Goal: Task Accomplishment & Management: Manage account settings

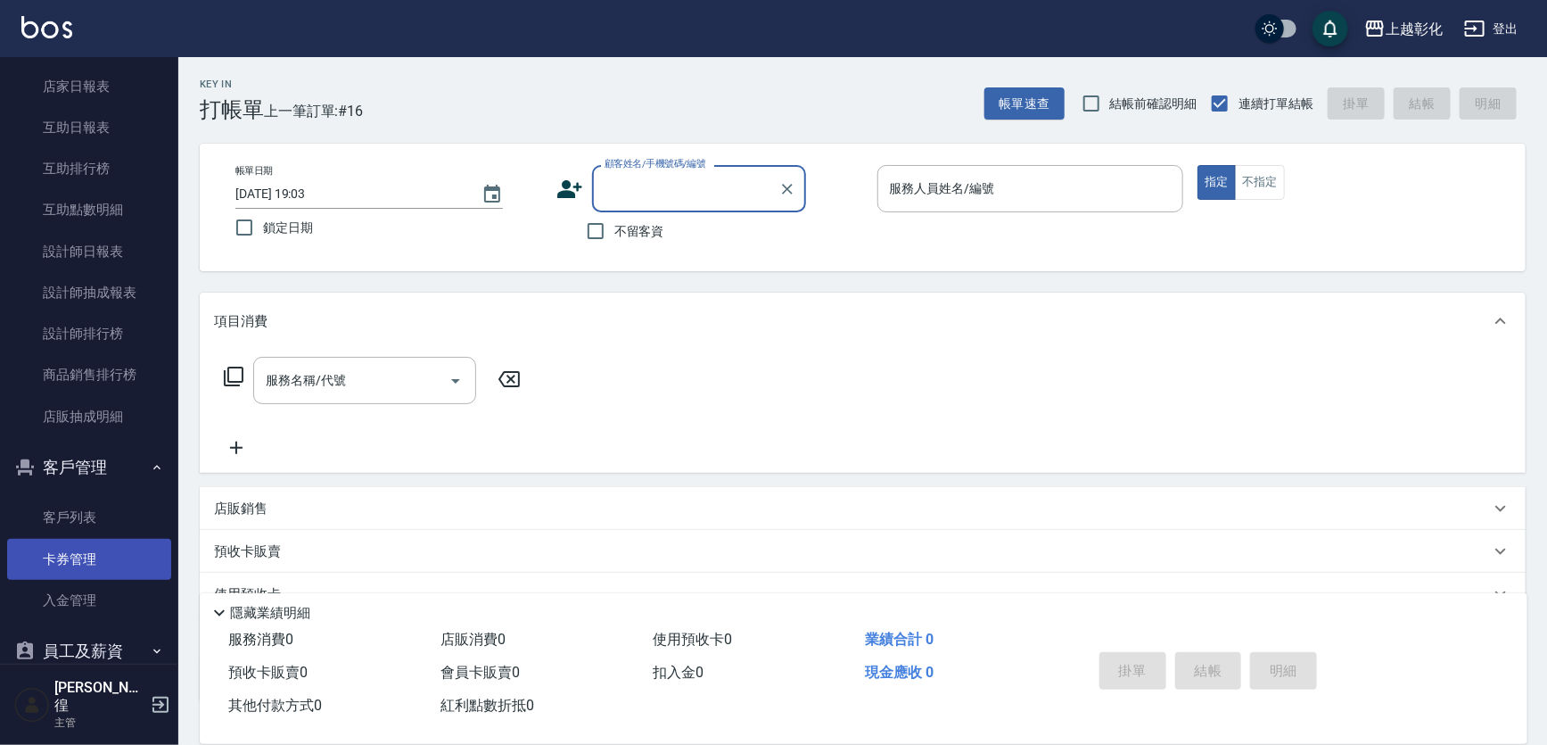
scroll to position [567, 0]
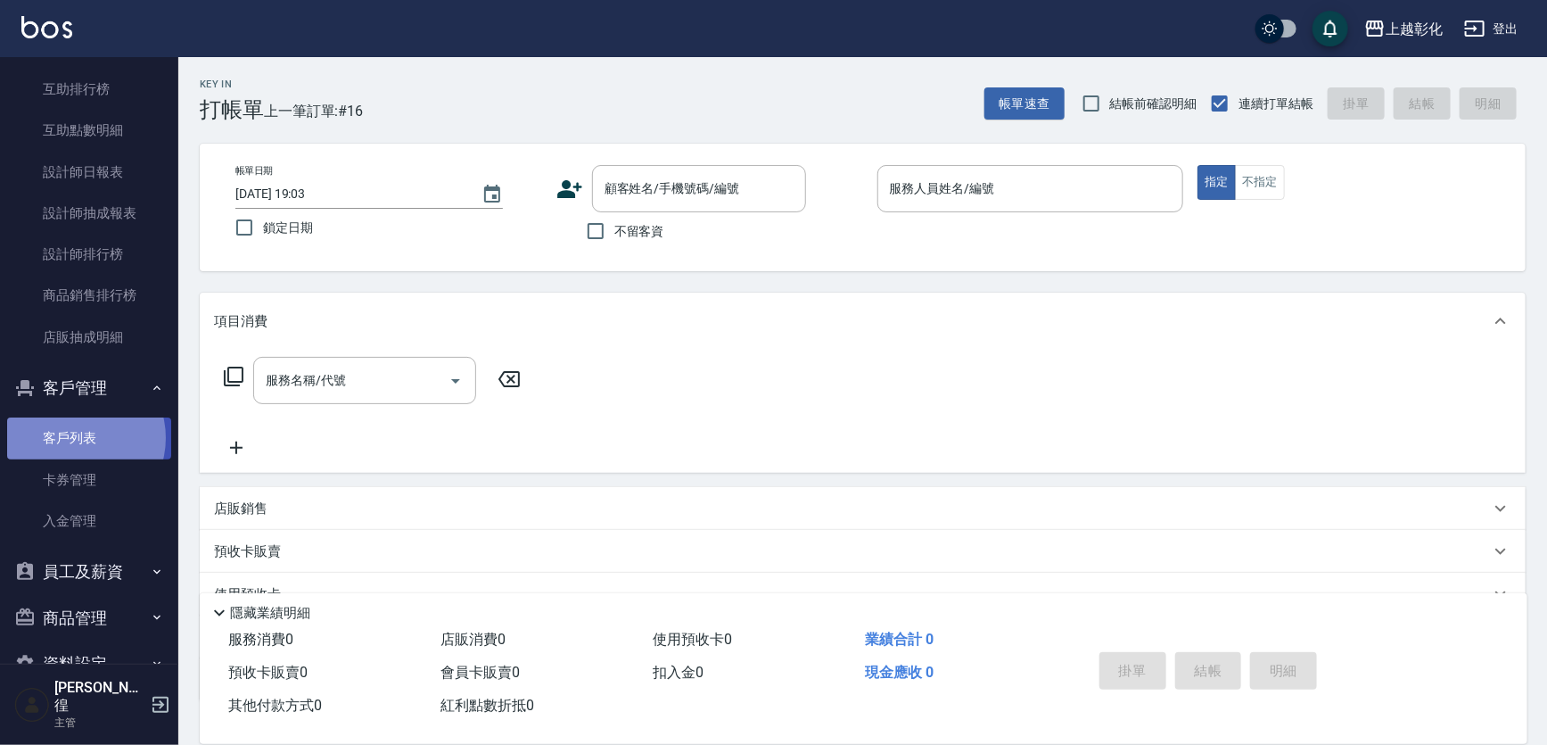
click at [75, 438] on link "客戶列表" at bounding box center [89, 437] width 164 height 41
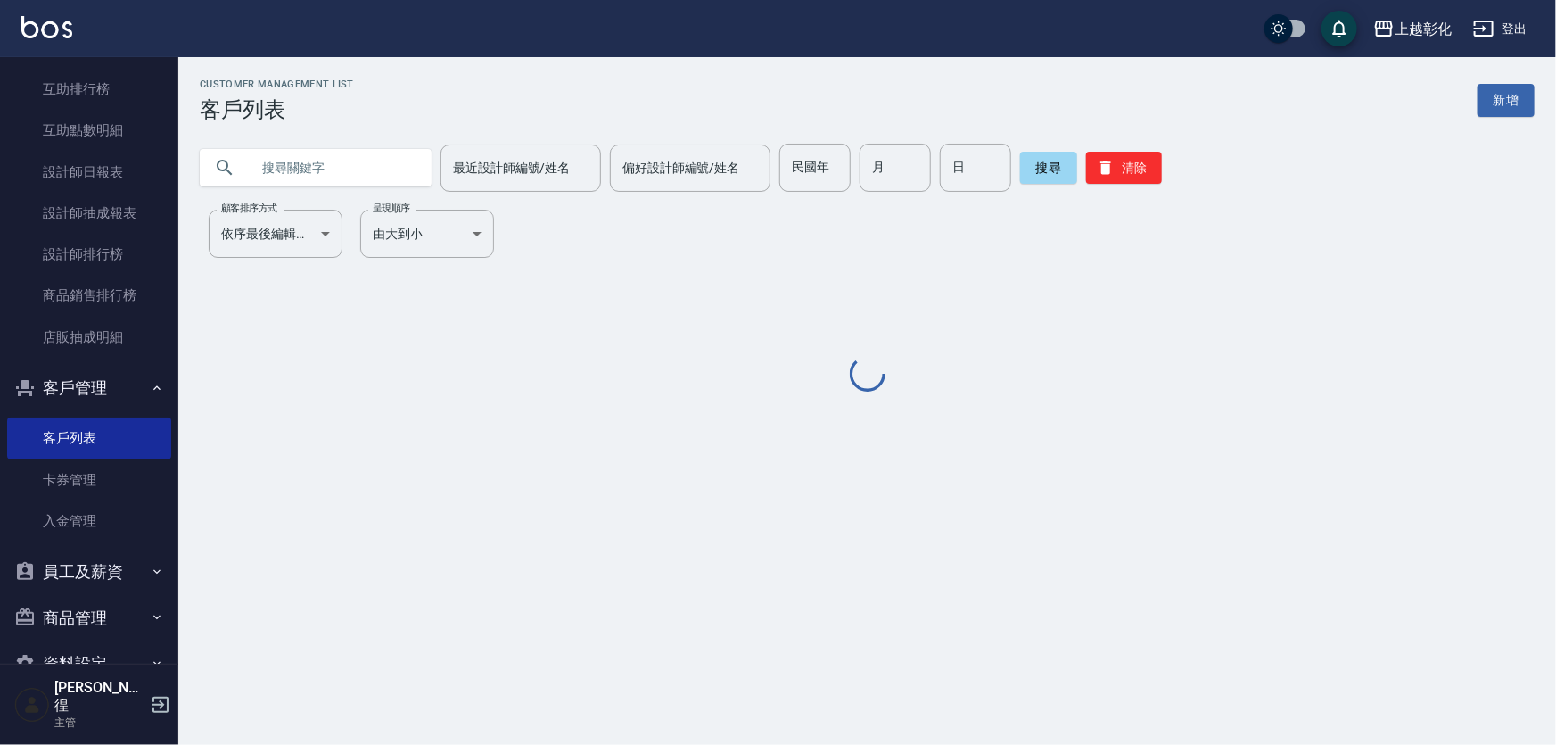
click at [244, 161] on div at bounding box center [316, 167] width 232 height 37
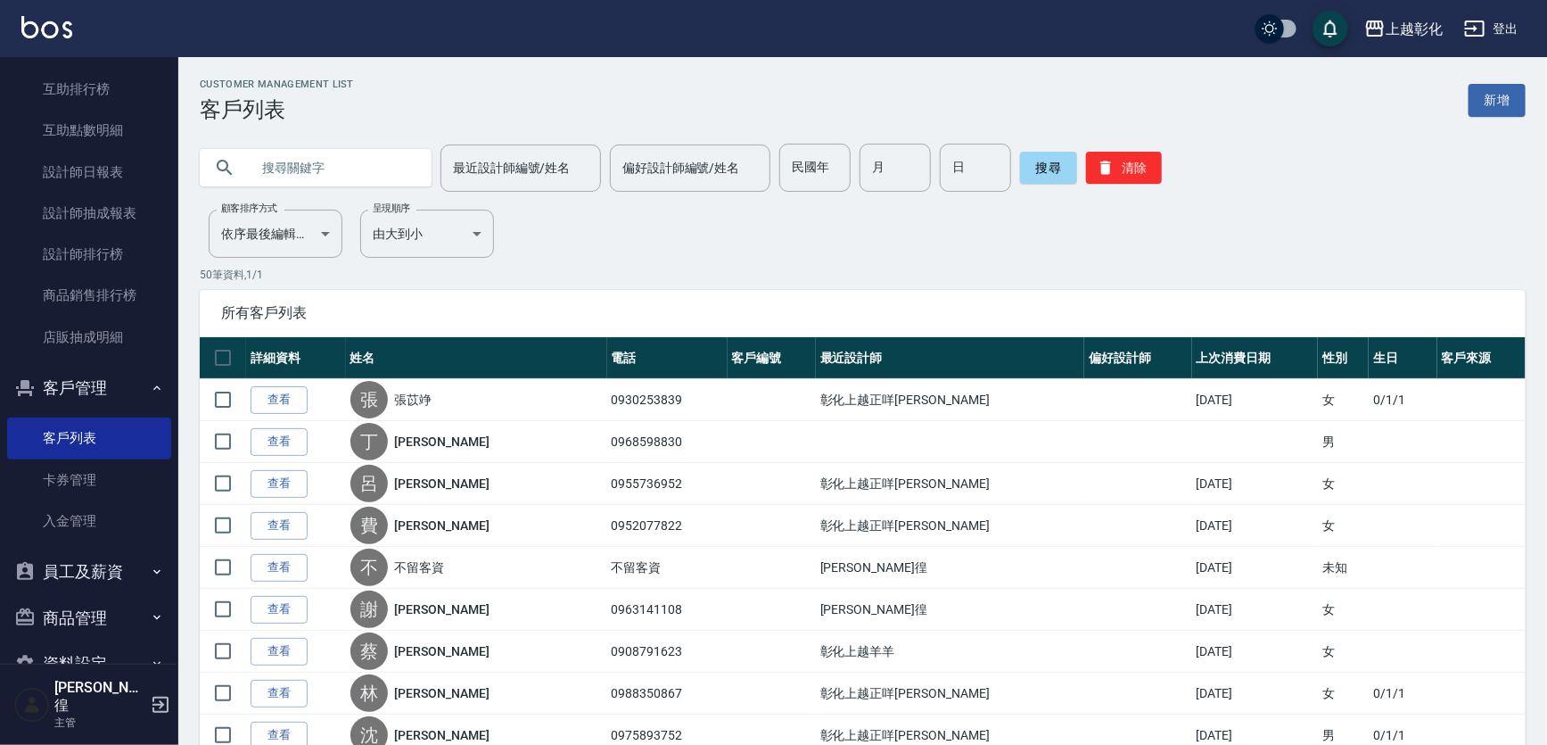
click at [357, 156] on input "text" at bounding box center [334, 168] width 168 height 48
type input "0952271572"
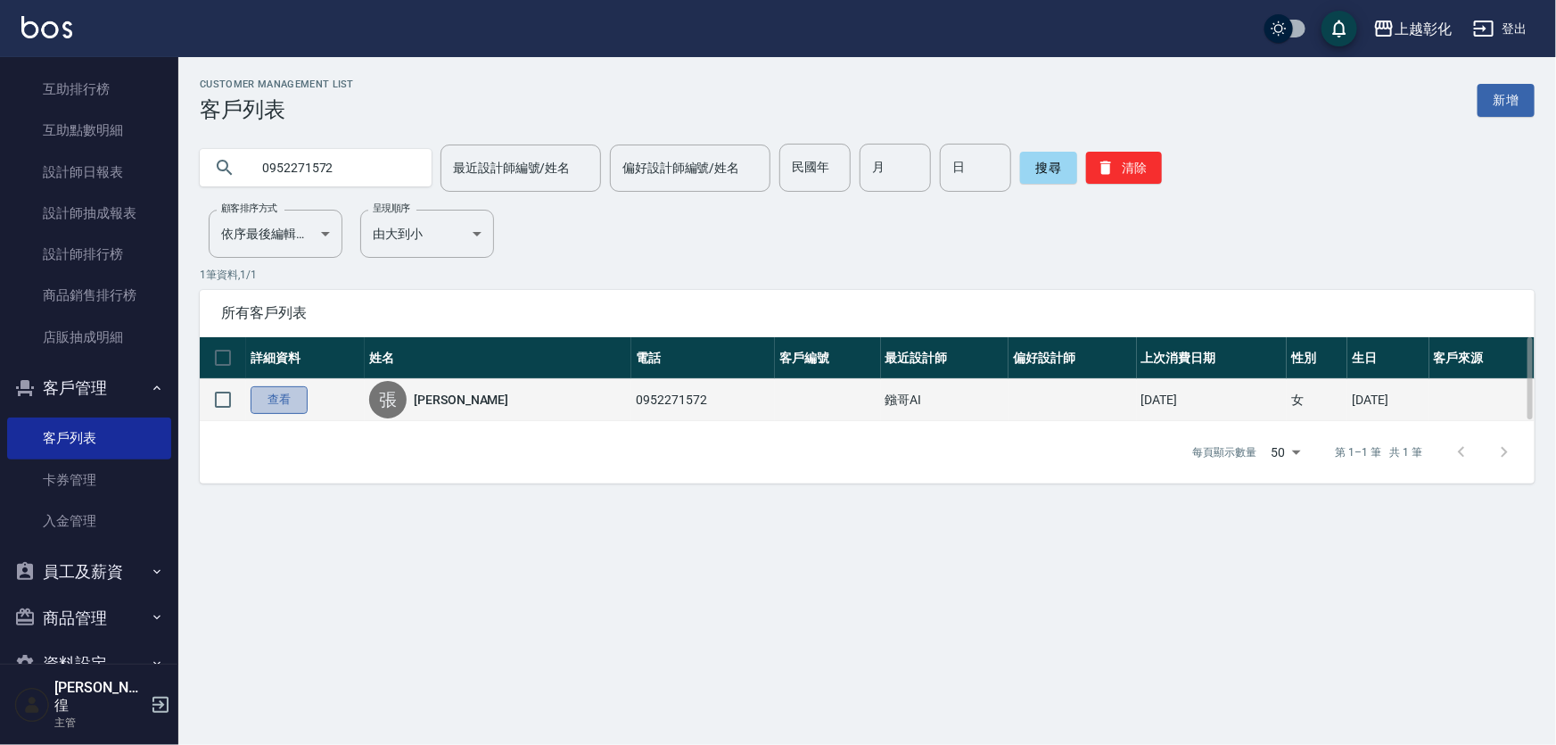
click at [273, 399] on link "查看" at bounding box center [279, 400] width 57 height 28
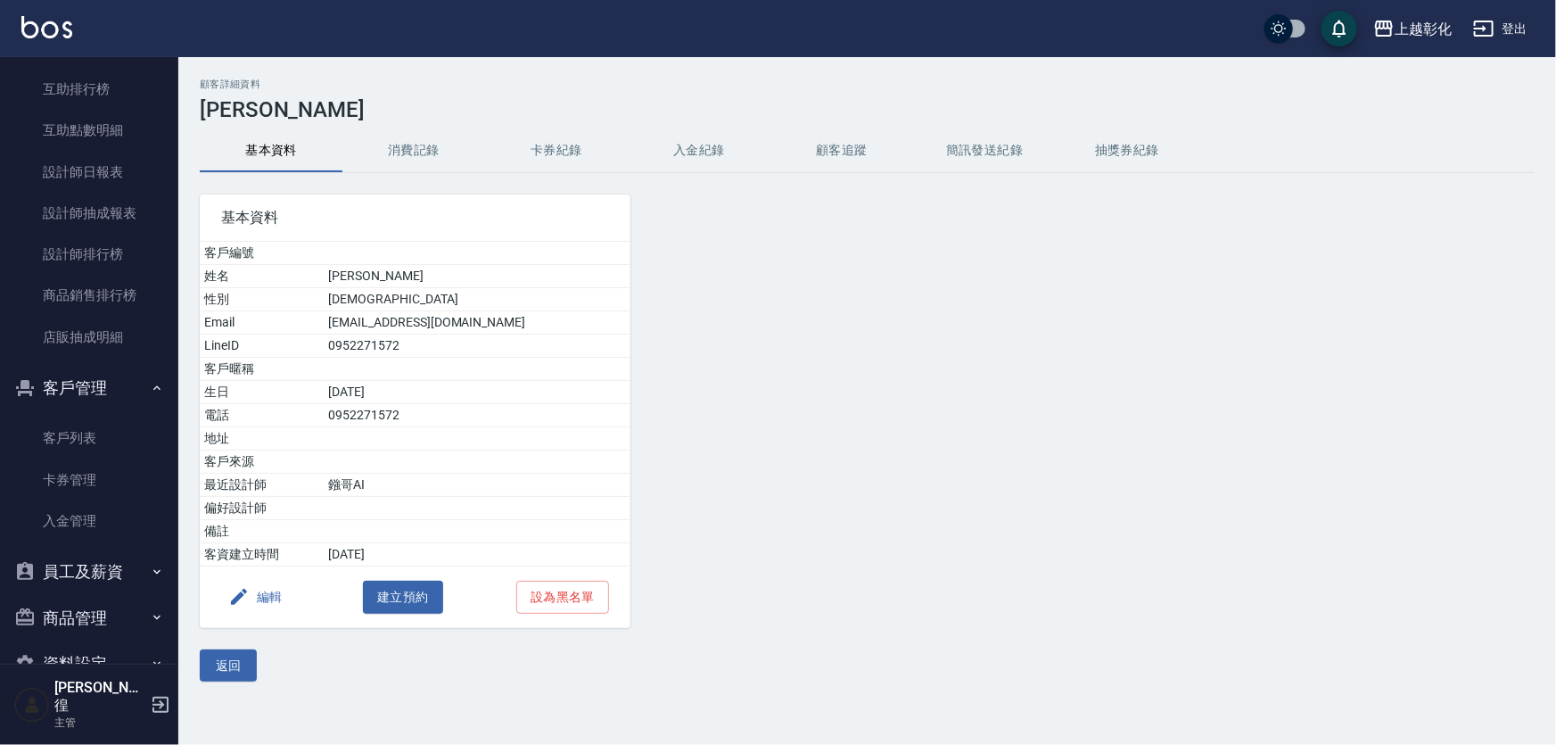
click at [688, 151] on button "入金紀錄" at bounding box center [699, 150] width 143 height 43
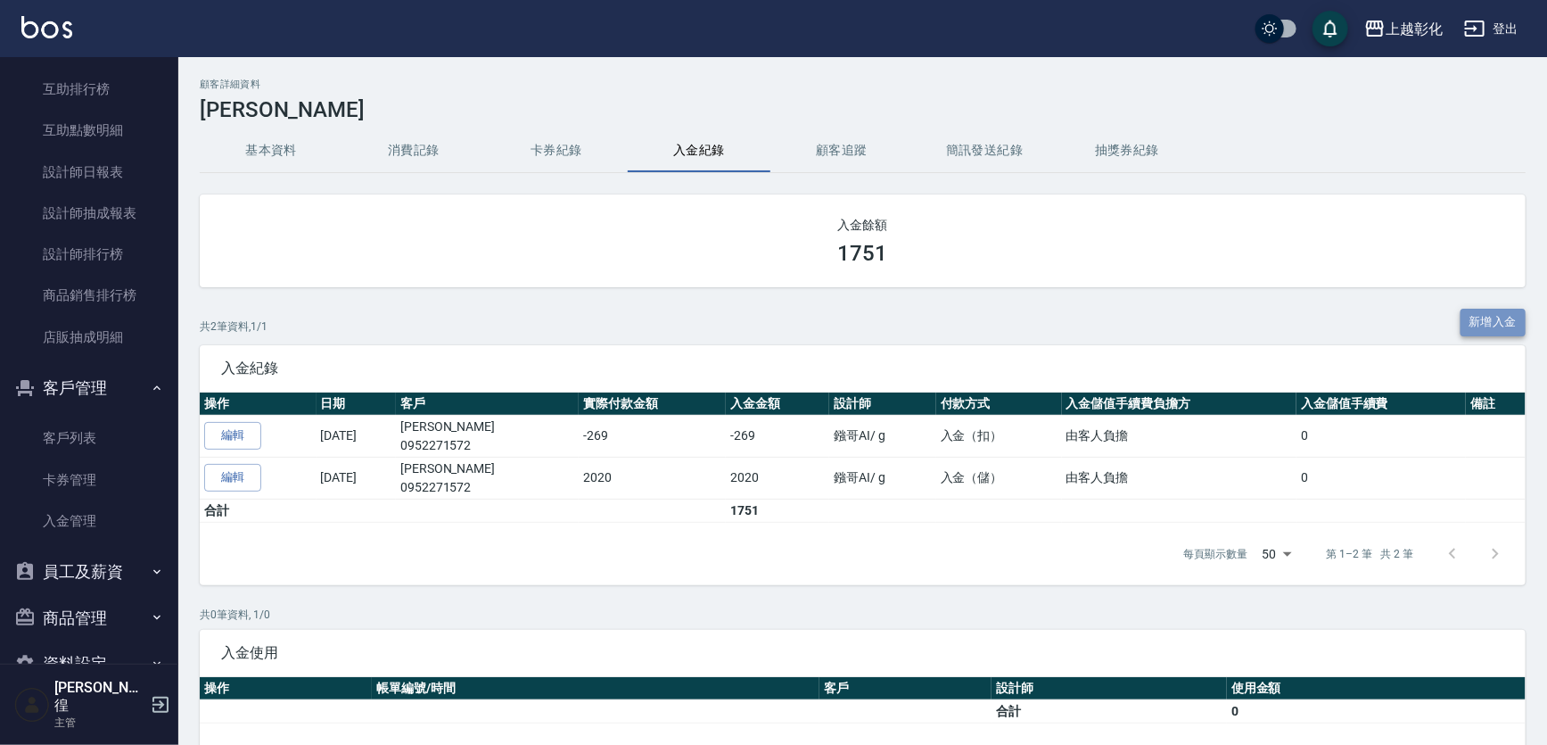
click at [1493, 314] on button "新增入金" at bounding box center [1494, 323] width 66 height 28
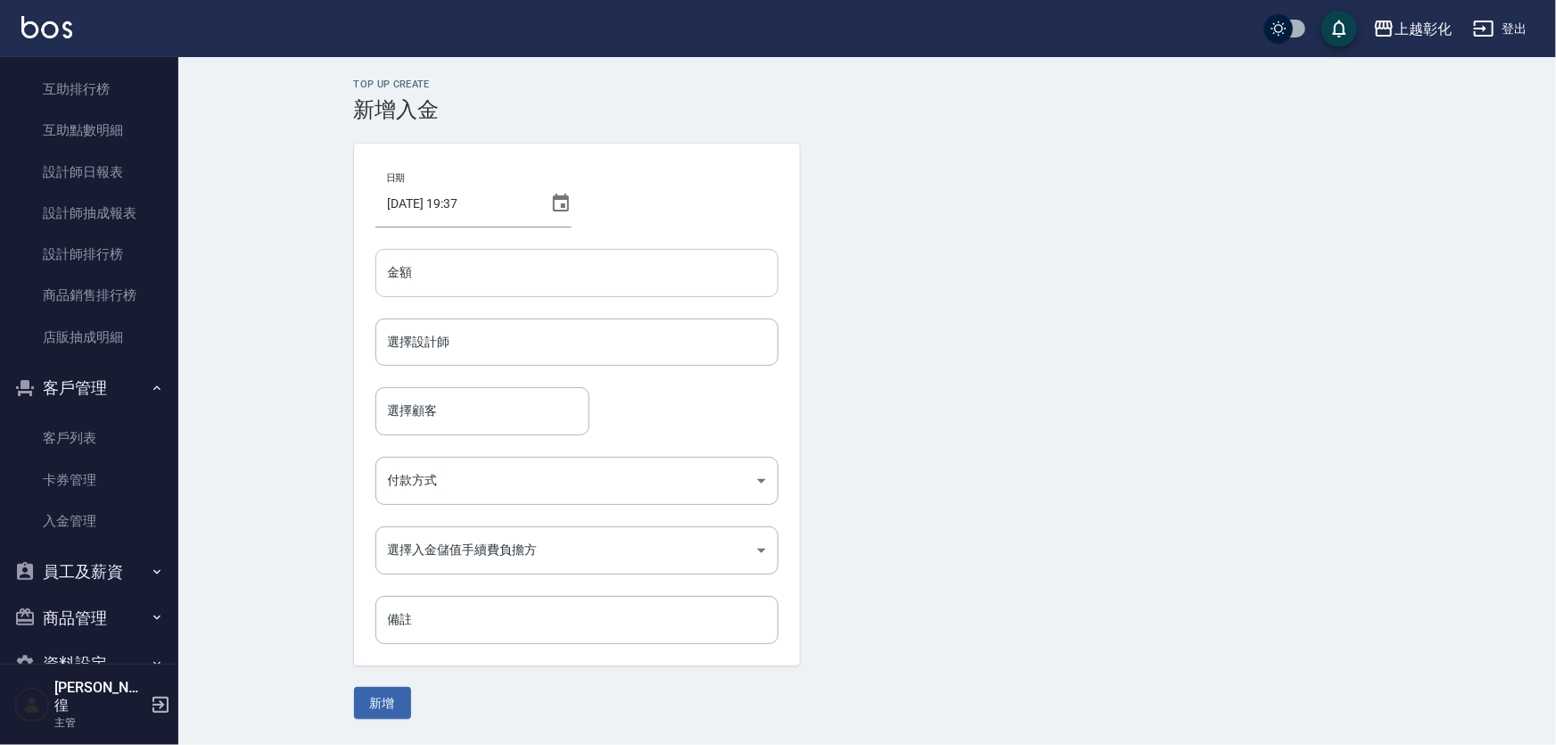
click at [498, 266] on input "金額" at bounding box center [576, 273] width 403 height 48
type input "-719"
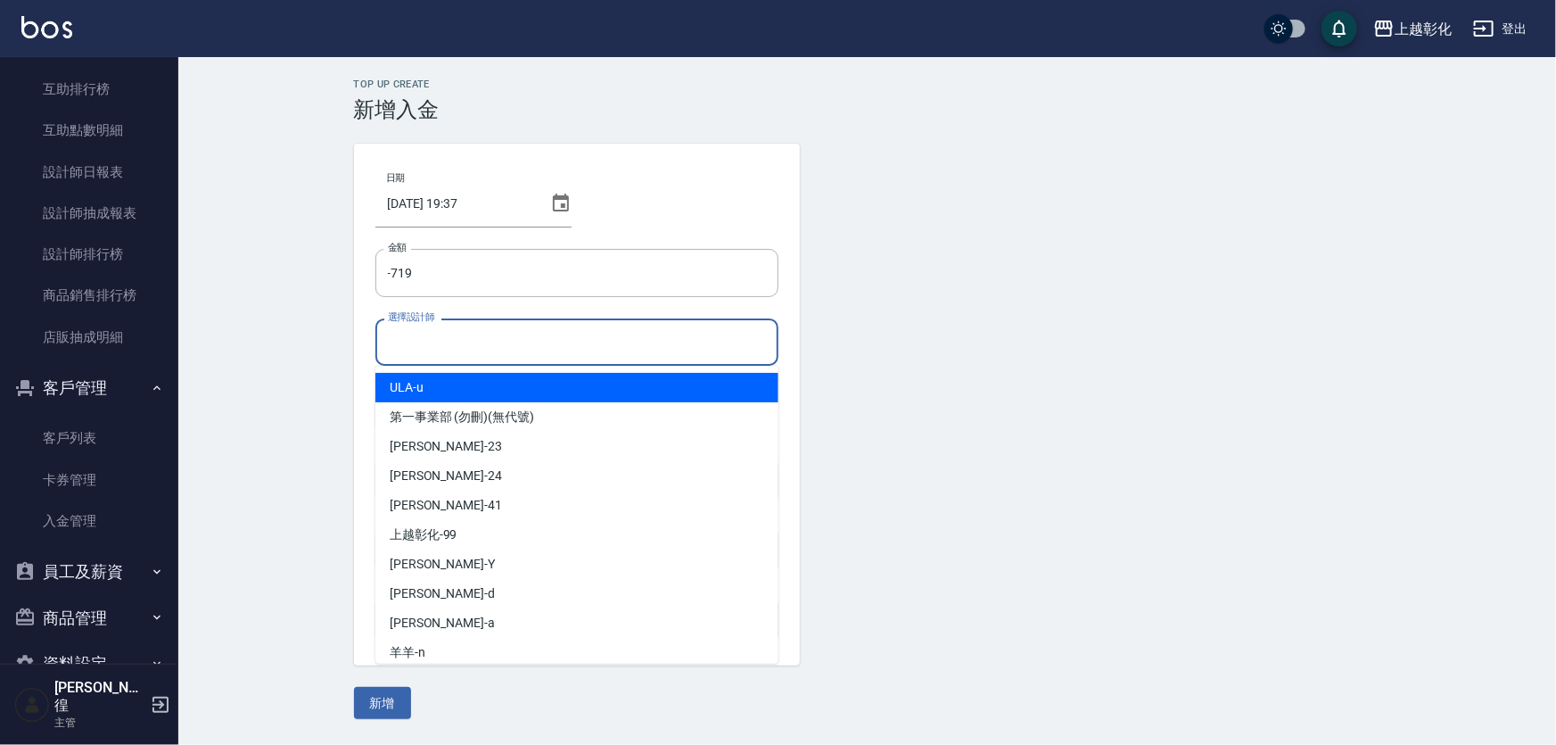
click at [470, 338] on input "選擇設計師" at bounding box center [576, 341] width 387 height 31
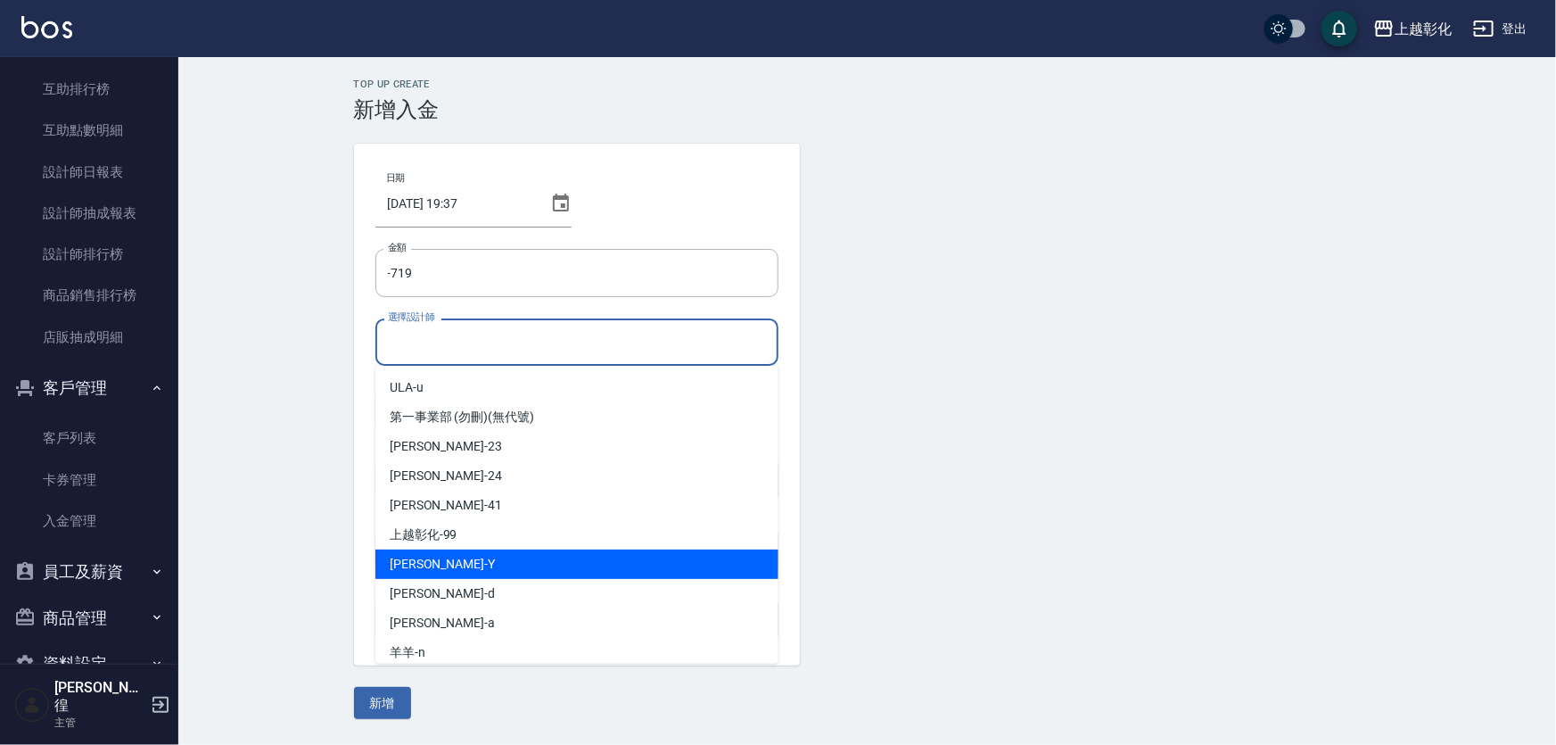
click at [440, 568] on div "YURI -Y" at bounding box center [576, 563] width 403 height 29
type input "[PERSON_NAME]-Y"
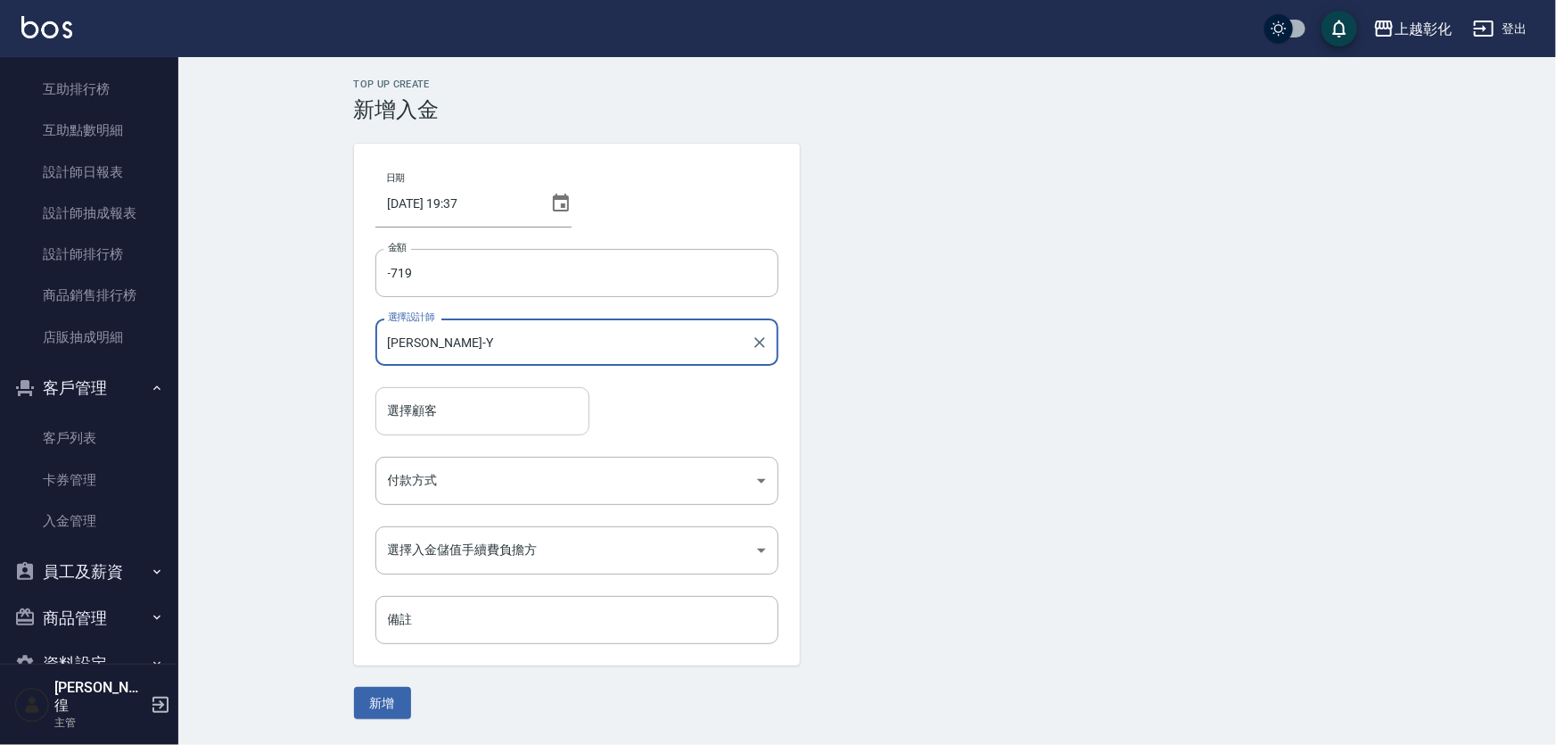
click at [473, 418] on input "選擇顧客" at bounding box center [482, 410] width 198 height 31
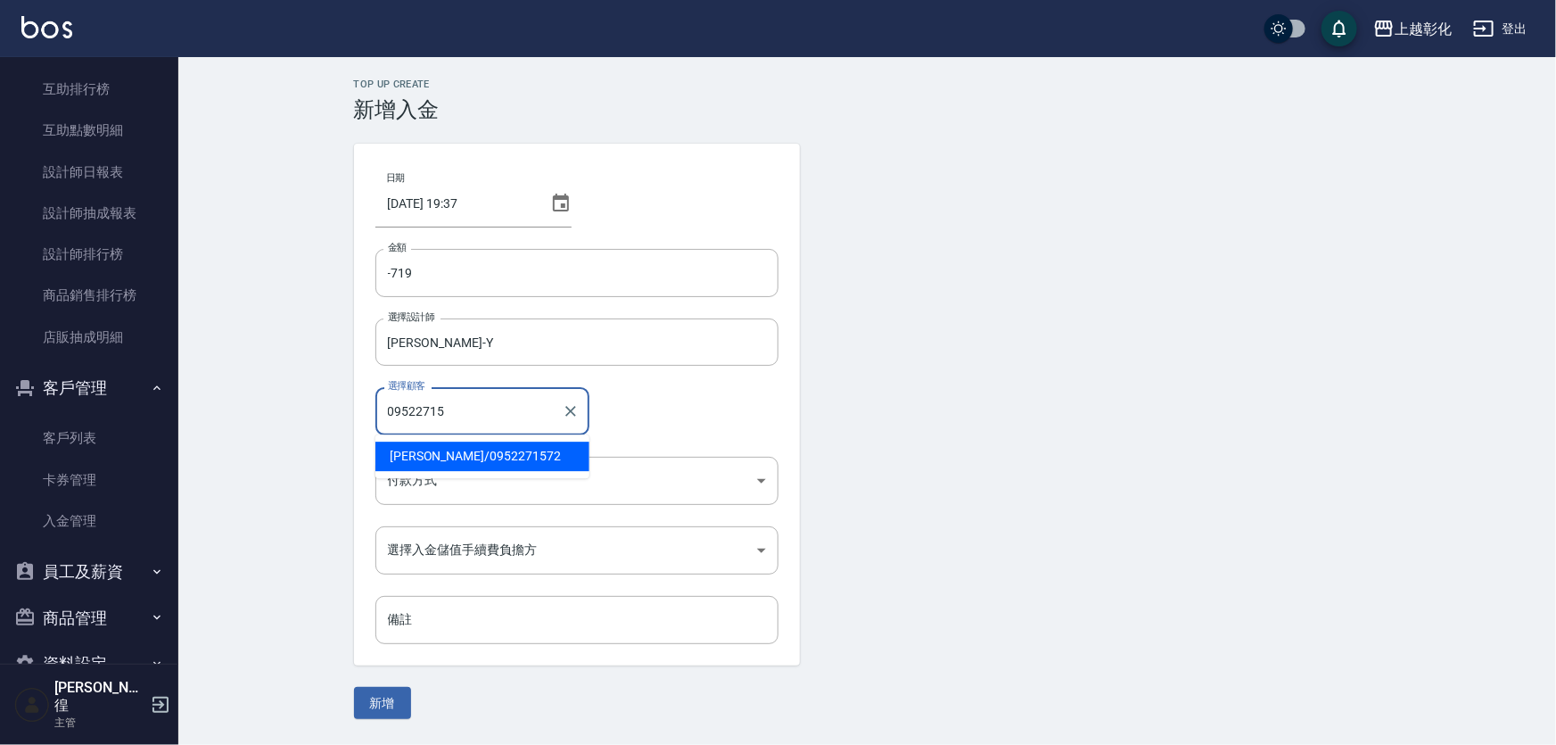
click at [493, 461] on span "張秦漪 / 0952271572" at bounding box center [482, 455] width 214 height 29
type input "張秦漪/0952271572"
click at [479, 483] on body "上越彰化 登出 櫃檯作業 打帳單 帳單列表 現金收支登錄 材料自購登錄 每日結帳 排班表 現場電腦打卡 預約管理 預約管理 單日預約紀錄 單週預約紀錄 報表及…" at bounding box center [778, 372] width 1556 height 745
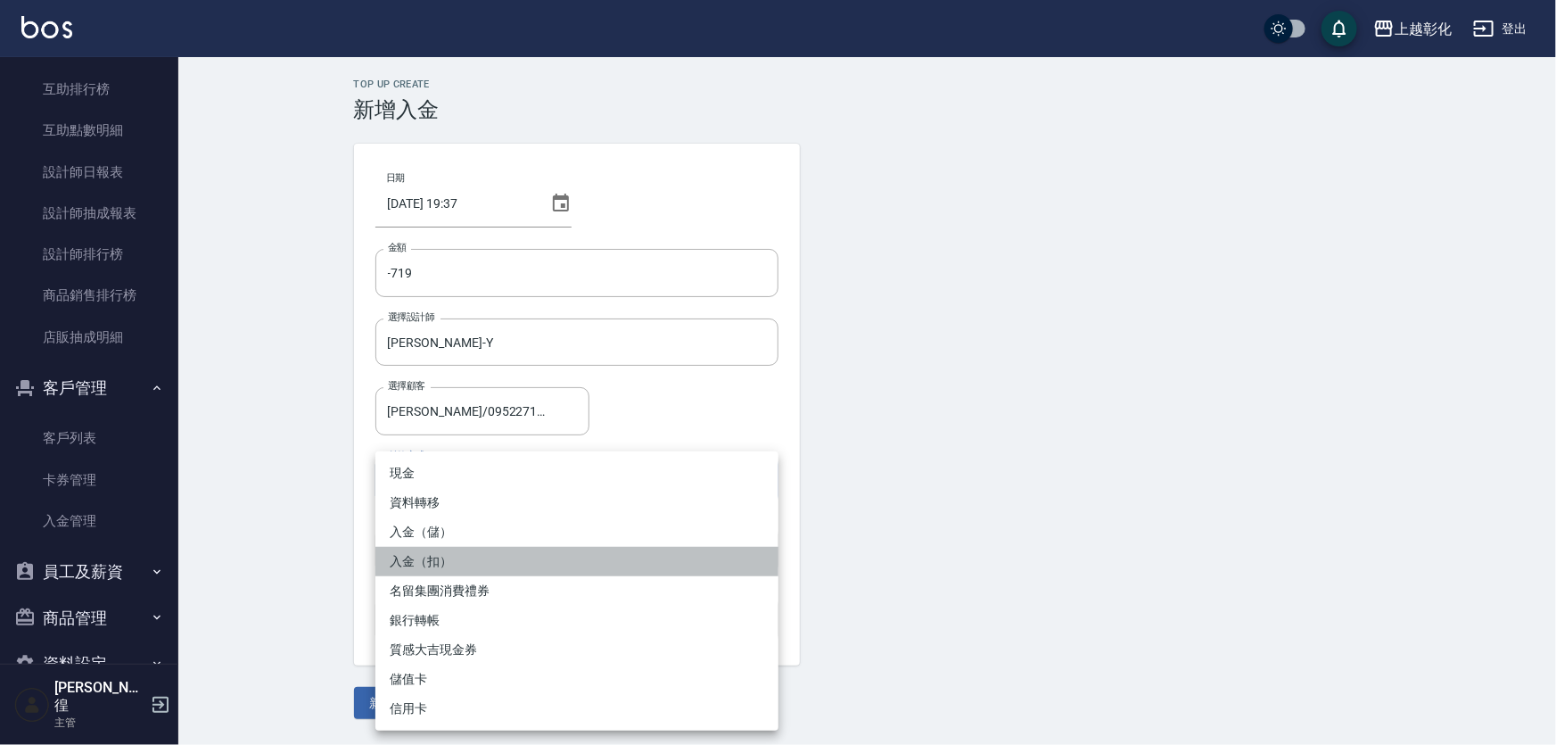
click at [451, 565] on li "入金（扣）" at bounding box center [576, 561] width 403 height 29
type input "入金（扣）"
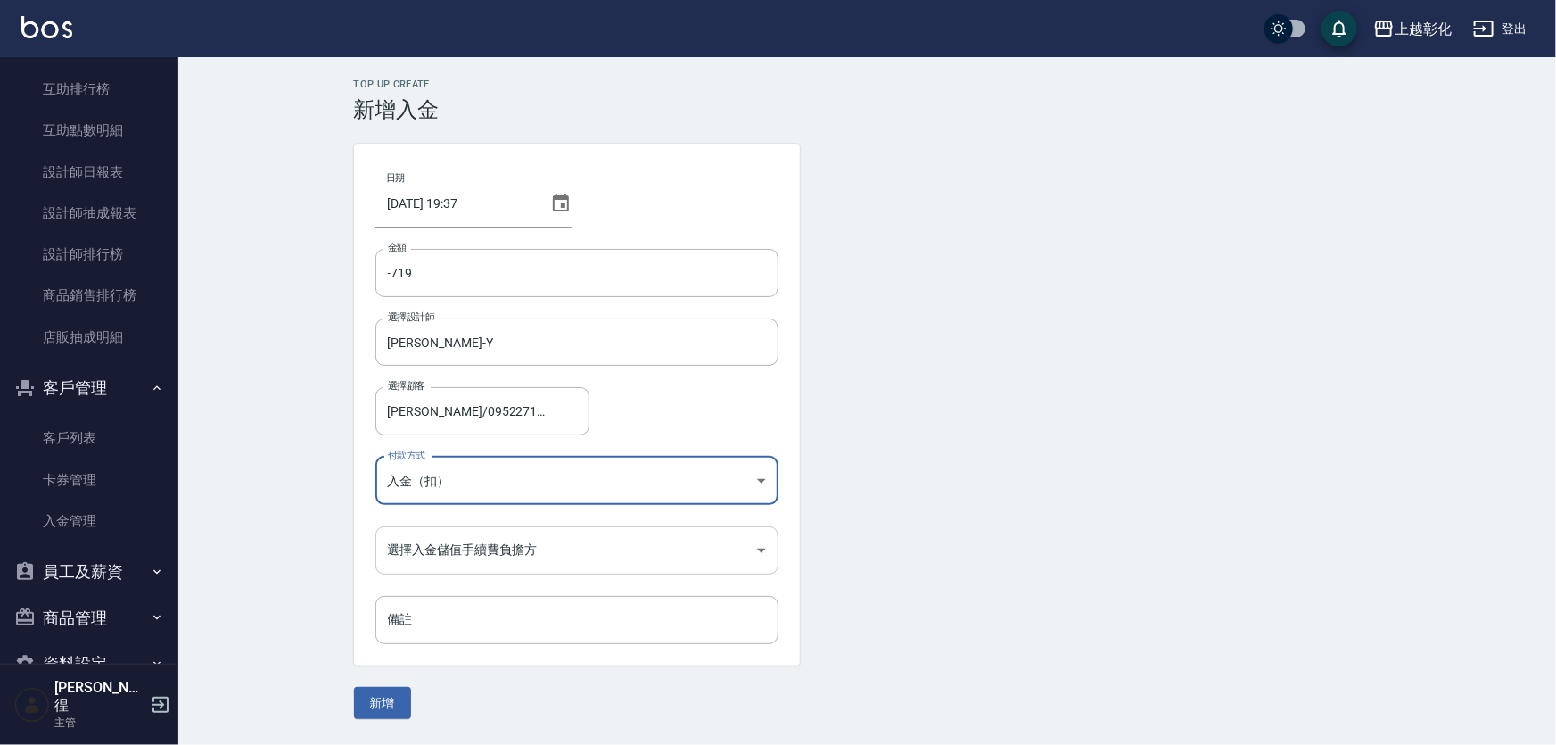
click at [472, 555] on body "上越彰化 登出 櫃檯作業 打帳單 帳單列表 現金收支登錄 材料自購登錄 每日結帳 排班表 現場電腦打卡 預約管理 預約管理 單日預約紀錄 單週預約紀錄 報表及…" at bounding box center [778, 372] width 1556 height 745
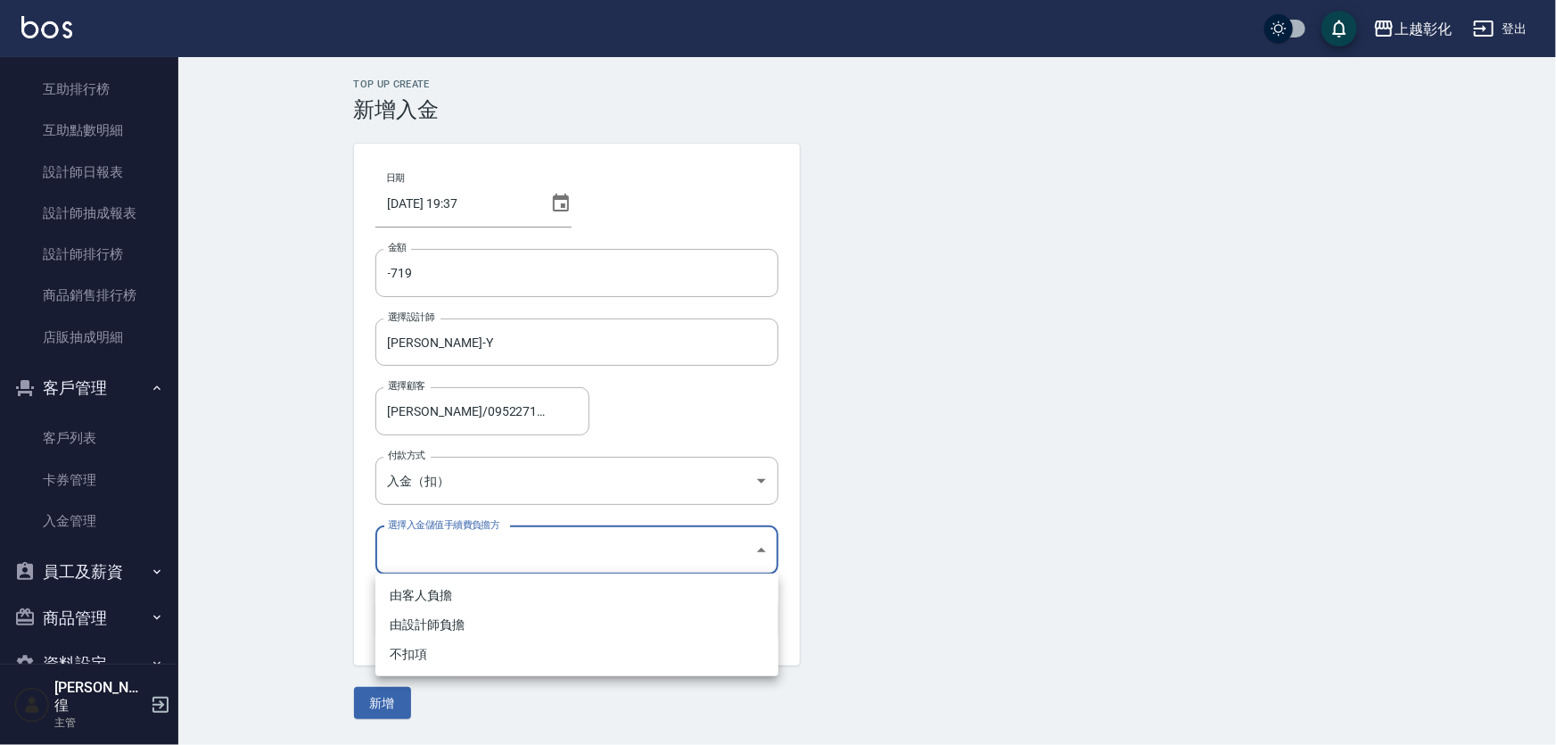
click at [460, 657] on li "不扣項" at bounding box center [576, 653] width 403 height 29
type input "WITHOUTHANDLINGFEE"
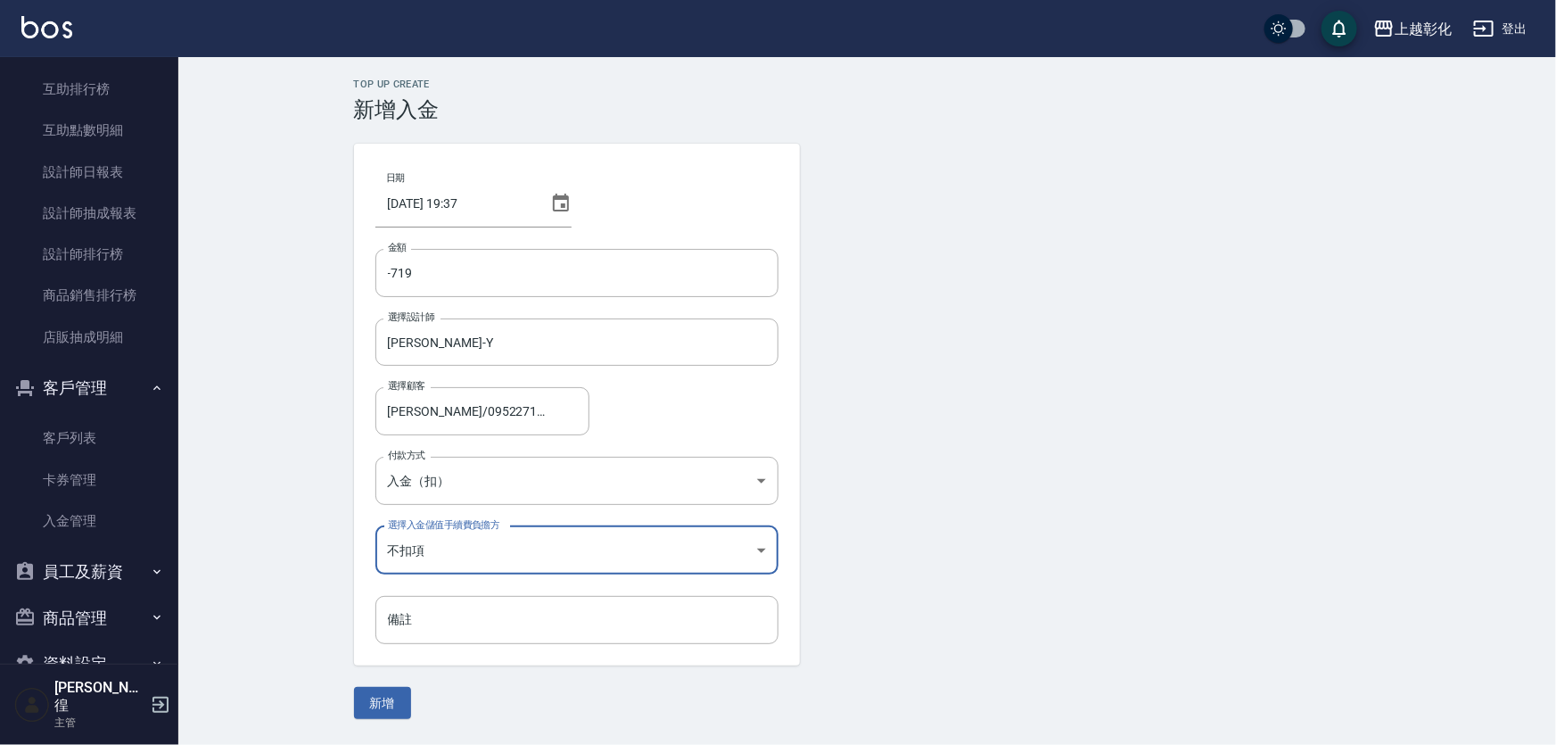
click at [395, 699] on button "新增" at bounding box center [382, 703] width 57 height 33
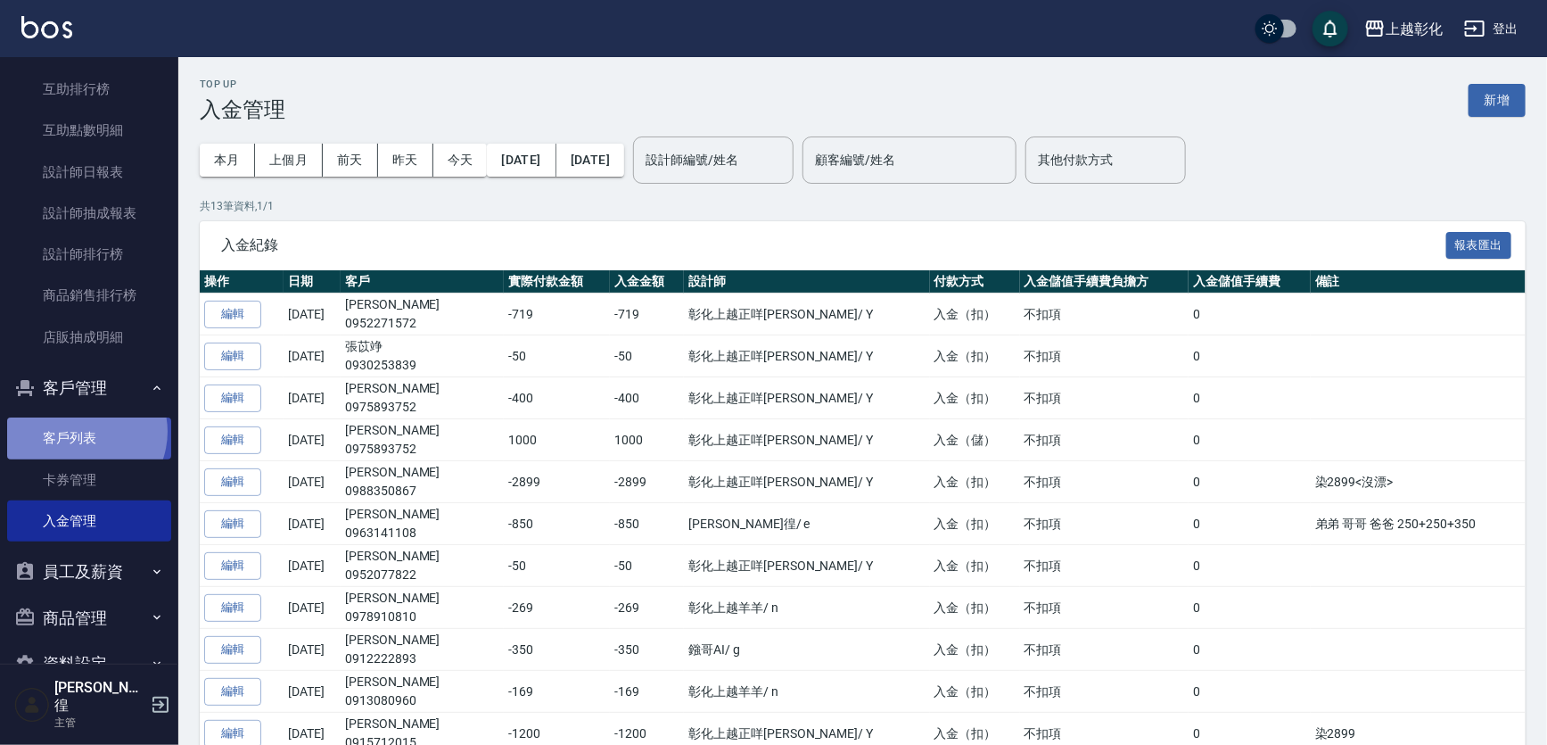
click at [82, 432] on link "客戶列表" at bounding box center [89, 437] width 164 height 41
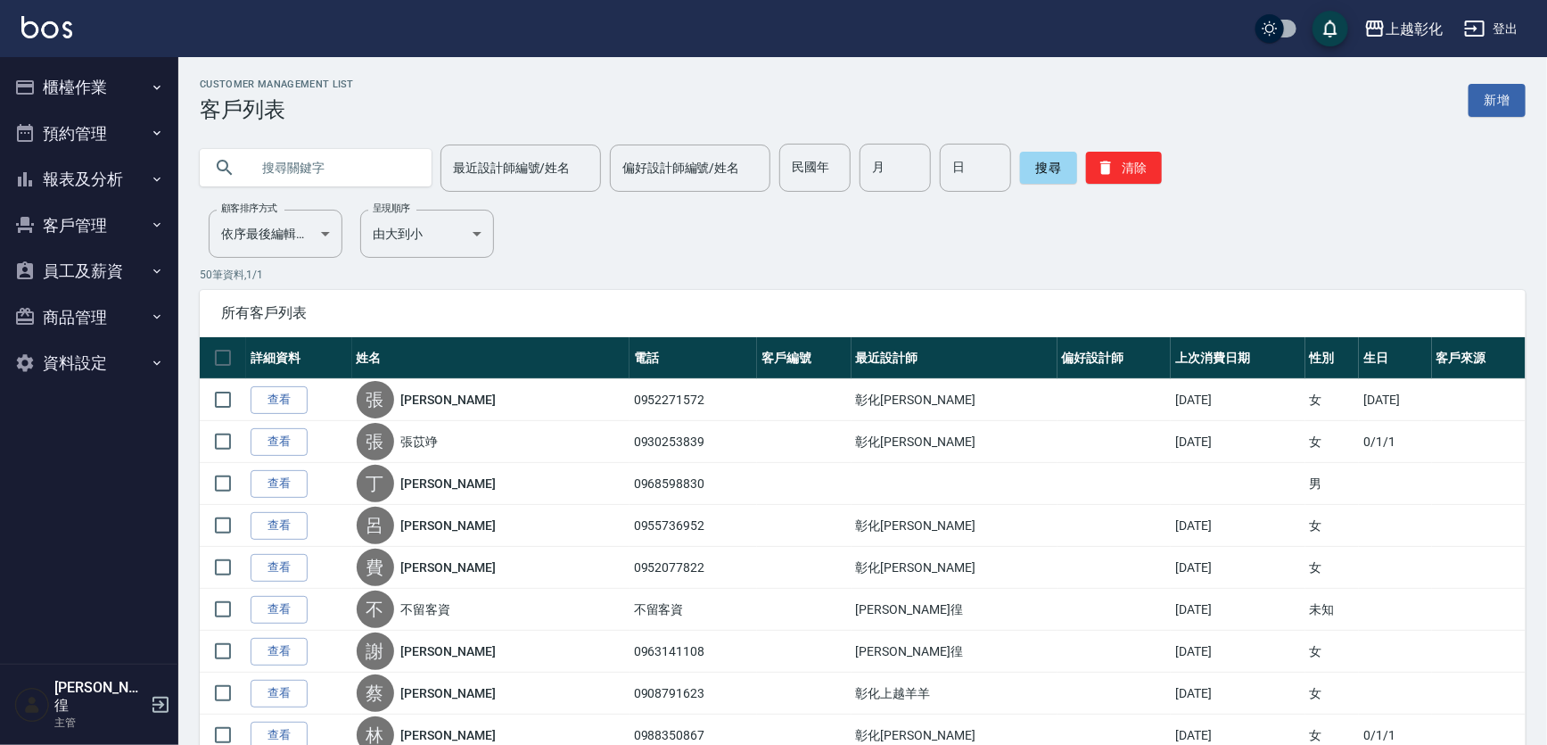
click at [56, 75] on button "櫃檯作業" at bounding box center [89, 87] width 164 height 46
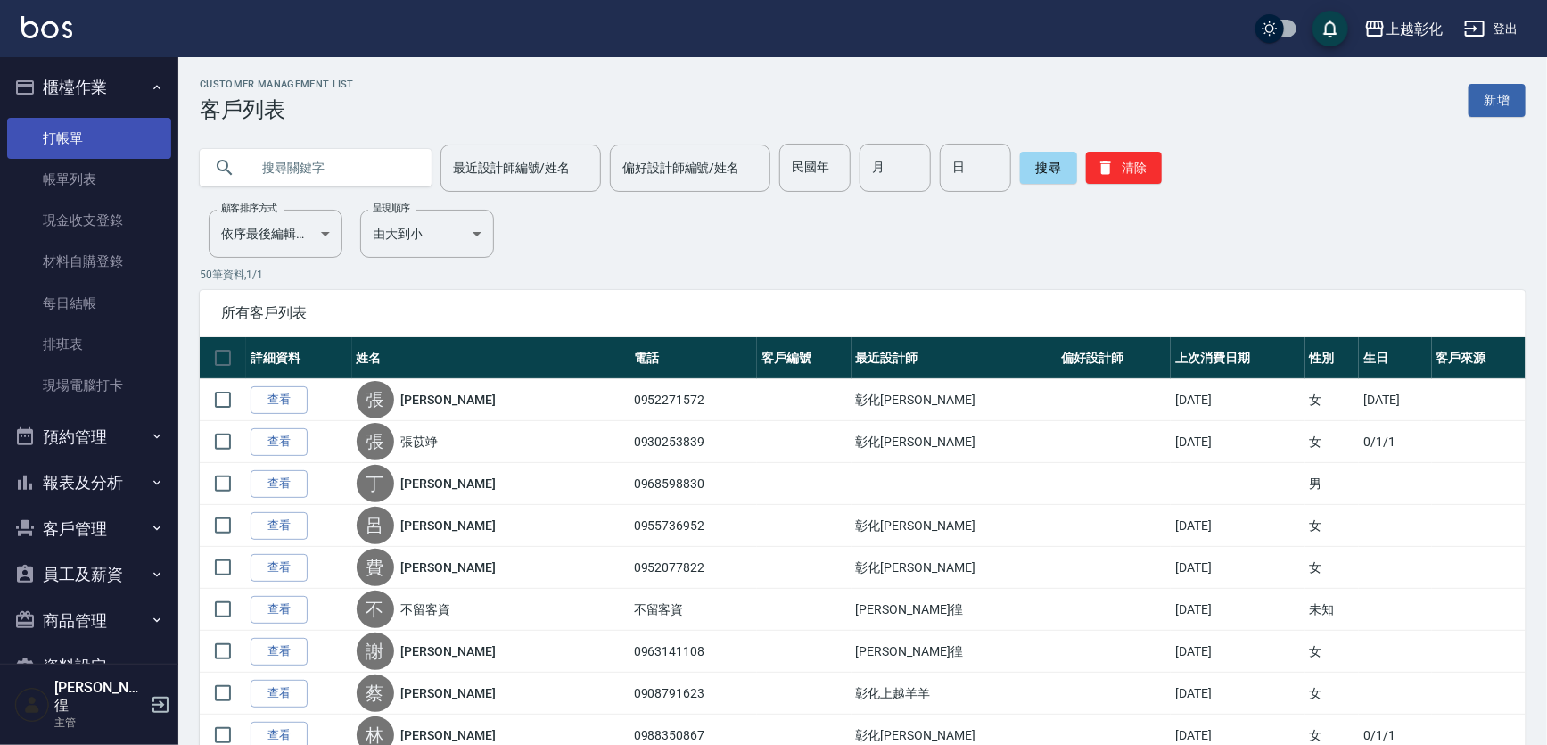
click at [80, 144] on link "打帳單" at bounding box center [89, 138] width 164 height 41
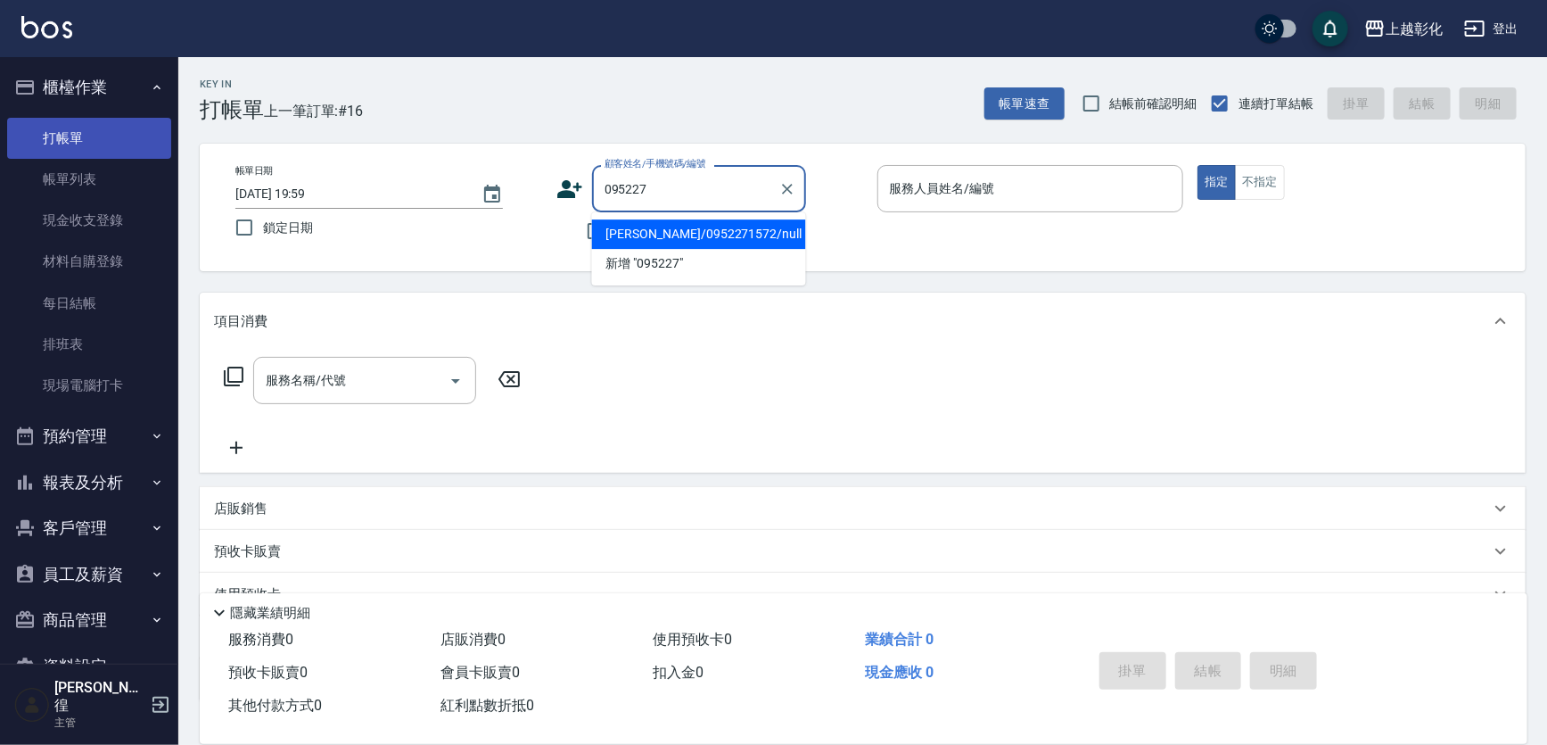
type input "[PERSON_NAME]/0952271572/null"
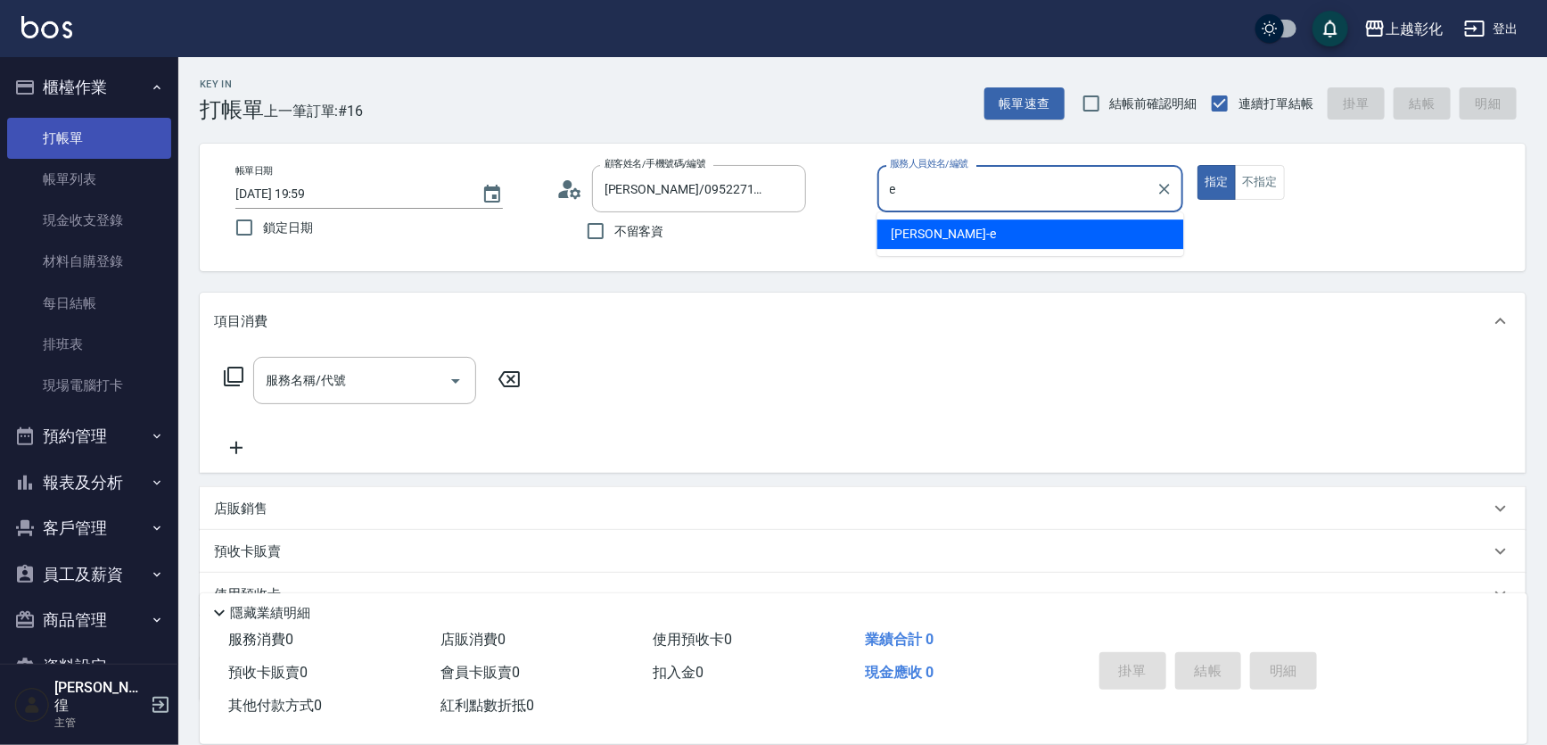
type input "allen-e"
type button "true"
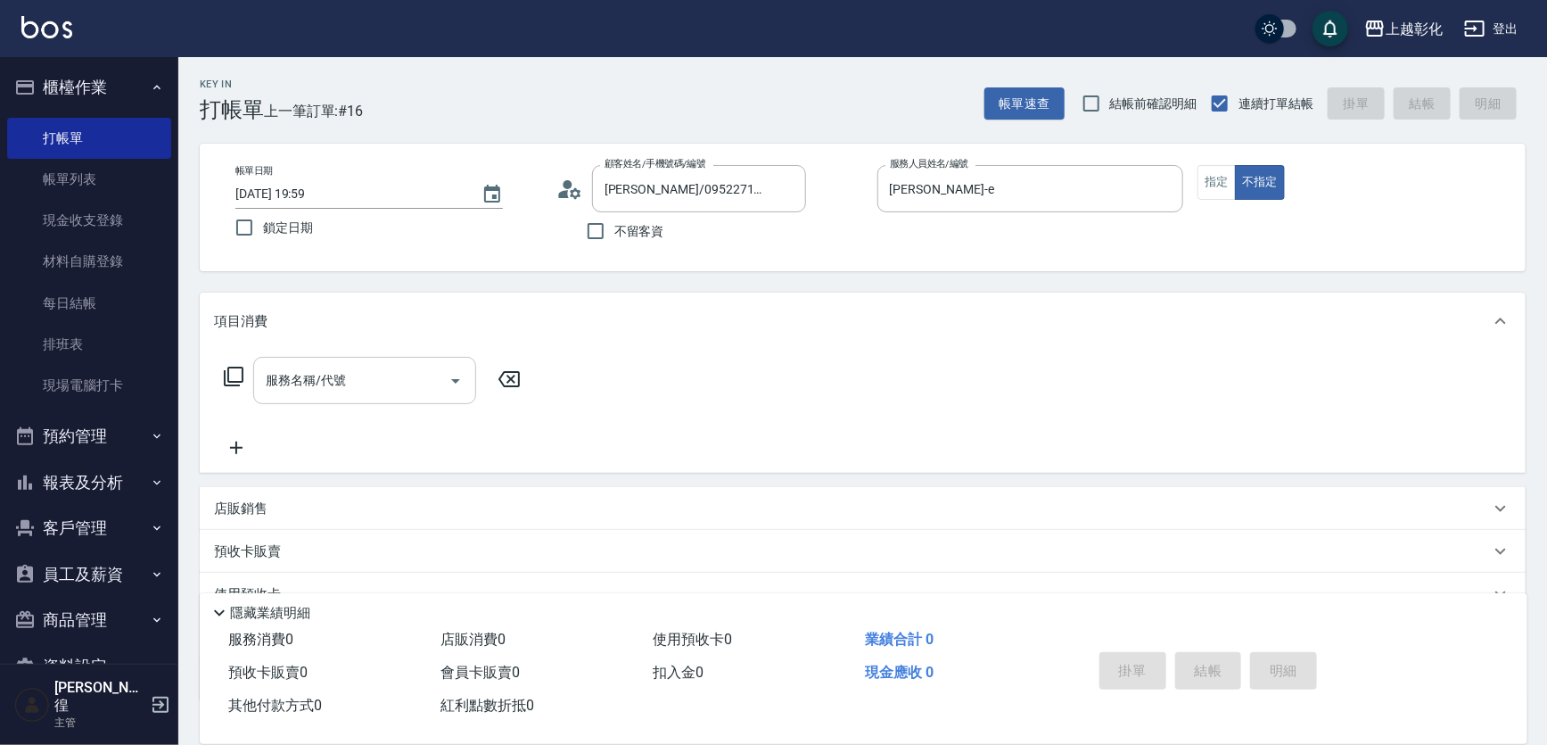
click at [367, 375] on input "服務名稱/代號" at bounding box center [351, 380] width 180 height 31
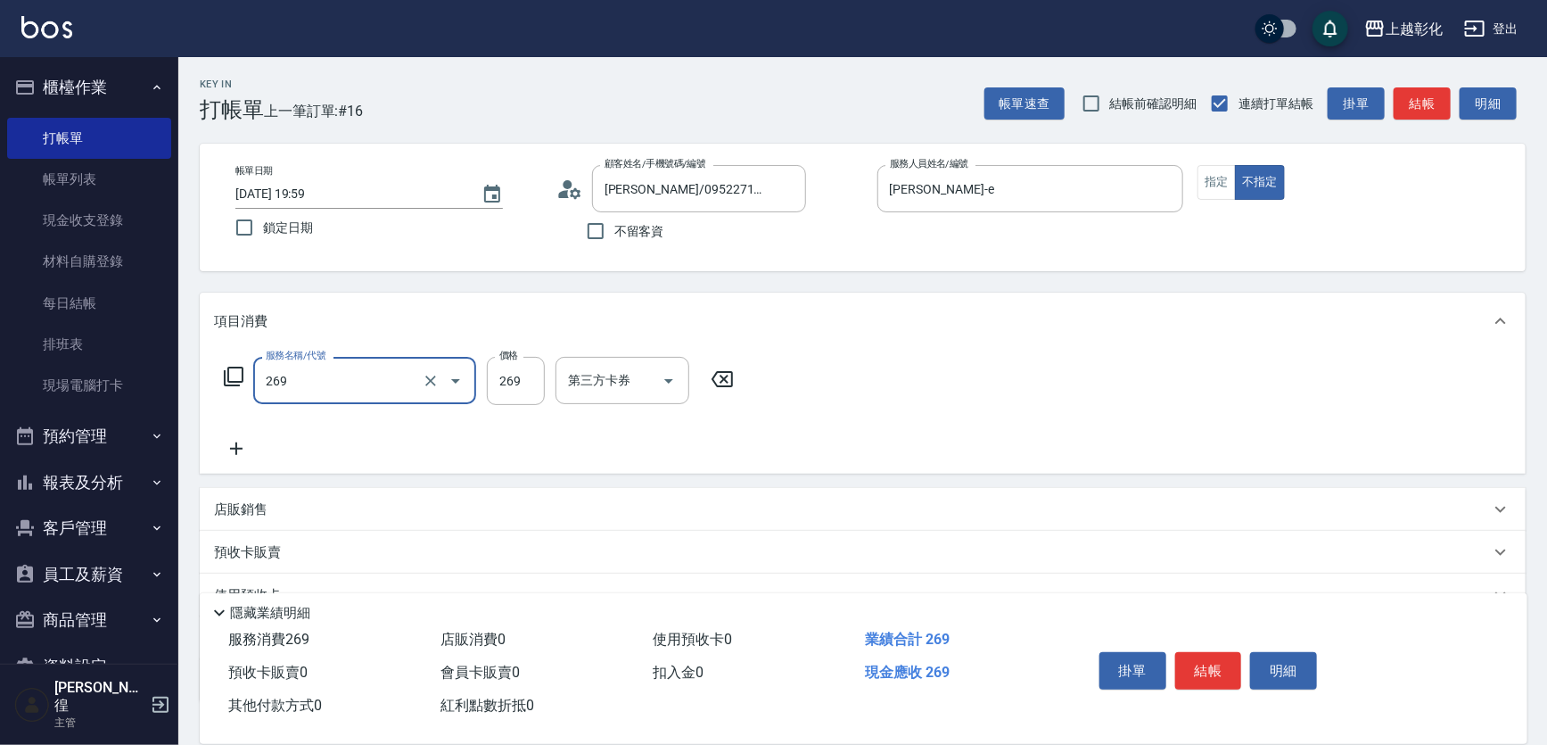
type input "一般洗剪(269)"
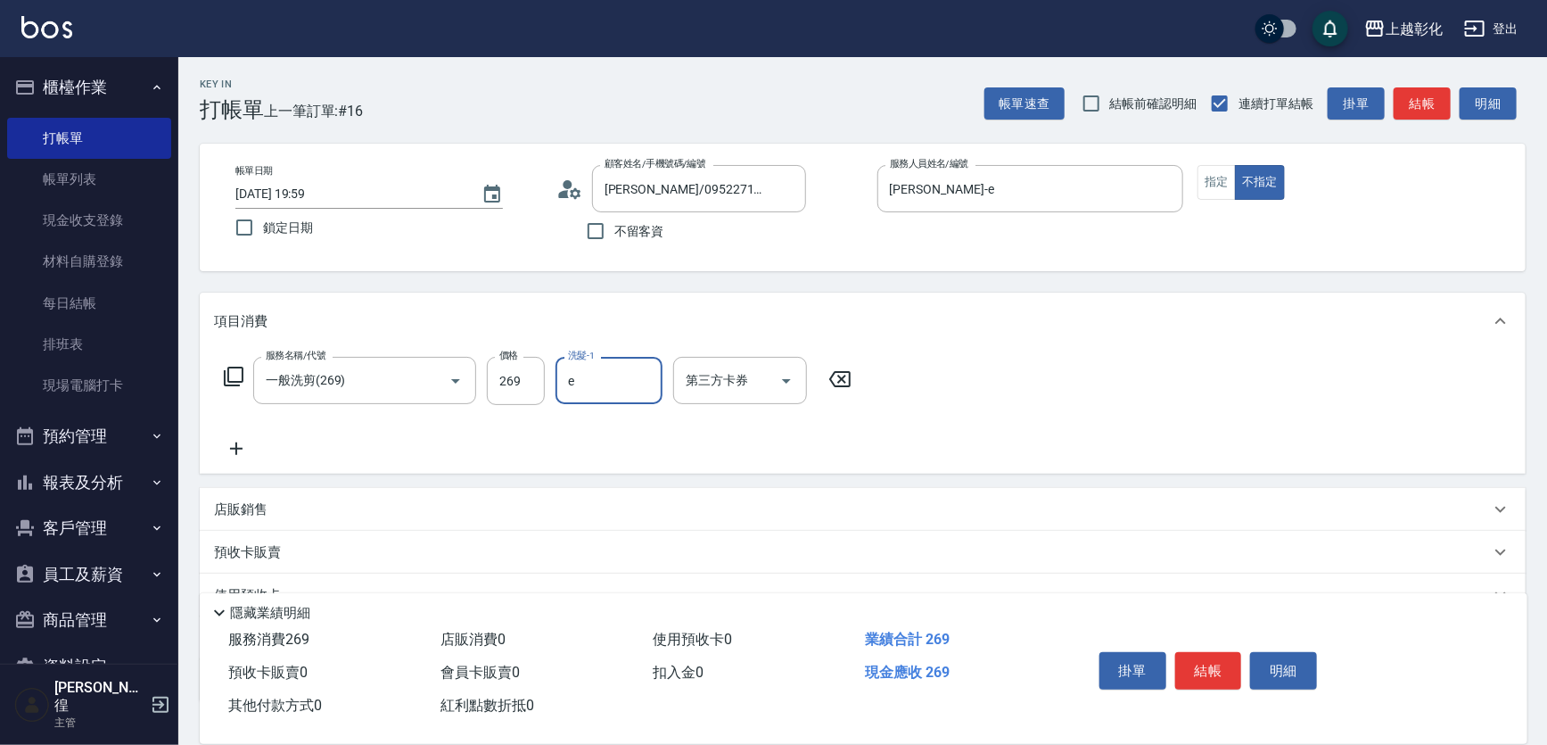
type input "allen-e"
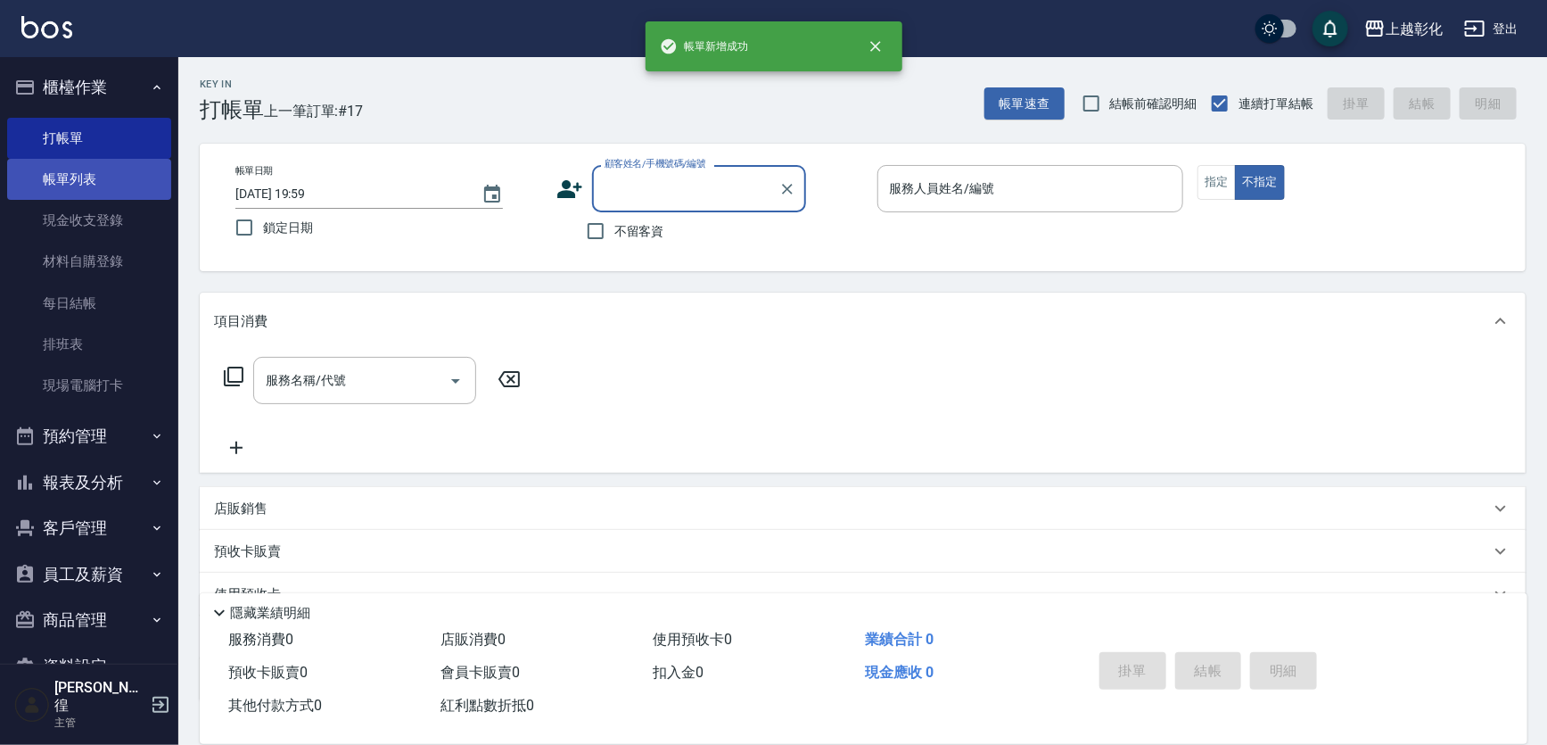
click at [140, 179] on link "帳單列表" at bounding box center [89, 179] width 164 height 41
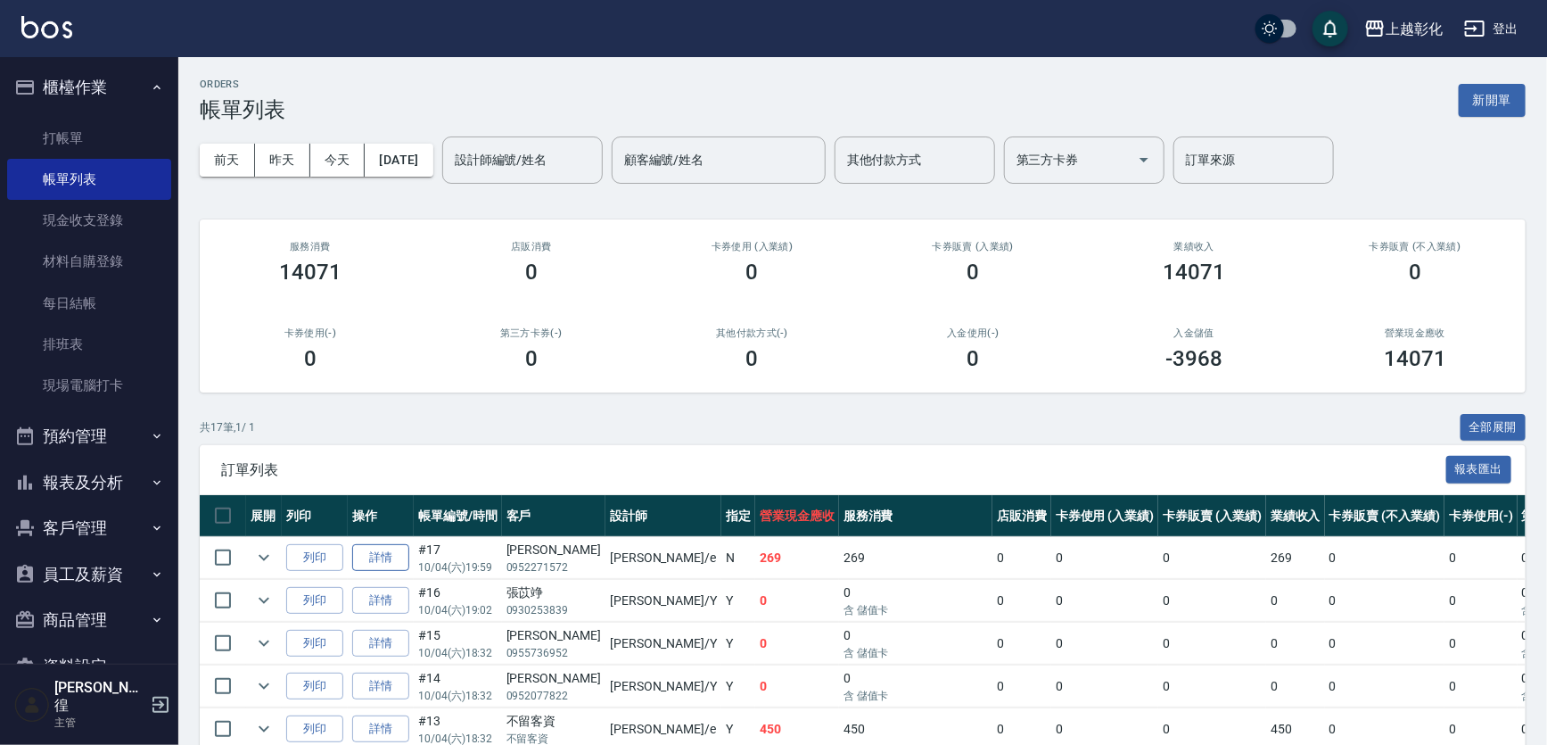
click at [386, 564] on link "詳情" at bounding box center [380, 558] width 57 height 28
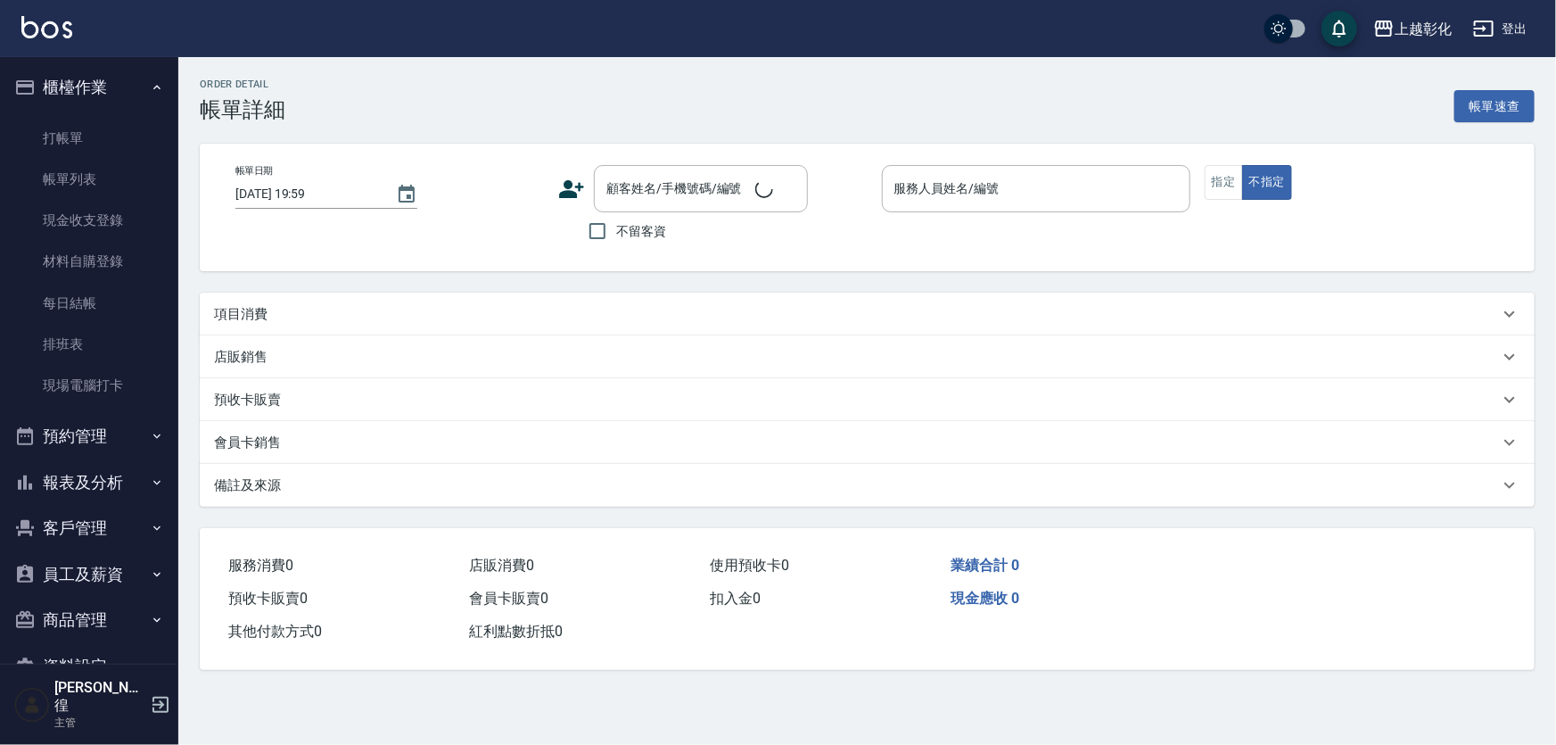
type input "allen-e"
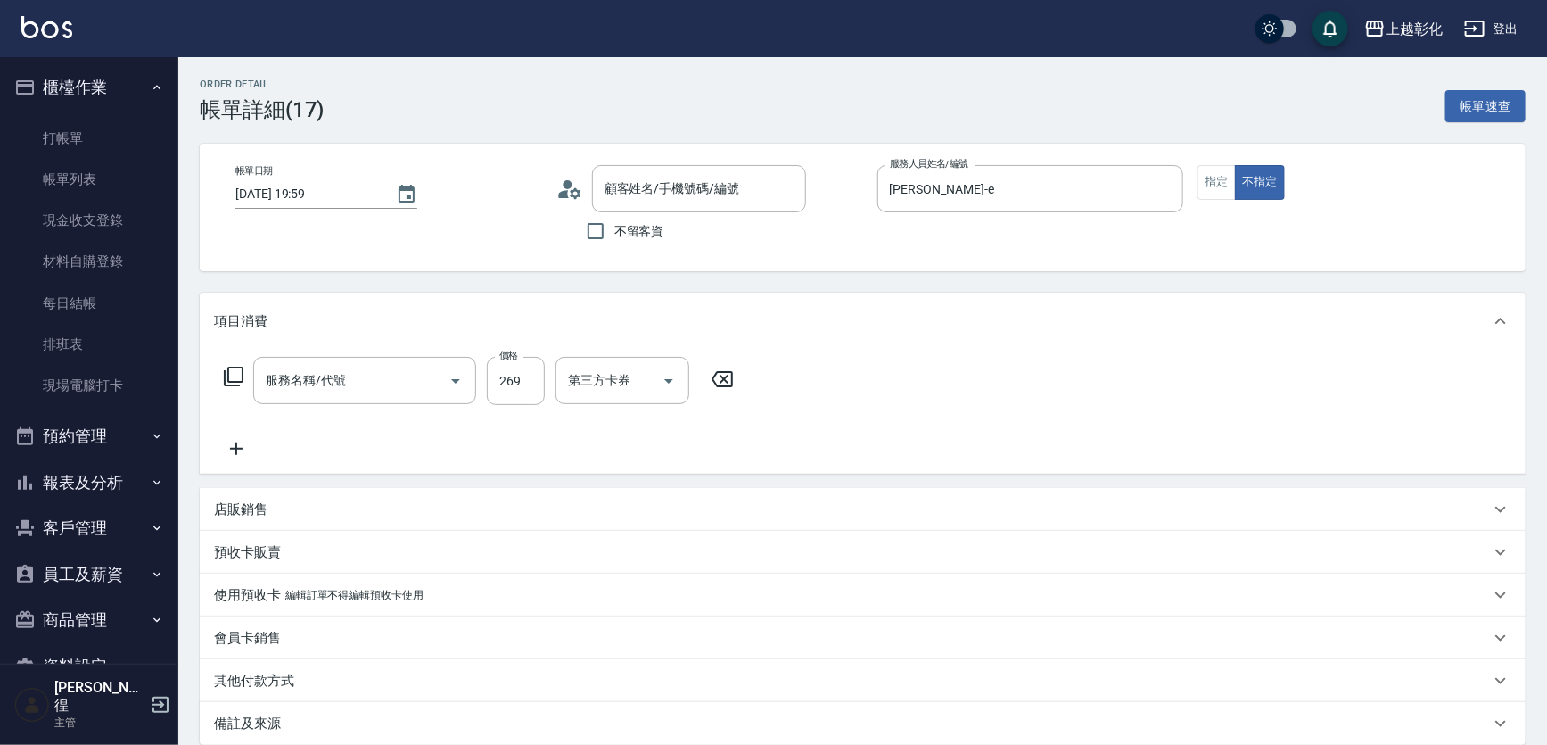
type input "張秦漪/0952271572/null"
type input "一般洗剪(269)"
click at [776, 379] on icon "Open" at bounding box center [786, 380] width 21 height 21
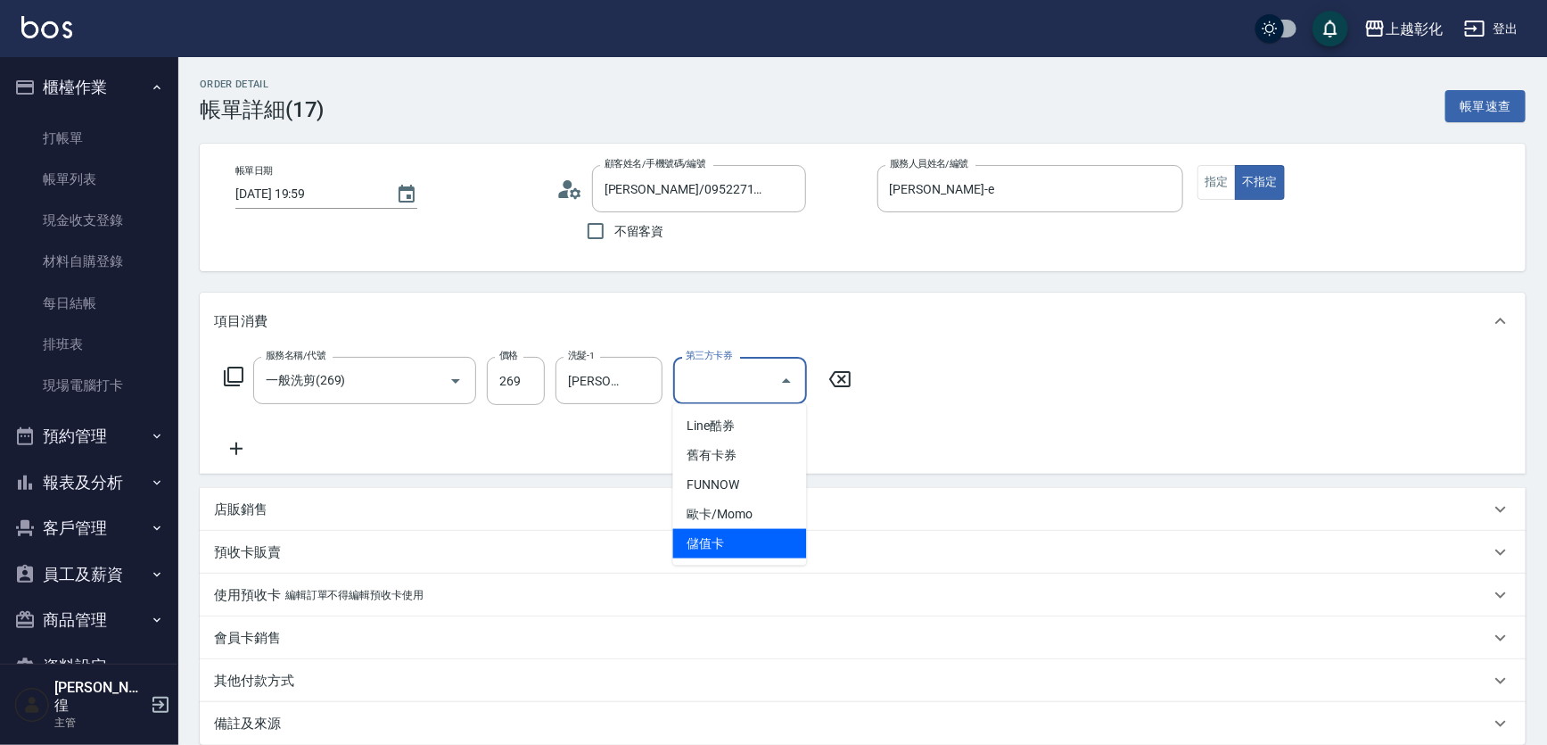
click at [743, 531] on span "儲值卡" at bounding box center [740, 543] width 134 height 29
type input "儲值卡"
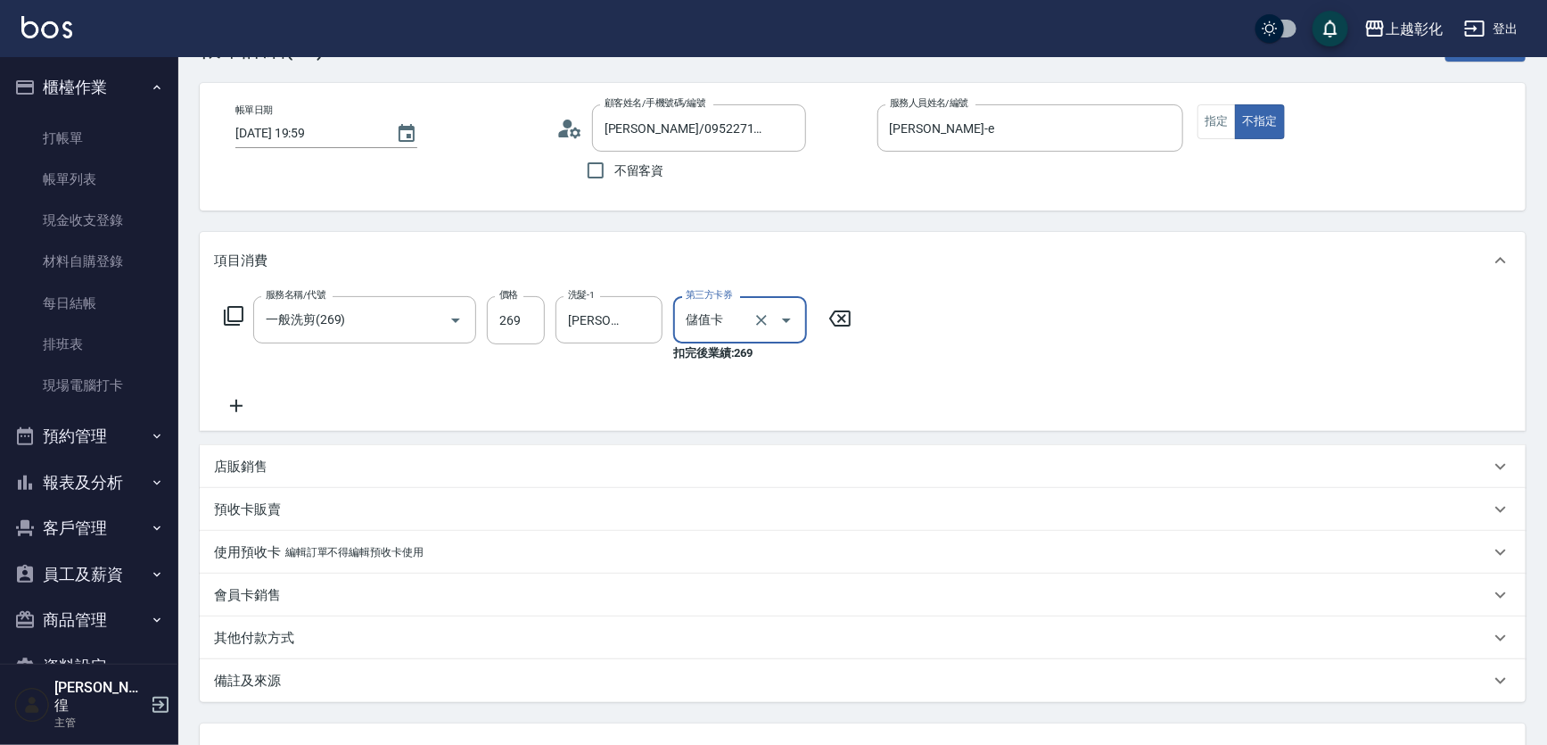
scroll to position [161, 0]
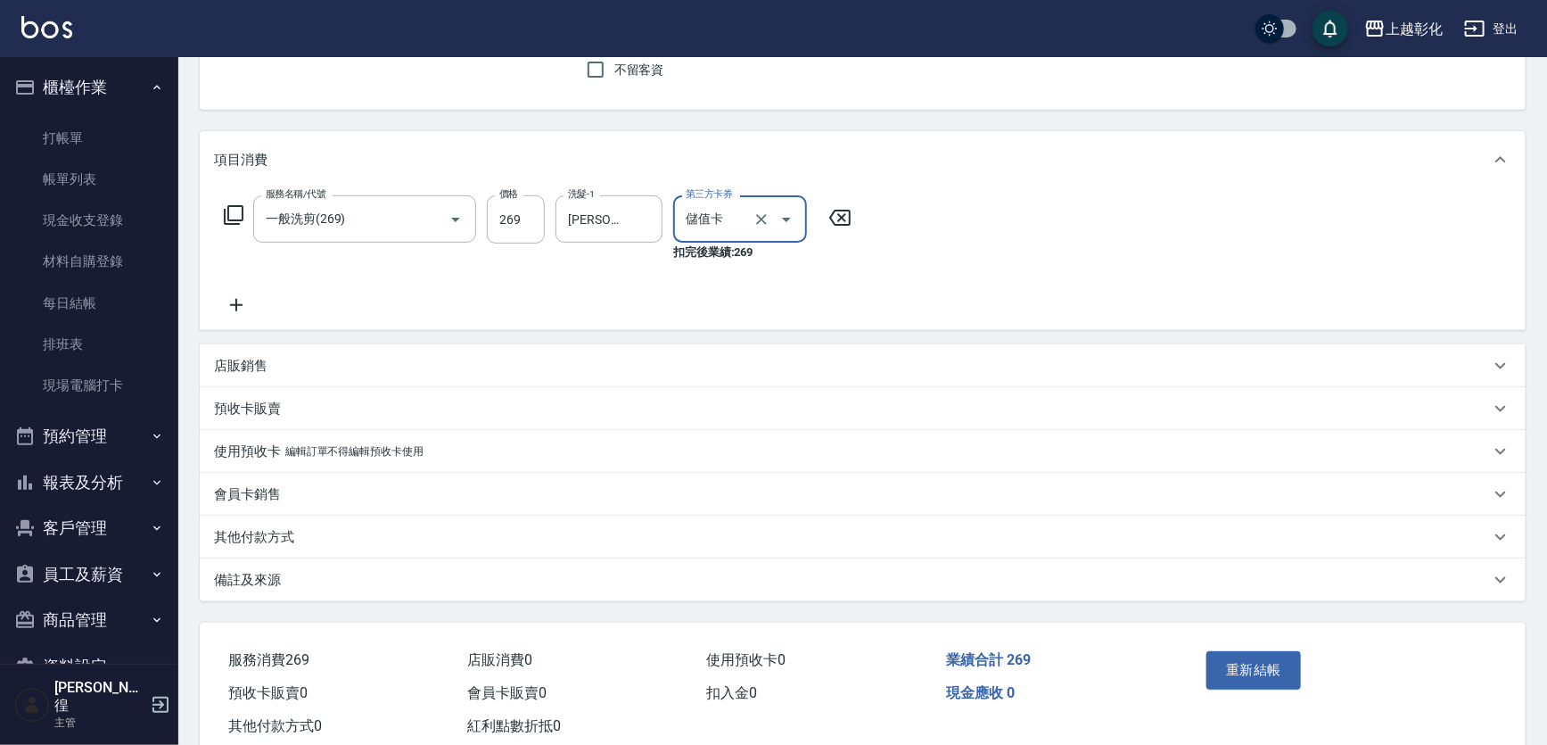
click at [1247, 695] on div "重新結帳" at bounding box center [1270, 683] width 142 height 78
click at [1248, 690] on div "重新結帳" at bounding box center [1270, 683] width 142 height 78
click at [1240, 670] on button "重新結帳" at bounding box center [1254, 669] width 95 height 37
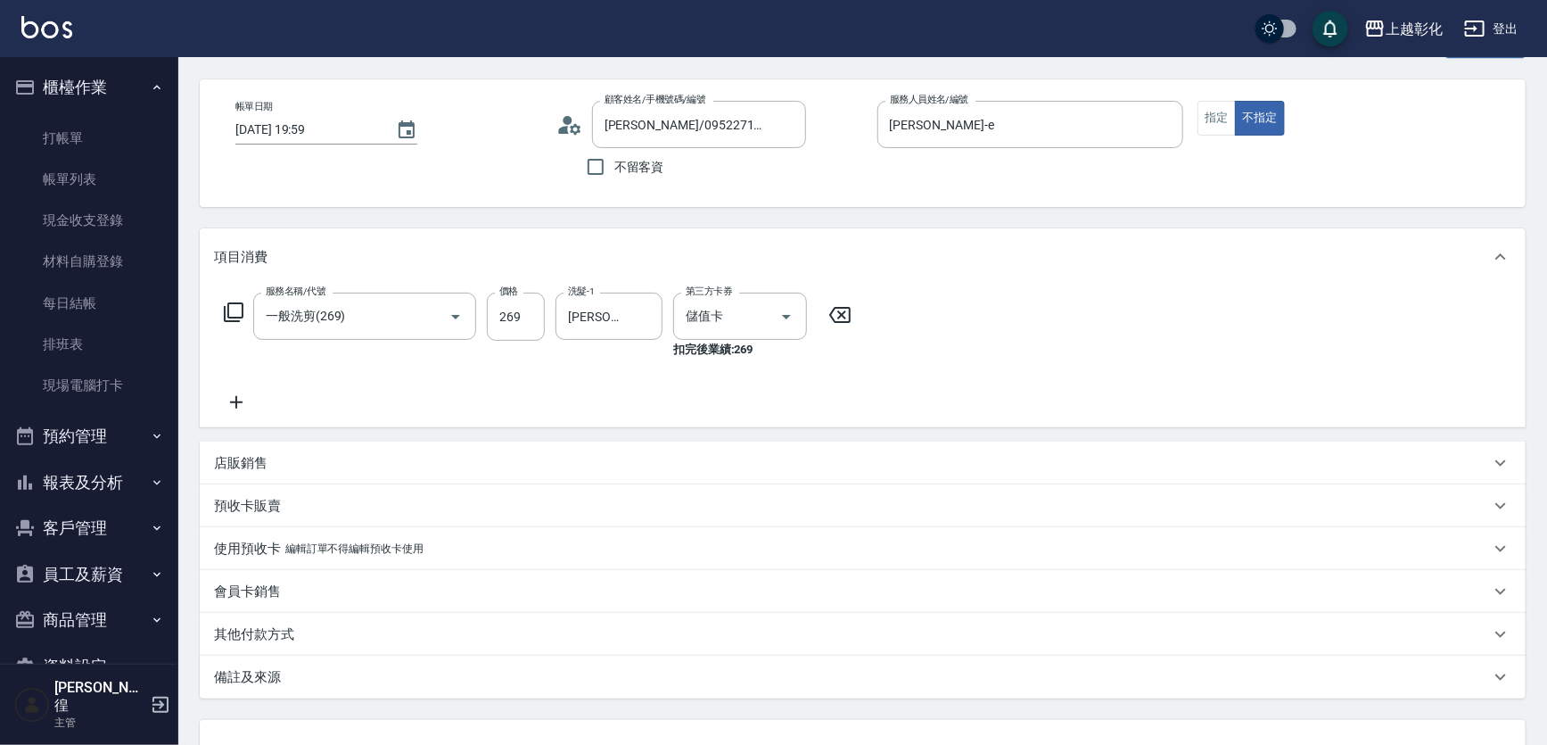
scroll to position [0, 0]
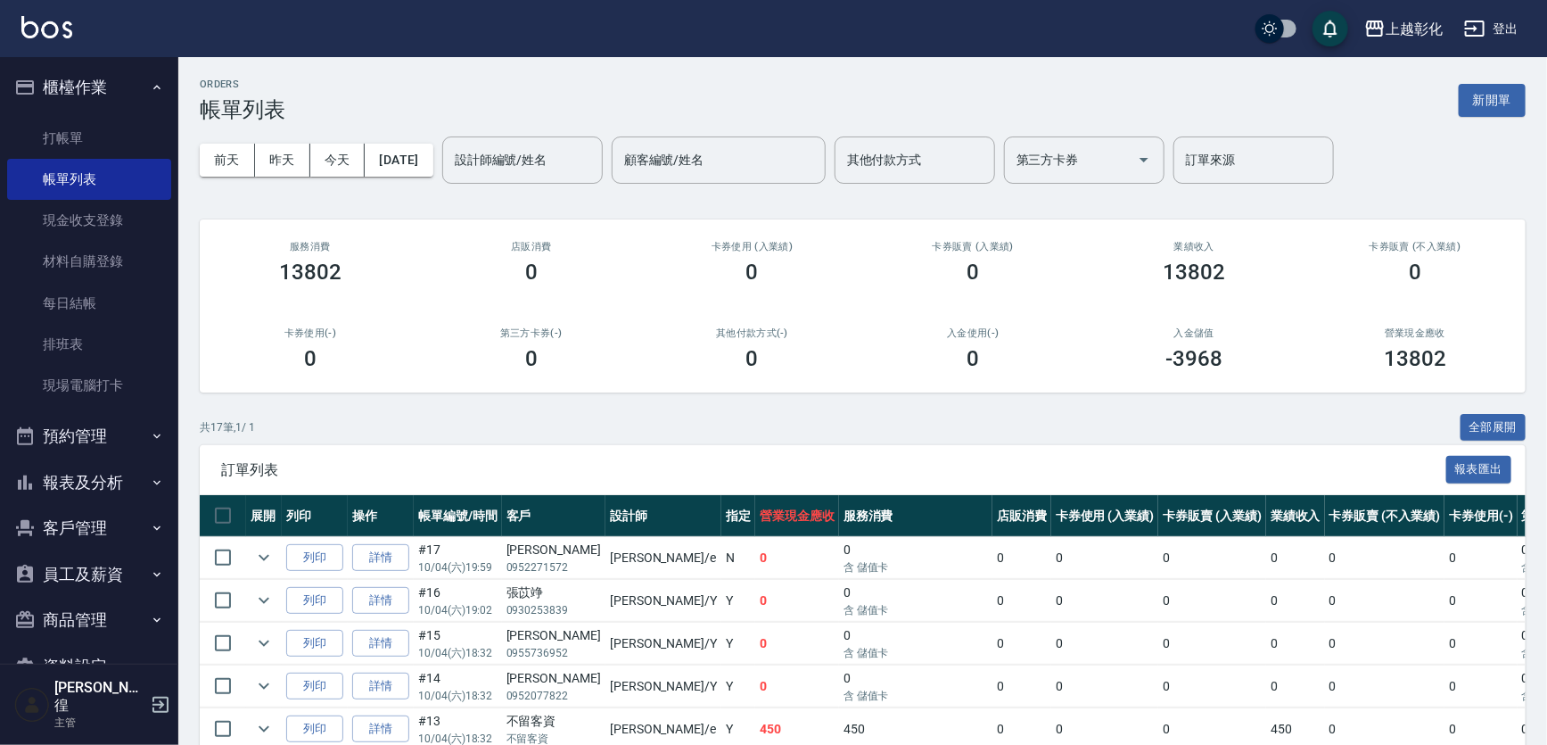
click at [42, 116] on ul "打帳單 帳單列表 現金收支登錄 材料自購登錄 每日結帳 排班表 現場電腦打卡" at bounding box center [89, 262] width 164 height 303
click at [47, 144] on link "打帳單" at bounding box center [89, 138] width 164 height 41
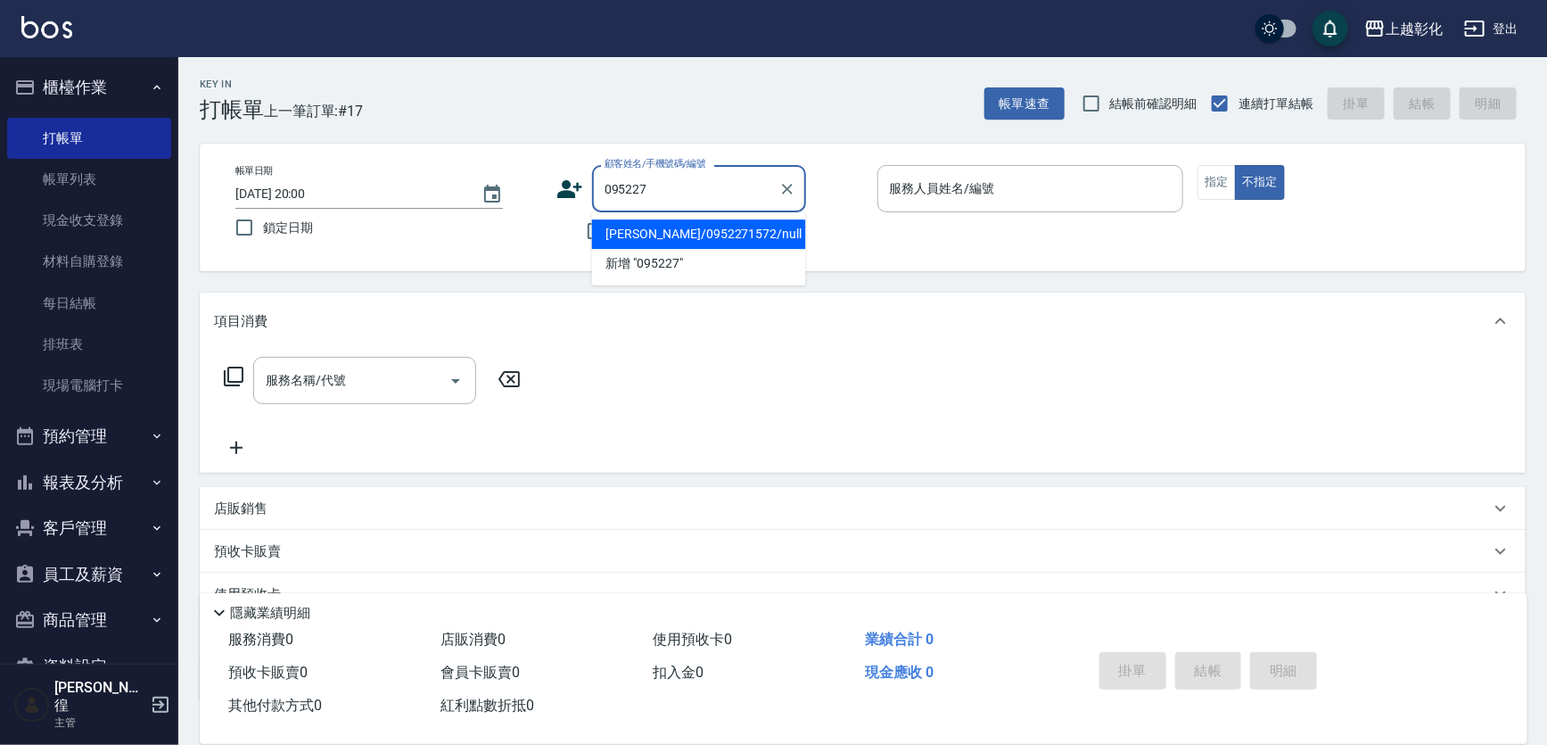
type input "張秦漪/0952271572/null"
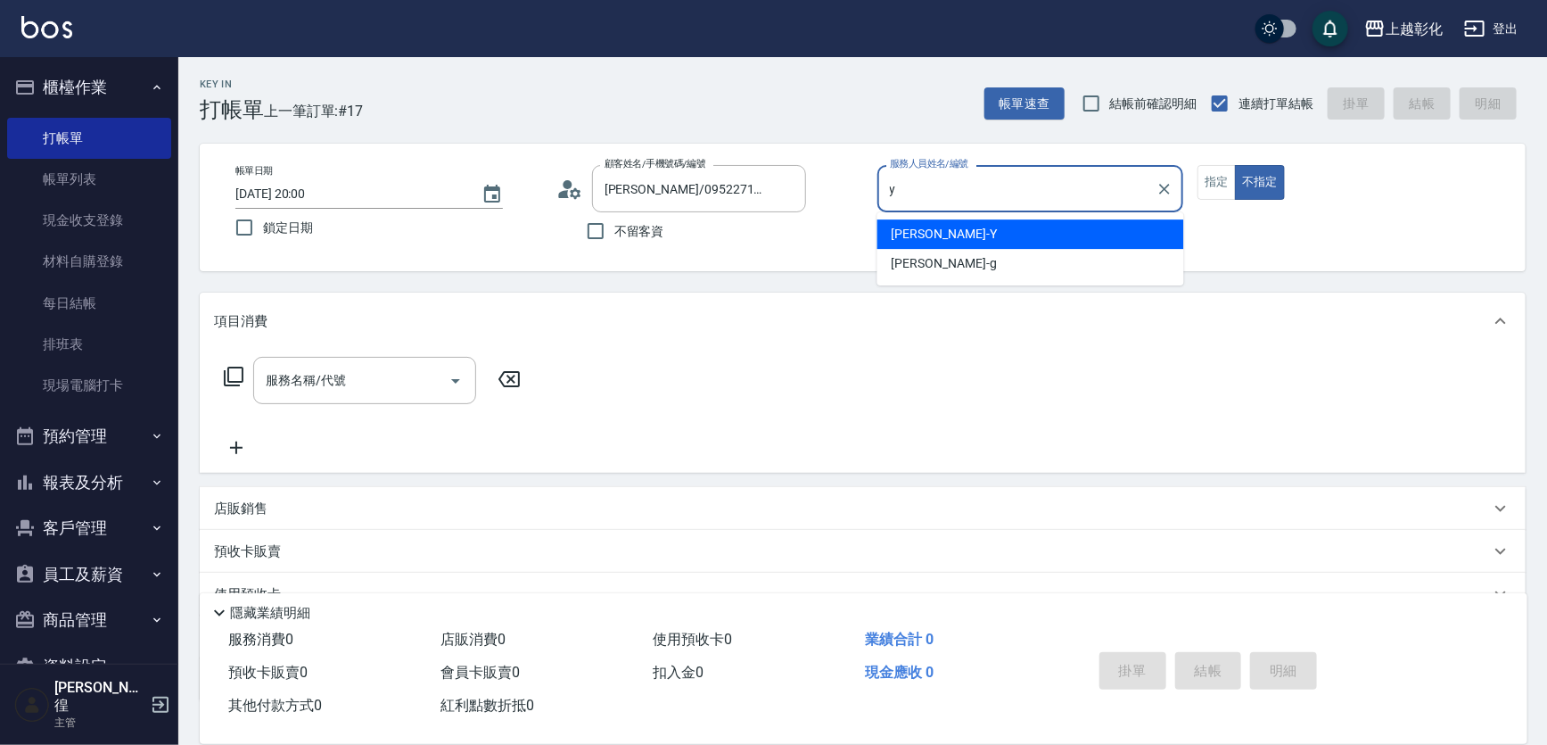
type input "YURI-Y"
type button "false"
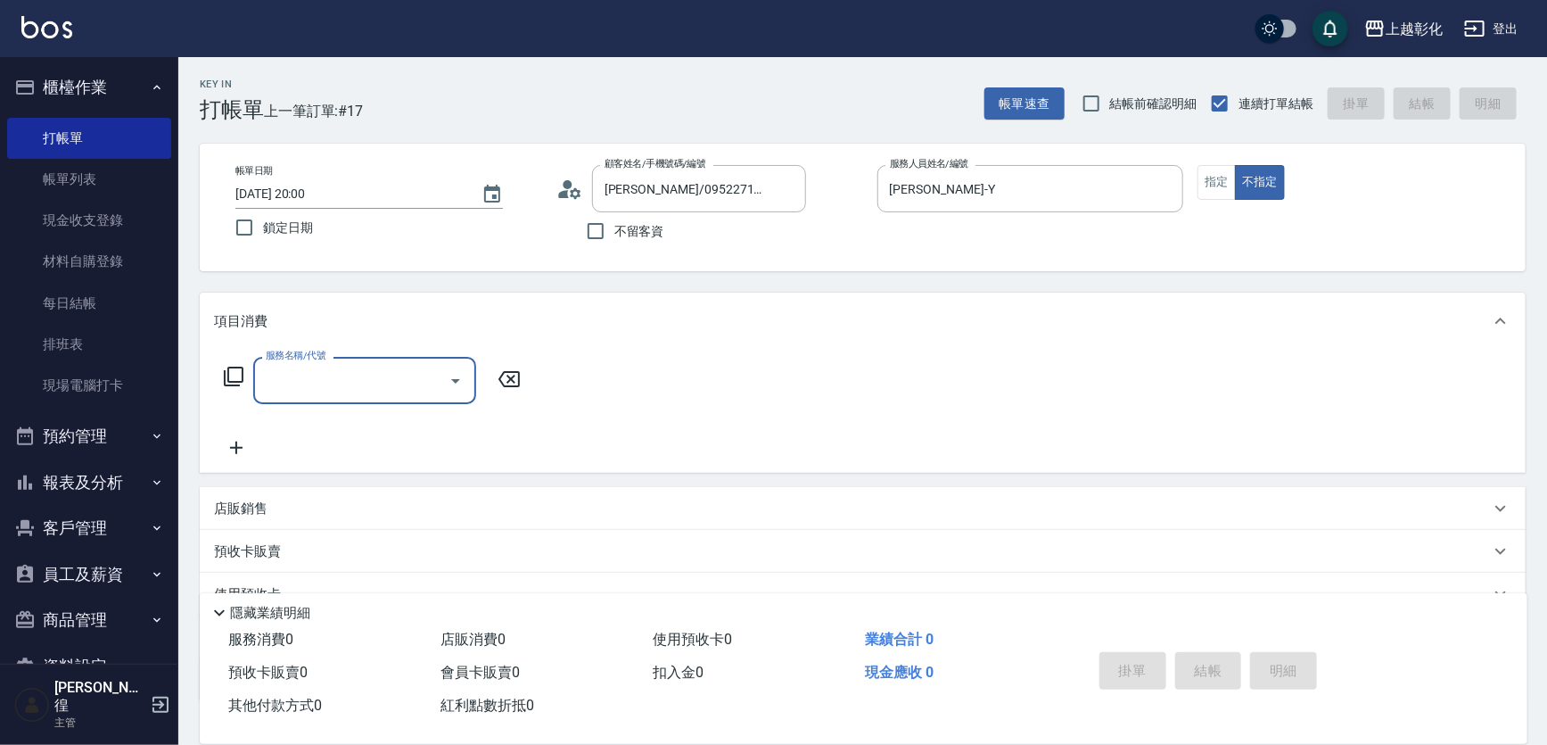
type input "f"
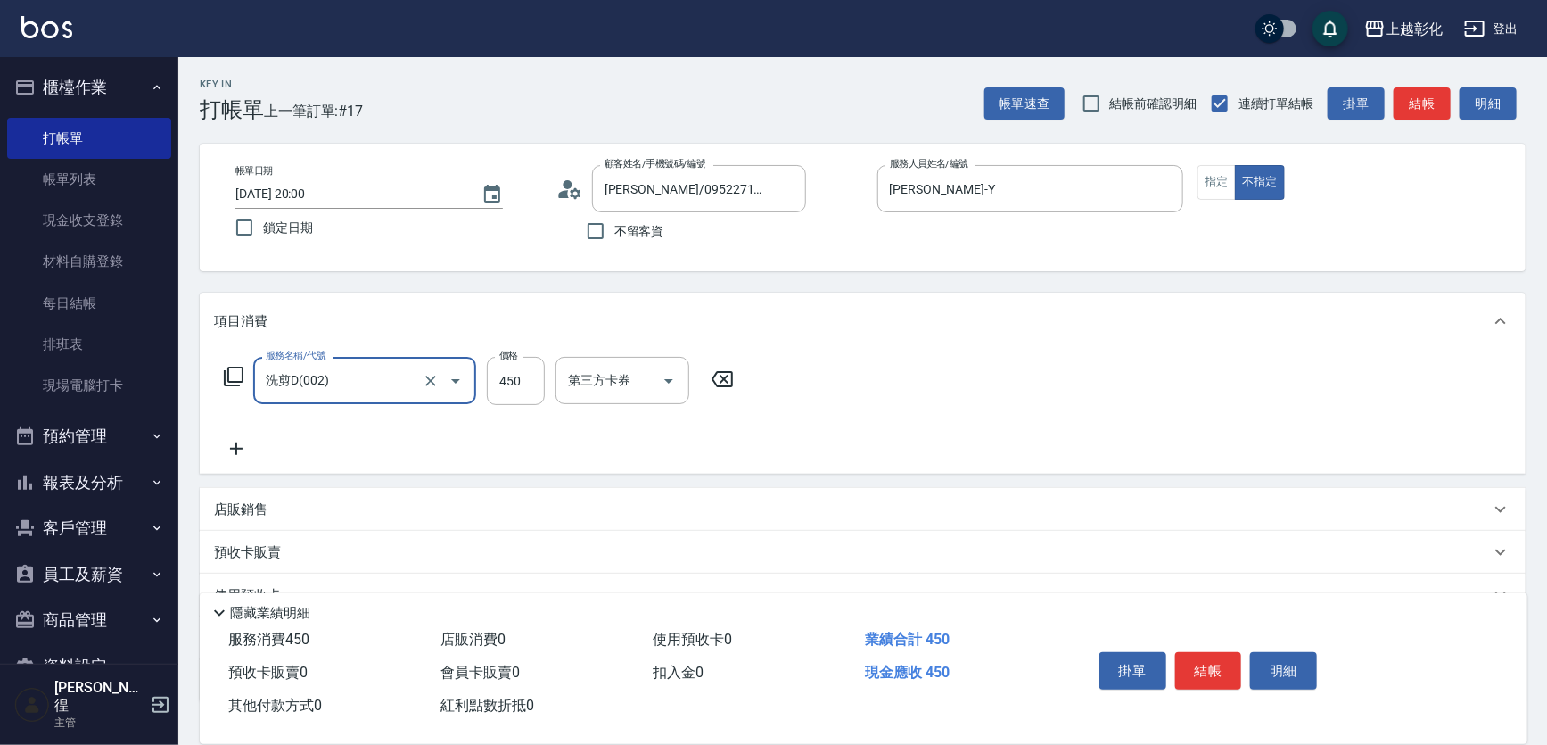
type input "洗剪D(002)"
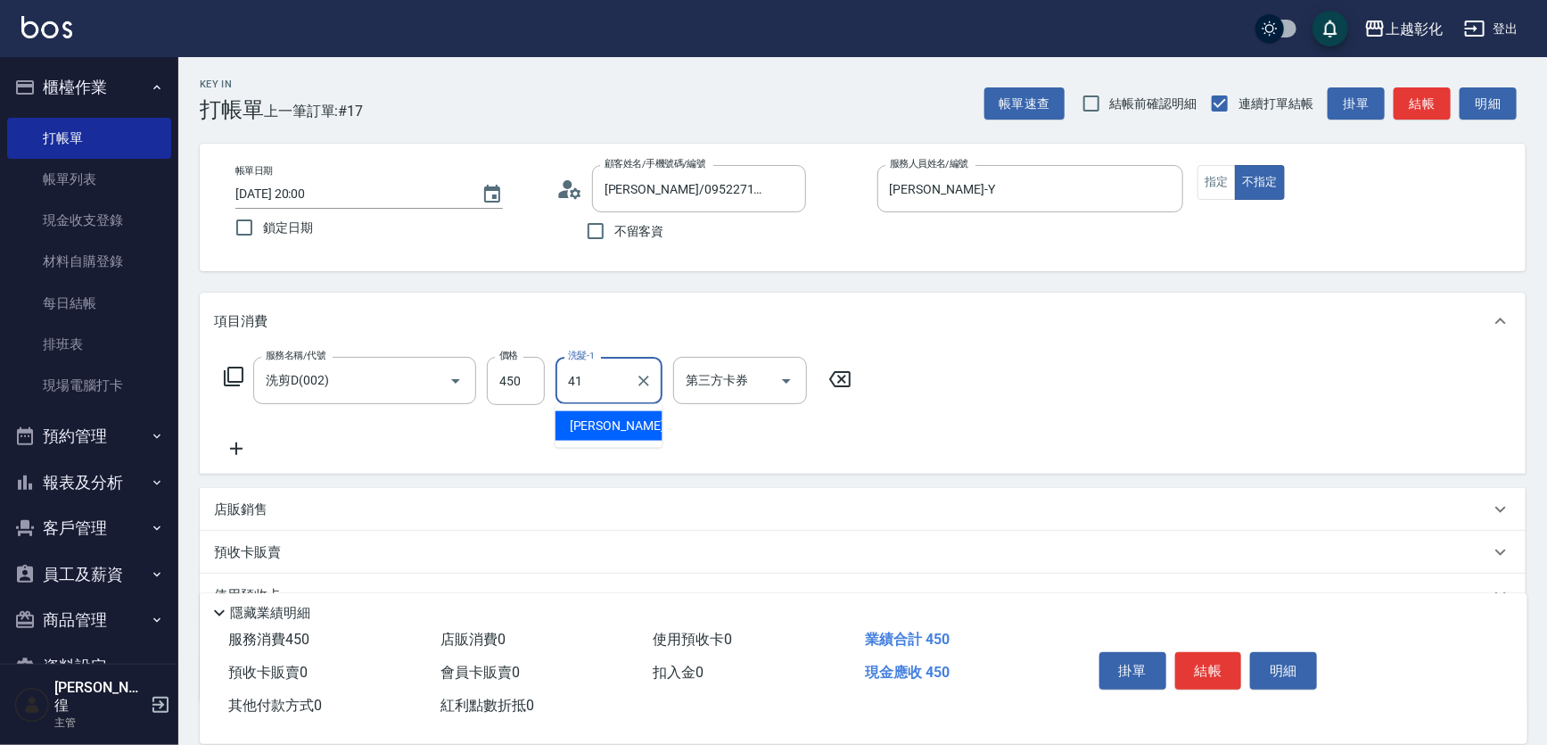
type input "[PERSON_NAME]-41"
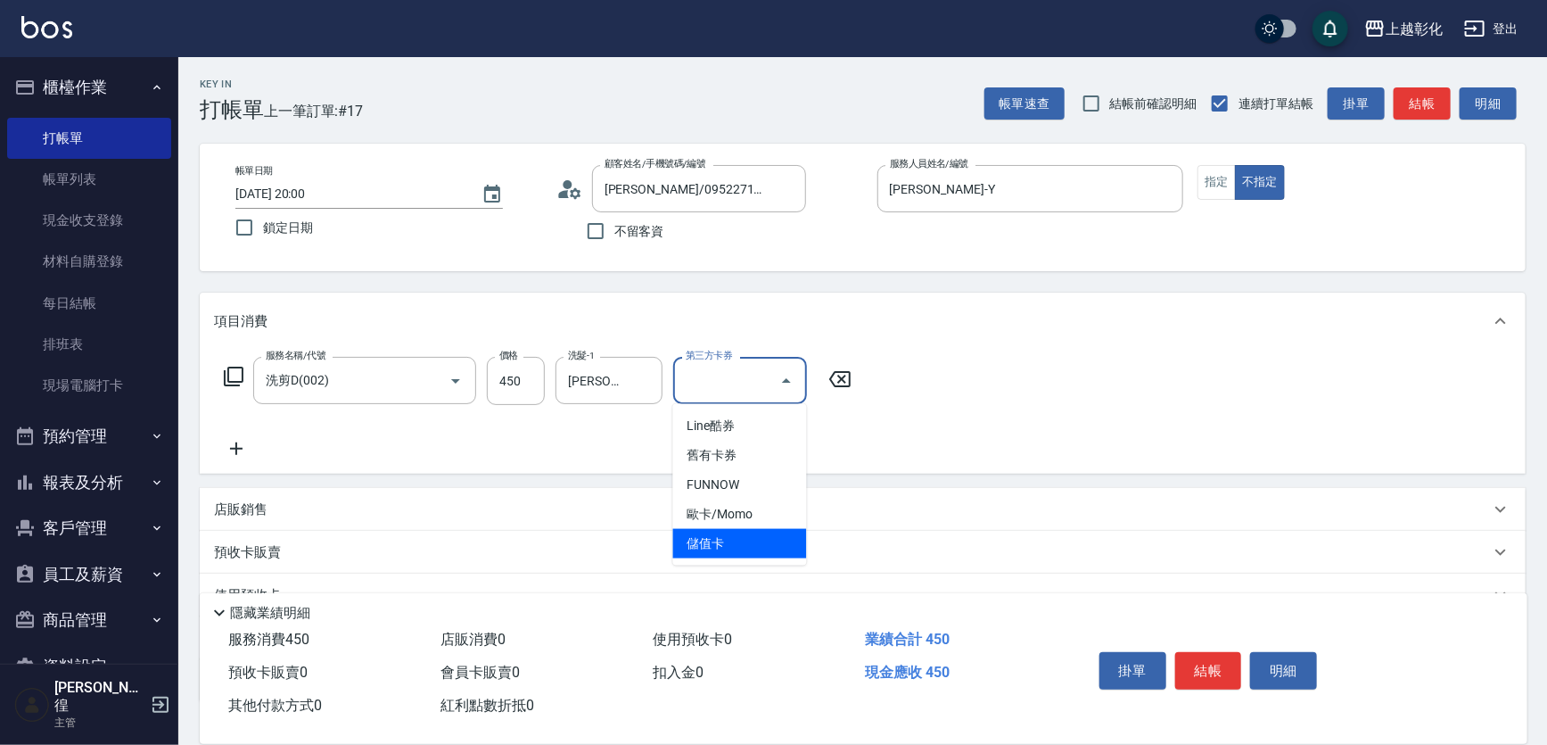
type input "儲值卡"
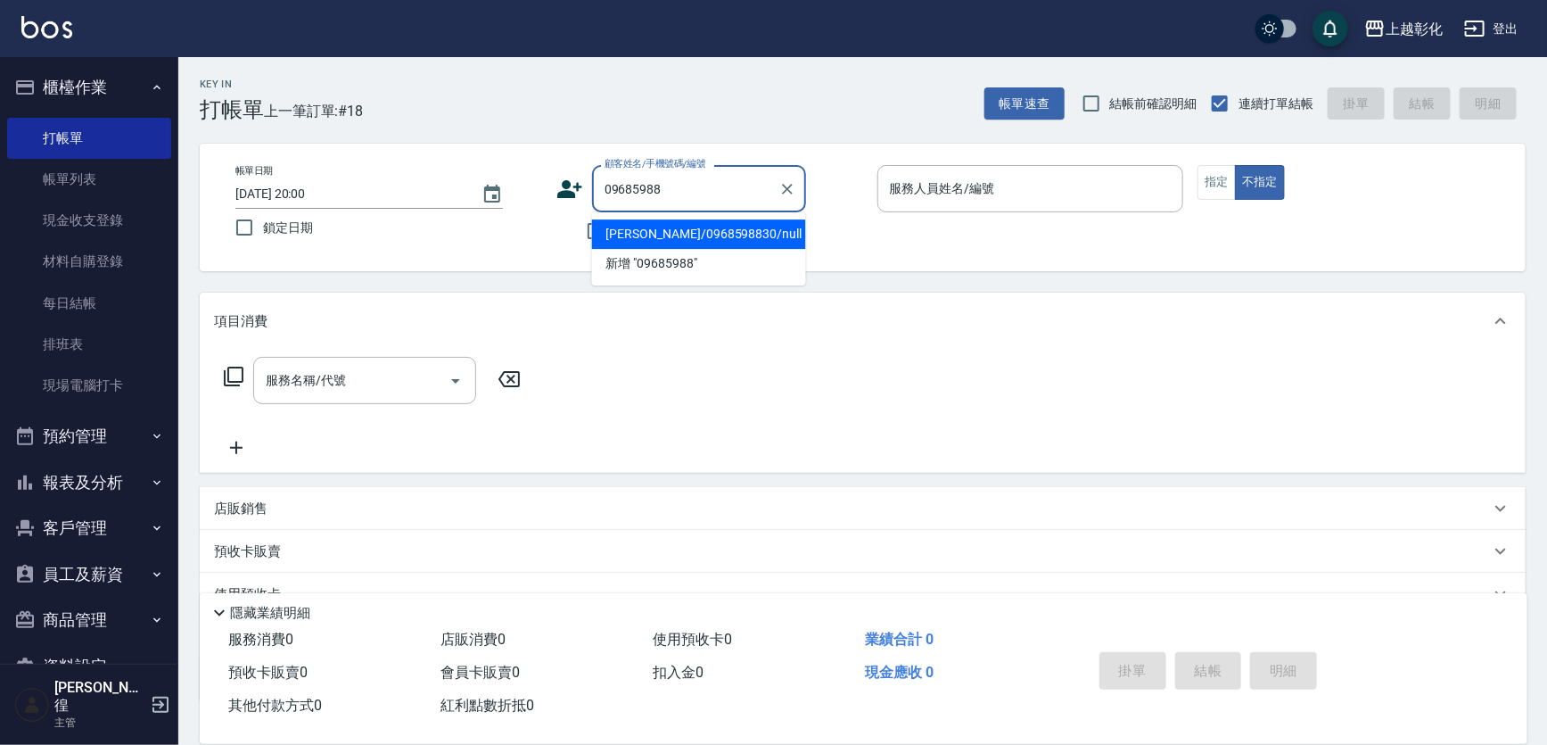
type input "丁弘洧/0968598830/null"
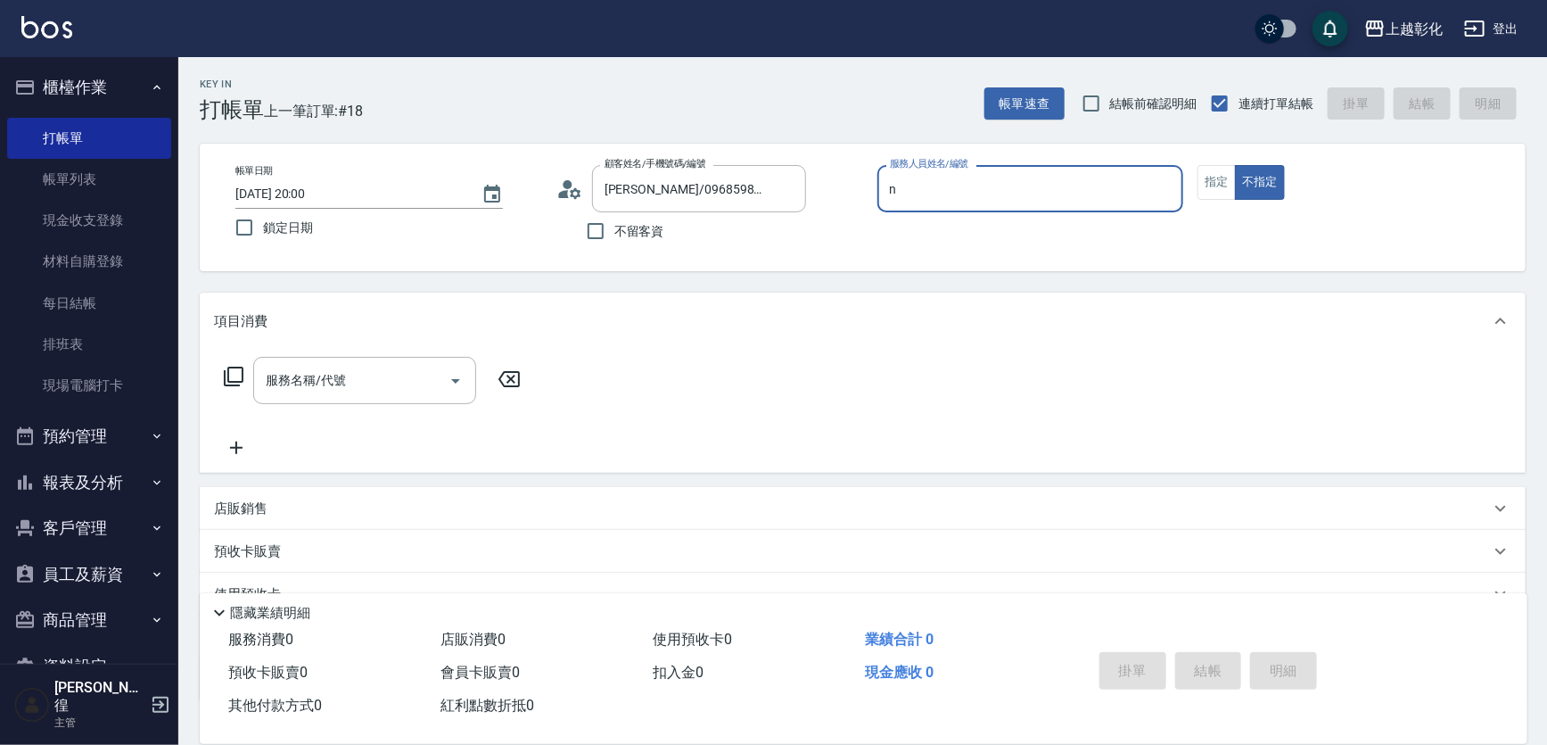
type input "羊羊-n"
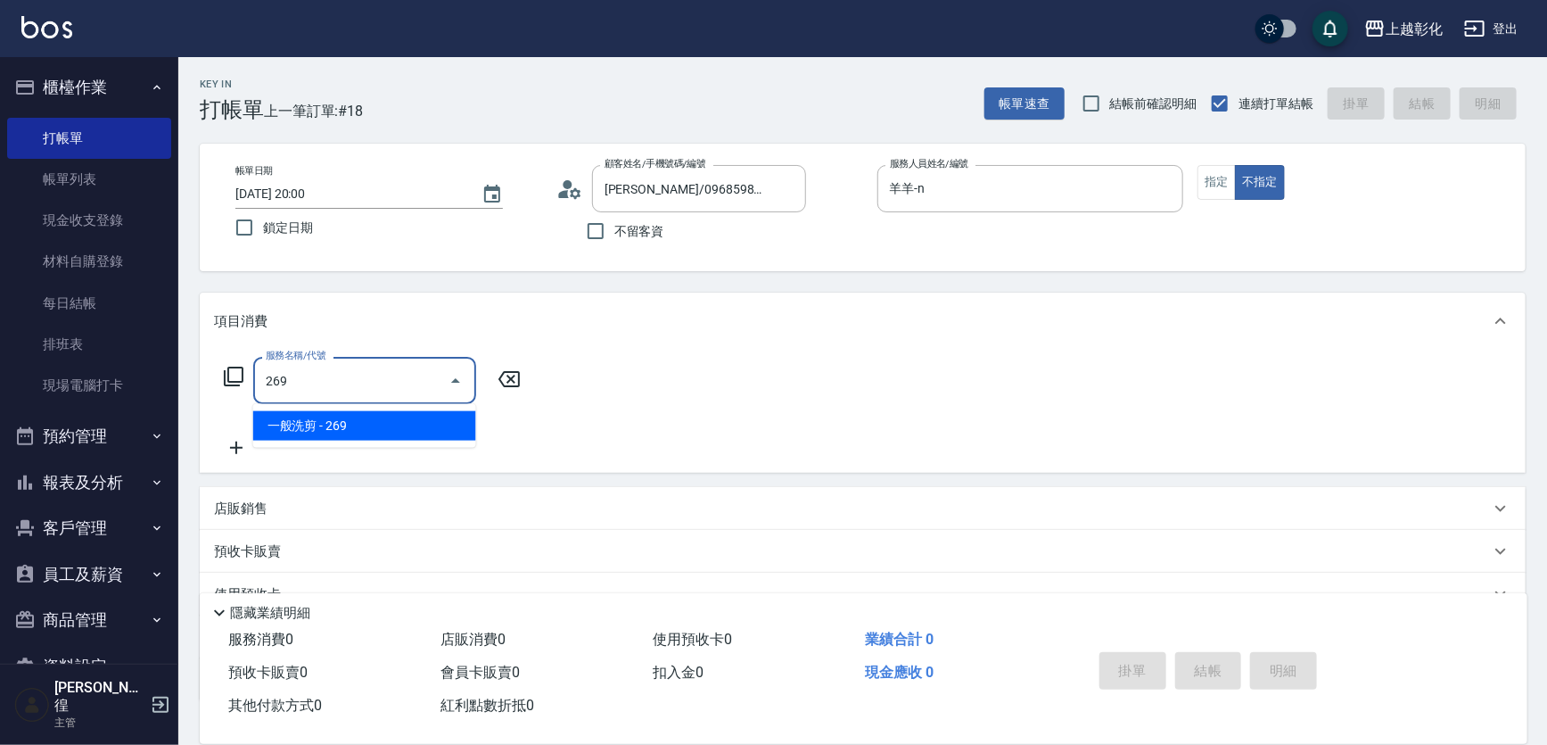
type input "一般洗剪(269)"
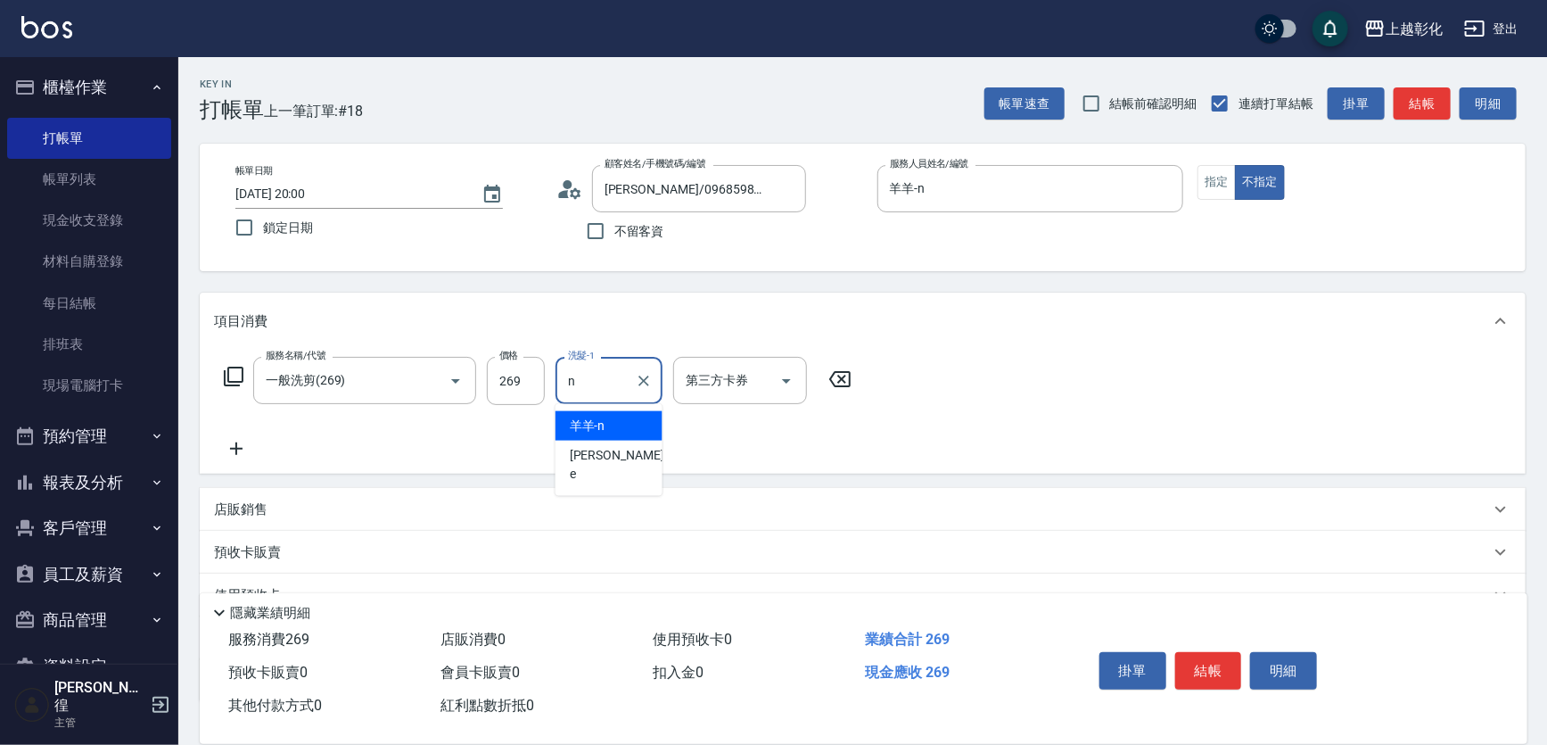
type input "羊羊-n"
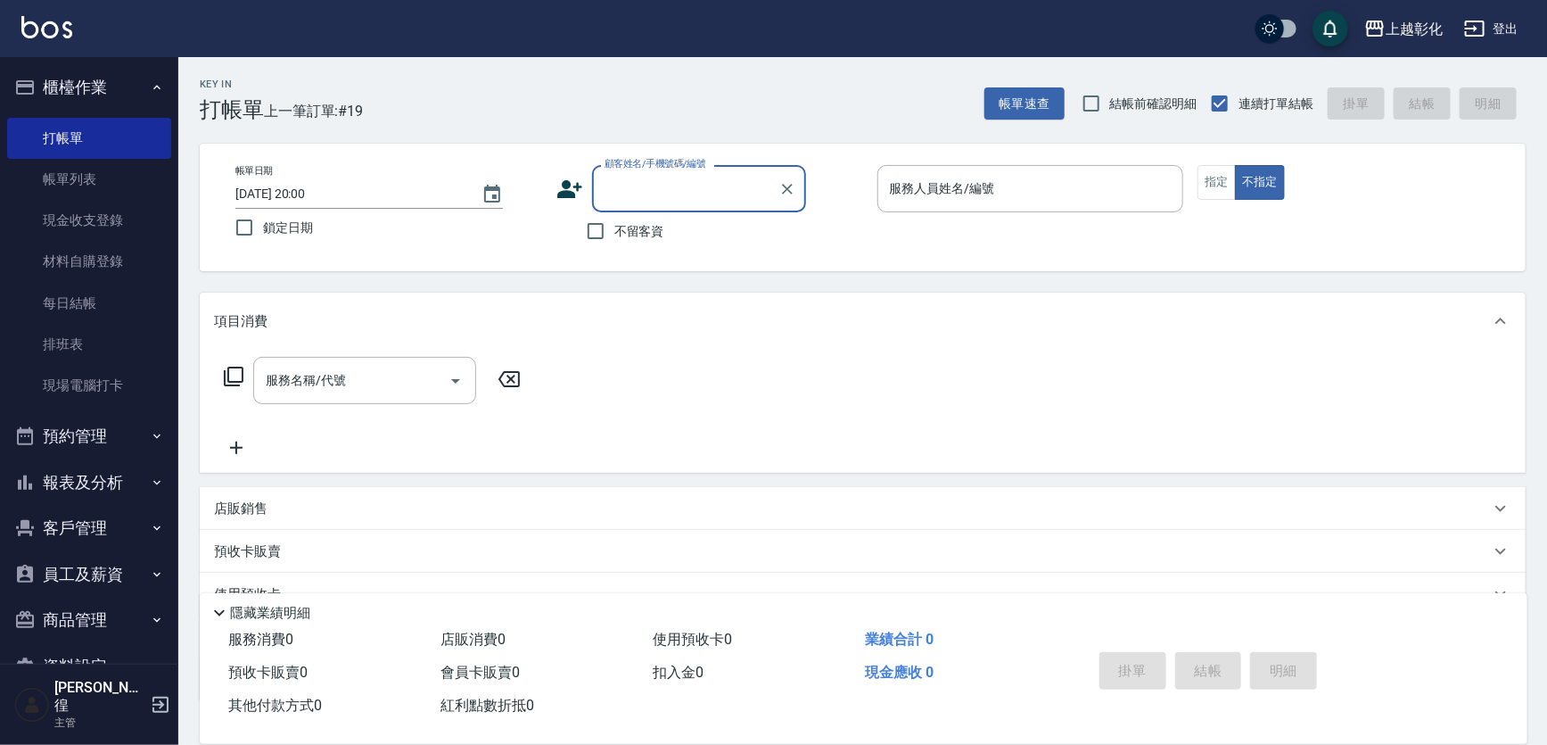
click at [64, 517] on button "客戶管理" at bounding box center [89, 528] width 164 height 46
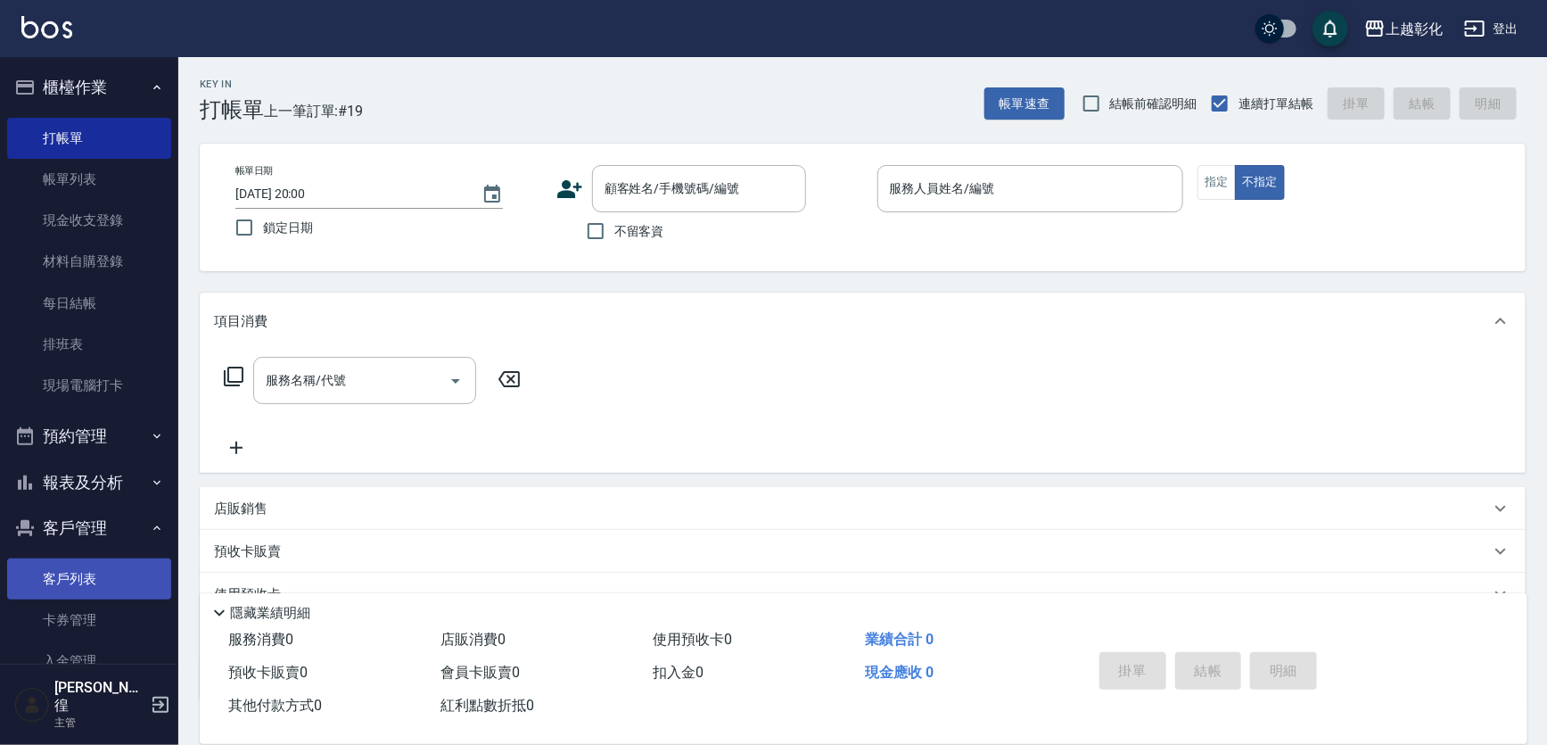
click at [80, 579] on link "客戶列表" at bounding box center [89, 578] width 164 height 41
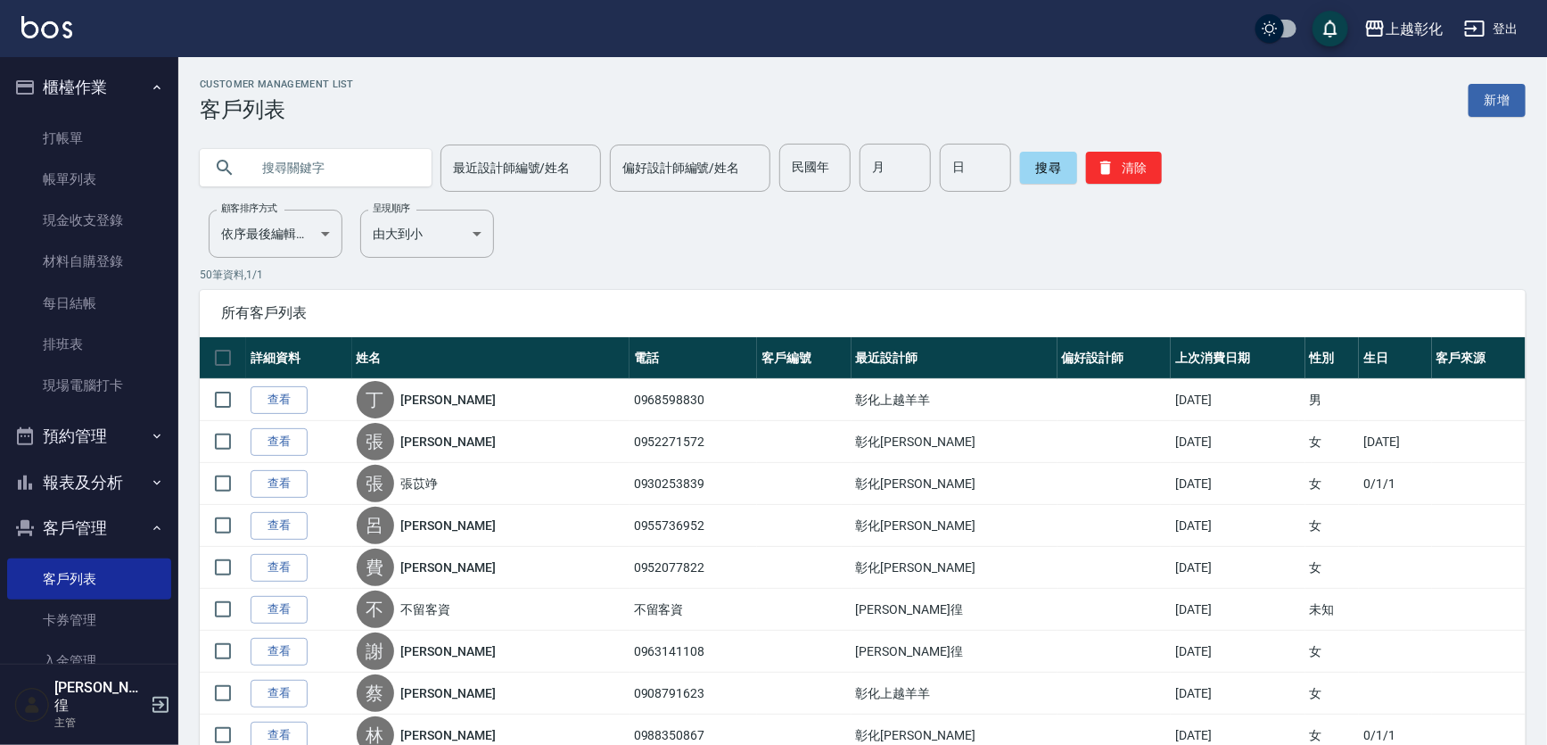
click at [357, 186] on input "text" at bounding box center [334, 168] width 168 height 48
type input "0963876802"
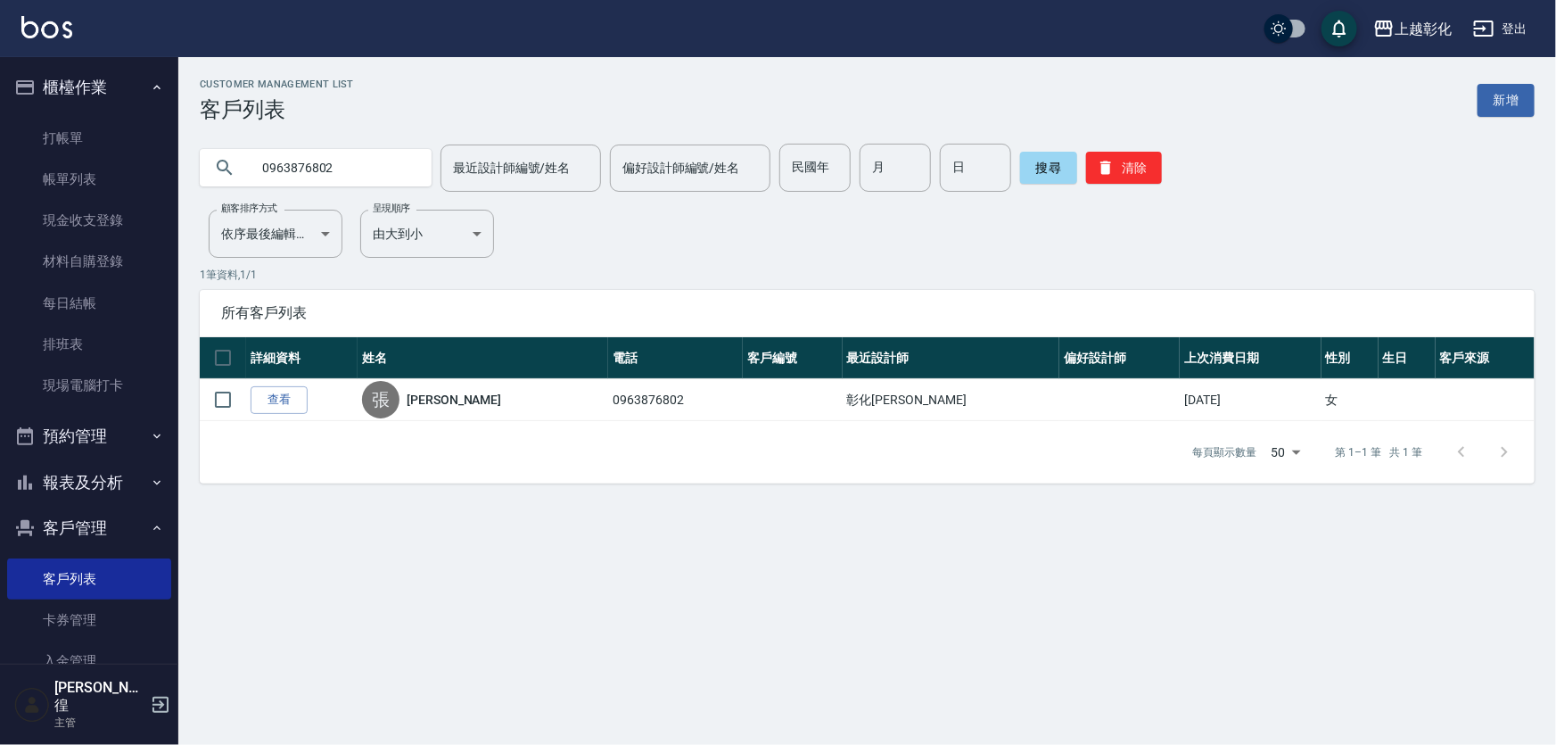
click at [359, 154] on input "0963876802" at bounding box center [334, 168] width 168 height 48
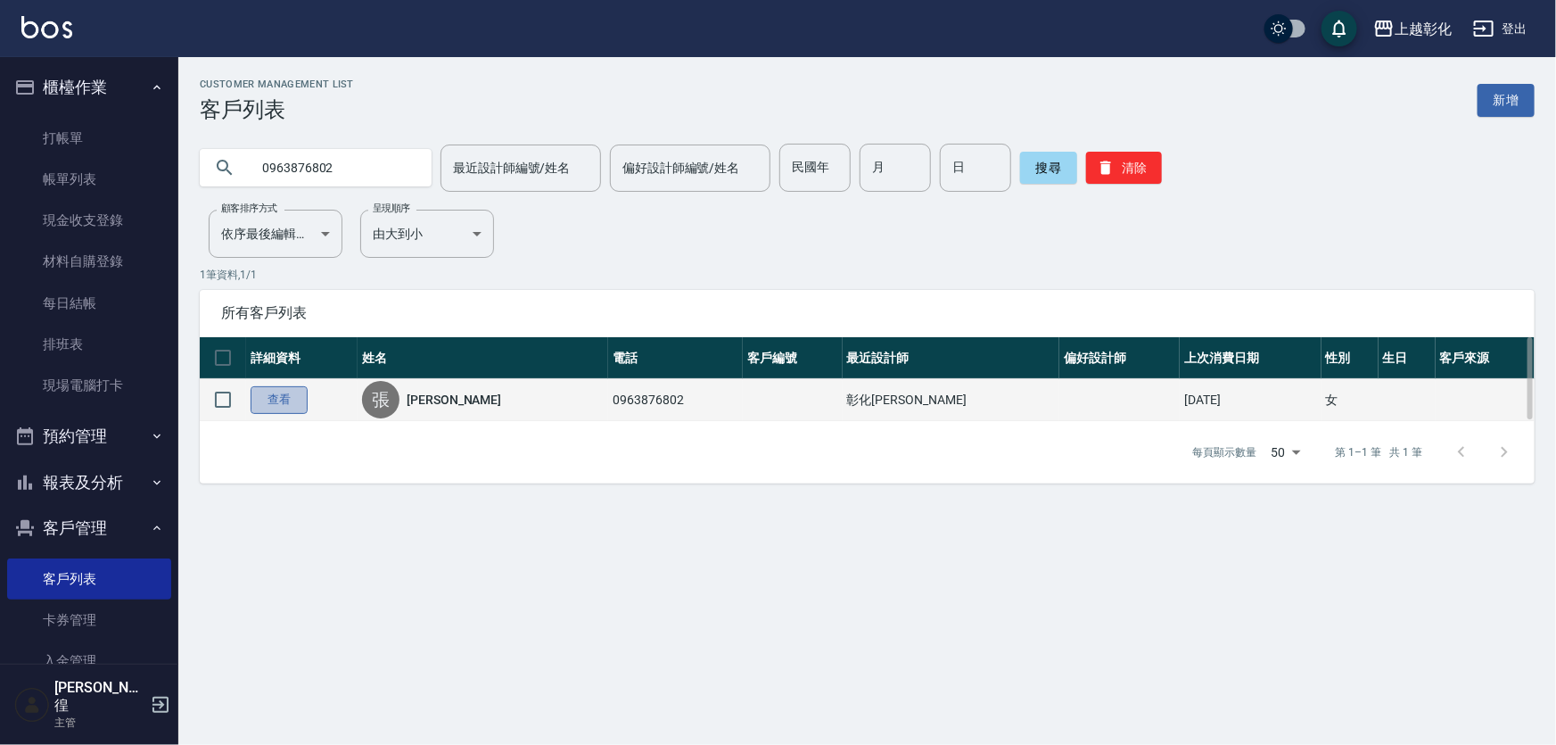
click at [296, 392] on link "查看" at bounding box center [279, 400] width 57 height 28
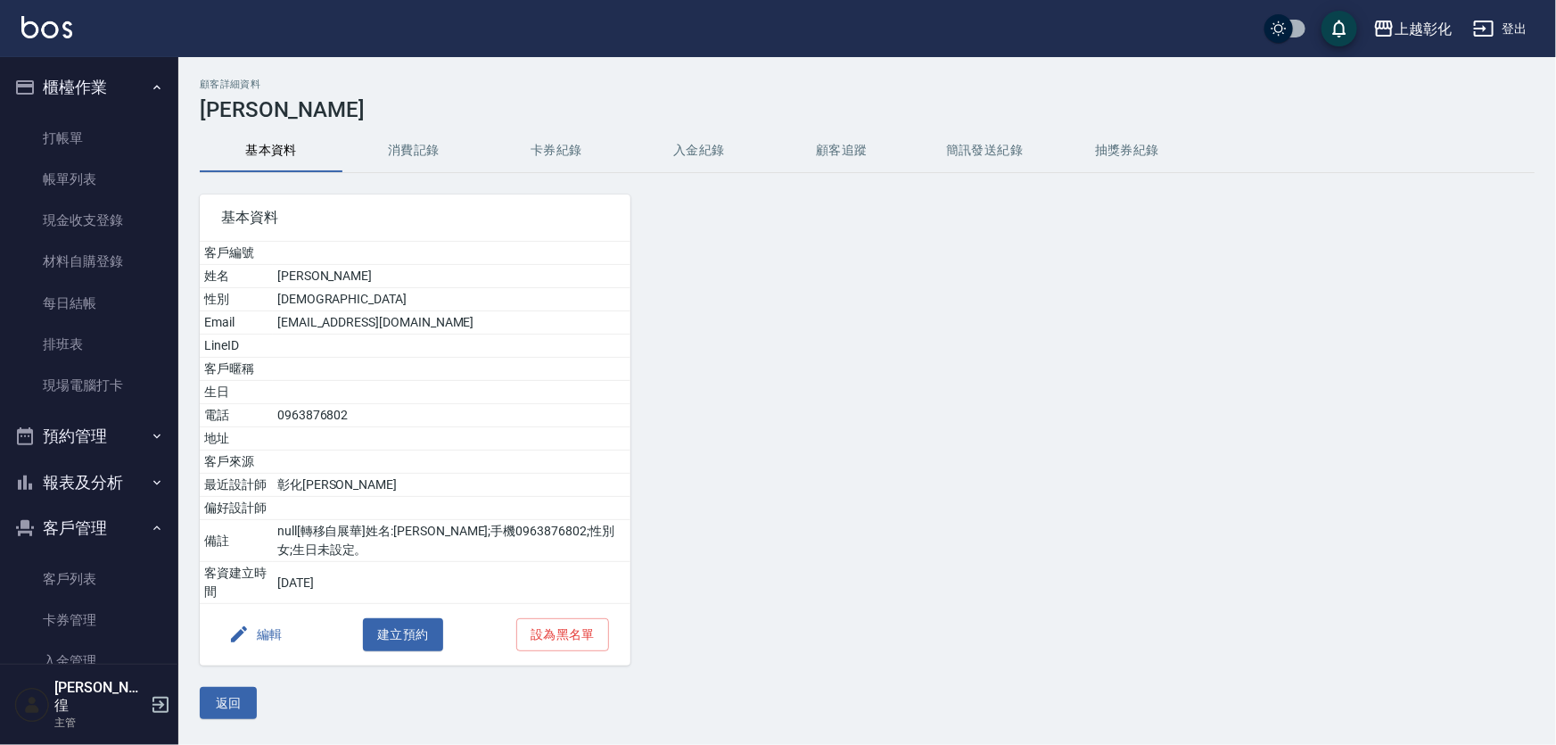
click at [394, 330] on td "t35682616@yahoo.com.tw" at bounding box center [452, 322] width 358 height 23
click at [569, 215] on span "基本資料" at bounding box center [415, 218] width 388 height 18
click at [702, 167] on button "入金紀錄" at bounding box center [699, 150] width 143 height 43
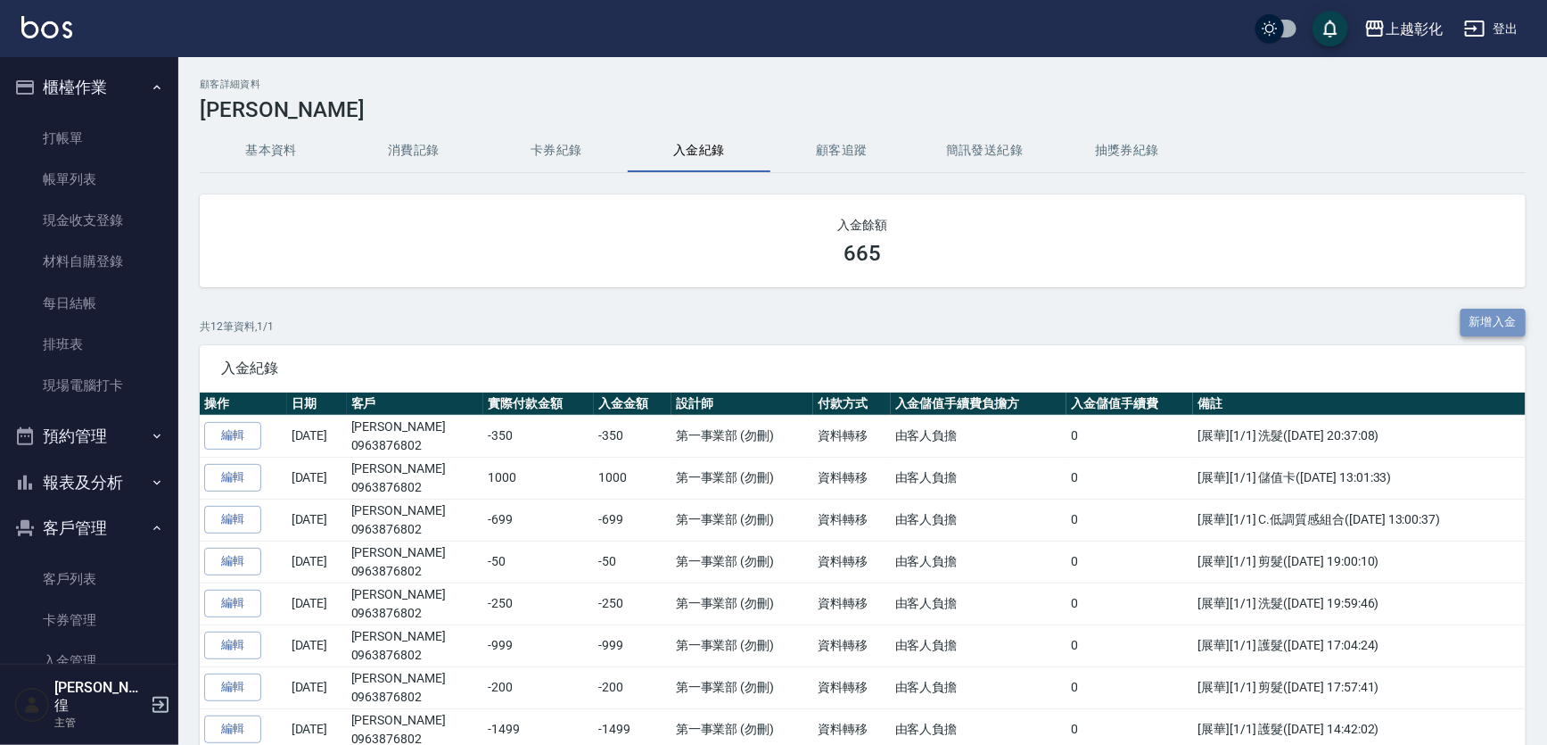
click at [1495, 328] on button "新增入金" at bounding box center [1494, 323] width 66 height 28
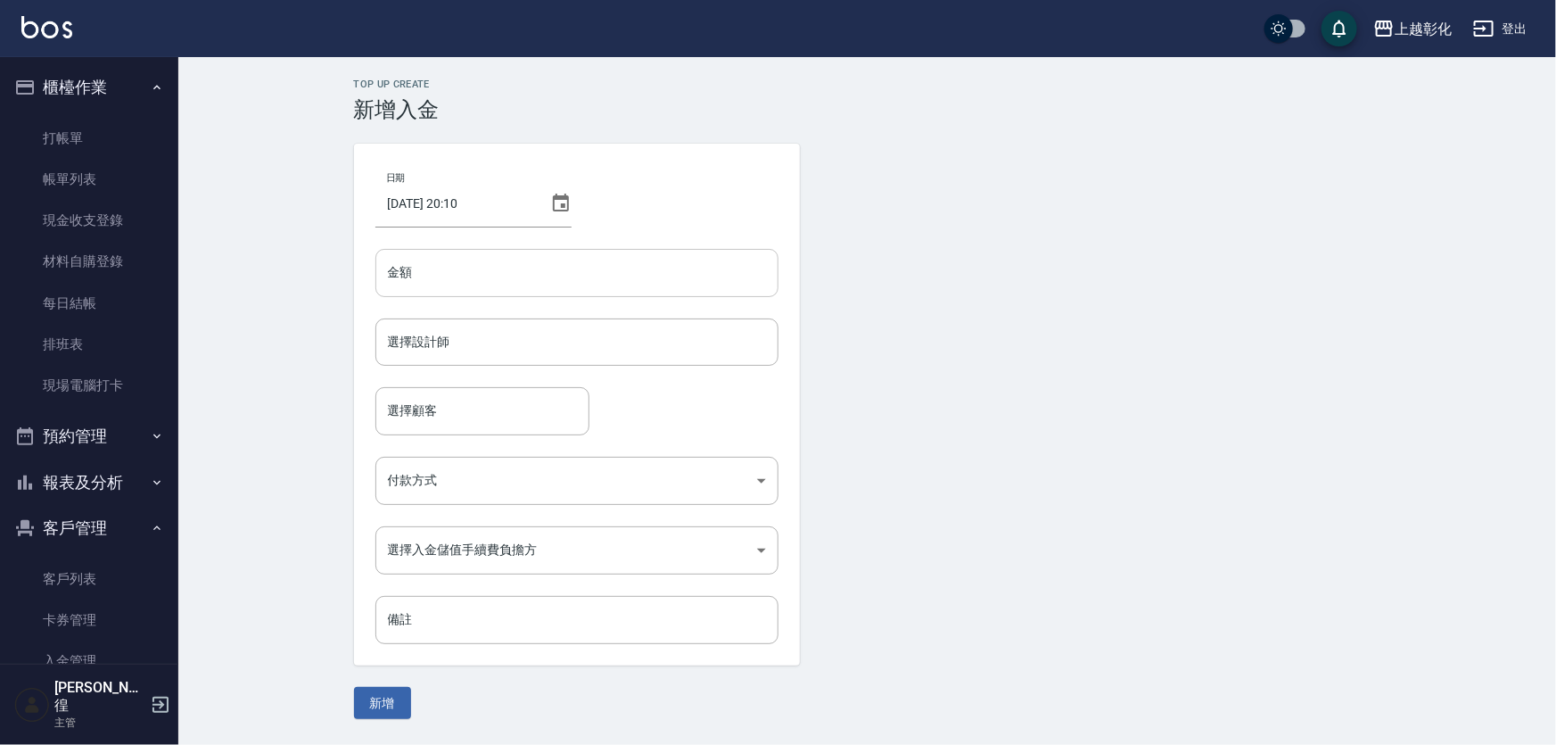
click at [454, 295] on input "金額" at bounding box center [576, 273] width 403 height 48
type input "-370"
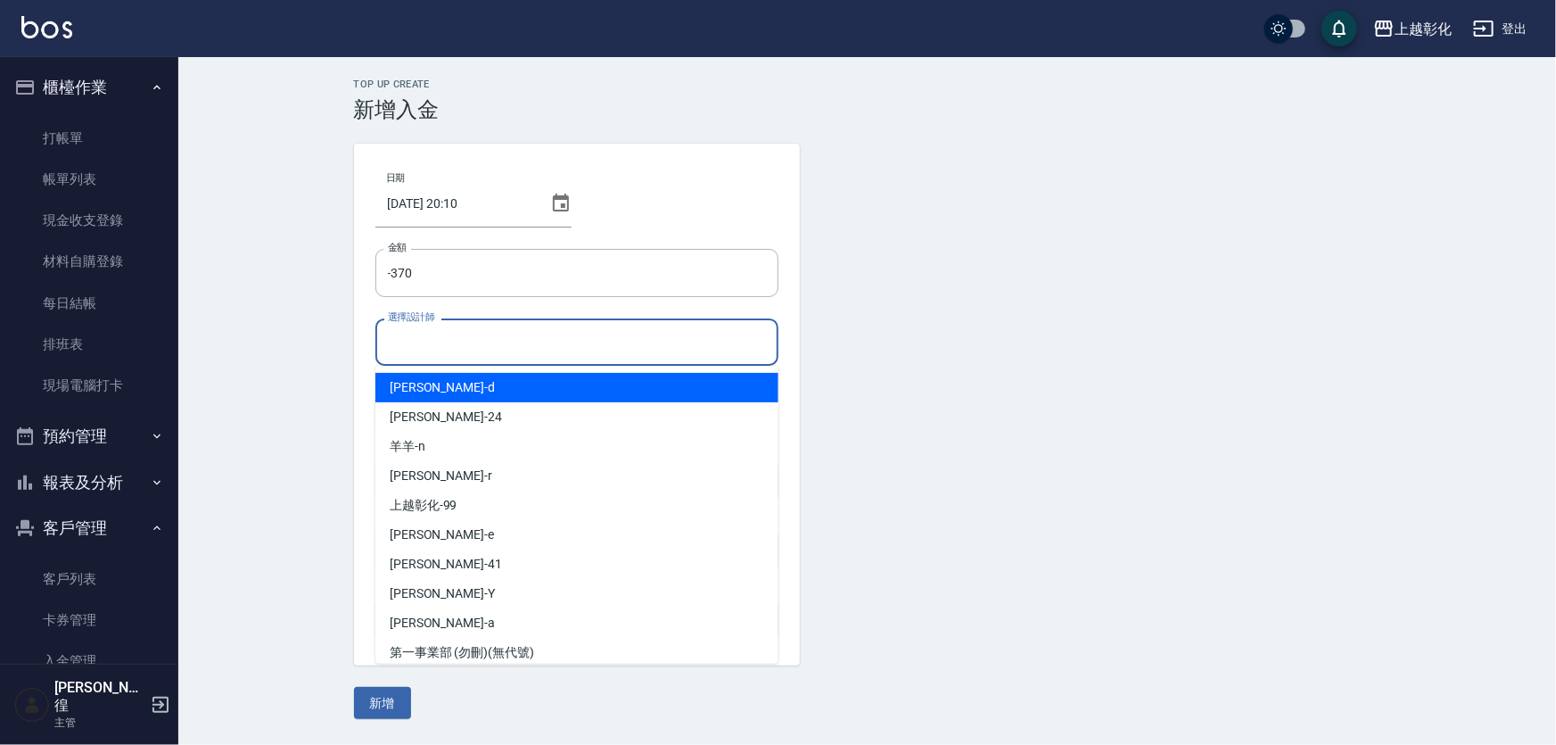
click at [440, 339] on input "選擇設計師" at bounding box center [576, 341] width 387 height 31
click at [425, 382] on span "YURI -Y" at bounding box center [442, 387] width 105 height 19
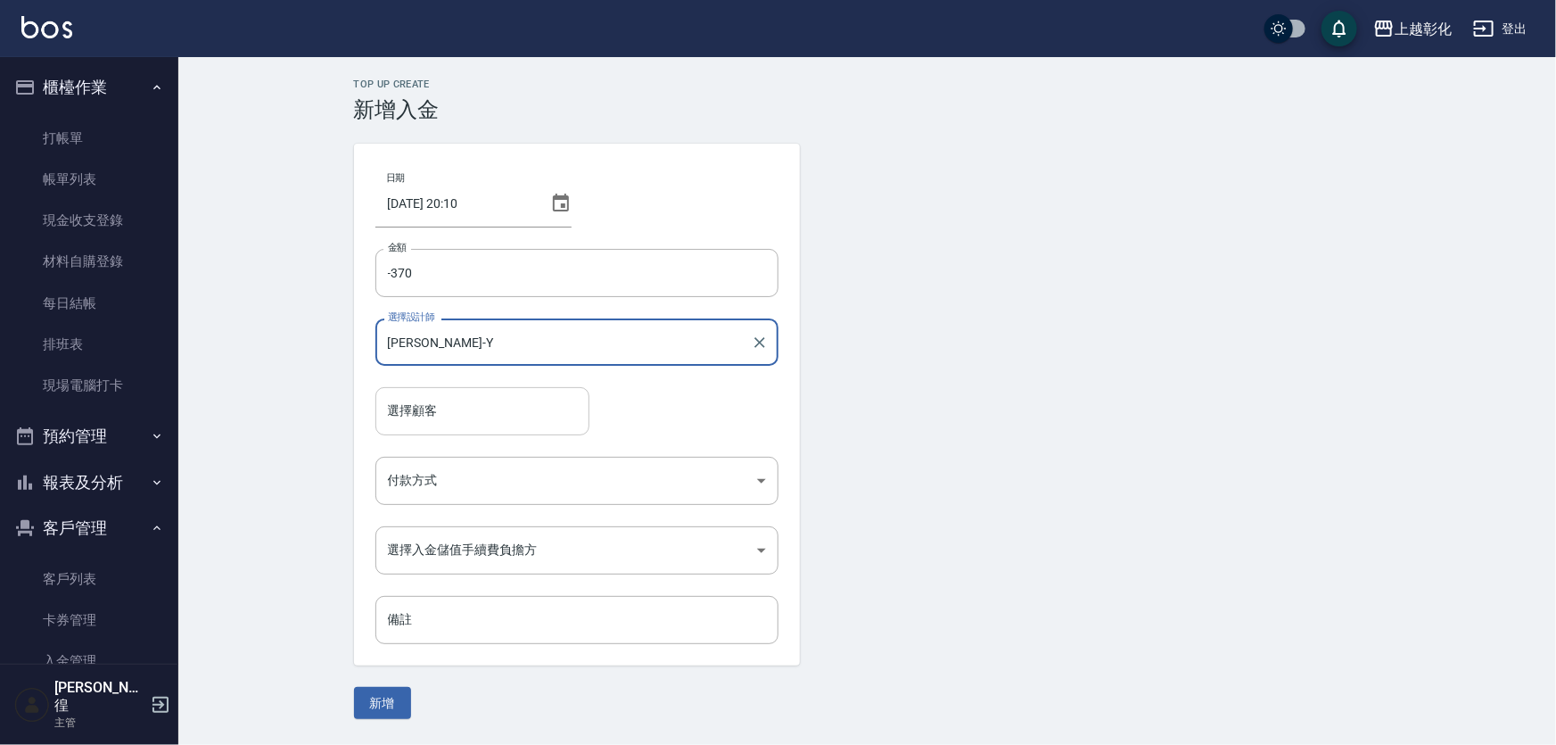
type input "YURI-Y"
click at [416, 420] on input "選擇顧客" at bounding box center [482, 410] width 198 height 31
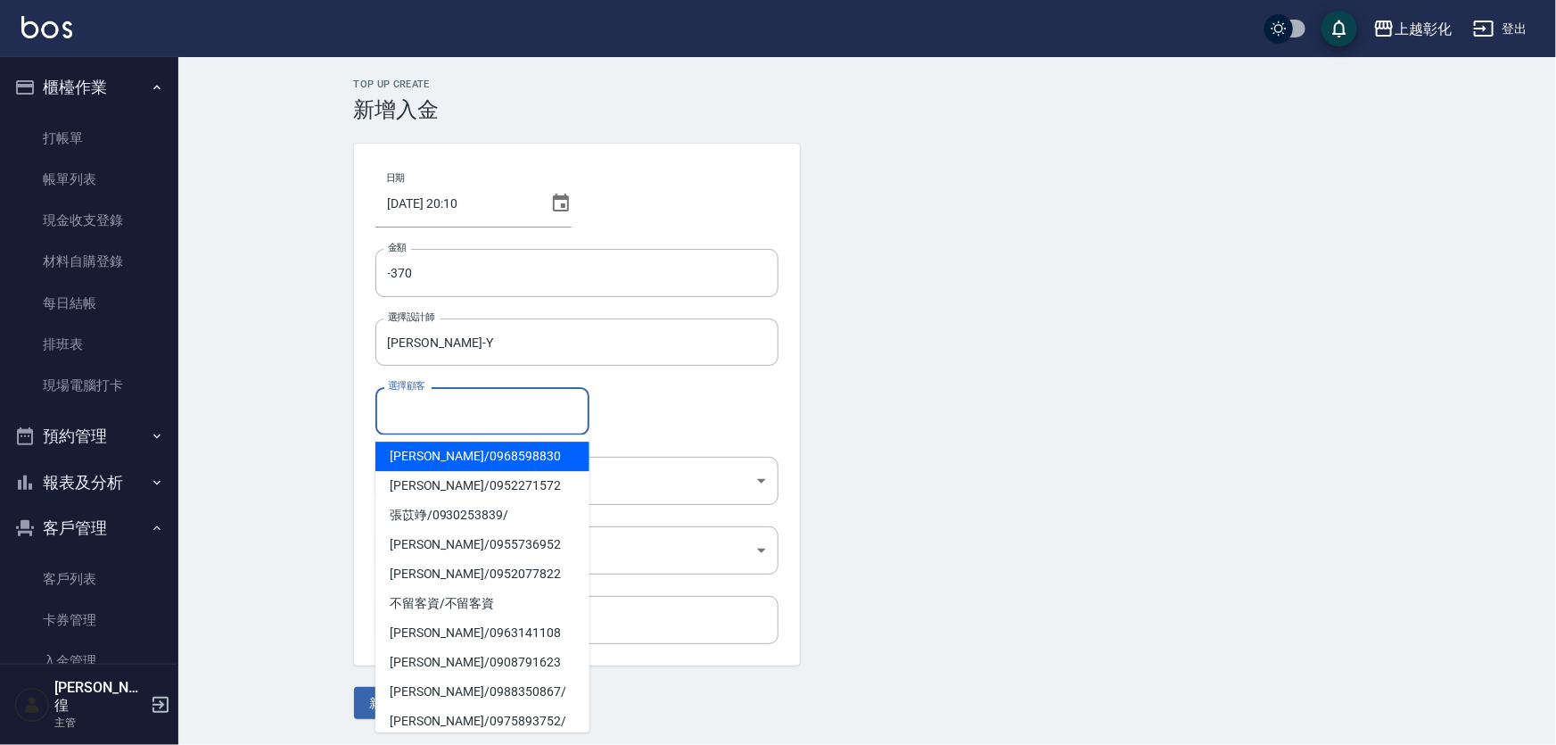
paste input "0963876802"
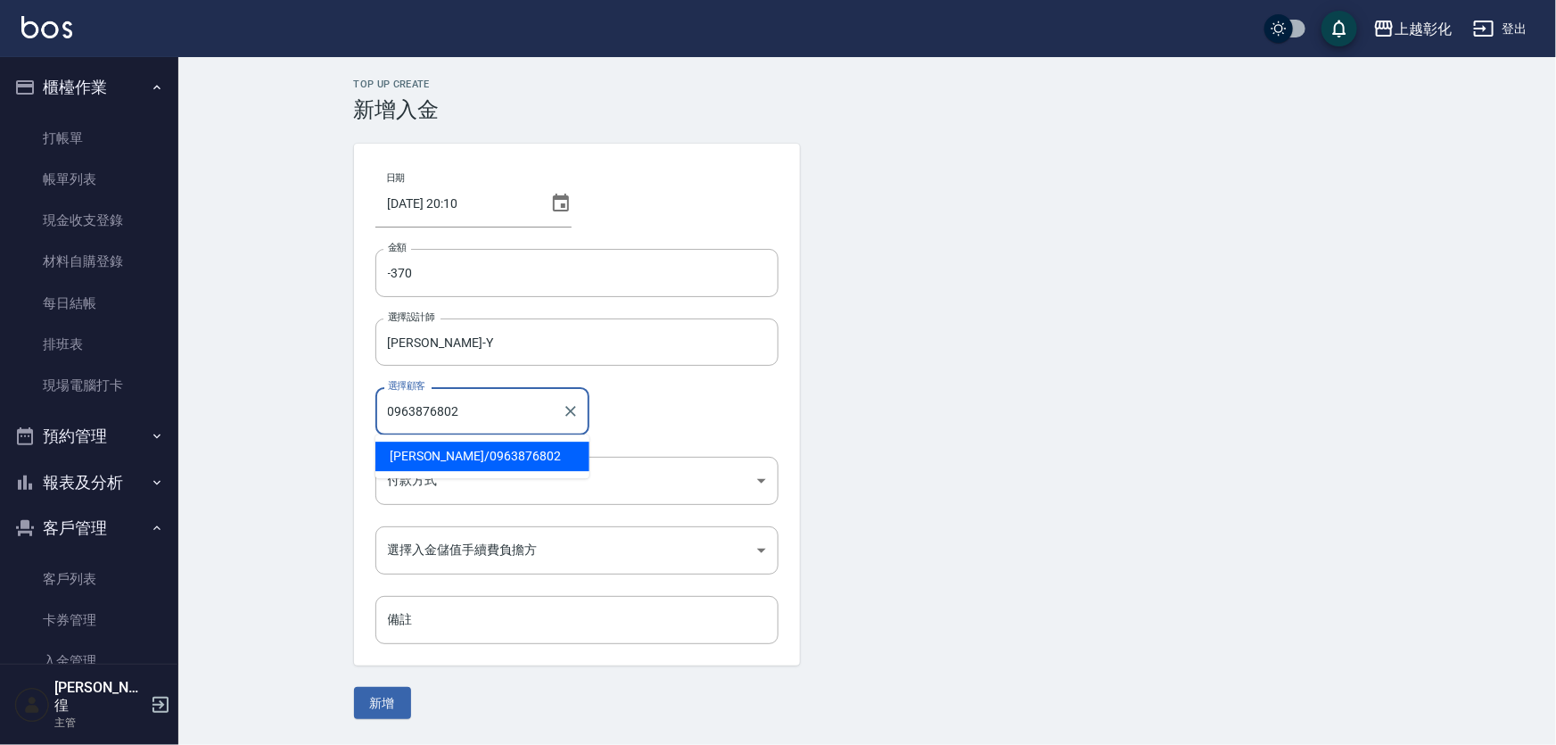
click at [444, 454] on span "張雅雯 / 0963876802" at bounding box center [482, 455] width 214 height 29
type input "張雅雯/0963876802"
click at [434, 481] on body "上越彰化 登出 櫃檯作業 打帳單 帳單列表 現金收支登錄 材料自購登錄 每日結帳 排班表 現場電腦打卡 預約管理 預約管理 單日預約紀錄 單週預約紀錄 報表及…" at bounding box center [778, 372] width 1556 height 745
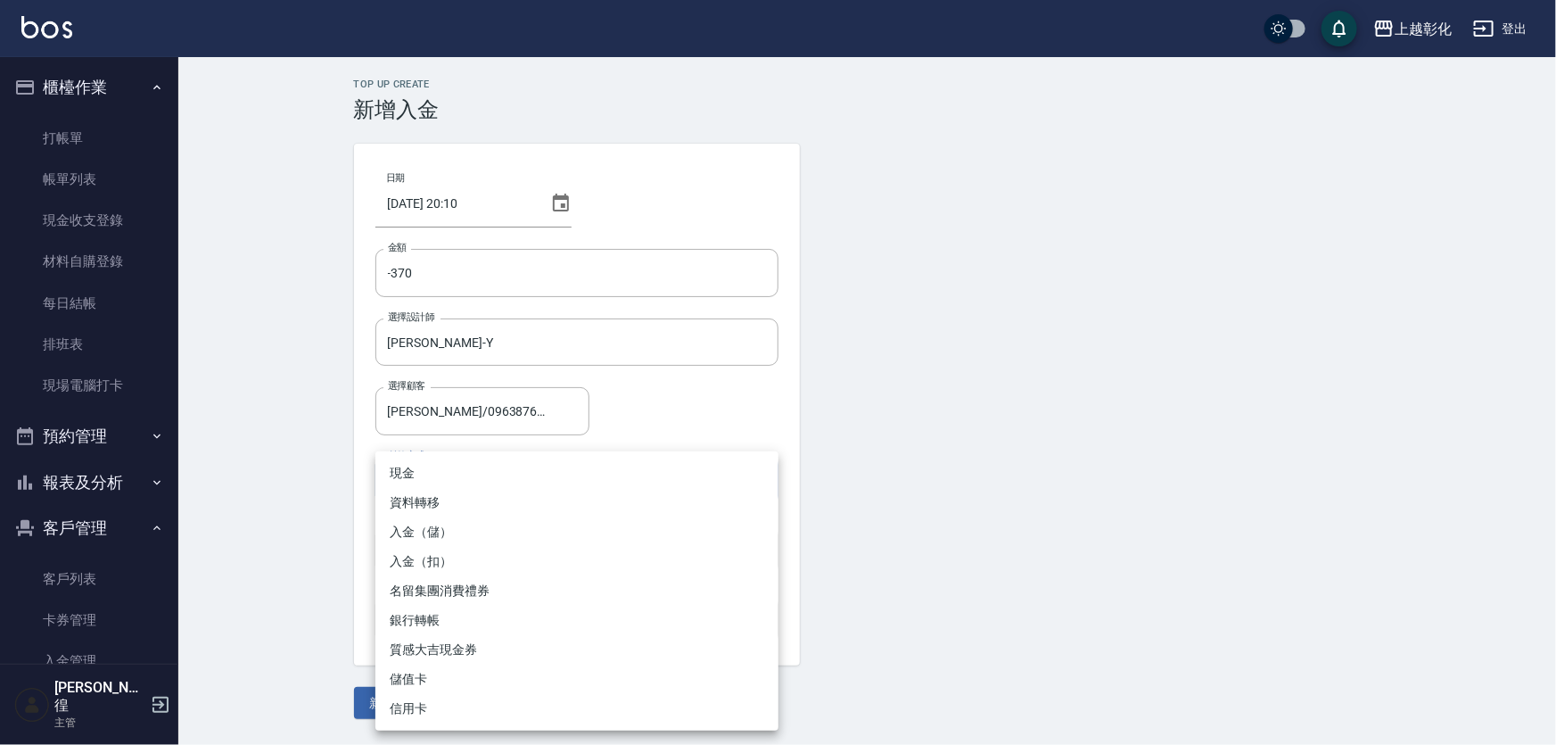
click at [449, 556] on li "入金（扣）" at bounding box center [576, 561] width 403 height 29
type input "入金（扣）"
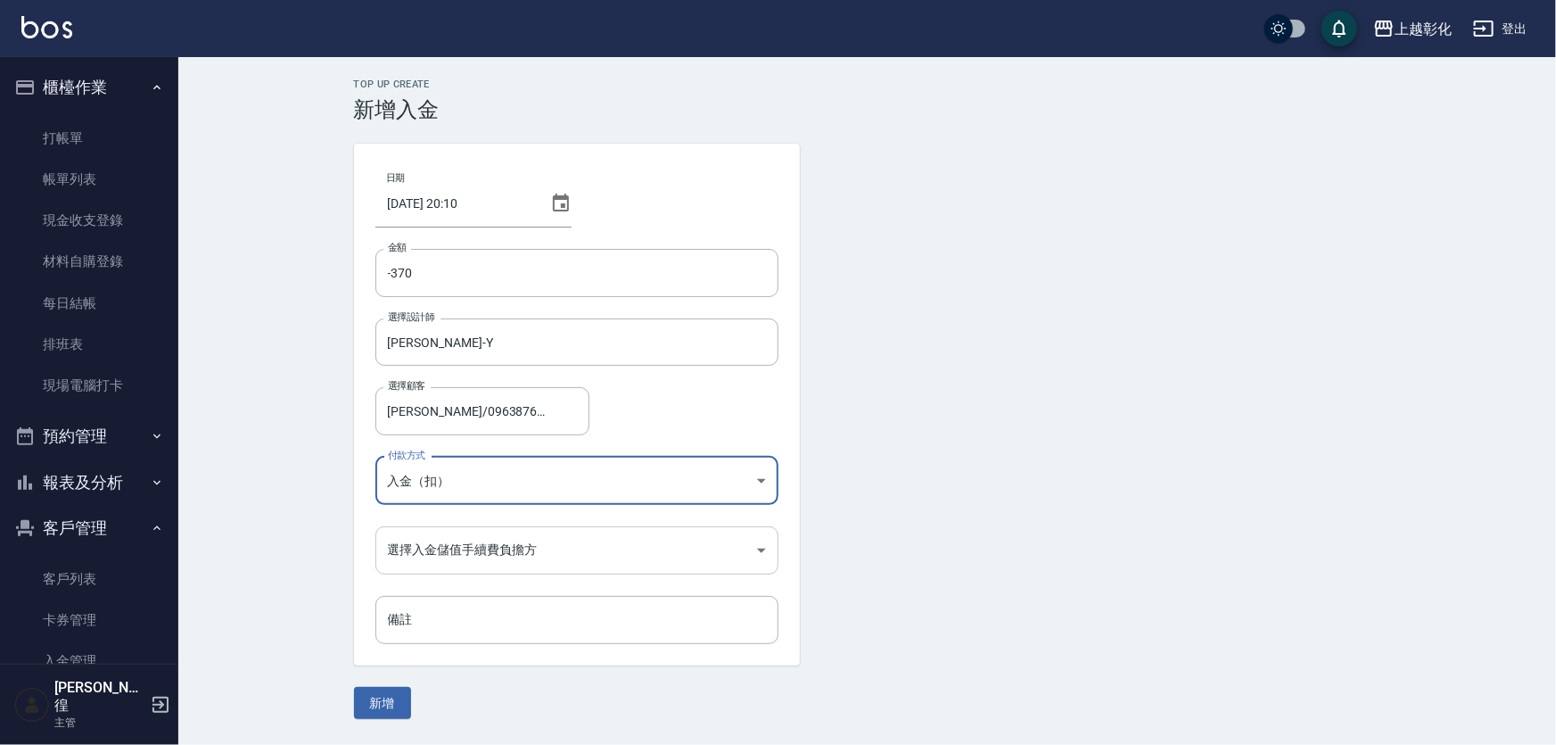
click at [445, 535] on body "上越彰化 登出 櫃檯作業 打帳單 帳單列表 現金收支登錄 材料自購登錄 每日結帳 排班表 現場電腦打卡 預約管理 預約管理 單日預約紀錄 單週預約紀錄 報表及…" at bounding box center [778, 372] width 1556 height 745
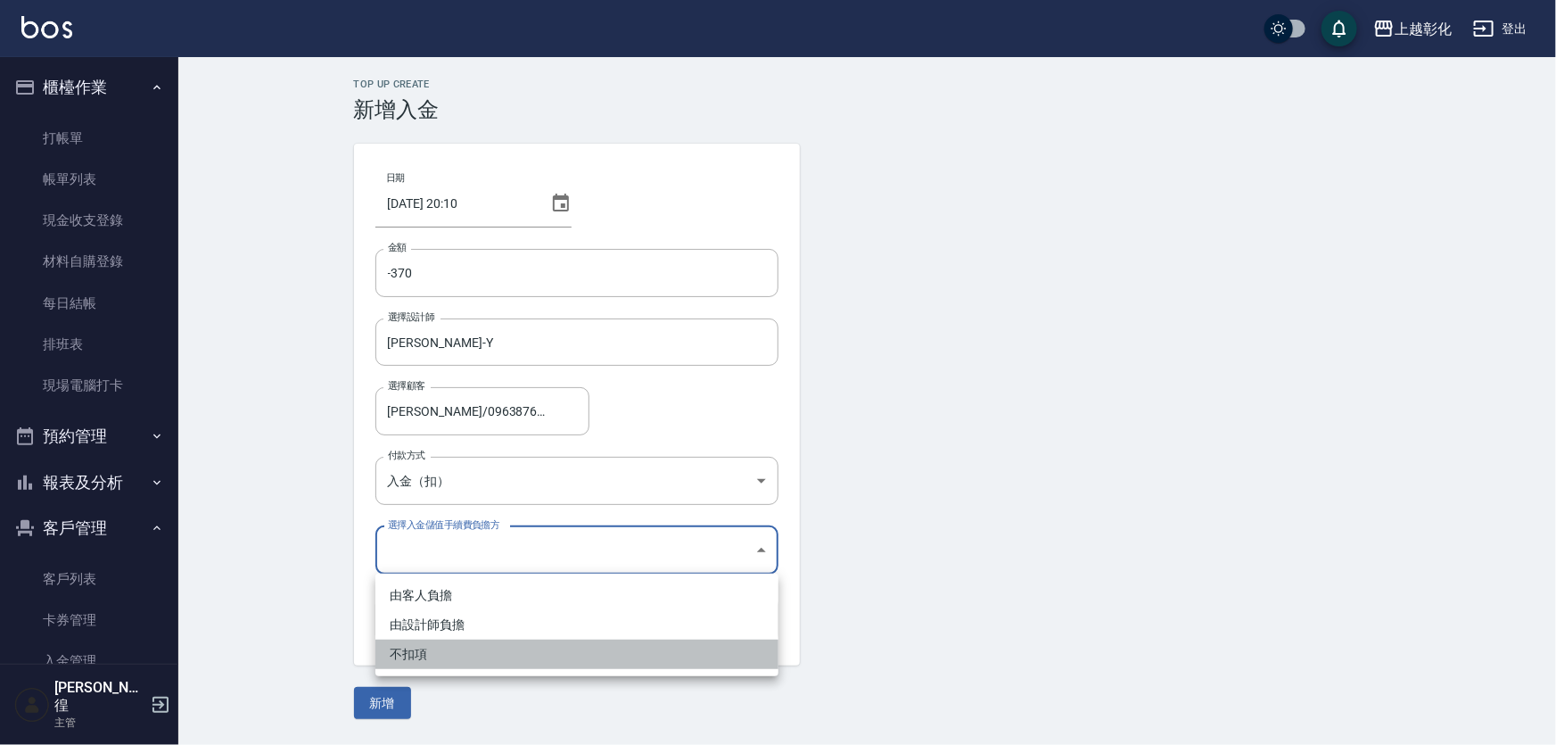
click at [435, 644] on li "不扣項" at bounding box center [576, 653] width 403 height 29
type input "WITHOUTHANDLINGFEE"
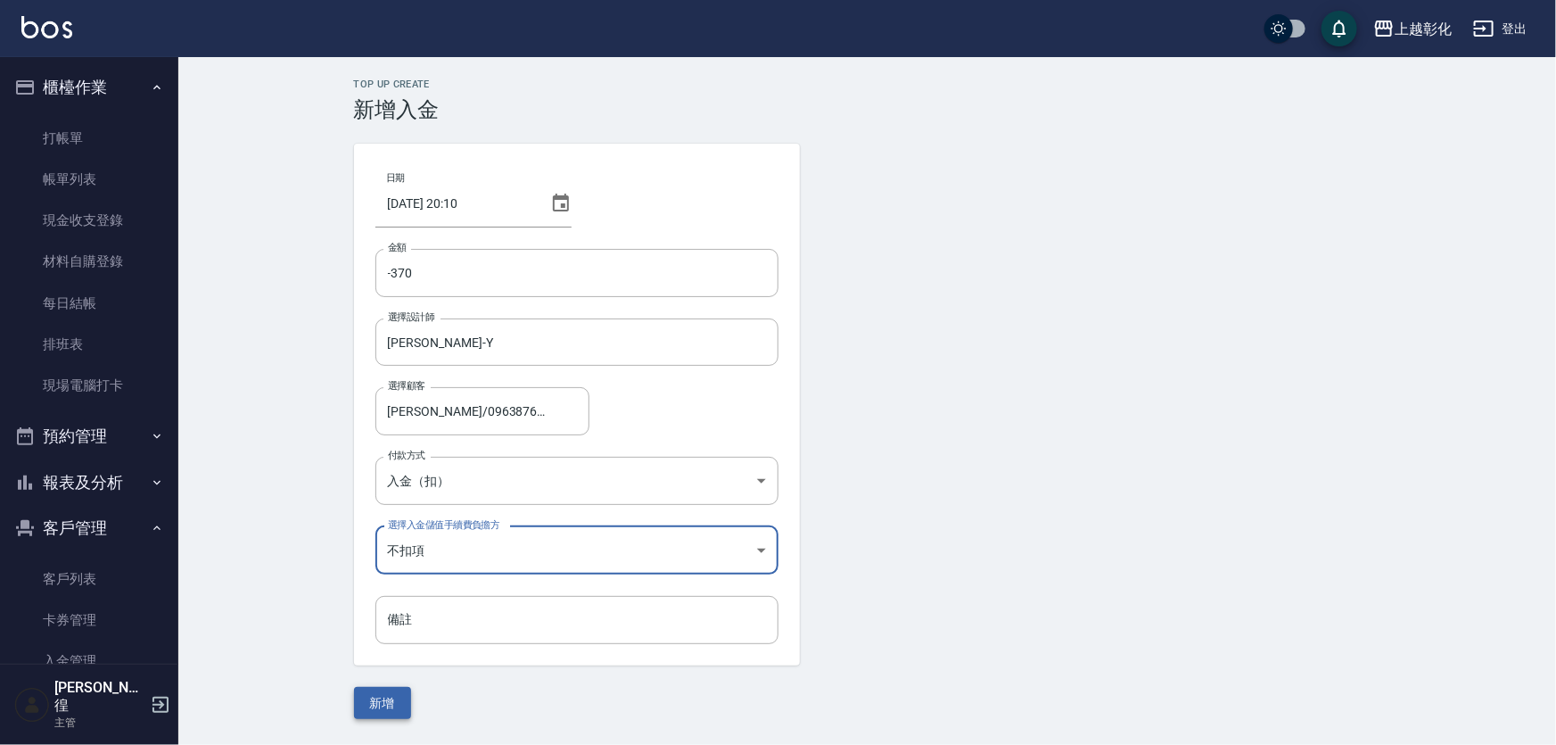
click at [388, 706] on button "新增" at bounding box center [382, 703] width 57 height 33
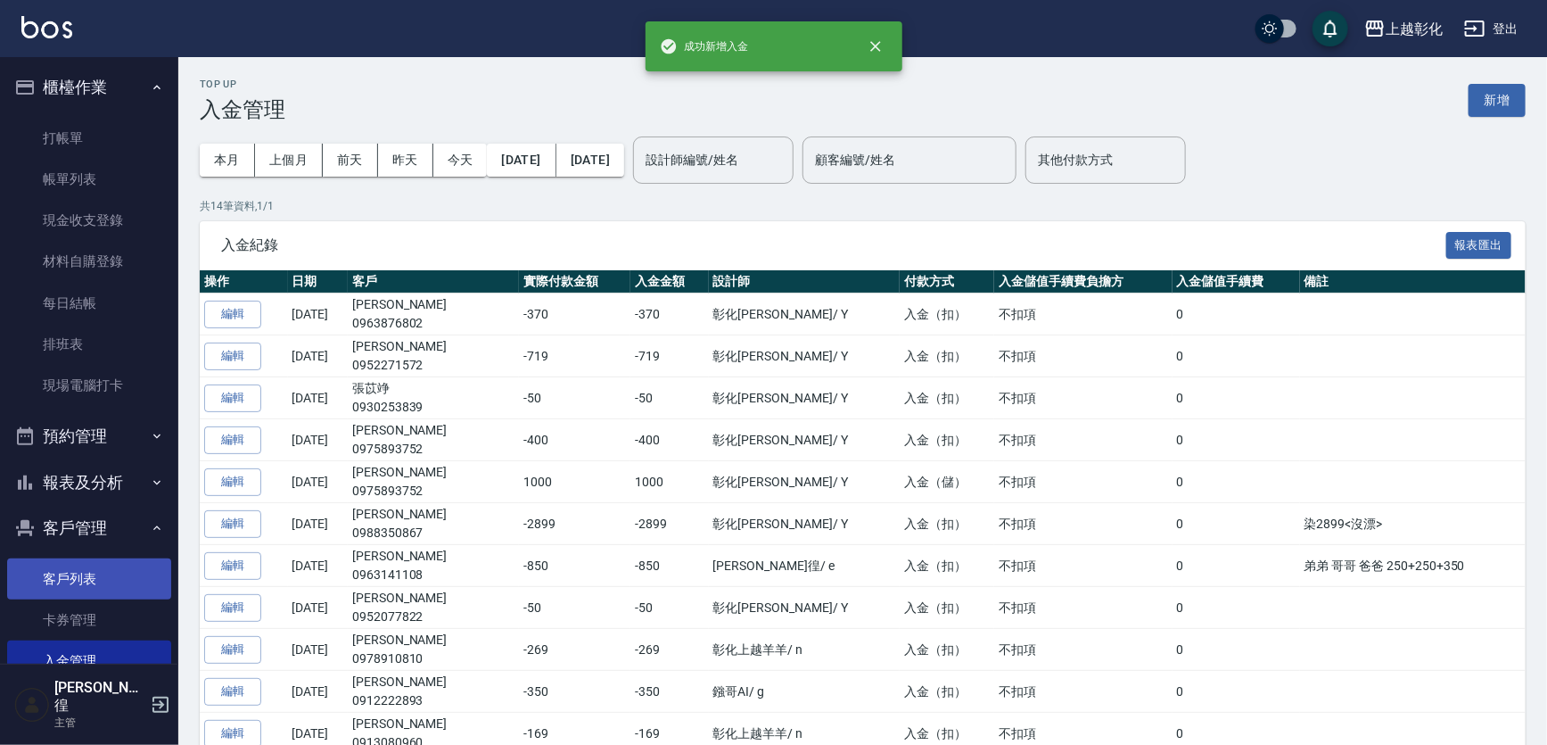
click at [78, 583] on link "客戶列表" at bounding box center [89, 578] width 164 height 41
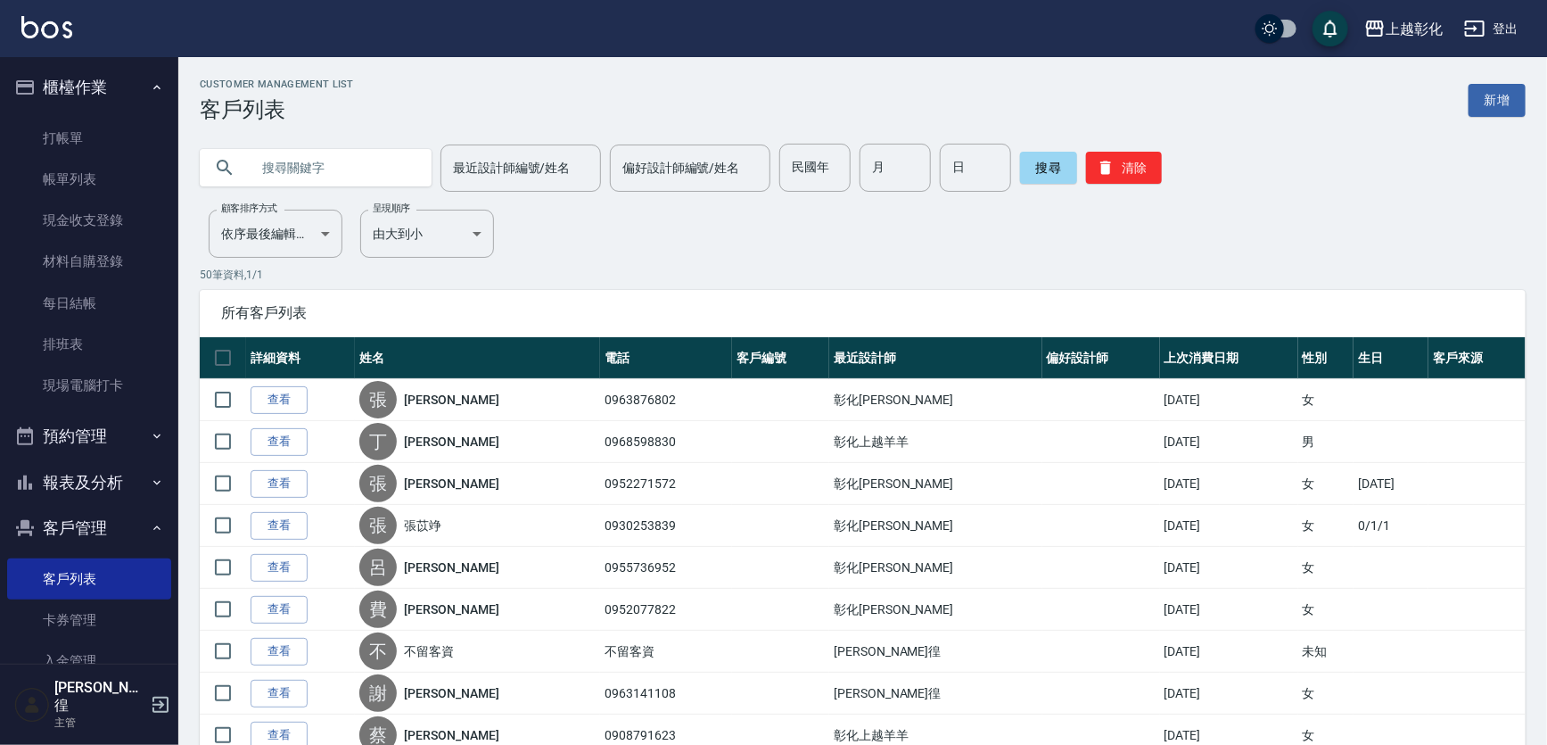
click at [268, 391] on link "查看" at bounding box center [279, 400] width 57 height 28
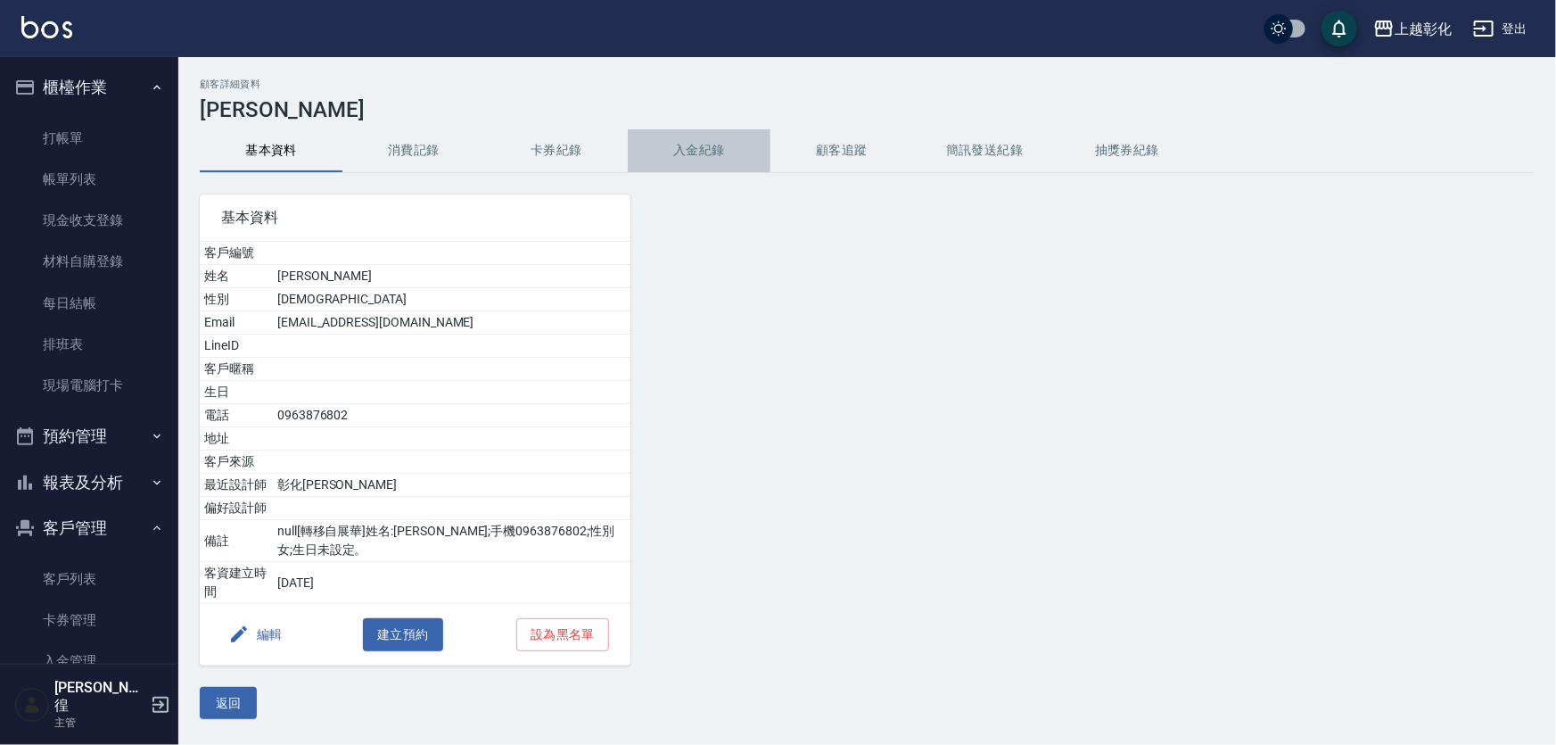
click at [704, 146] on button "入金紀錄" at bounding box center [699, 150] width 143 height 43
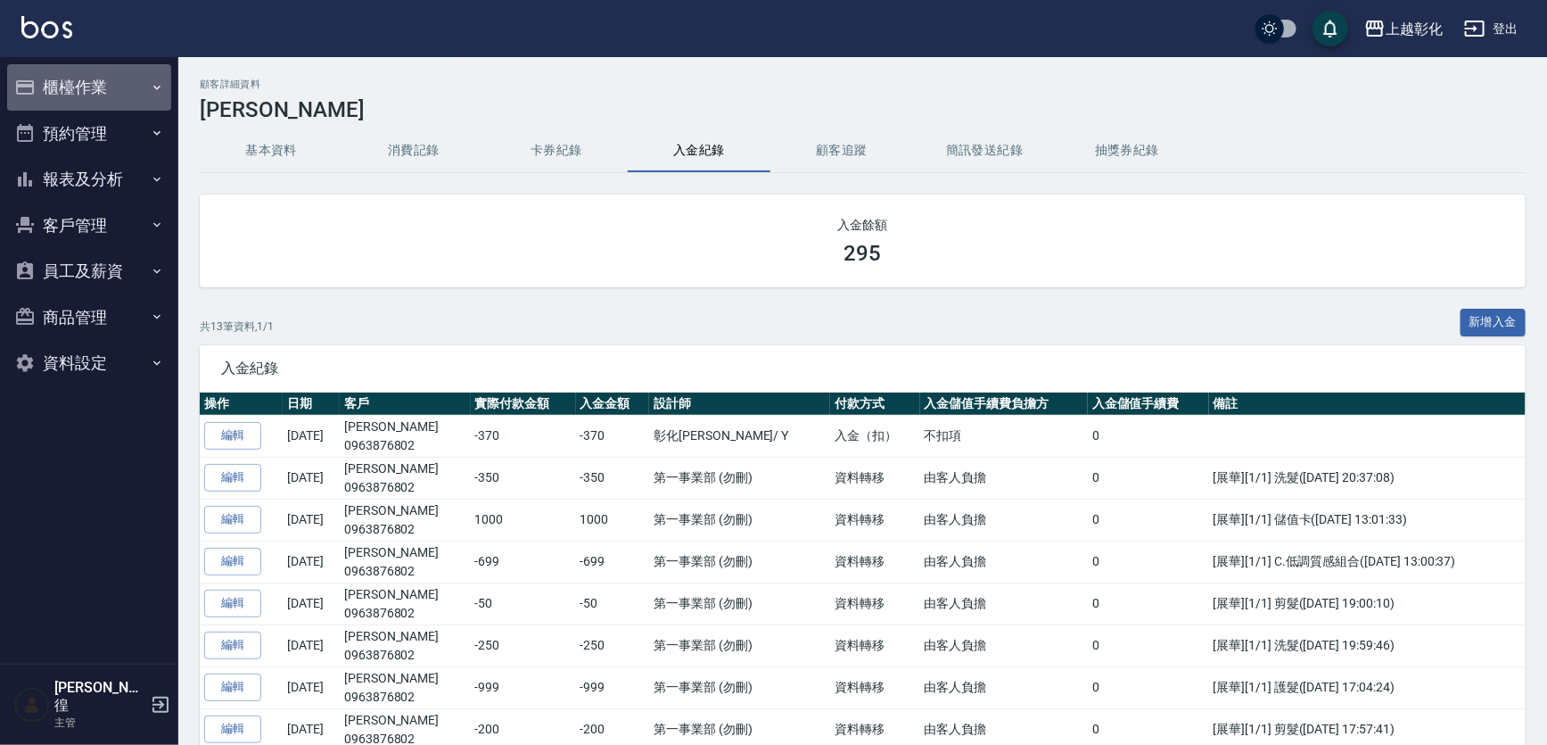
click at [95, 78] on button "櫃檯作業" at bounding box center [89, 87] width 164 height 46
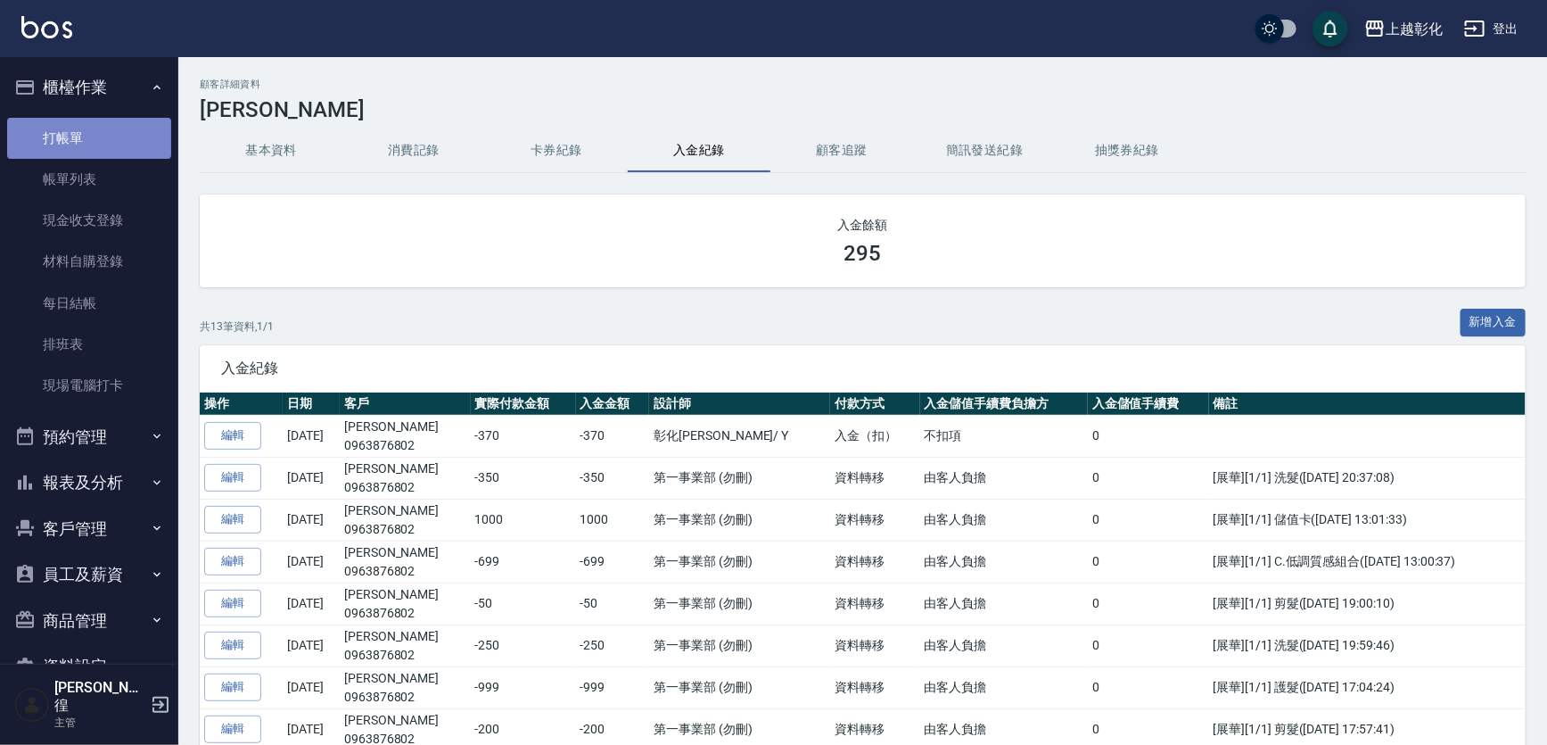
click at [89, 134] on link "打帳單" at bounding box center [89, 138] width 164 height 41
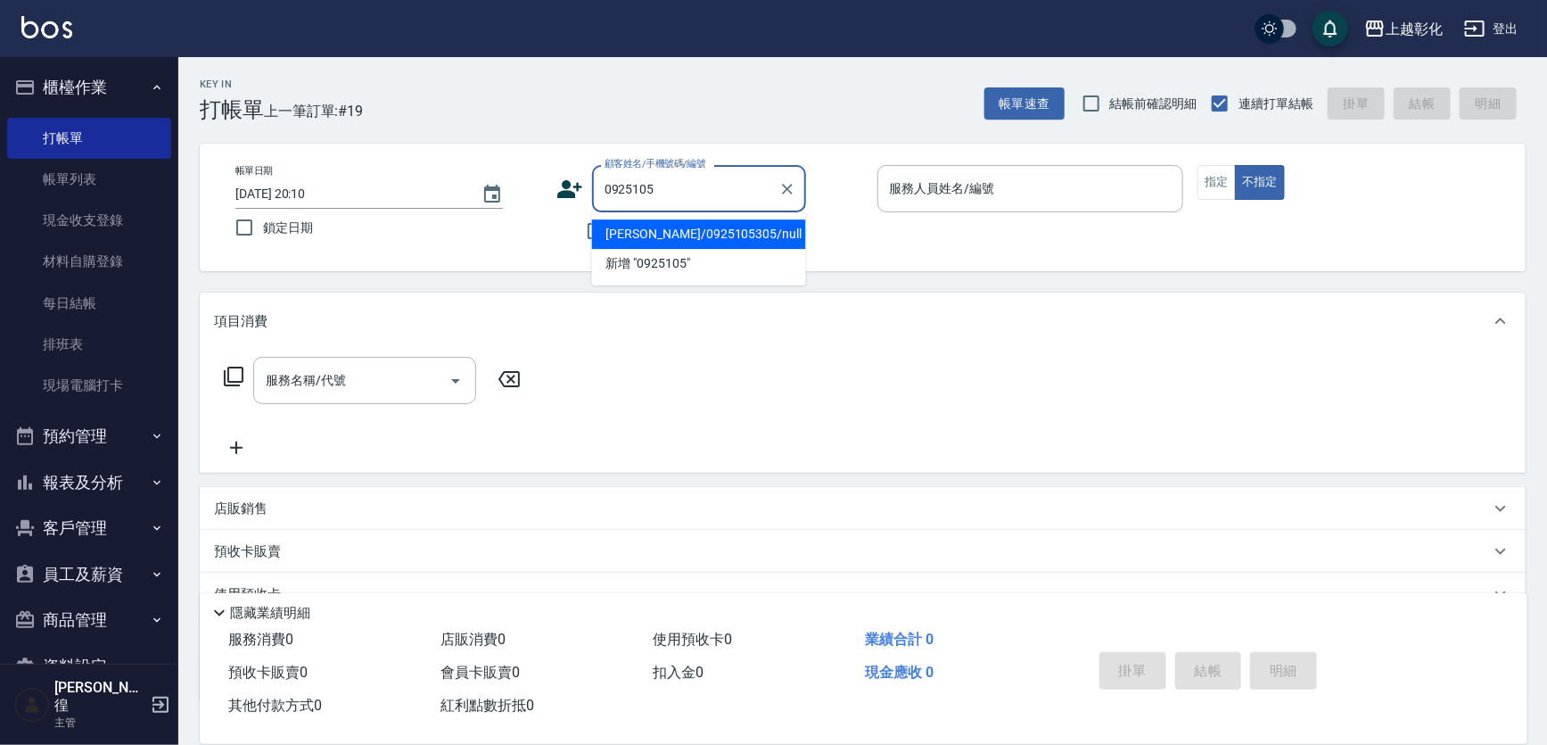
type input "[PERSON_NAME]/0925105305/null"
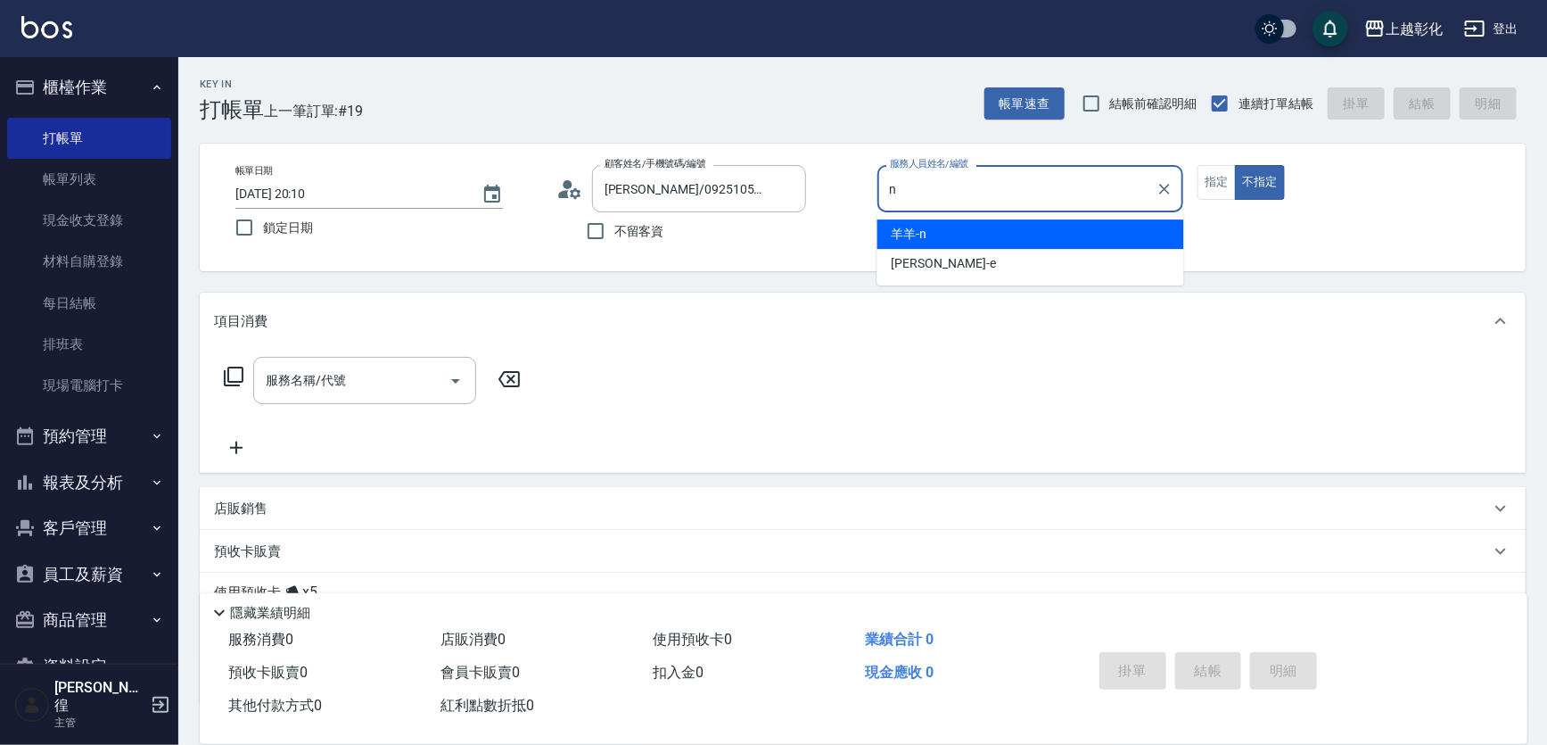
type input "羊羊-n"
type button "false"
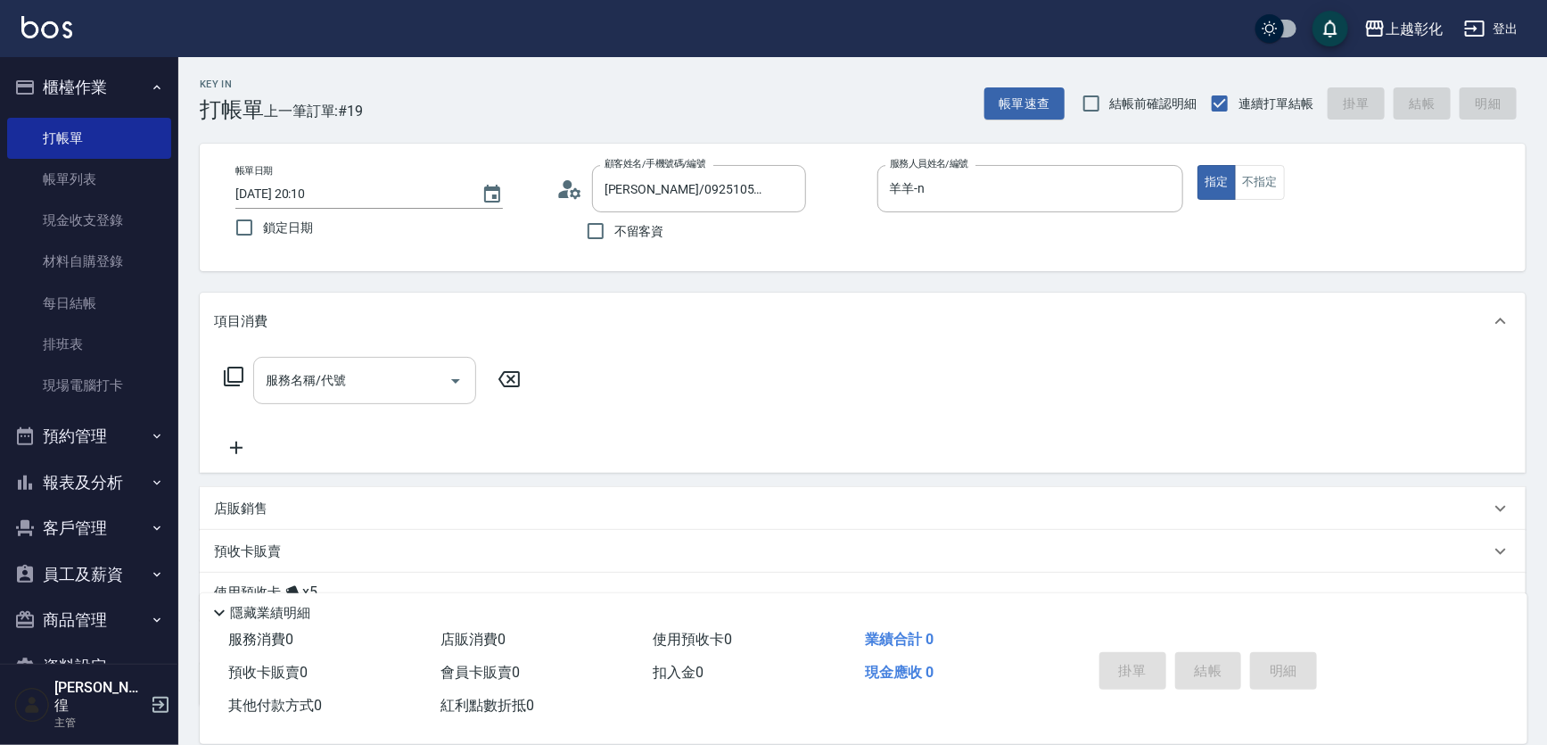
click at [321, 366] on div "服務名稱/代號 服務名稱/代號" at bounding box center [364, 380] width 223 height 47
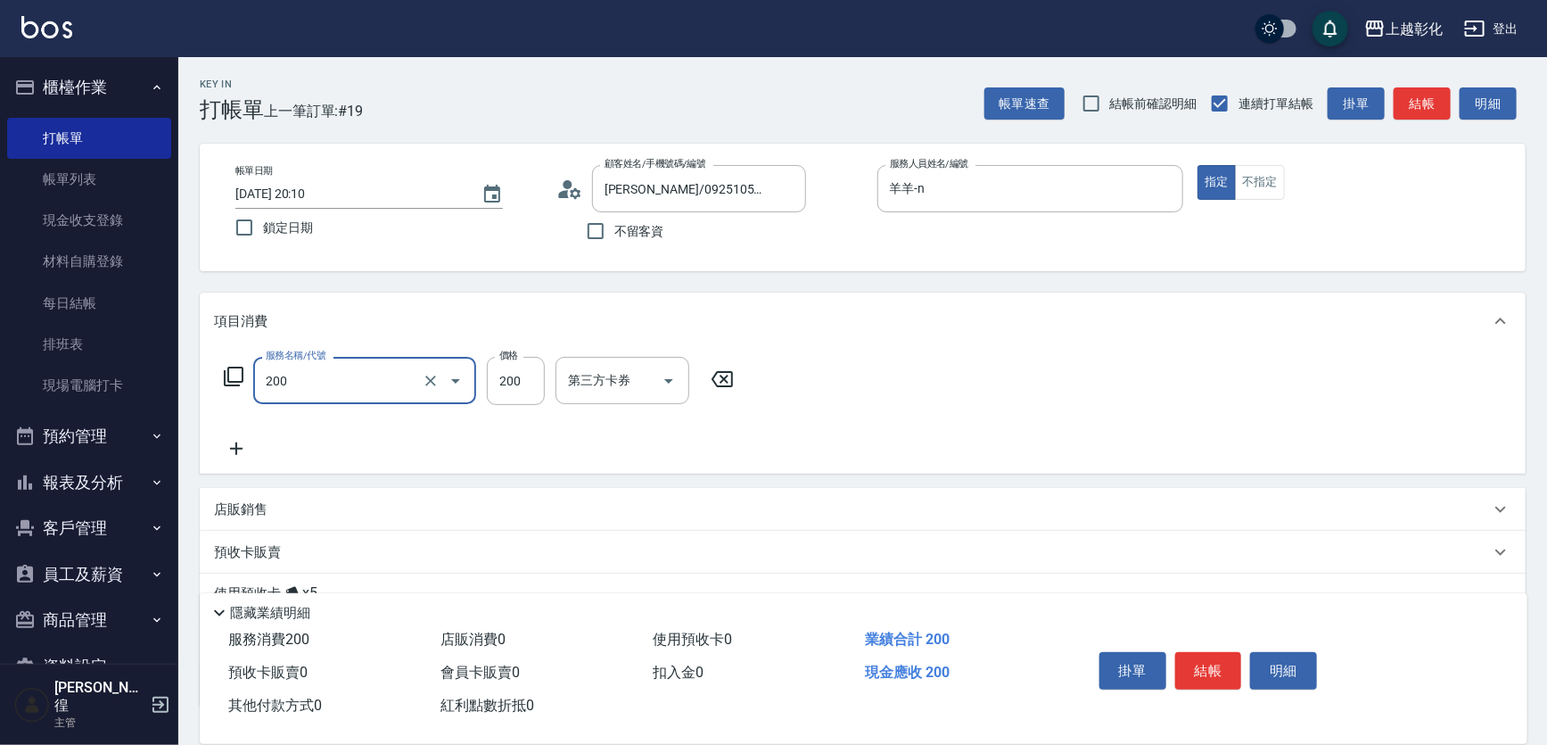
type input "New洗專案(200)"
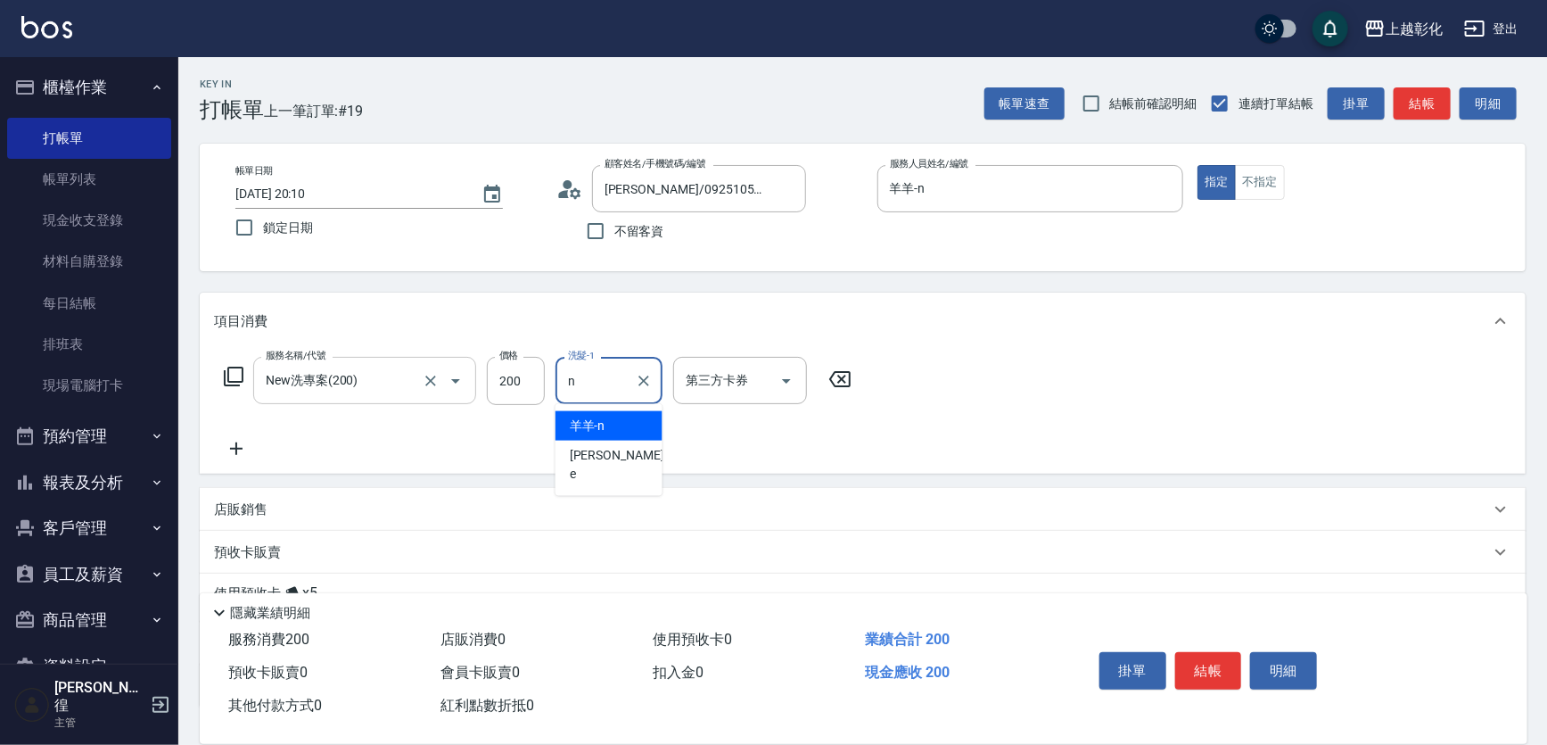
type input "羊羊-n"
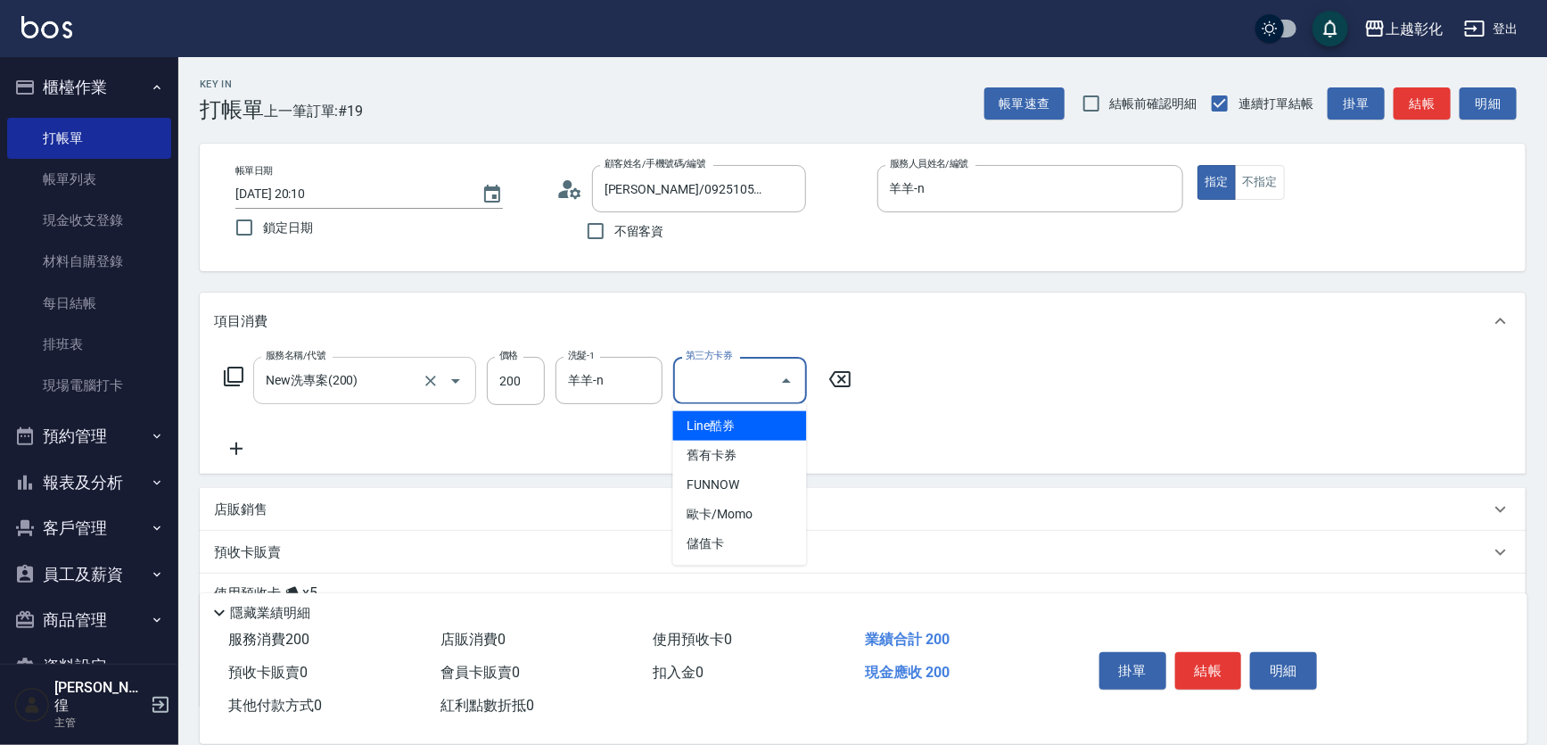
type input "儲值卡"
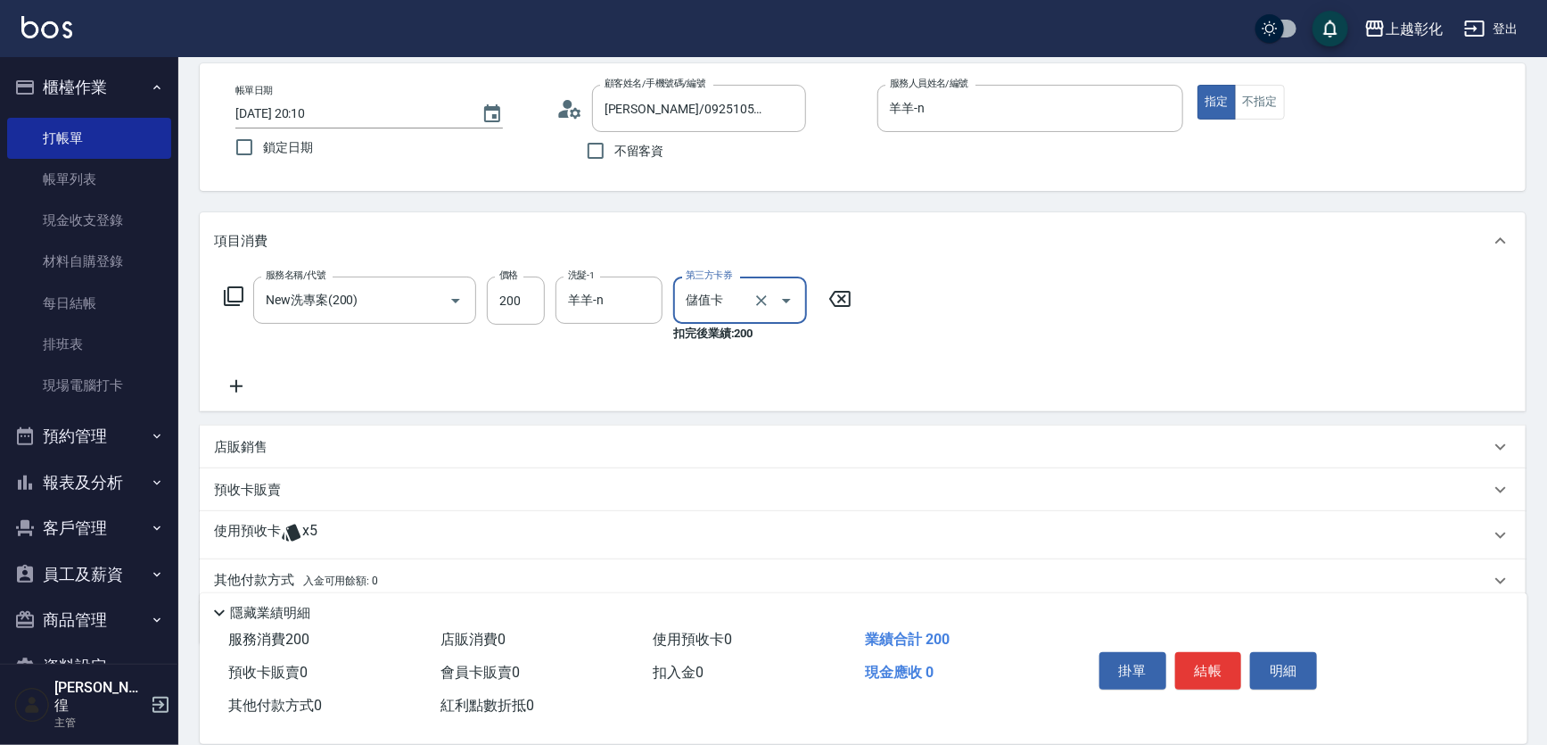
scroll to position [147, 0]
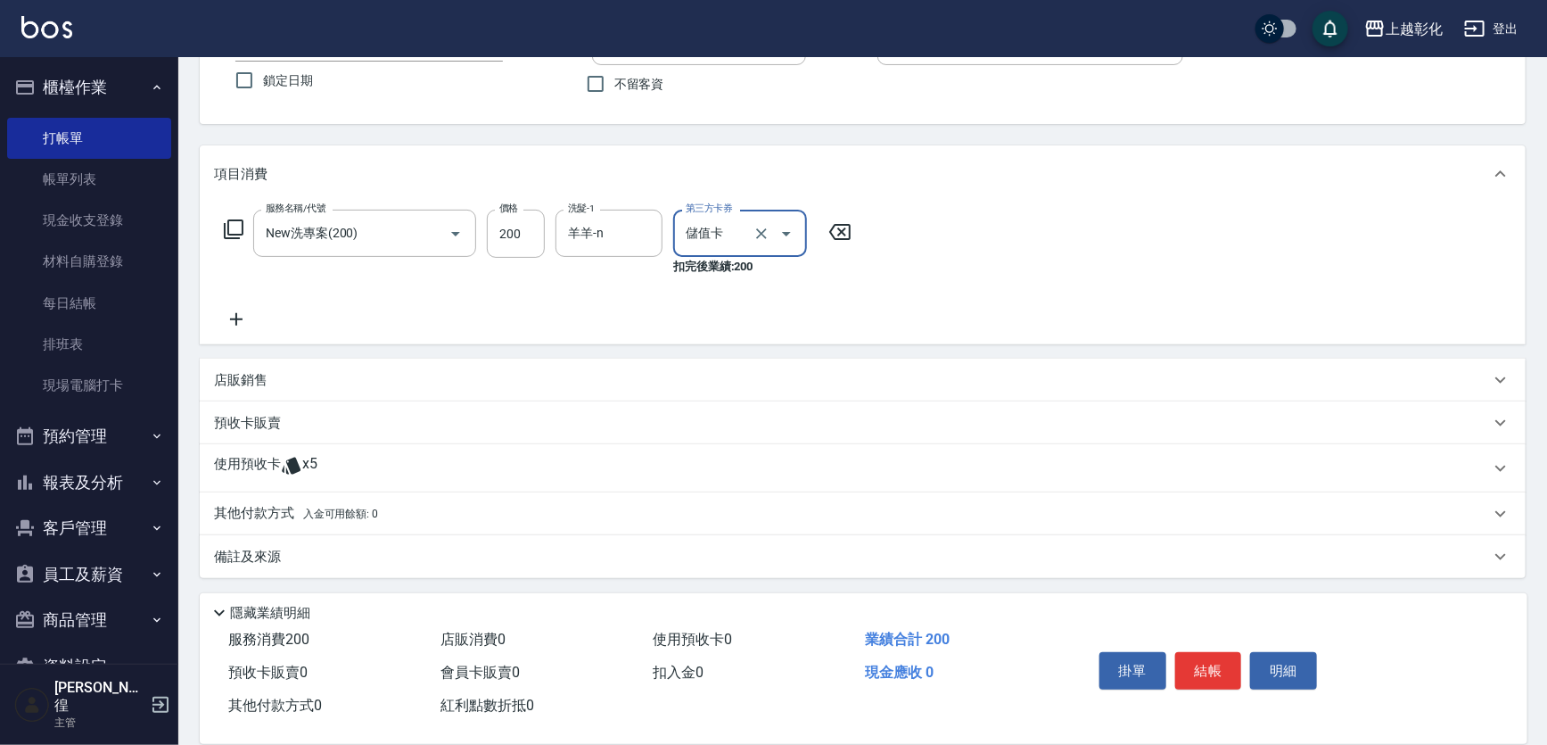
click at [406, 469] on div "使用預收卡 x5" at bounding box center [852, 468] width 1276 height 27
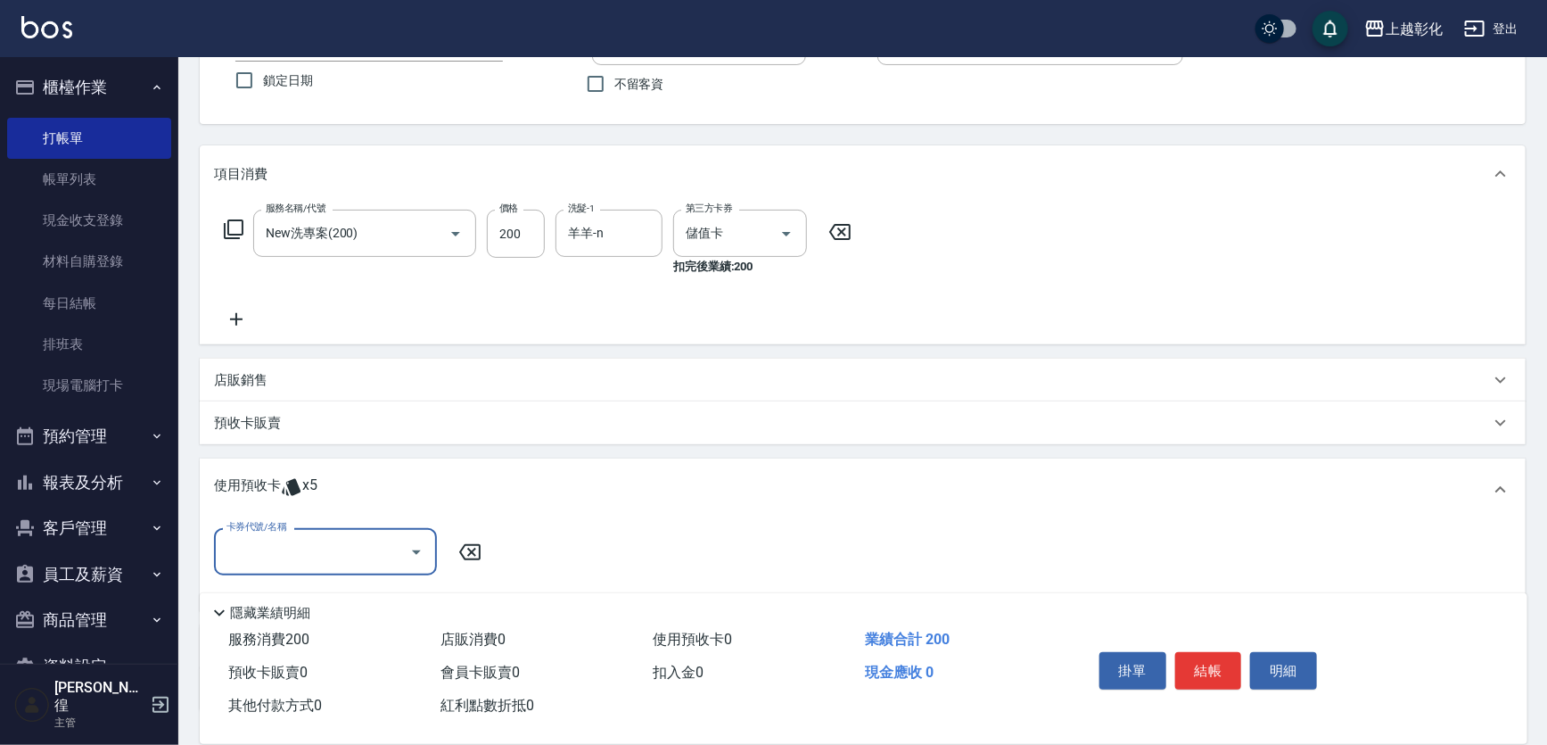
scroll to position [0, 0]
click at [373, 544] on input "卡券代號/名稱" at bounding box center [312, 551] width 180 height 31
click at [321, 597] on div "精油洗髮 剩餘5張" at bounding box center [325, 596] width 223 height 29
type input "精油洗髮"
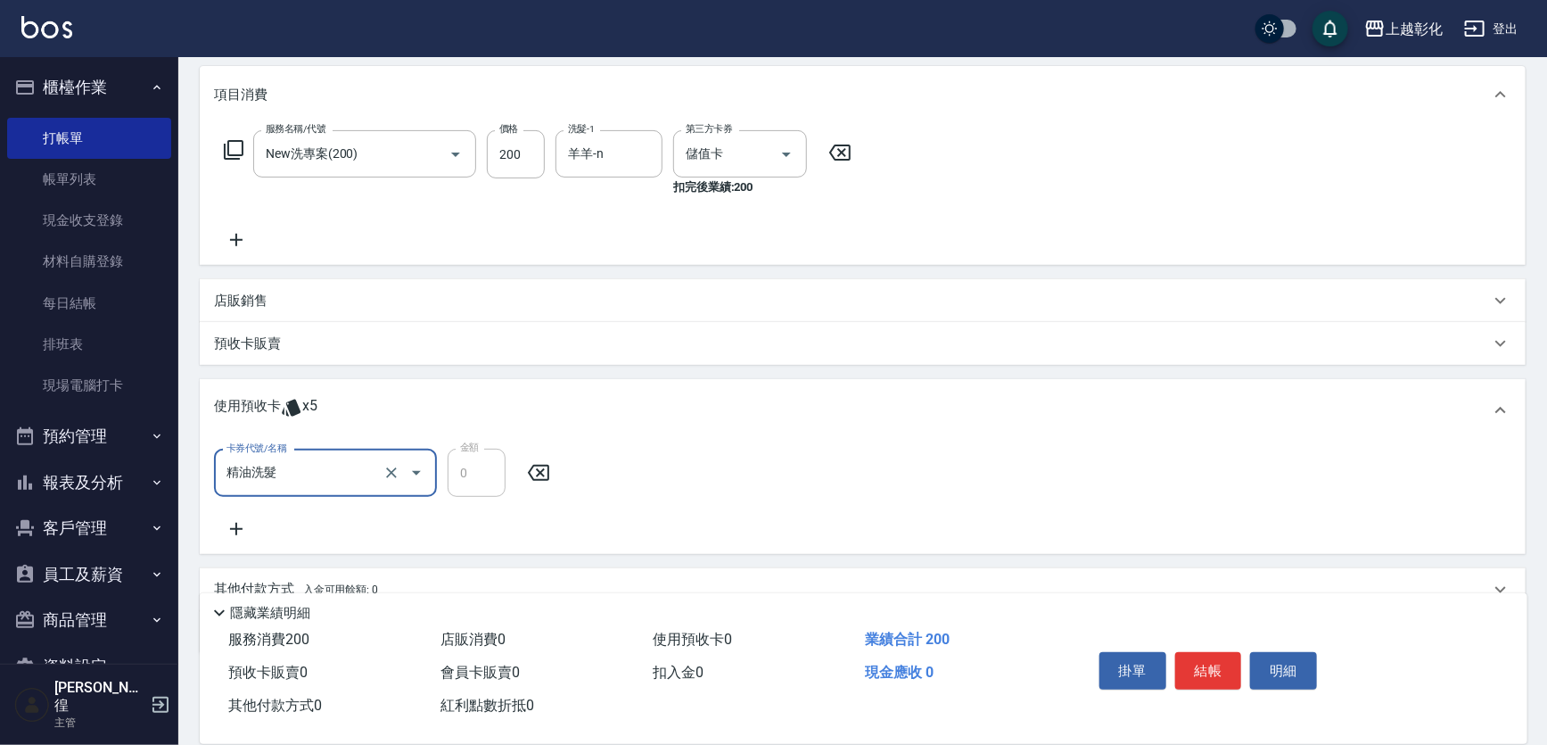
scroll to position [302, 0]
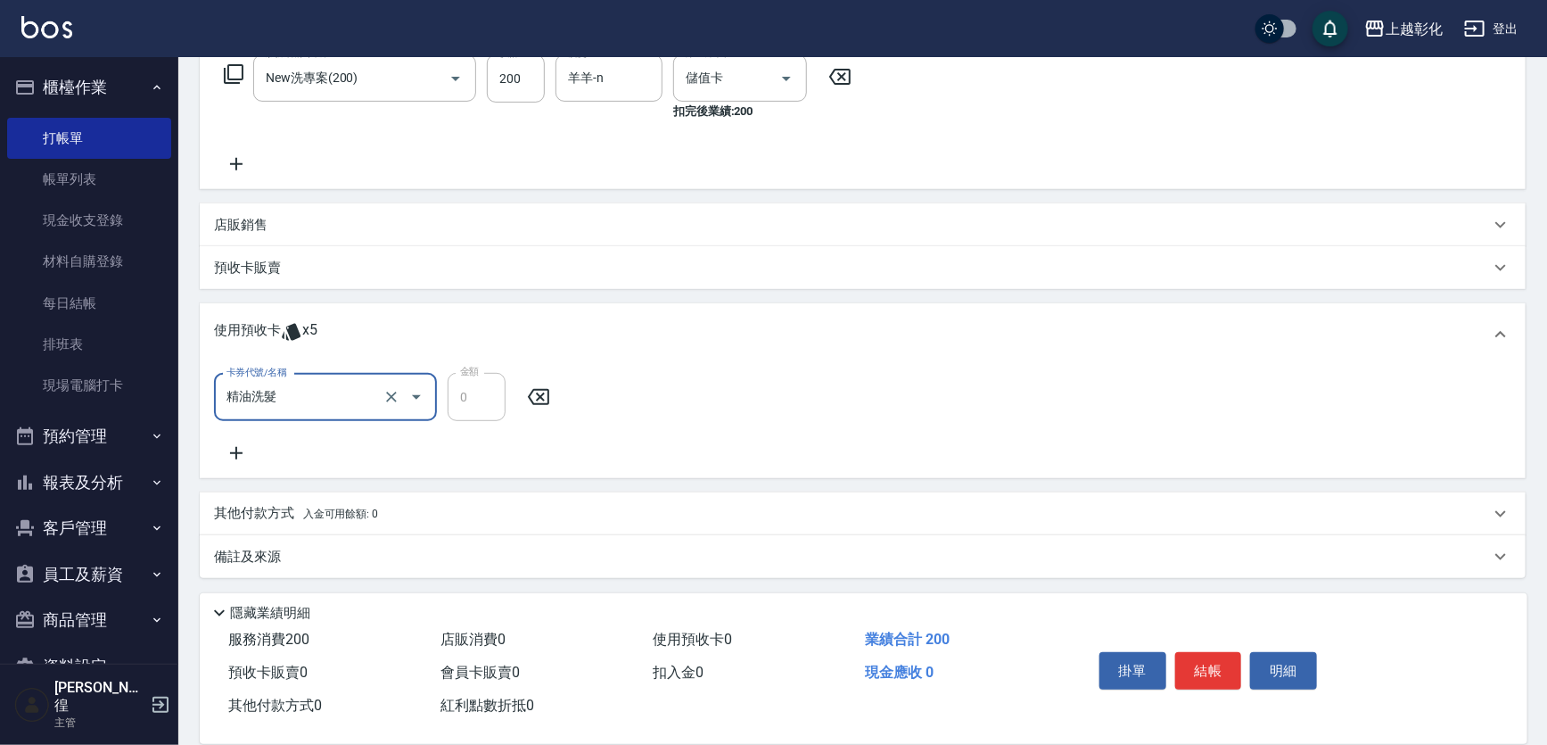
click at [1178, 658] on button "結帳" at bounding box center [1208, 670] width 67 height 37
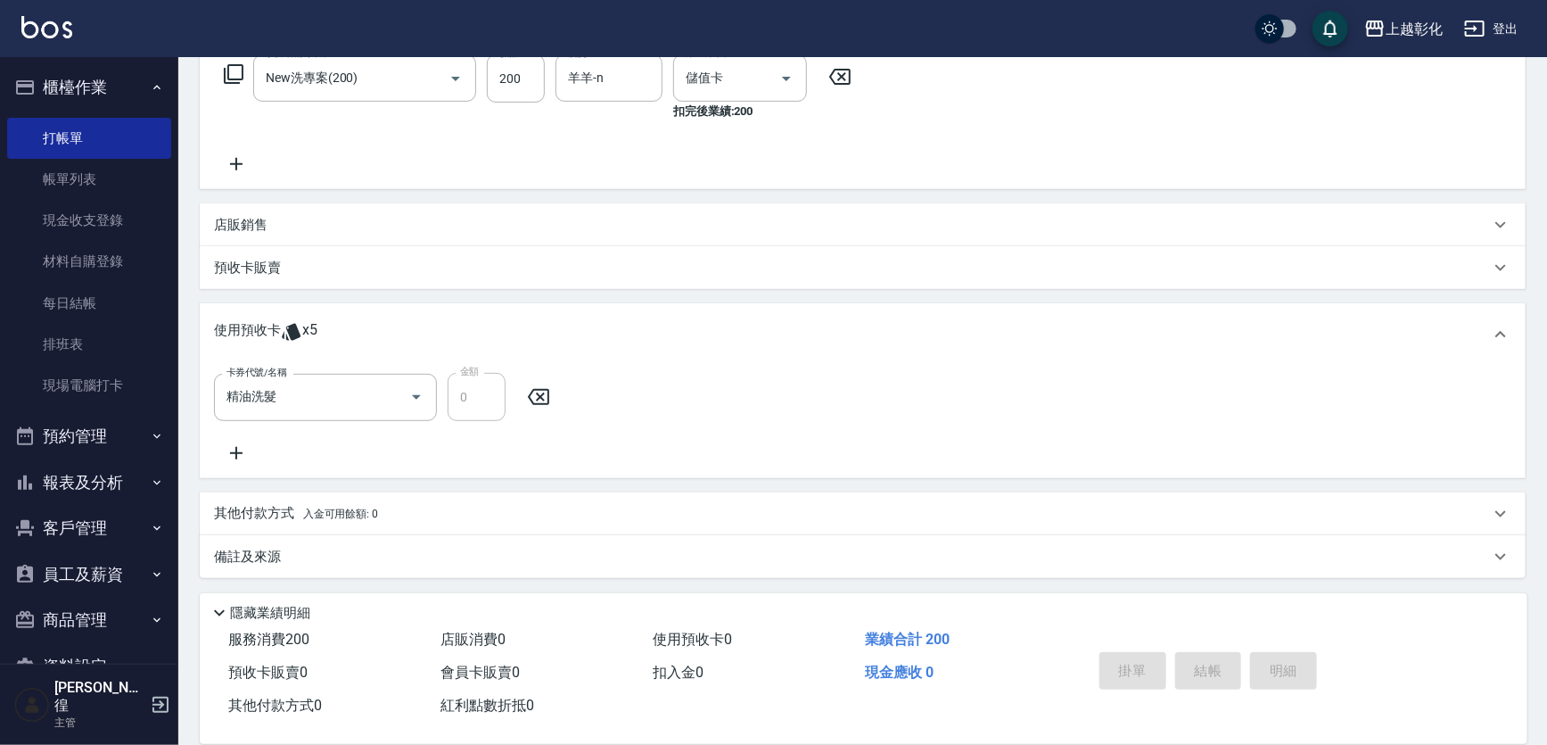
type input "2025/10/04 20:11"
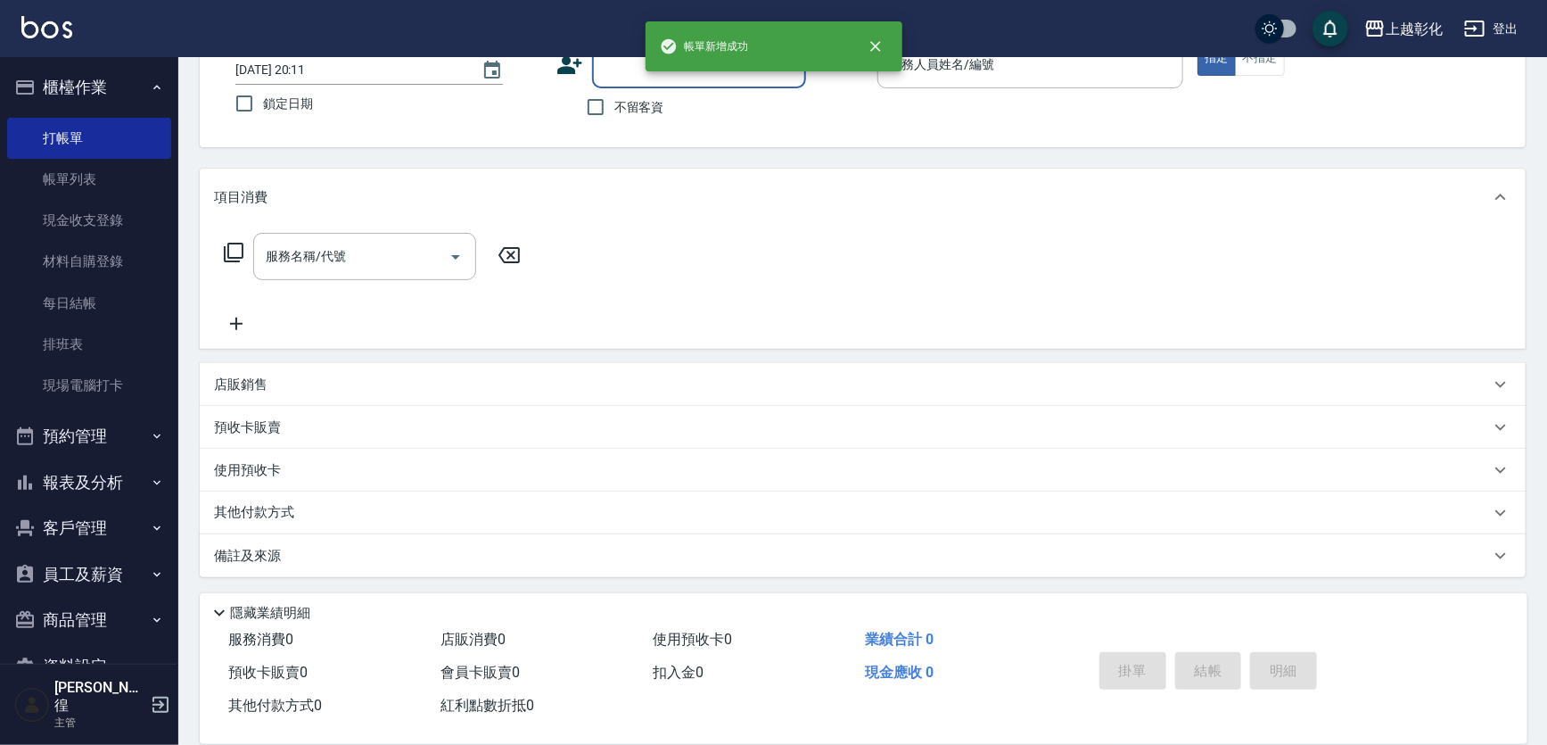
scroll to position [0, 0]
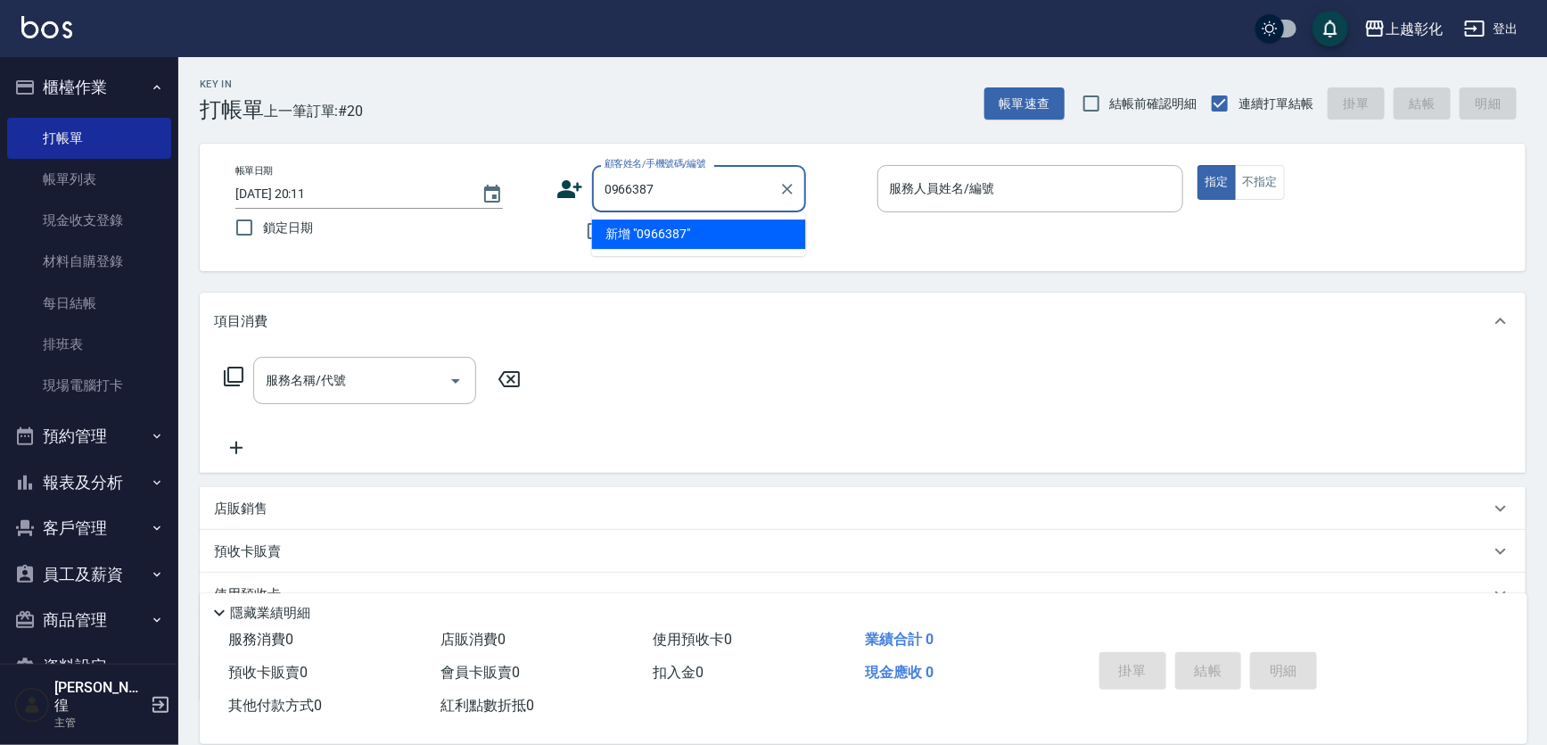
click at [691, 176] on input "0966387" at bounding box center [685, 188] width 171 height 31
type input "張雅雯/0963876802/null"
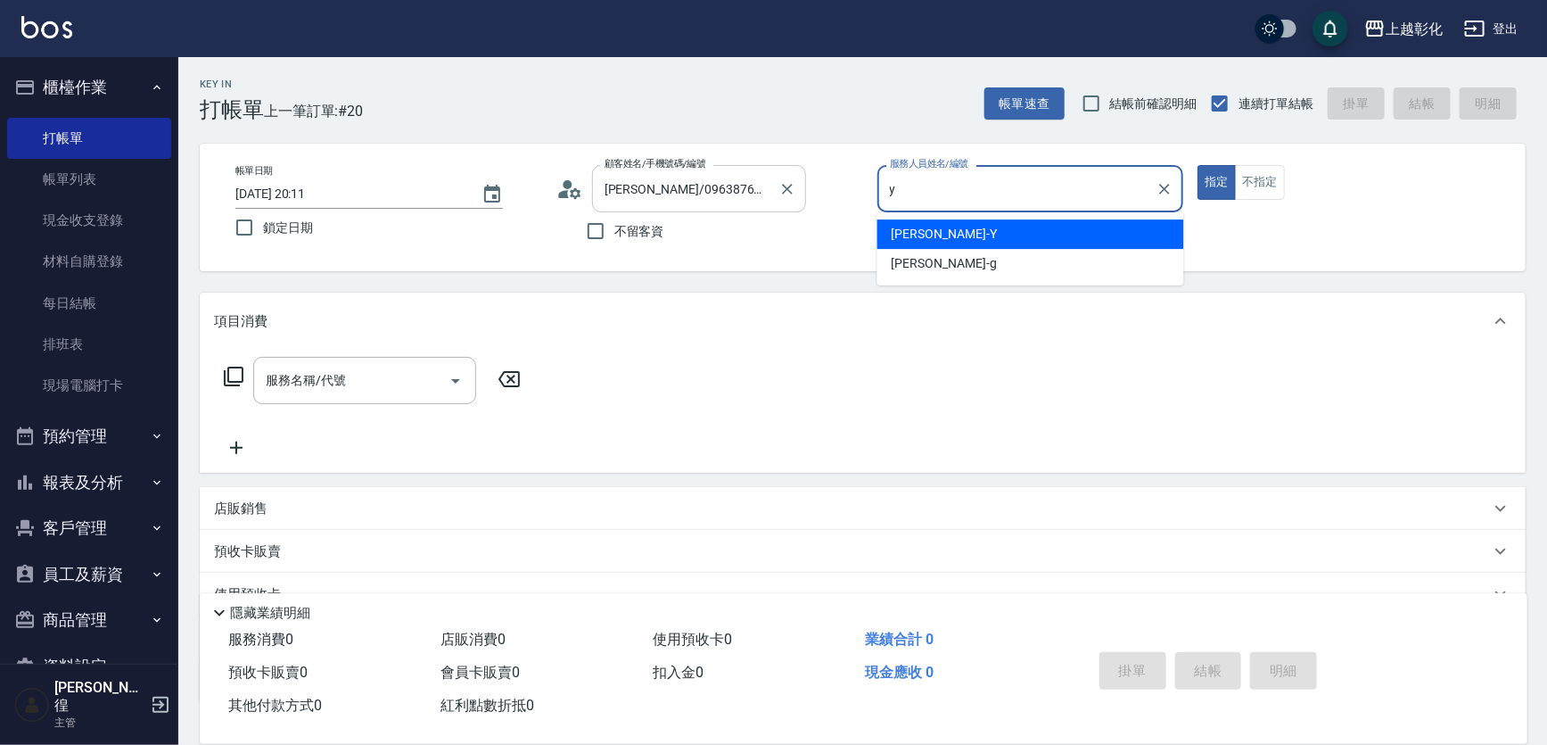
type input "YURI-Y"
type button "true"
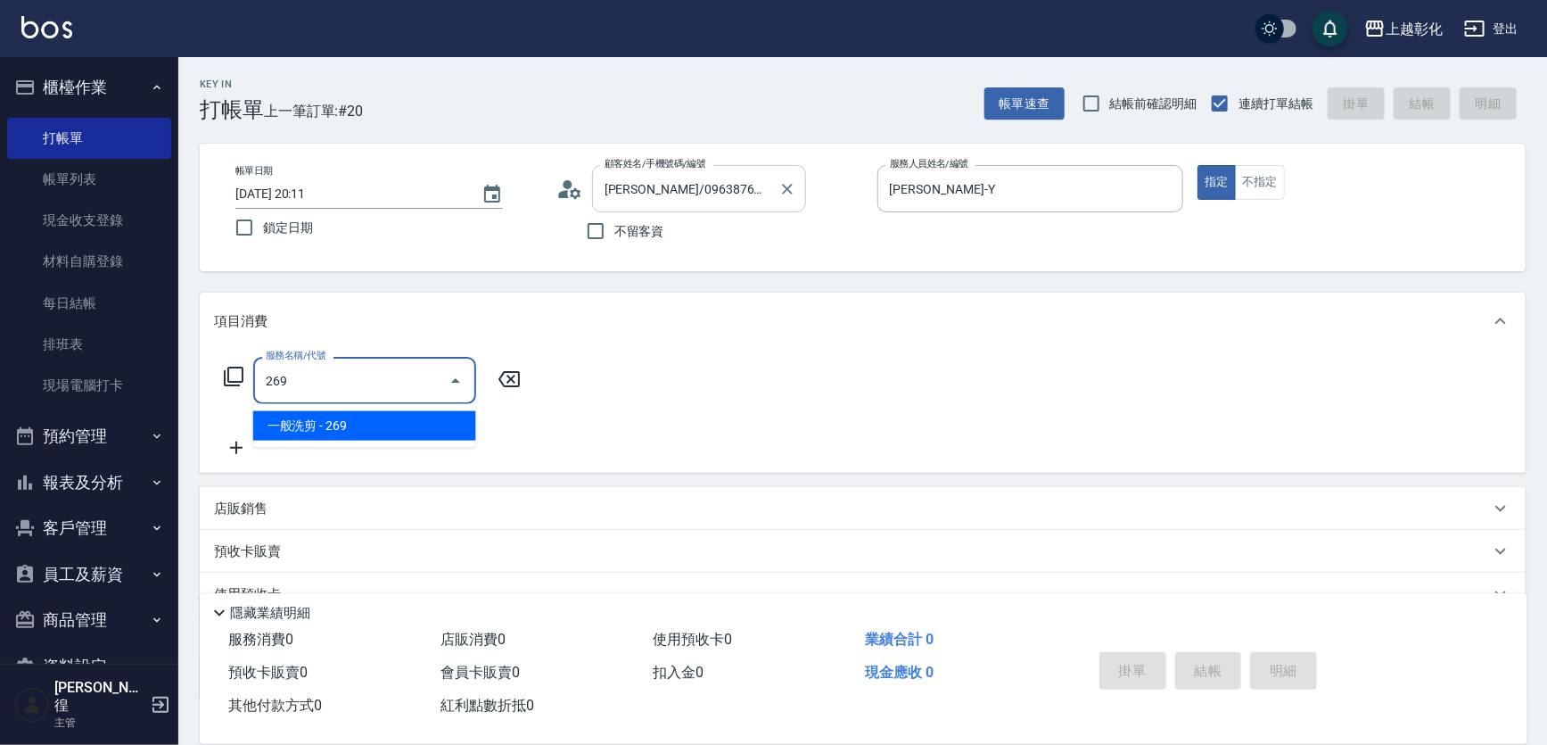
type input "一般洗剪(269)"
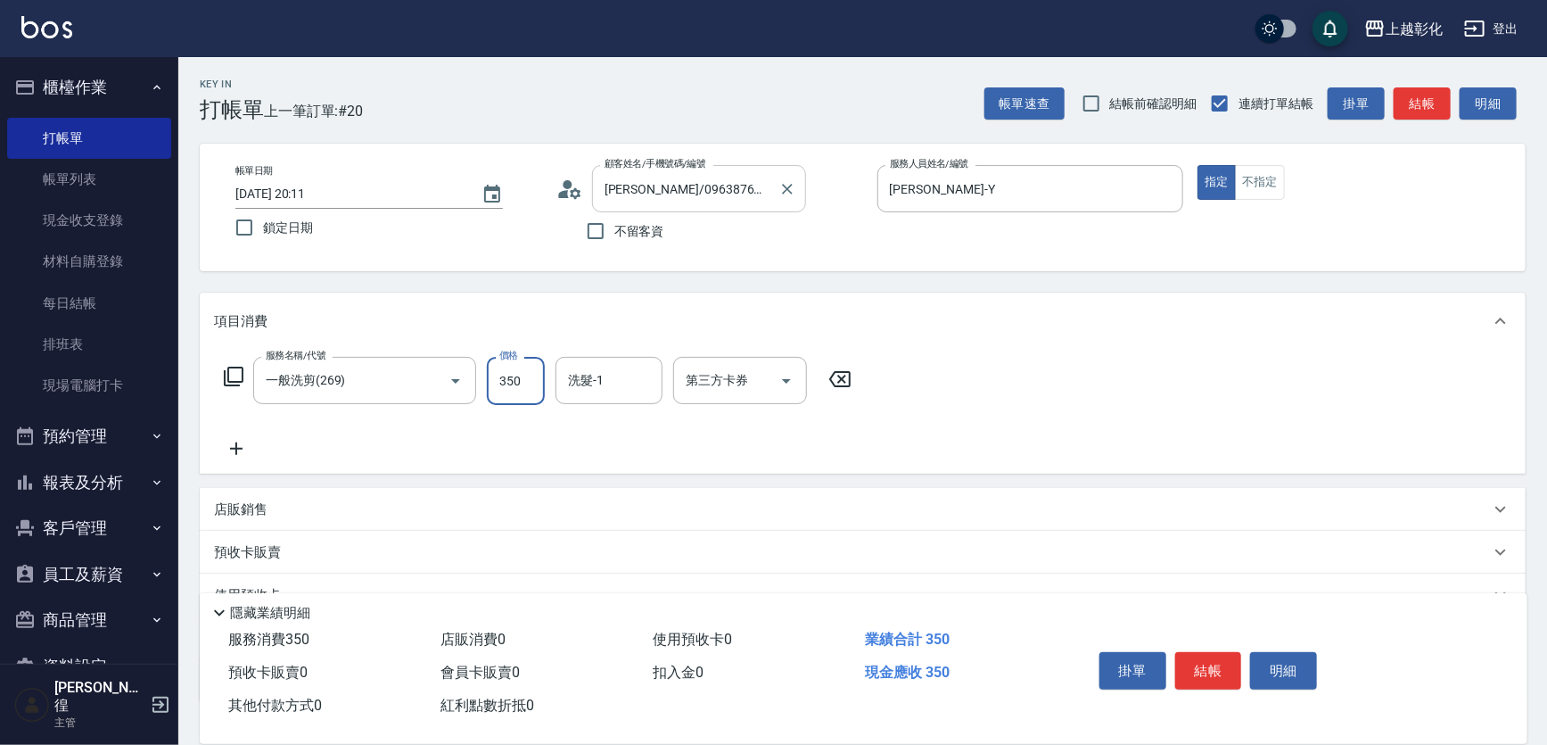
type input "350"
type input "謝宥萱-41"
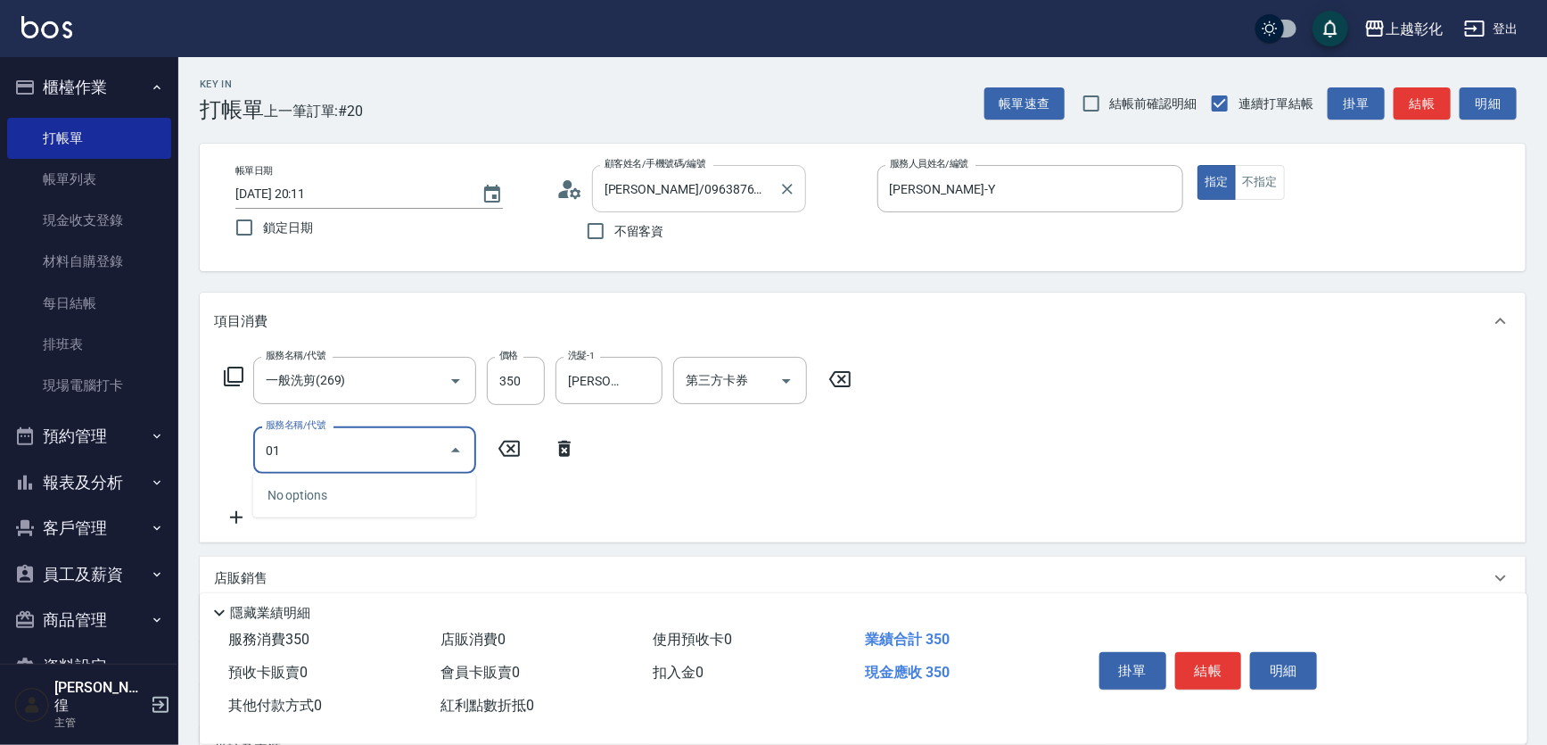
type input "0"
type input "潤絲(1020)"
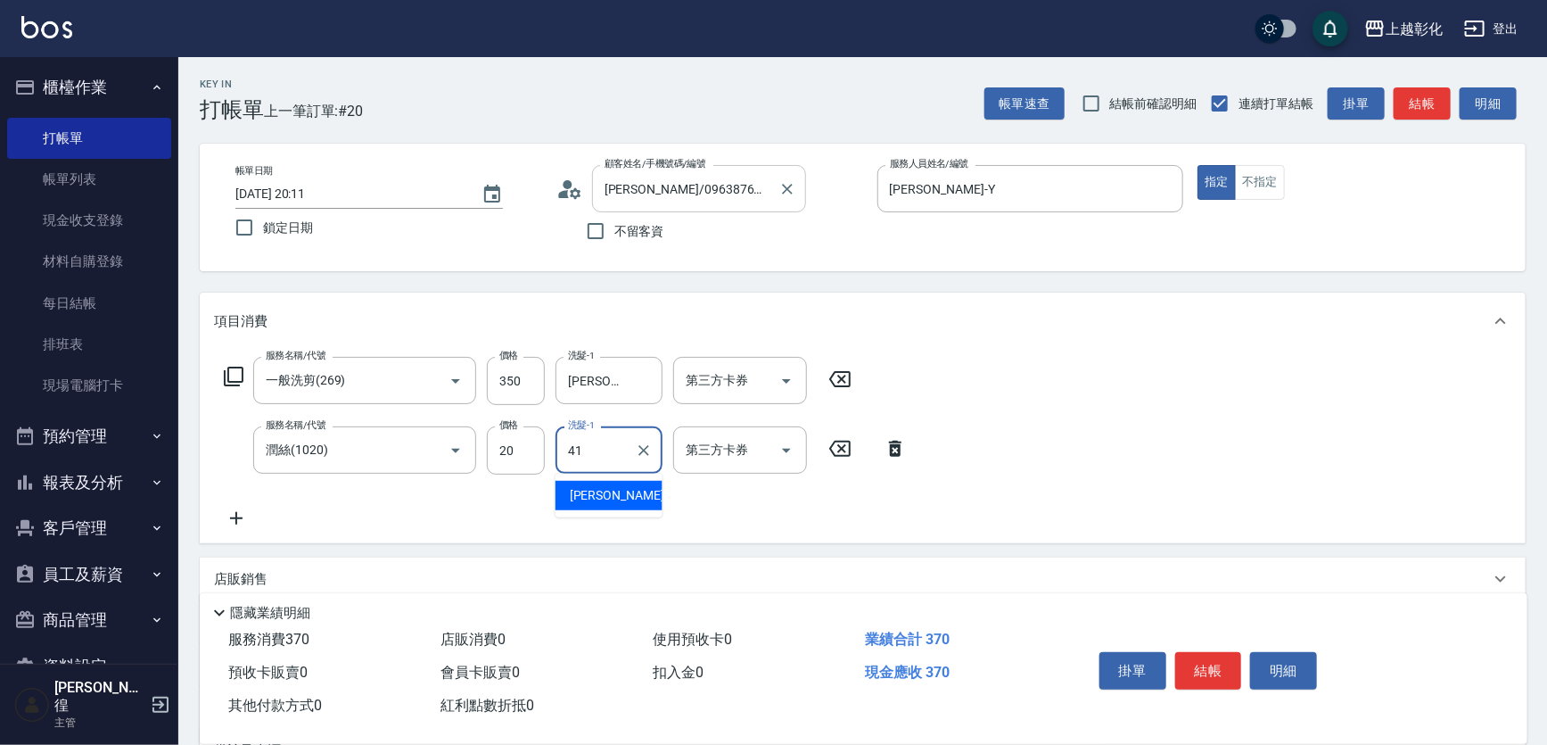
type input "謝宥萱-41"
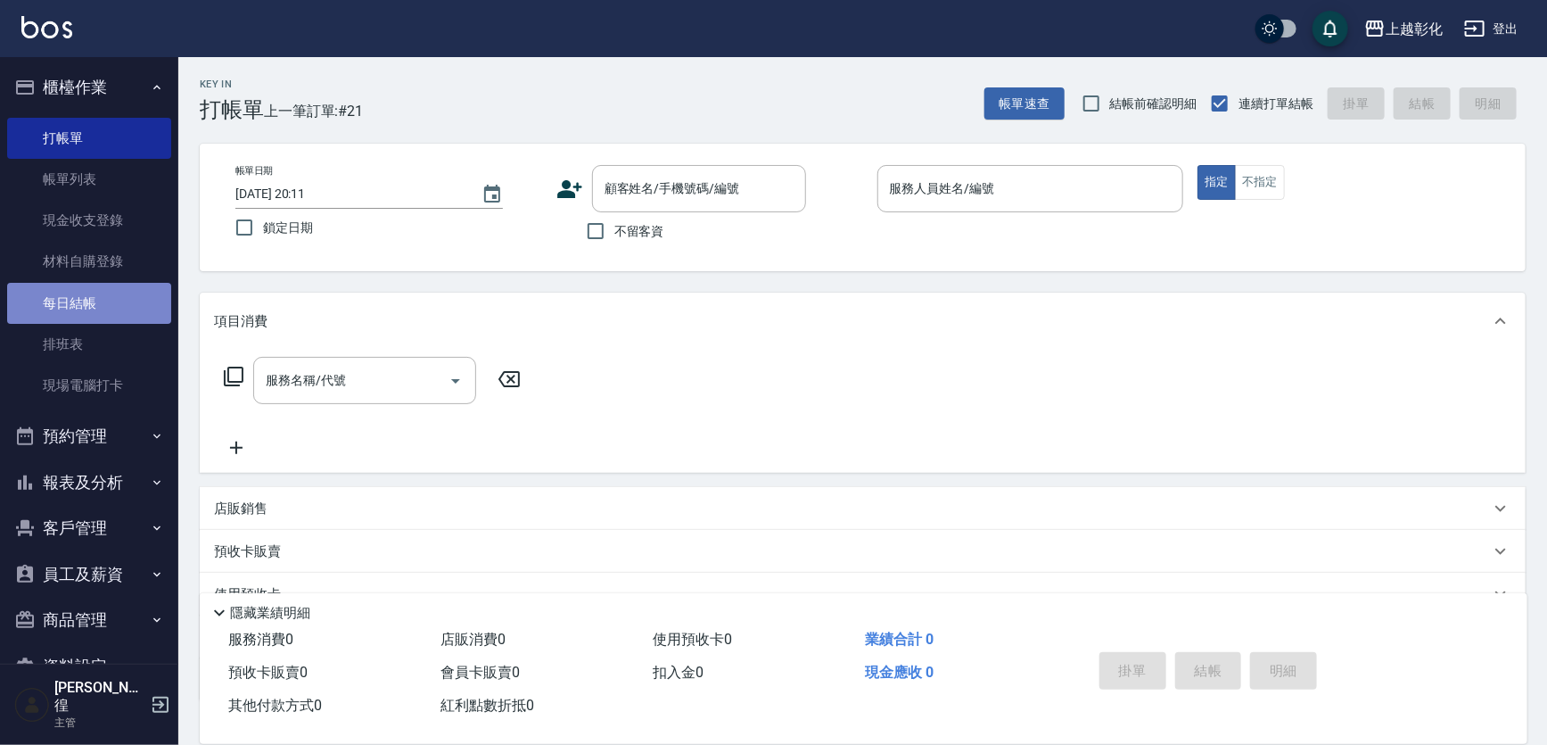
click at [89, 294] on link "每日結帳" at bounding box center [89, 303] width 164 height 41
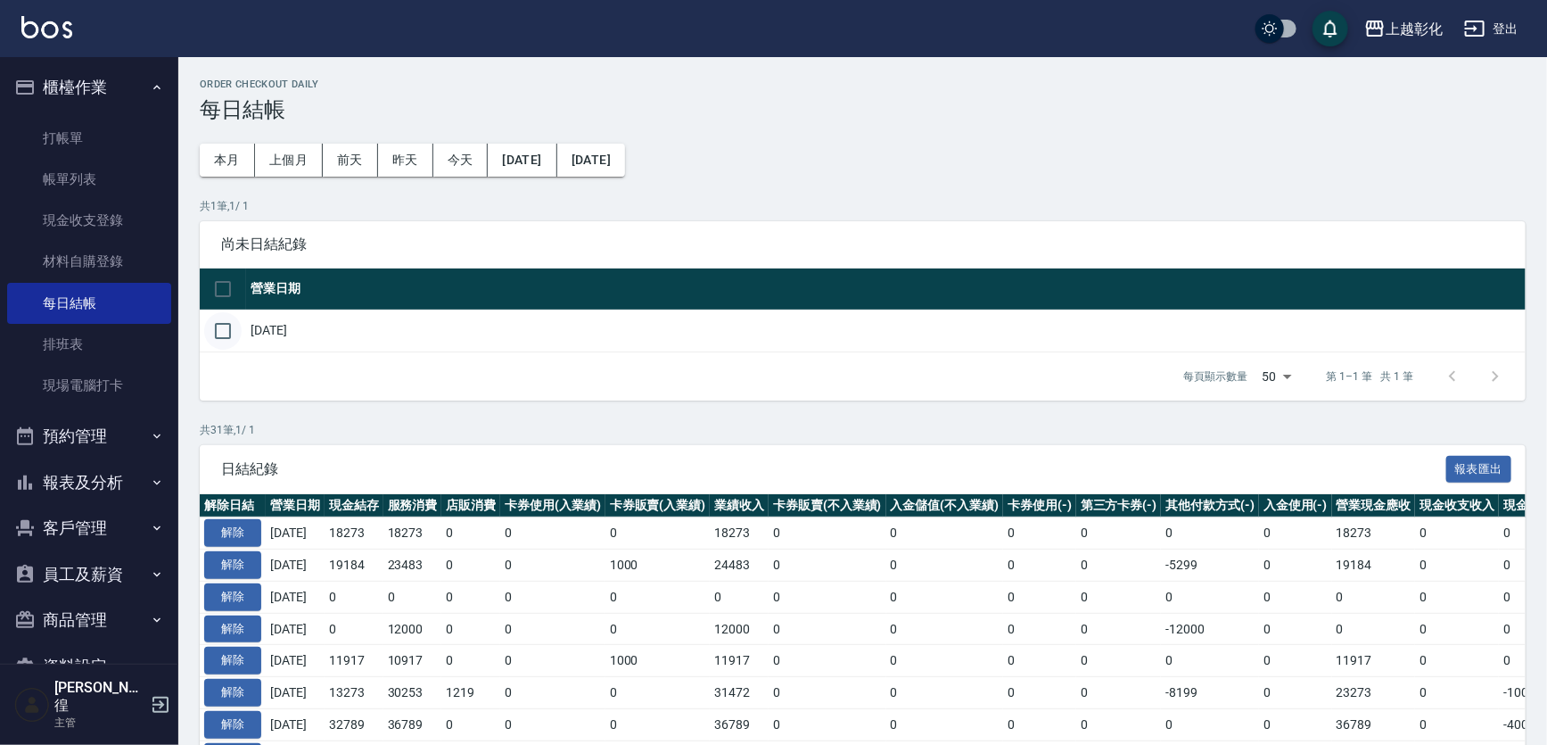
click at [215, 326] on input "checkbox" at bounding box center [222, 330] width 37 height 37
checkbox input "true"
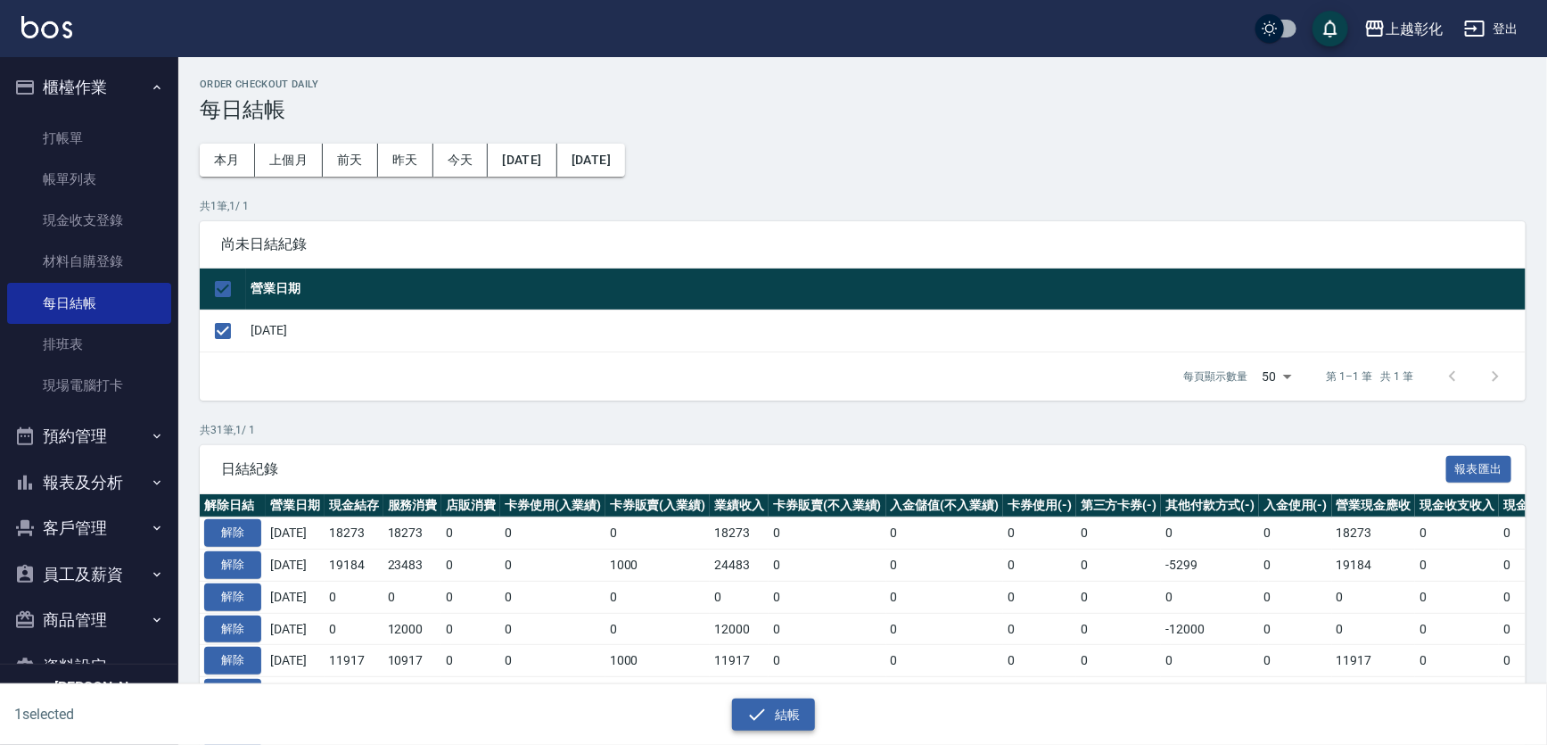
click at [766, 717] on icon "button" at bounding box center [756, 714] width 21 height 21
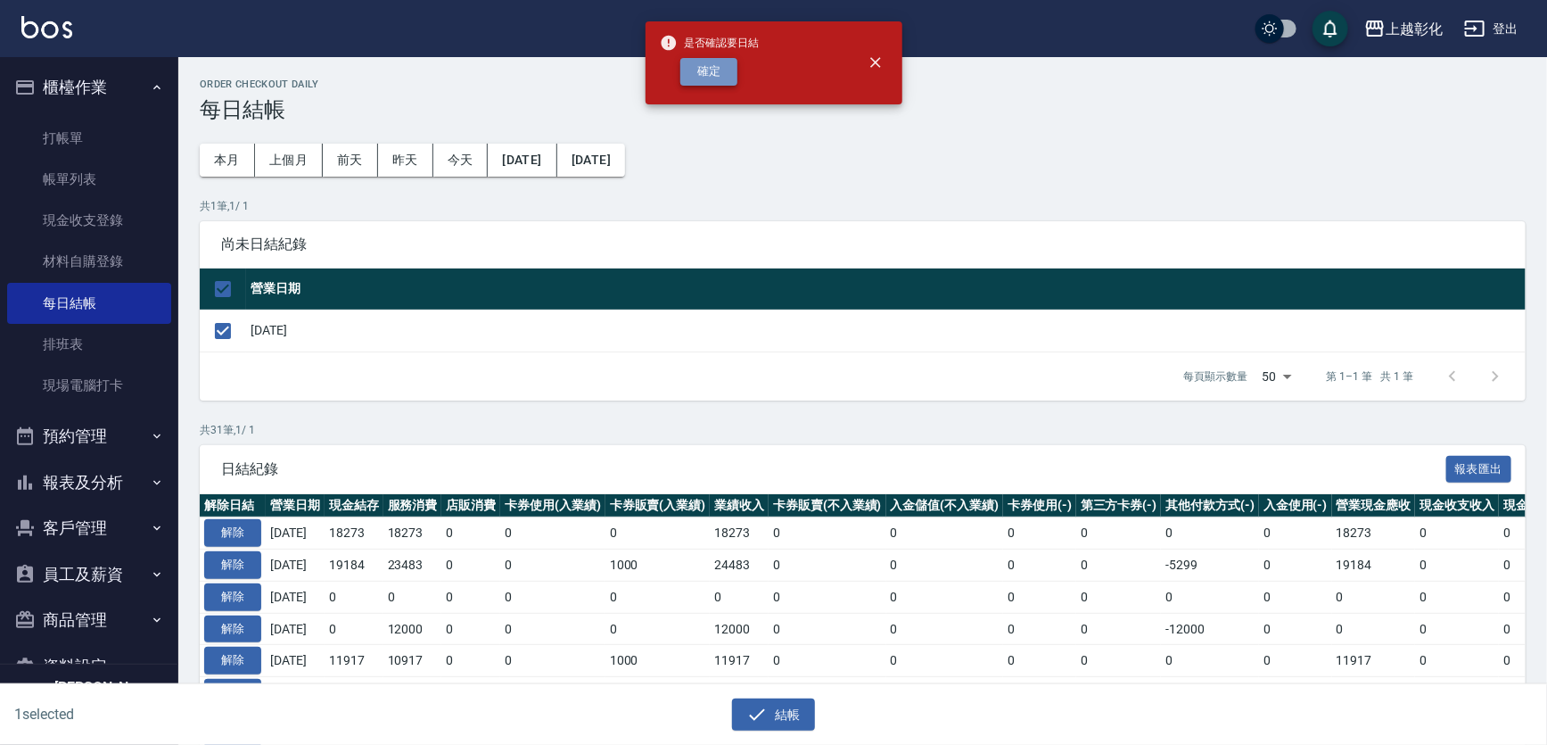
click at [701, 66] on button "確定" at bounding box center [708, 72] width 57 height 28
checkbox input "false"
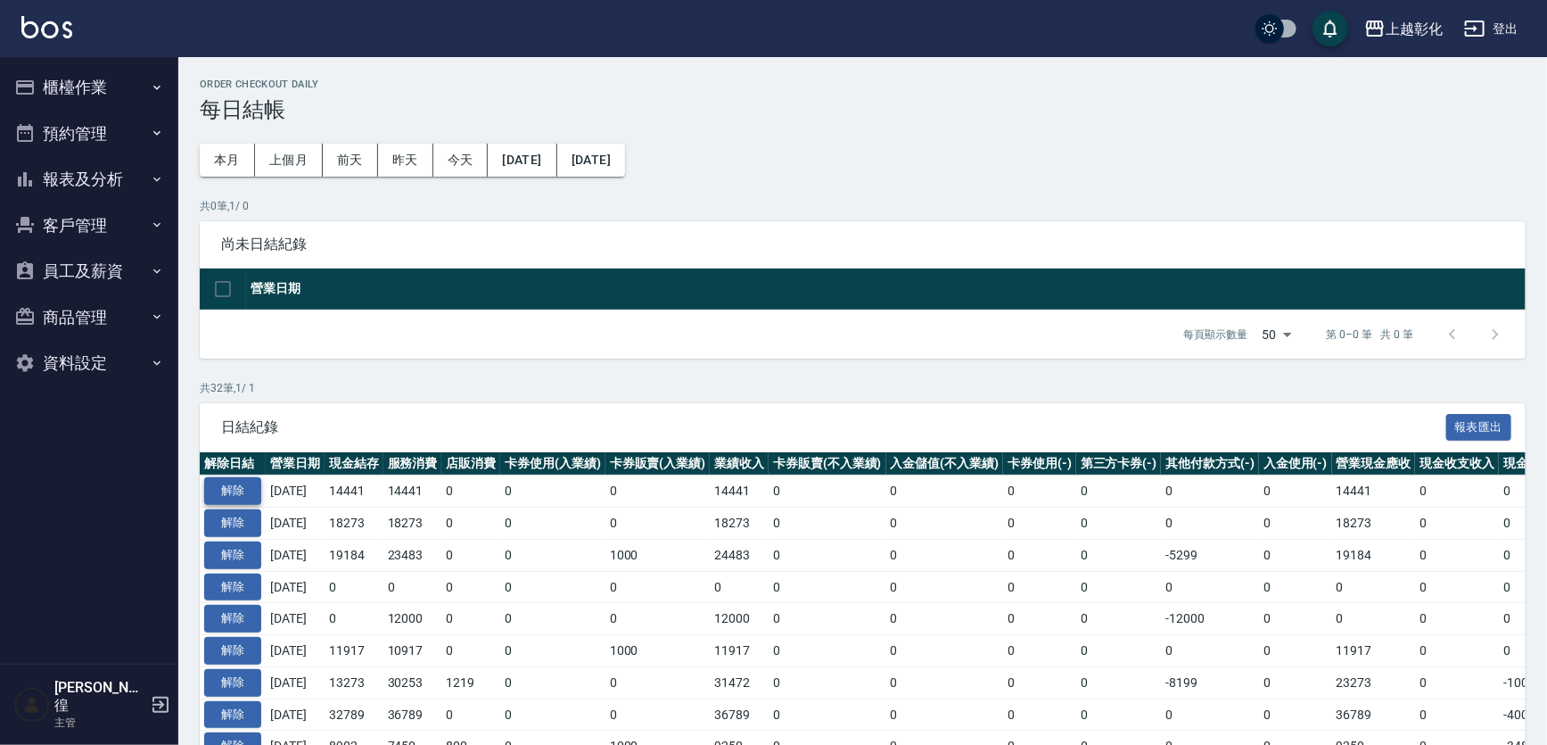
click at [235, 483] on button "解除" at bounding box center [232, 491] width 57 height 28
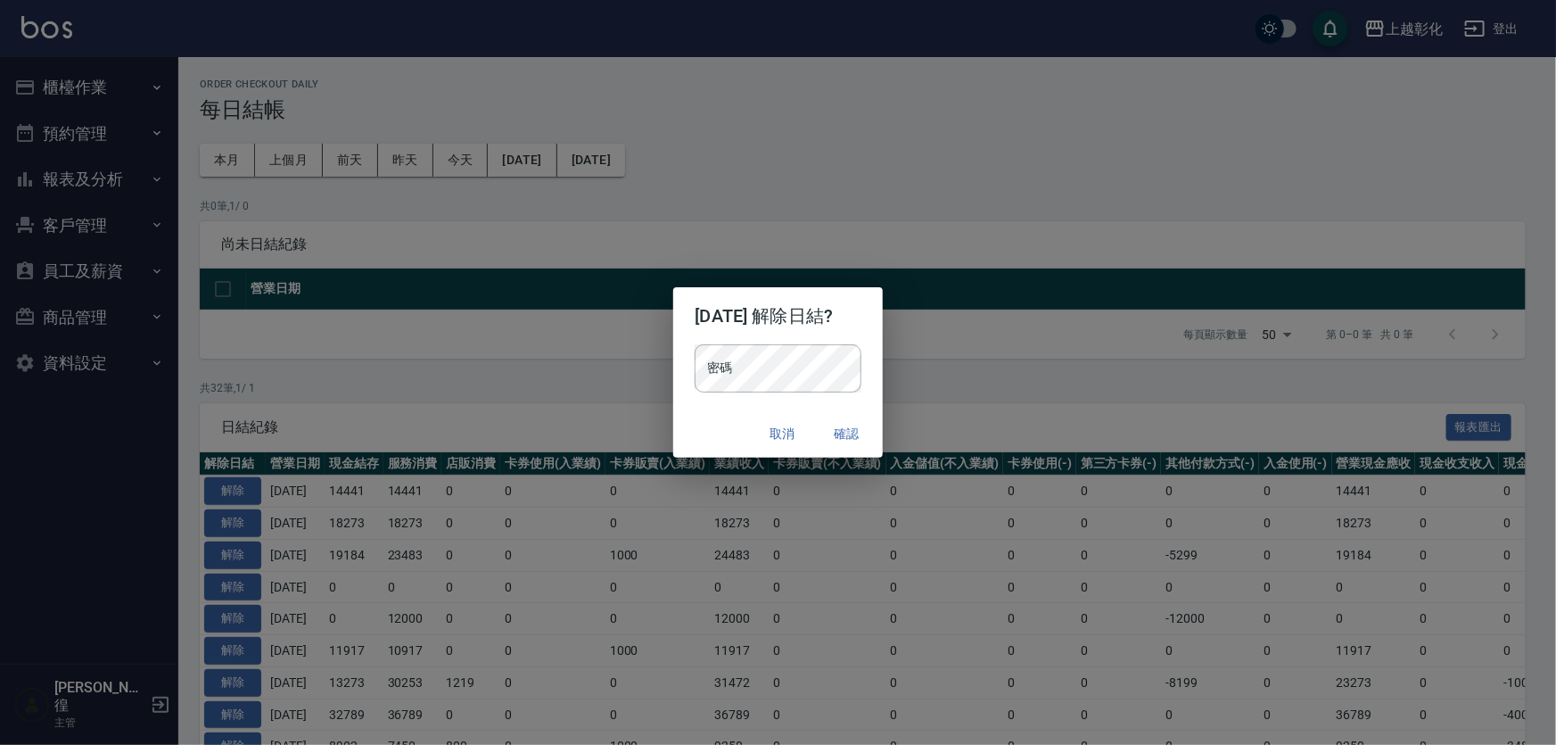
click at [704, 346] on div "密碼 密碼" at bounding box center [778, 368] width 166 height 48
click at [740, 432] on div "取消 確認" at bounding box center [777, 433] width 209 height 47
click at [717, 416] on div "取消 確認" at bounding box center [777, 433] width 209 height 47
click at [847, 433] on button "確認" at bounding box center [847, 433] width 57 height 33
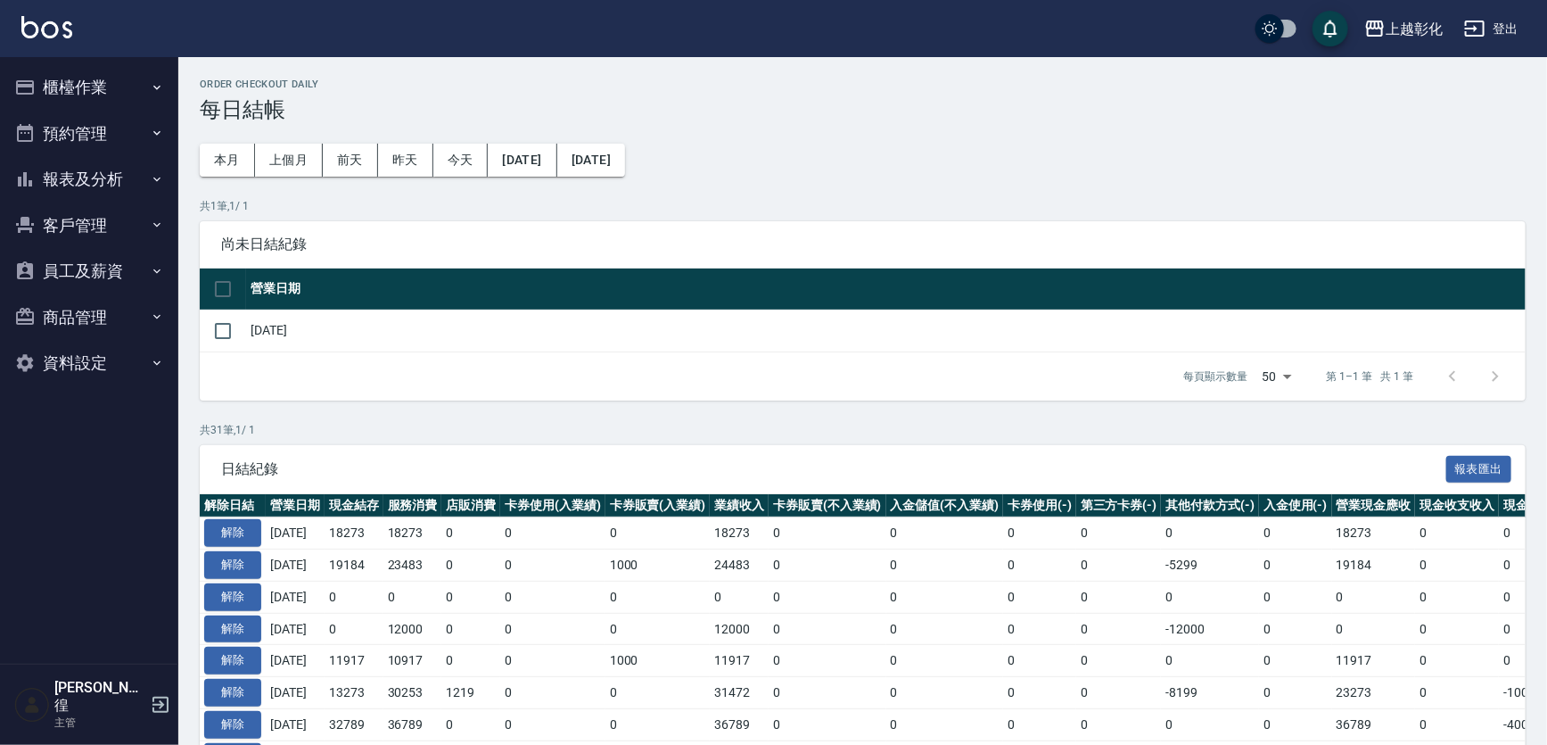
click at [95, 86] on button "櫃檯作業" at bounding box center [89, 87] width 164 height 46
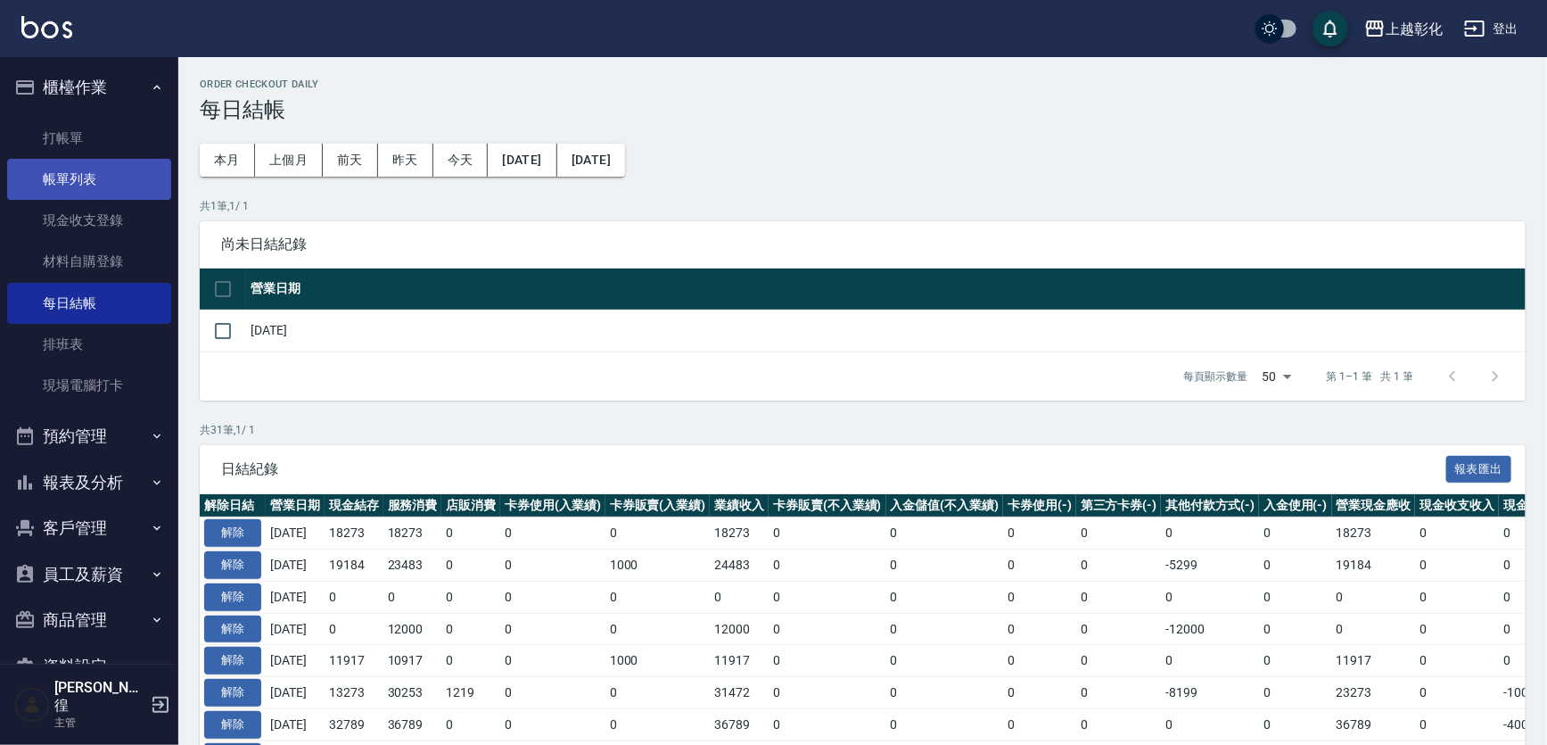
click at [93, 165] on link "帳單列表" at bounding box center [89, 179] width 164 height 41
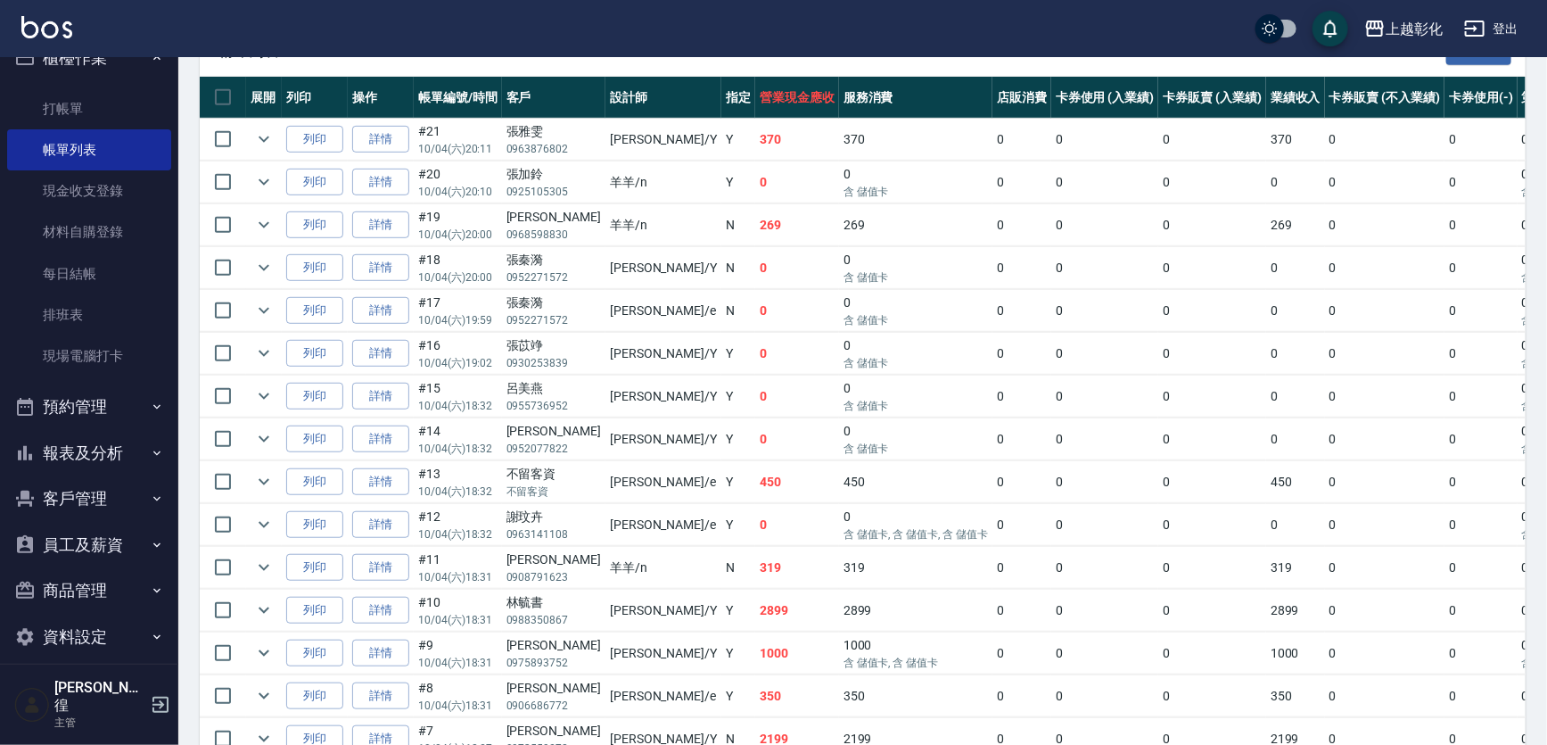
scroll to position [567, 0]
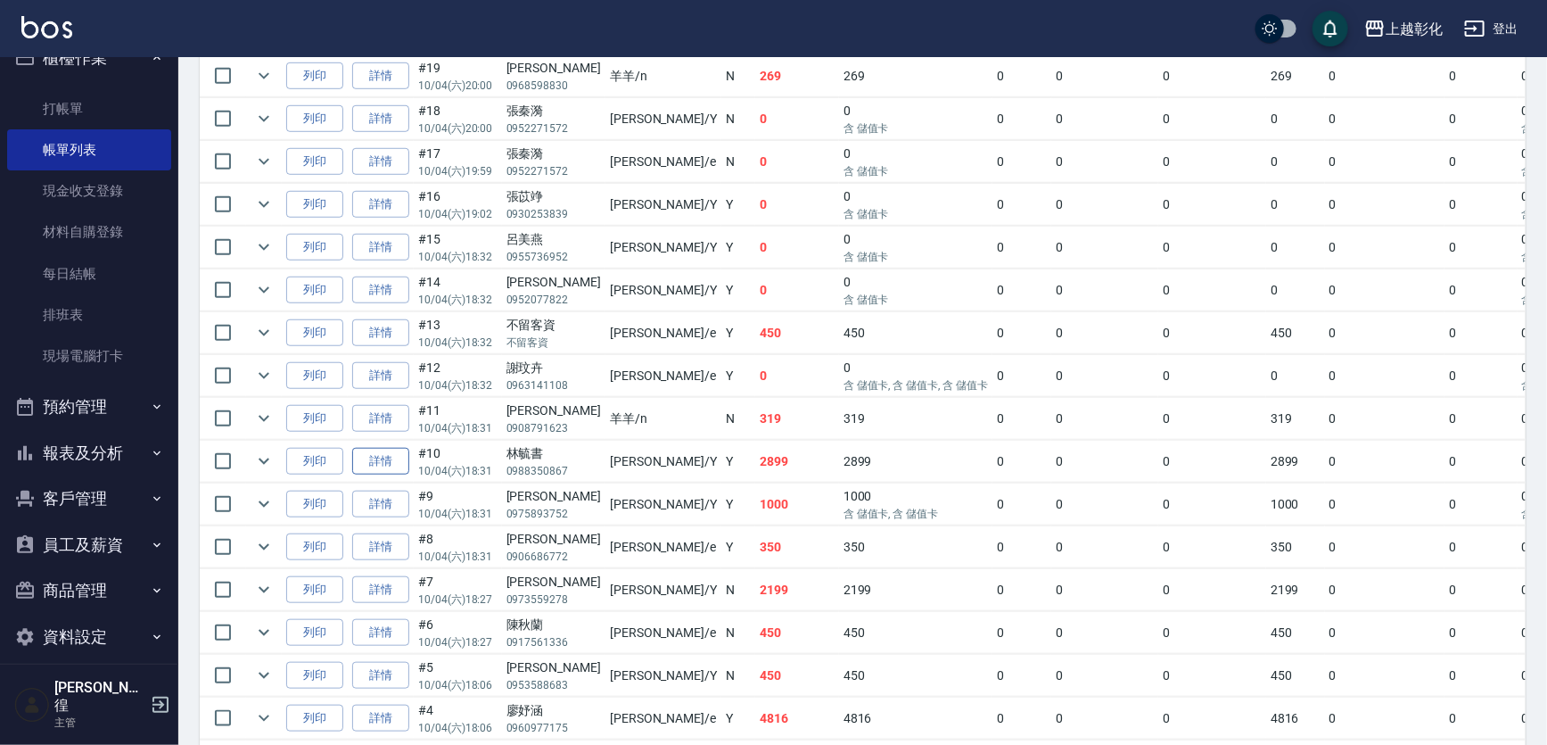
click at [398, 458] on link "詳情" at bounding box center [380, 462] width 57 height 28
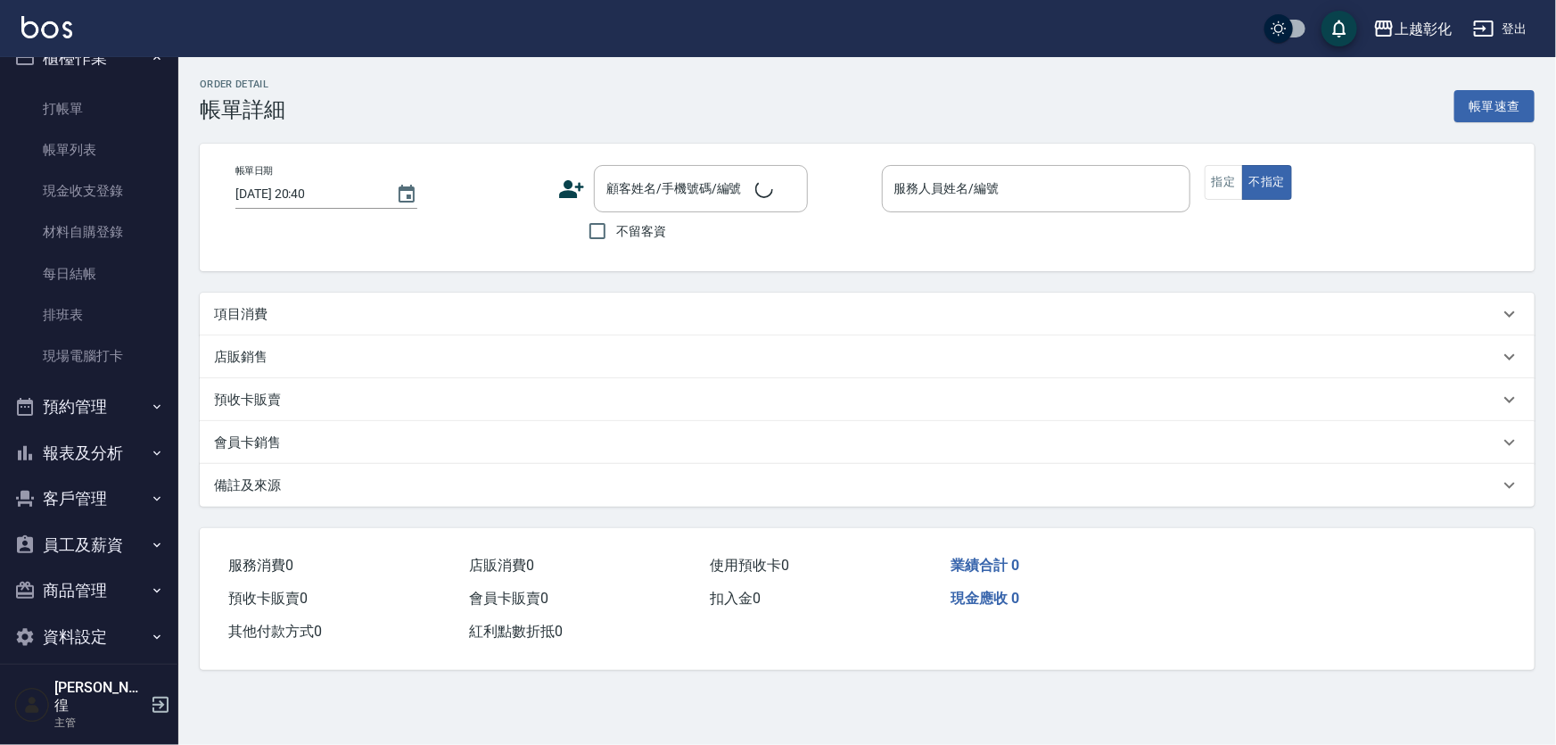
type input "2025/10/04 18:31"
type input "YURI-Y"
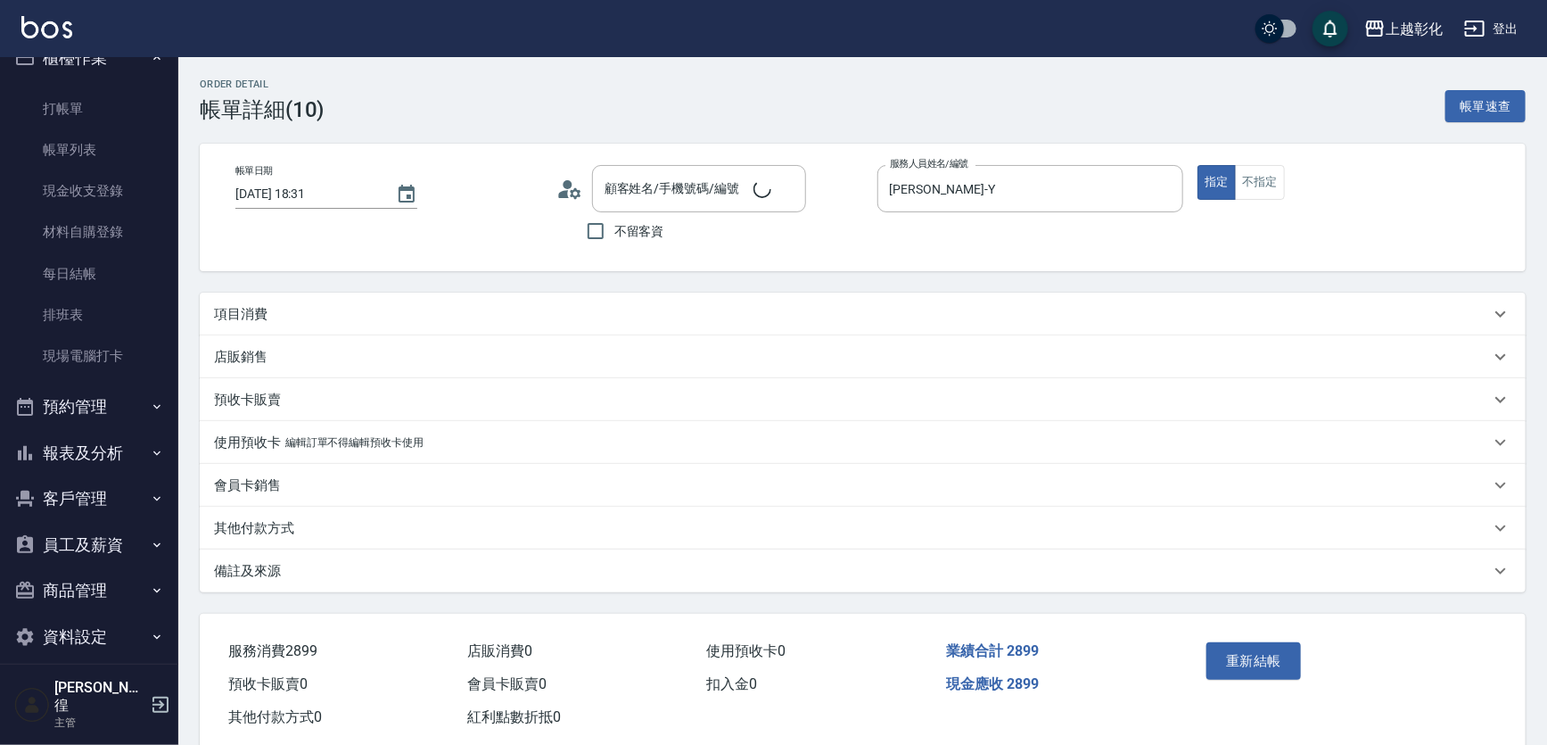
type input "林毓書/0988350867/"
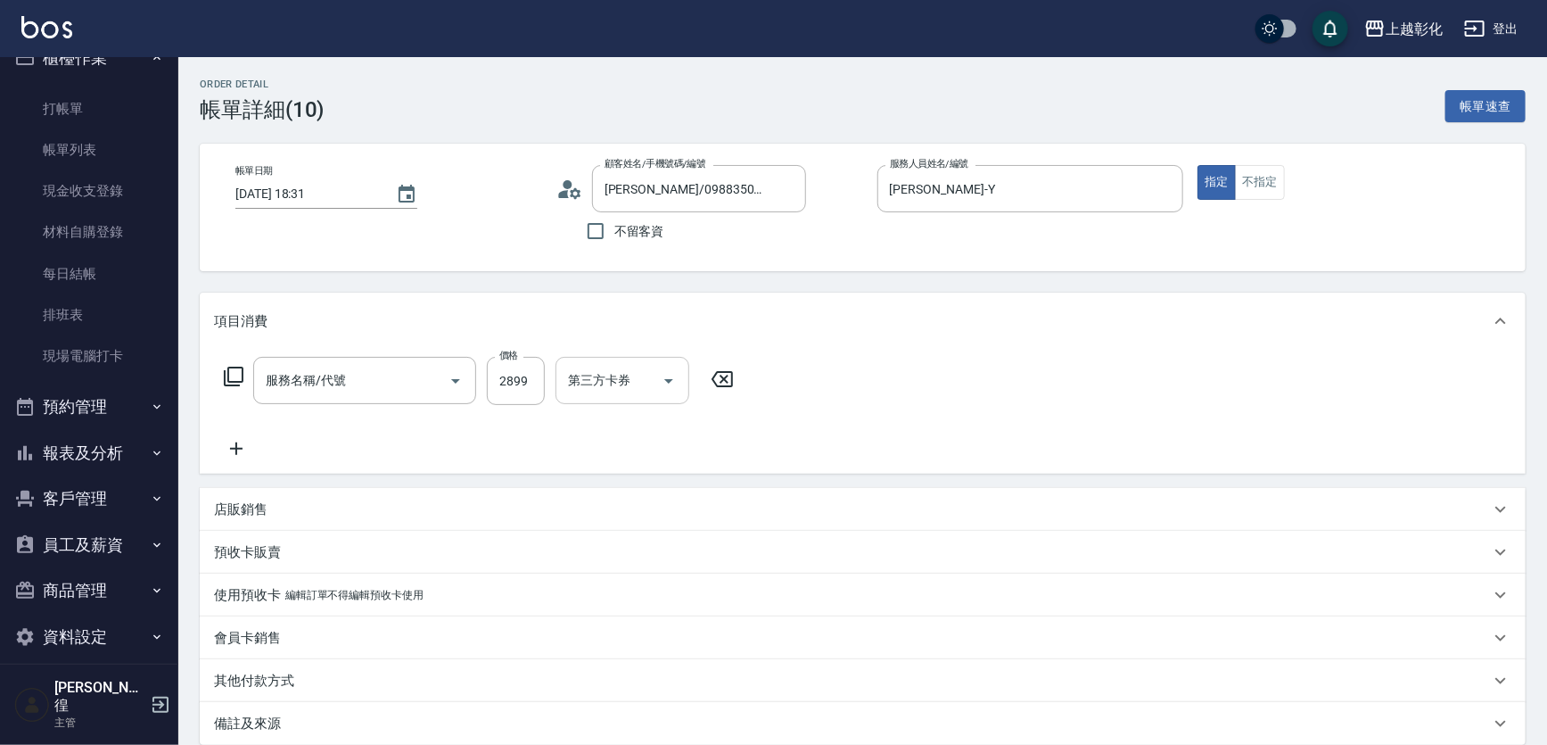
type input "過年染髮B(512)"
click at [909, 374] on icon "Open" at bounding box center [904, 380] width 21 height 21
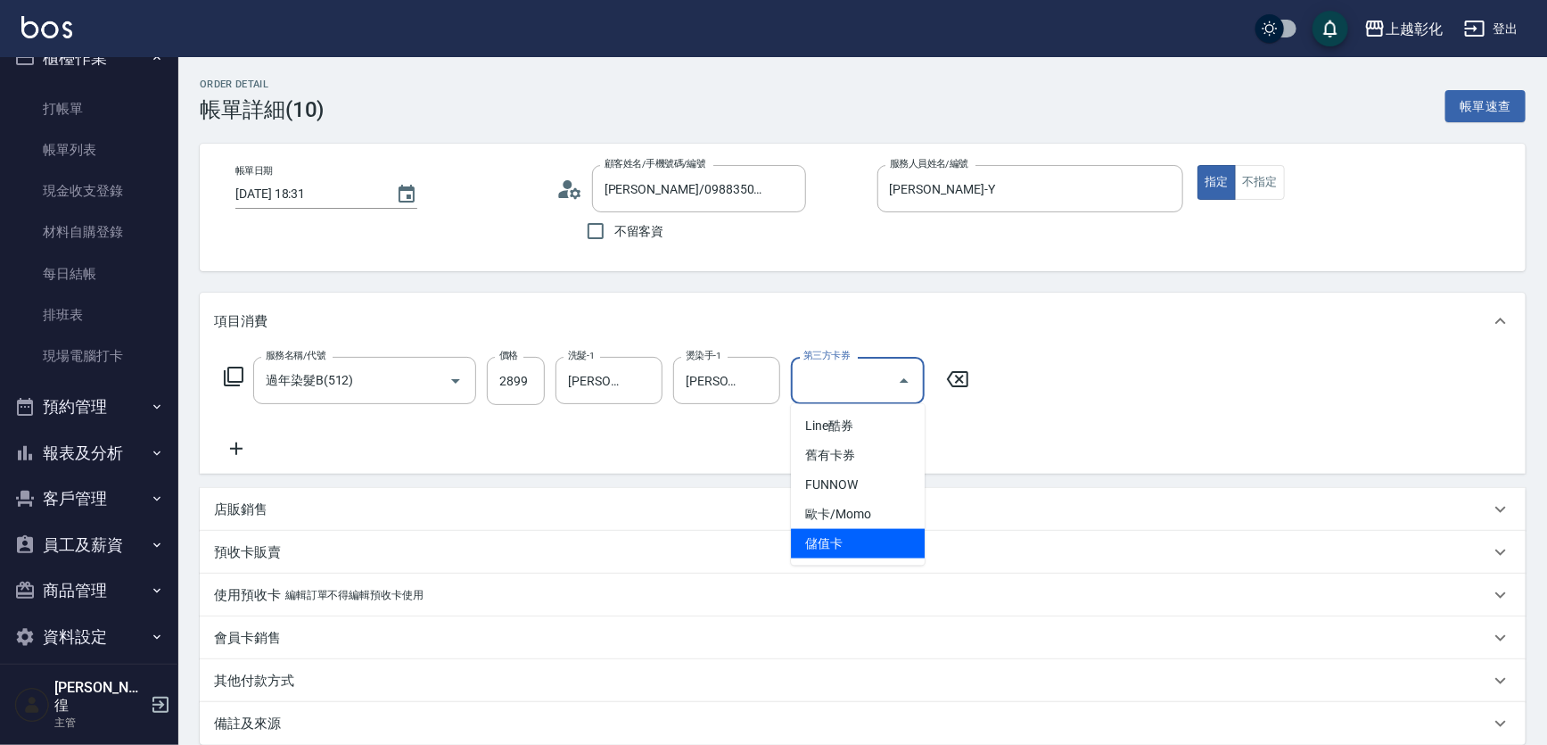
click at [894, 534] on span "儲值卡" at bounding box center [858, 543] width 134 height 29
type input "儲值卡"
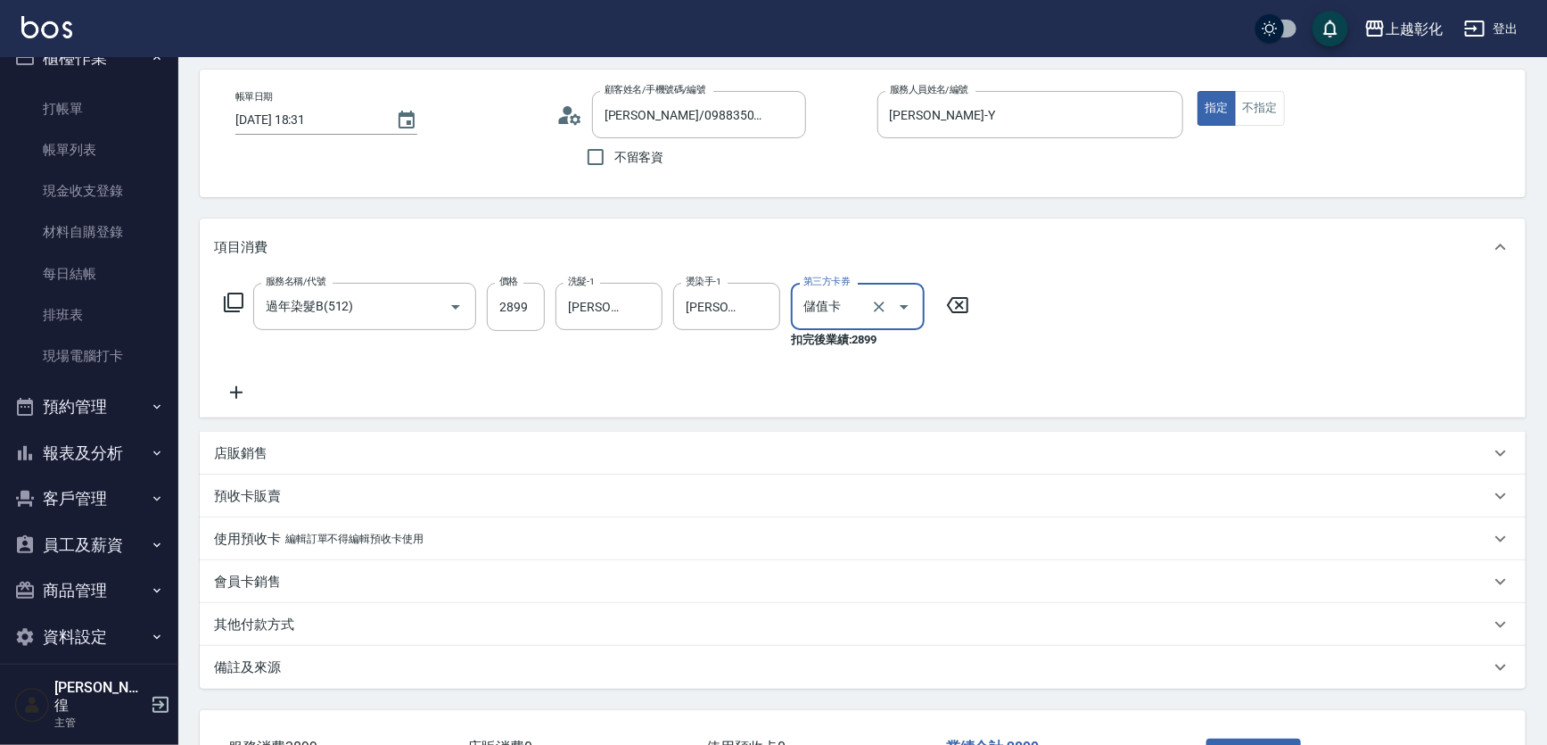
scroll to position [161, 0]
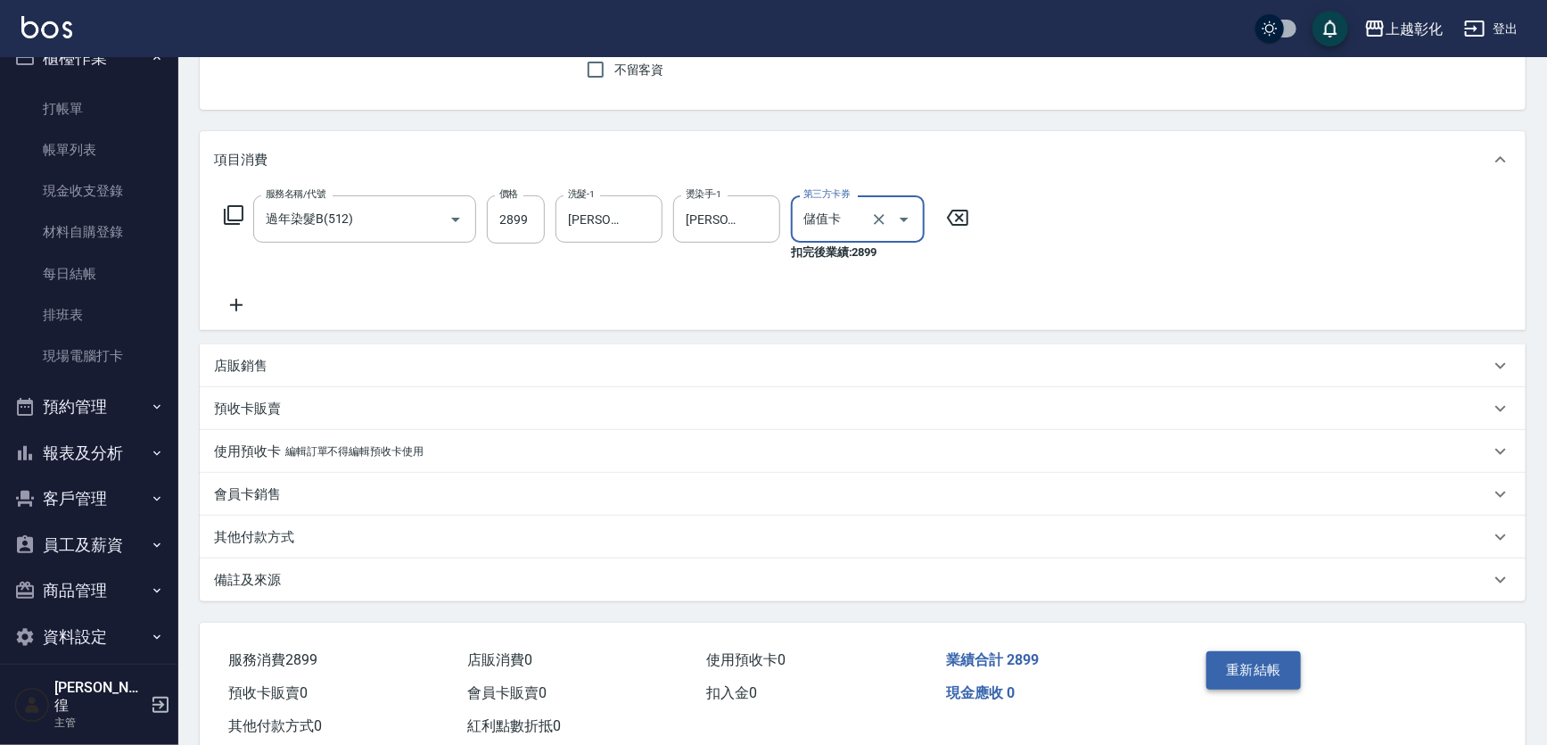
click at [1263, 673] on button "重新結帳" at bounding box center [1254, 669] width 95 height 37
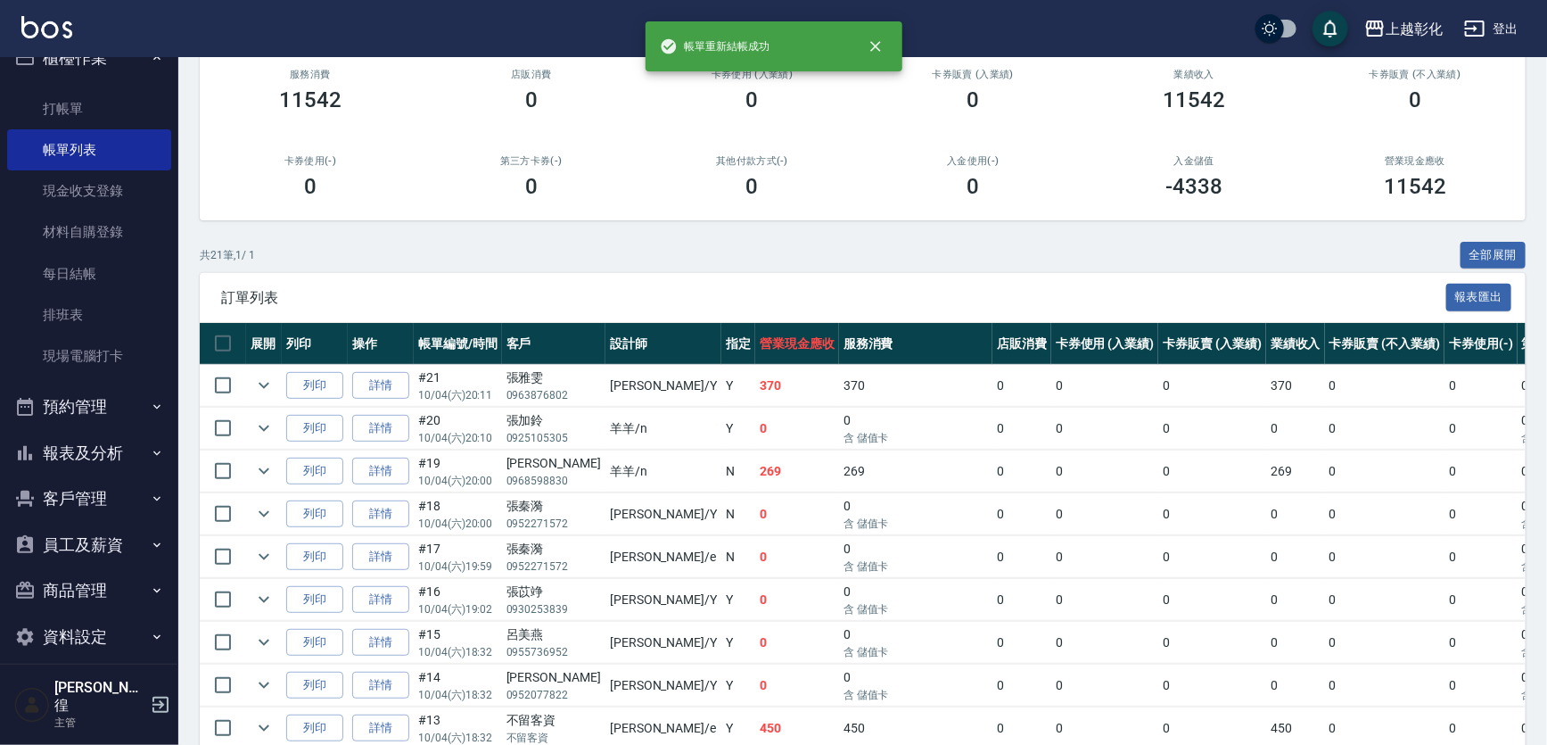
scroll to position [405, 0]
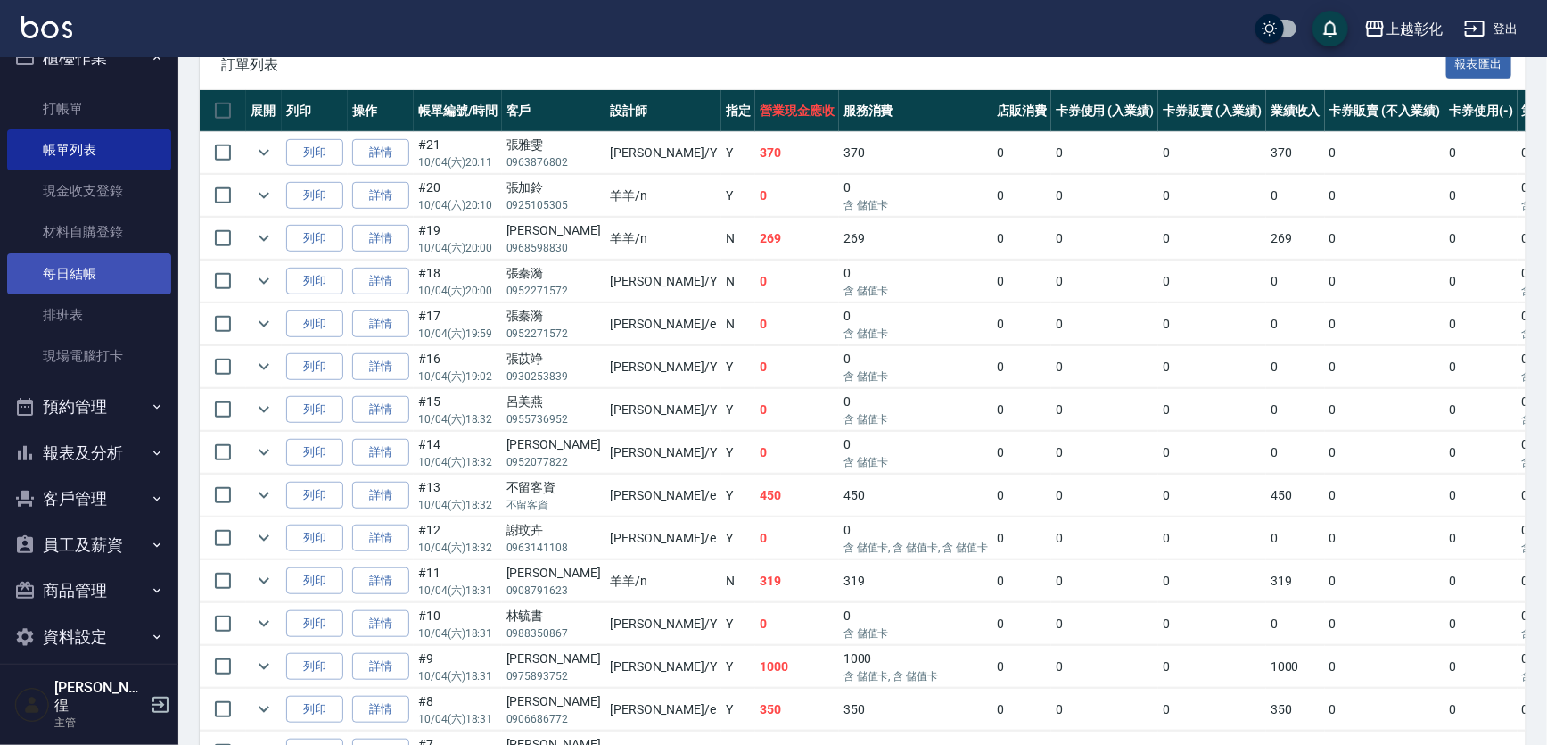
click at [131, 263] on link "每日結帳" at bounding box center [89, 273] width 164 height 41
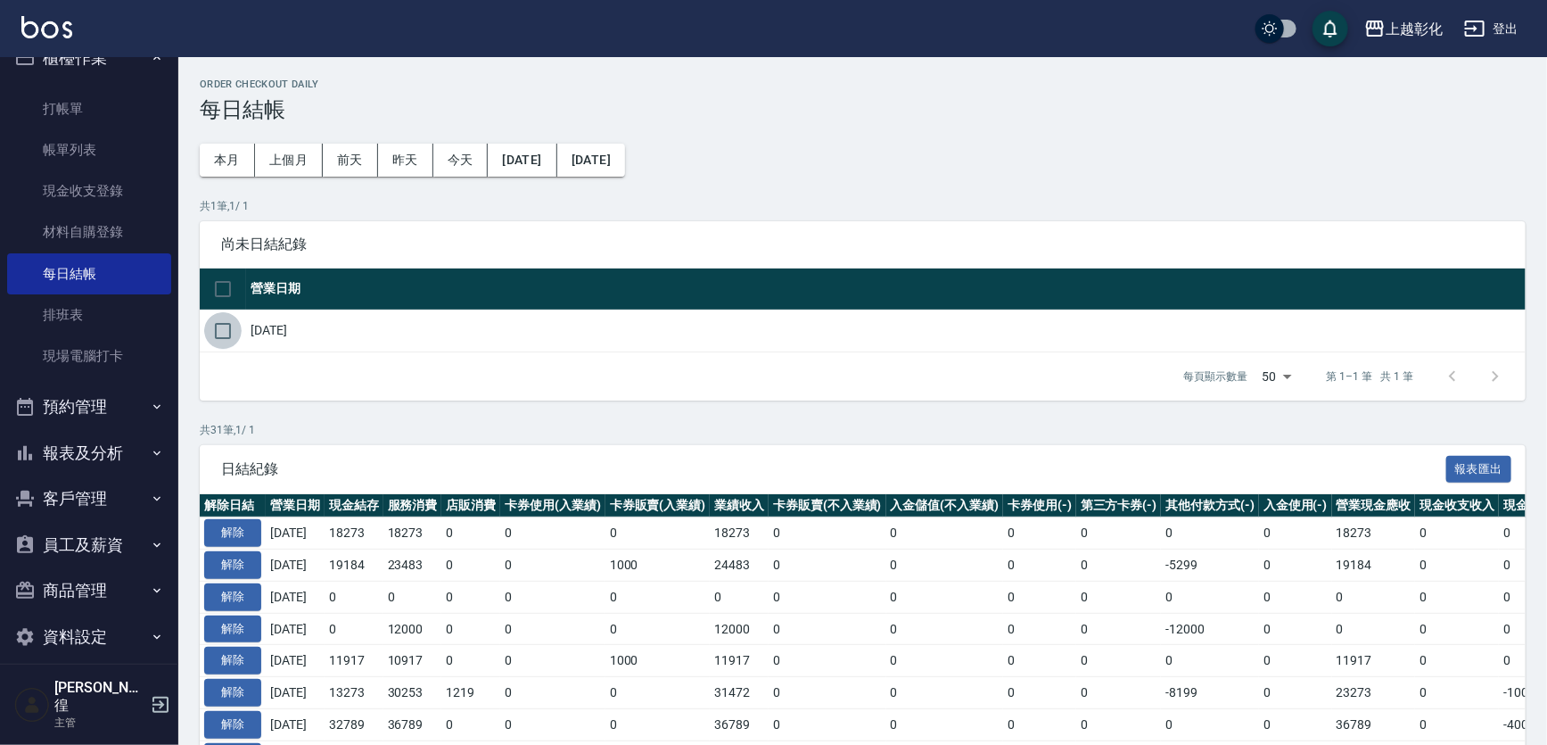
click at [218, 313] on input "checkbox" at bounding box center [222, 330] width 37 height 37
checkbox input "true"
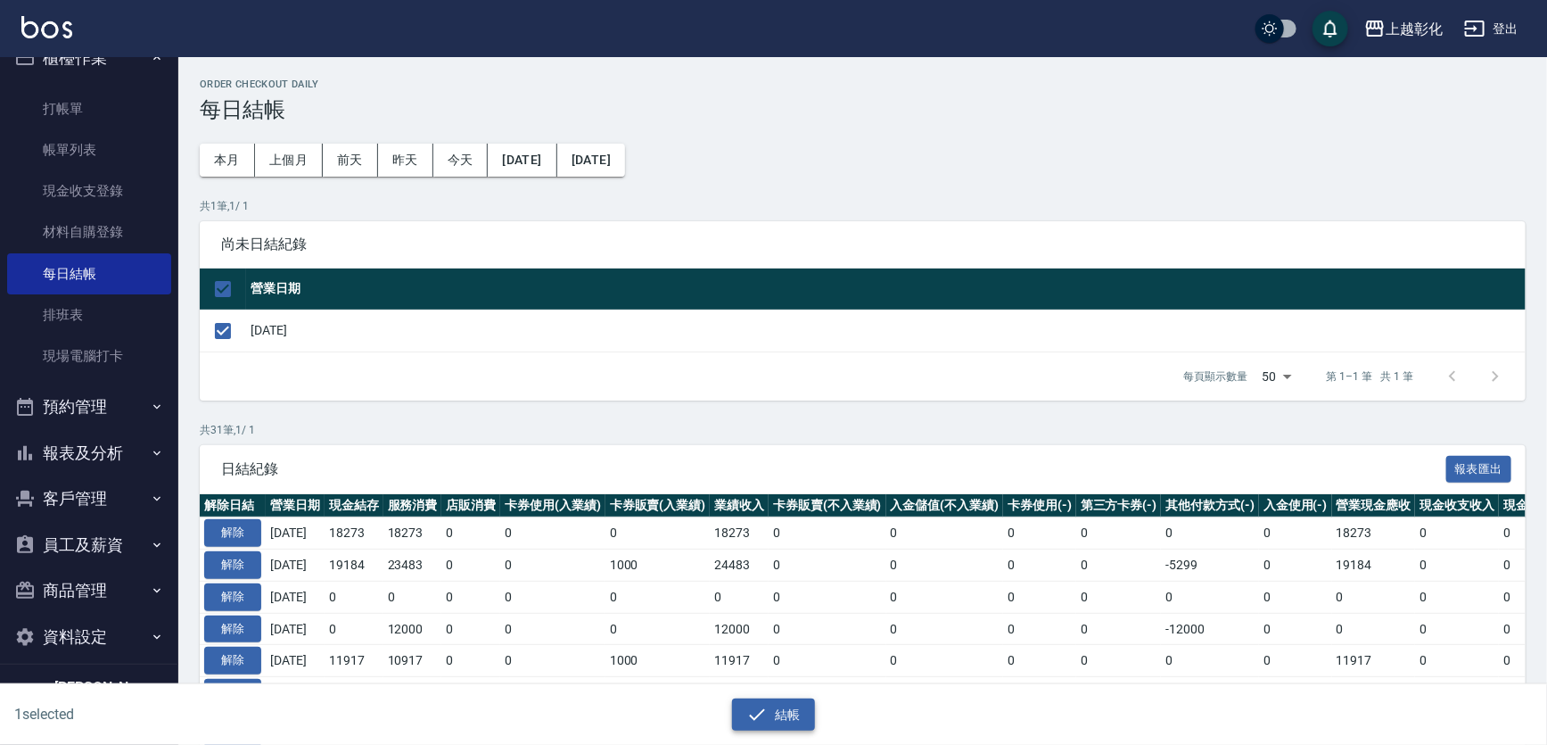
click at [753, 718] on icon "button" at bounding box center [758, 714] width 16 height 12
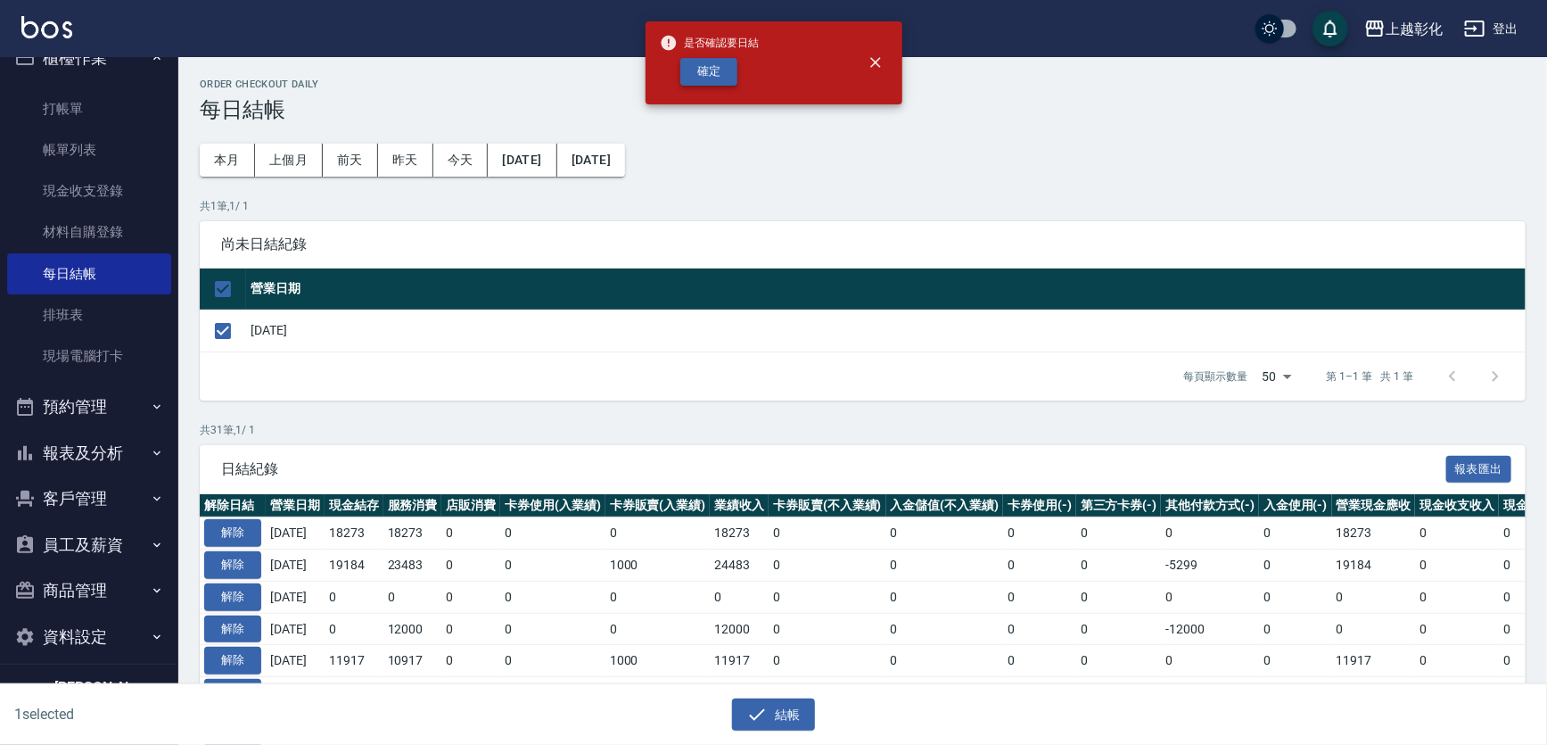
click at [718, 77] on button "確定" at bounding box center [708, 72] width 57 height 28
checkbox input "false"
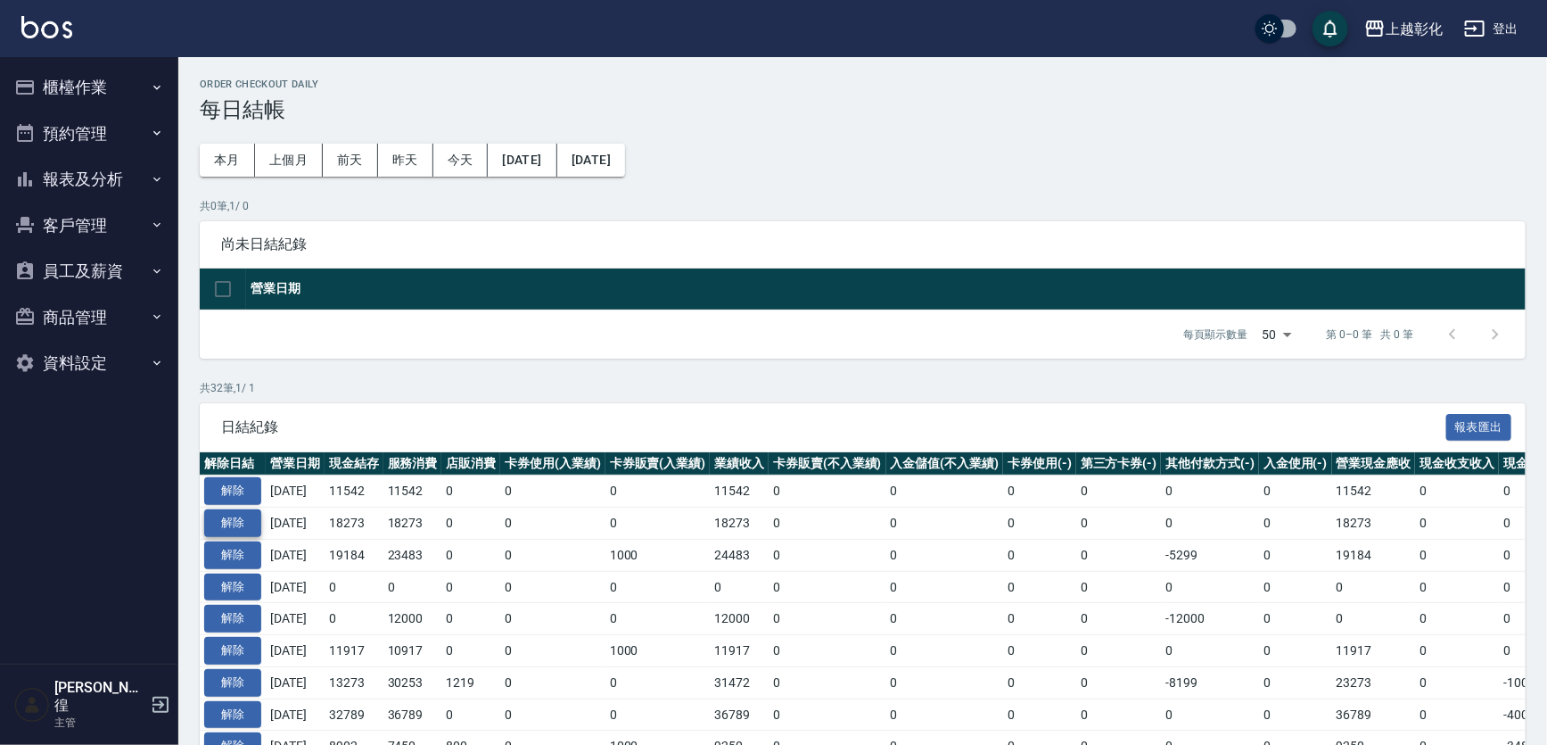
click at [243, 509] on button "解除" at bounding box center [232, 523] width 57 height 28
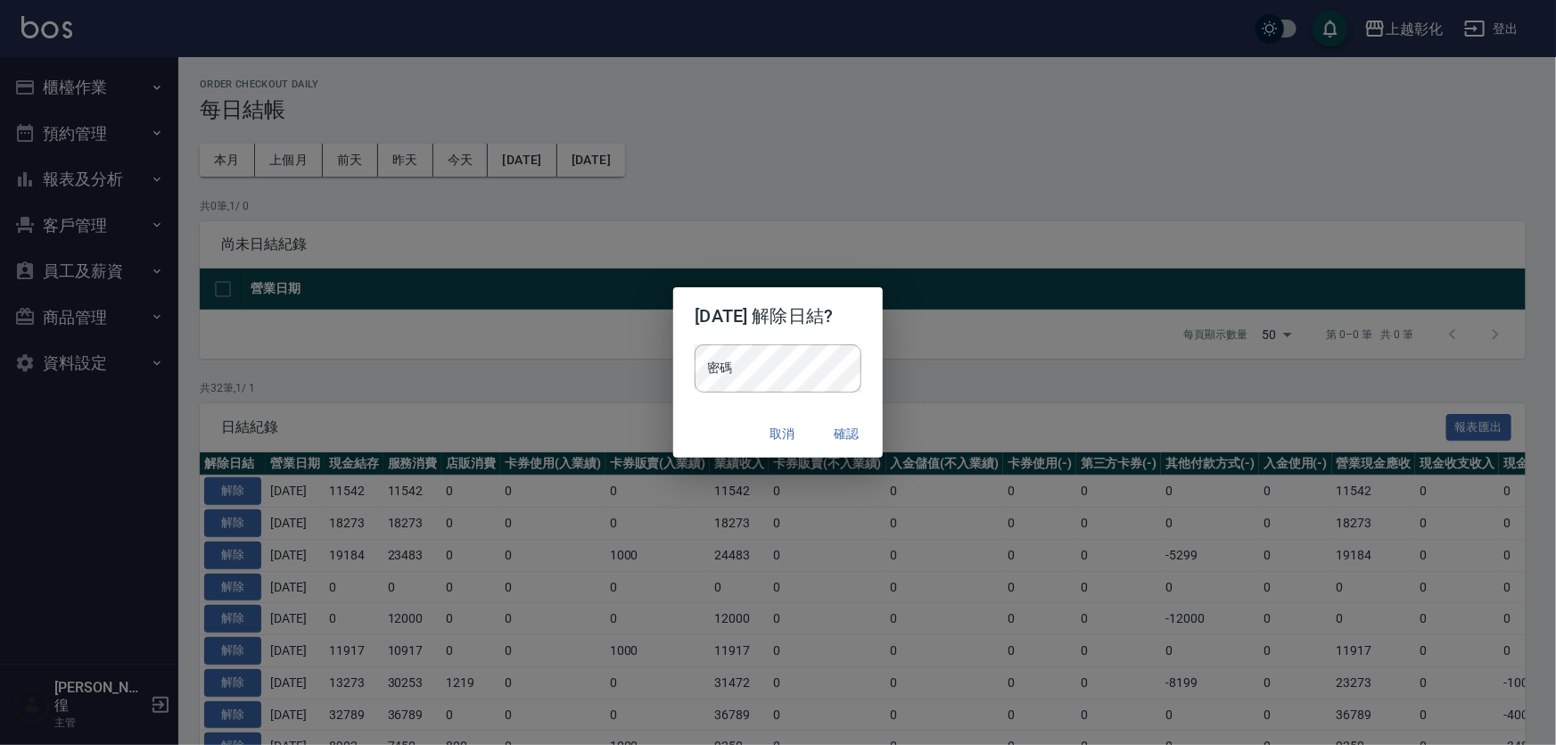
click at [241, 482] on div "[DATE] 解除日結? 密碼 密碼 取消 確認" at bounding box center [778, 372] width 1556 height 745
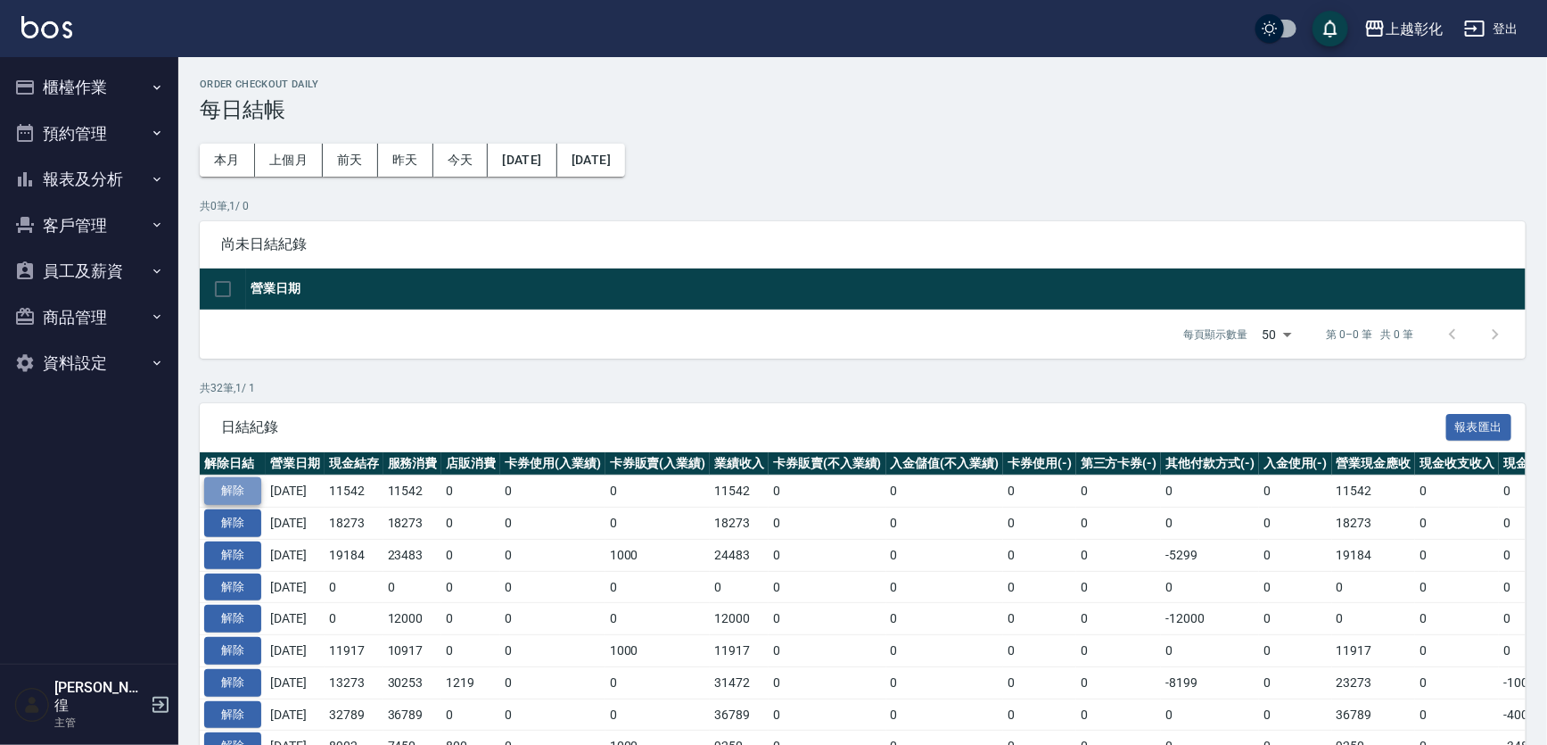
click at [250, 485] on button "解除" at bounding box center [232, 491] width 57 height 28
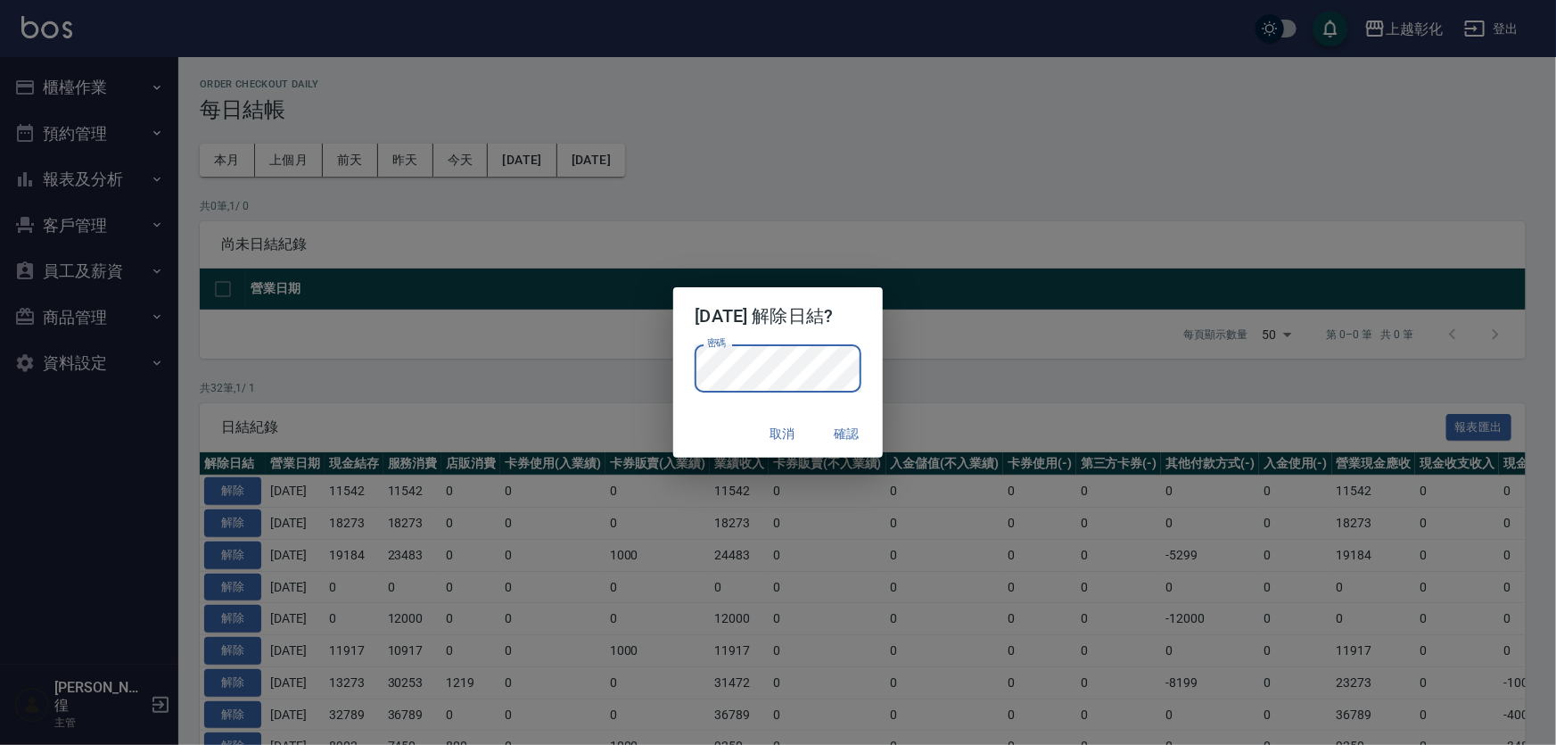
click at [680, 404] on div "密碼 密碼" at bounding box center [777, 377] width 209 height 66
click at [861, 439] on button "確認" at bounding box center [847, 433] width 57 height 33
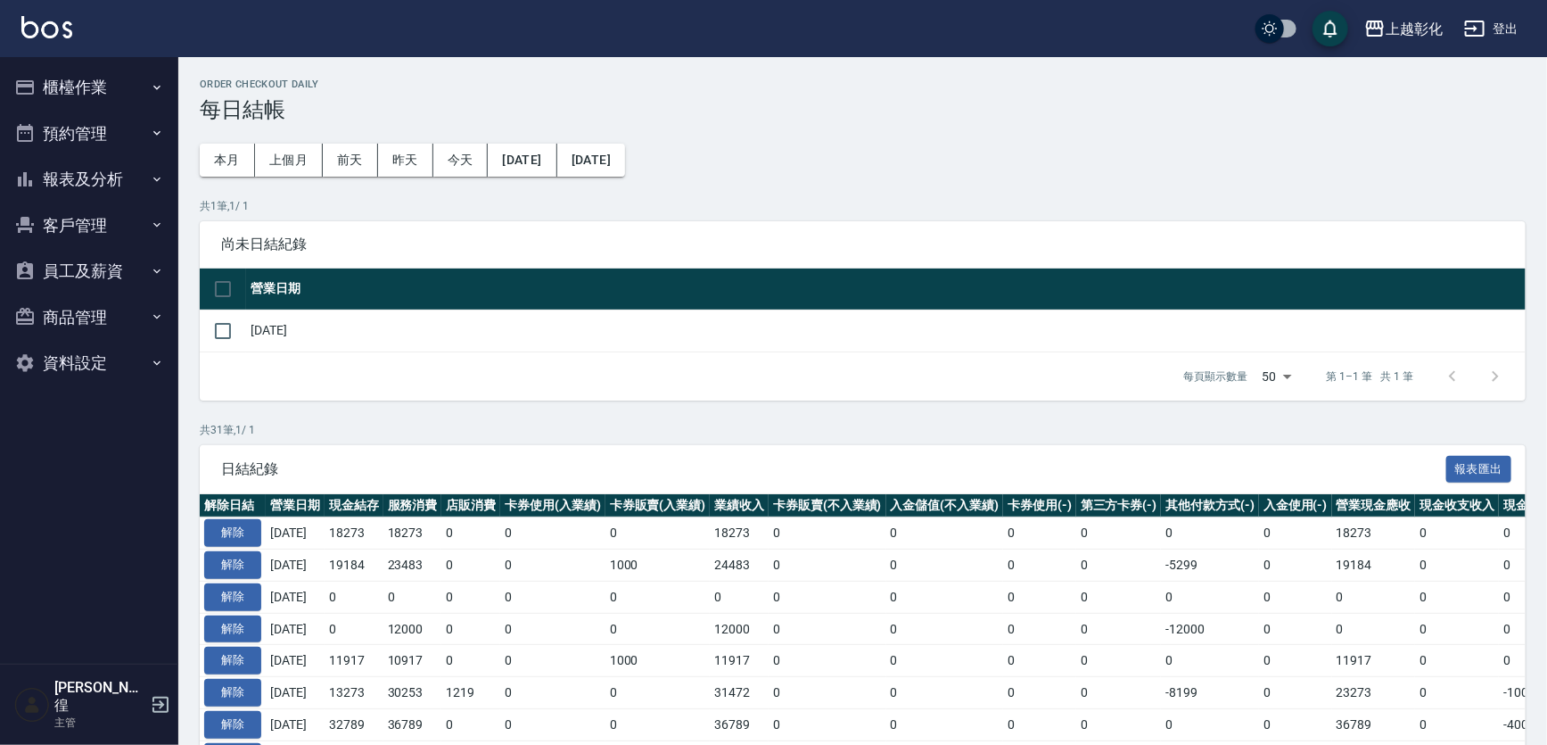
click at [108, 245] on button "客戶管理" at bounding box center [89, 225] width 164 height 46
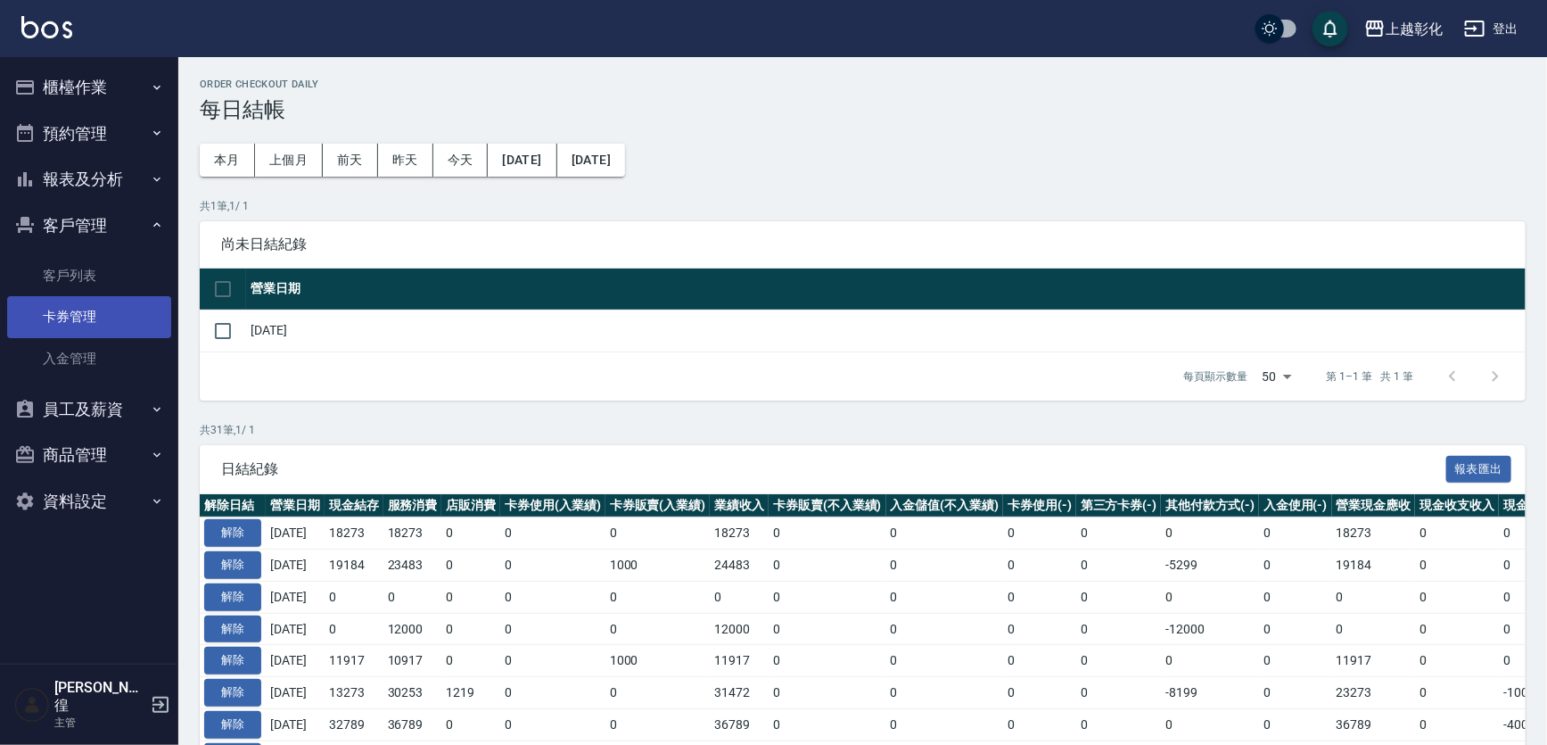
click at [104, 329] on link "卡券管理" at bounding box center [89, 316] width 164 height 41
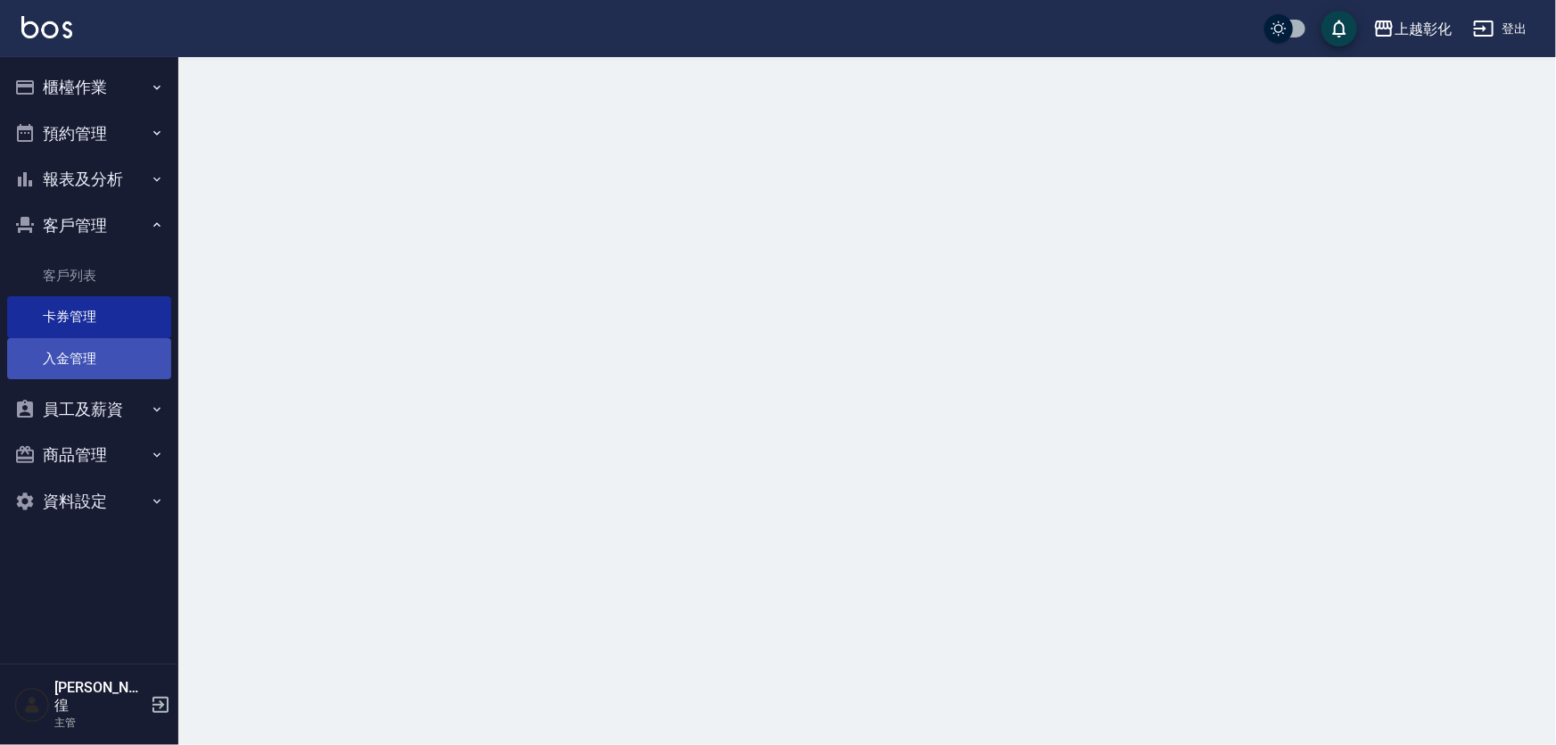
click at [89, 375] on link "入金管理" at bounding box center [89, 358] width 164 height 41
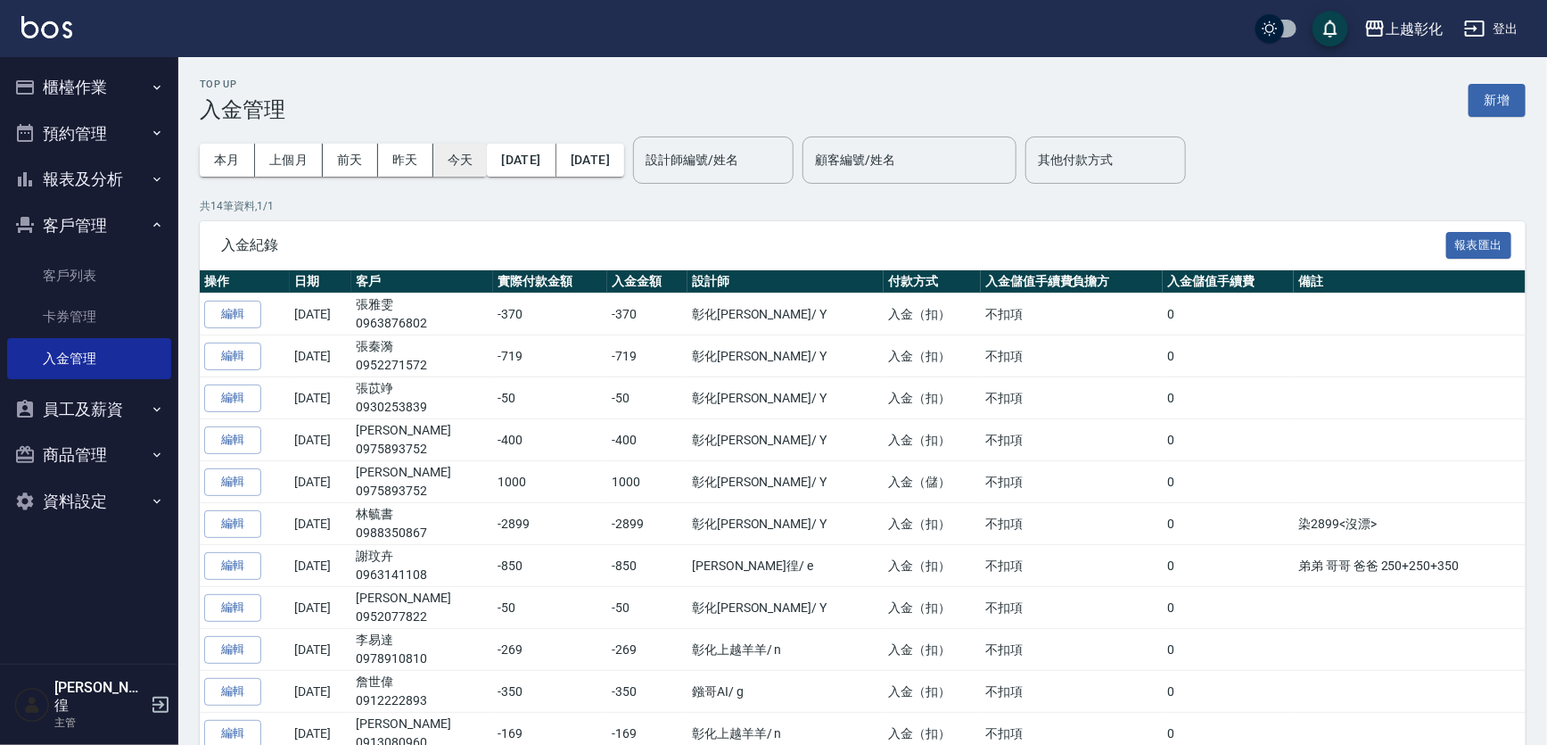
click at [468, 154] on button "今天" at bounding box center [460, 160] width 54 height 33
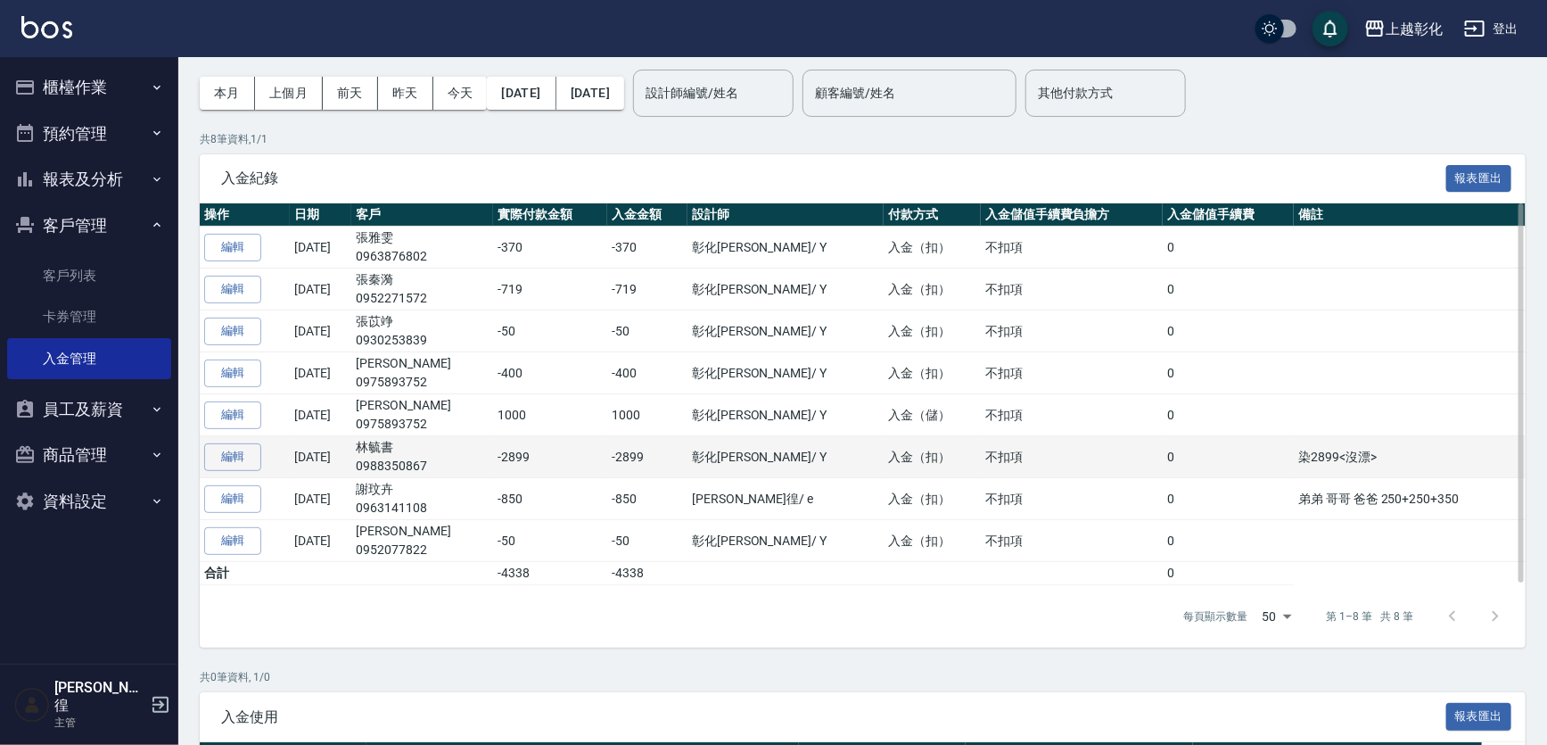
scroll to position [80, 0]
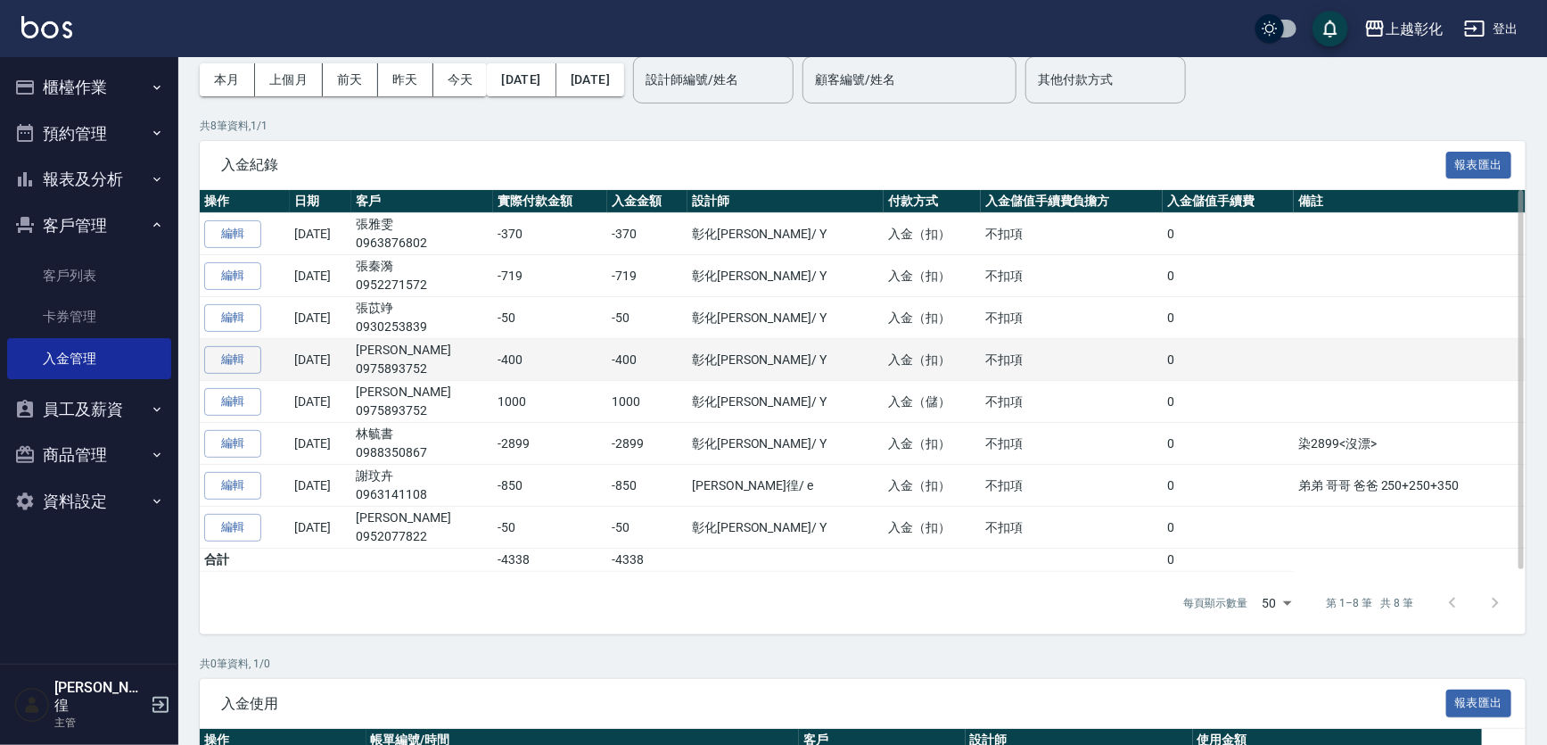
click at [416, 353] on td "沈祥裕 0975893752" at bounding box center [422, 360] width 142 height 42
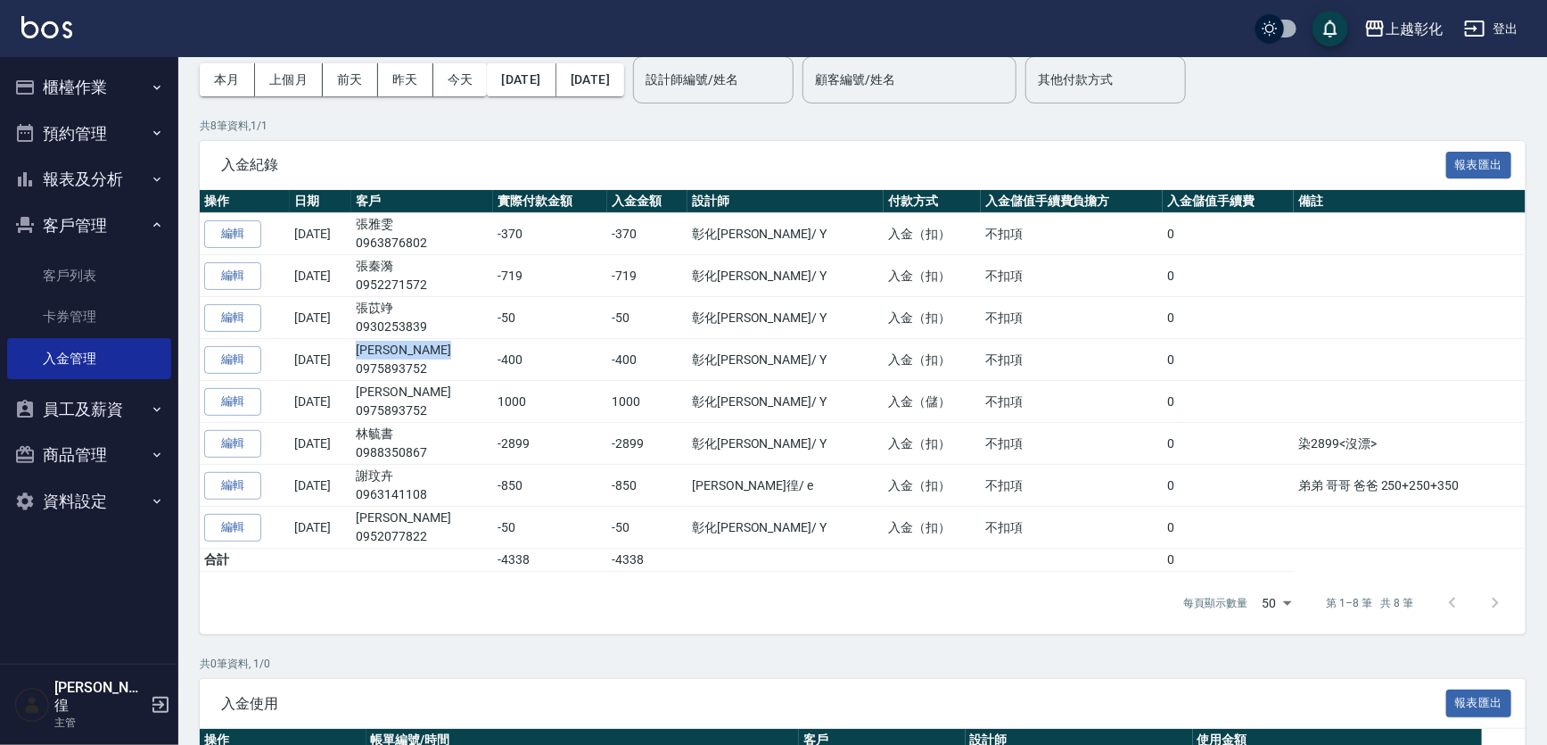
copy td "[PERSON_NAME]"
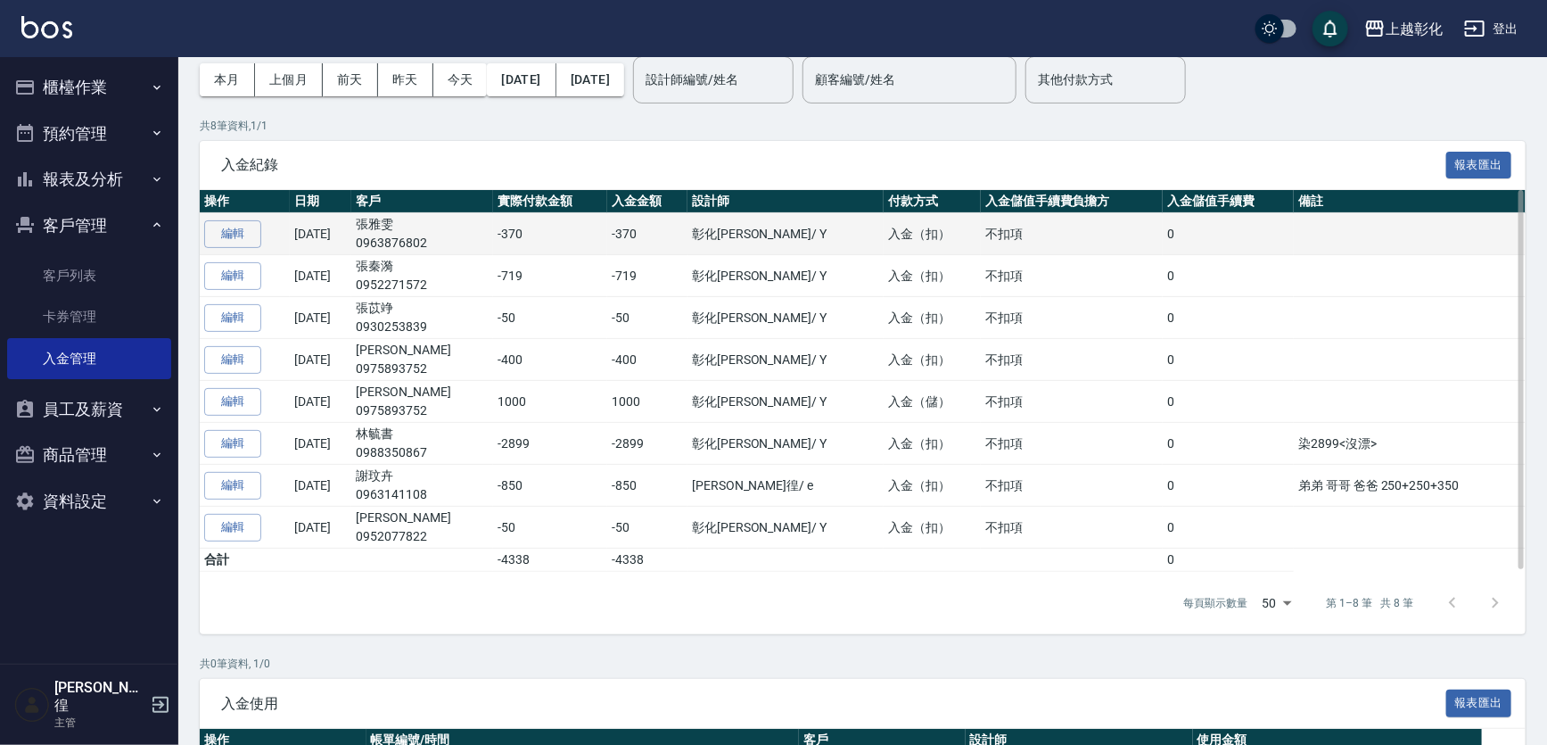
click at [516, 220] on td "-370" at bounding box center [550, 234] width 114 height 42
click at [515, 219] on td "-370" at bounding box center [550, 234] width 114 height 42
click at [412, 222] on td "張雅雯 0963876802" at bounding box center [422, 234] width 142 height 42
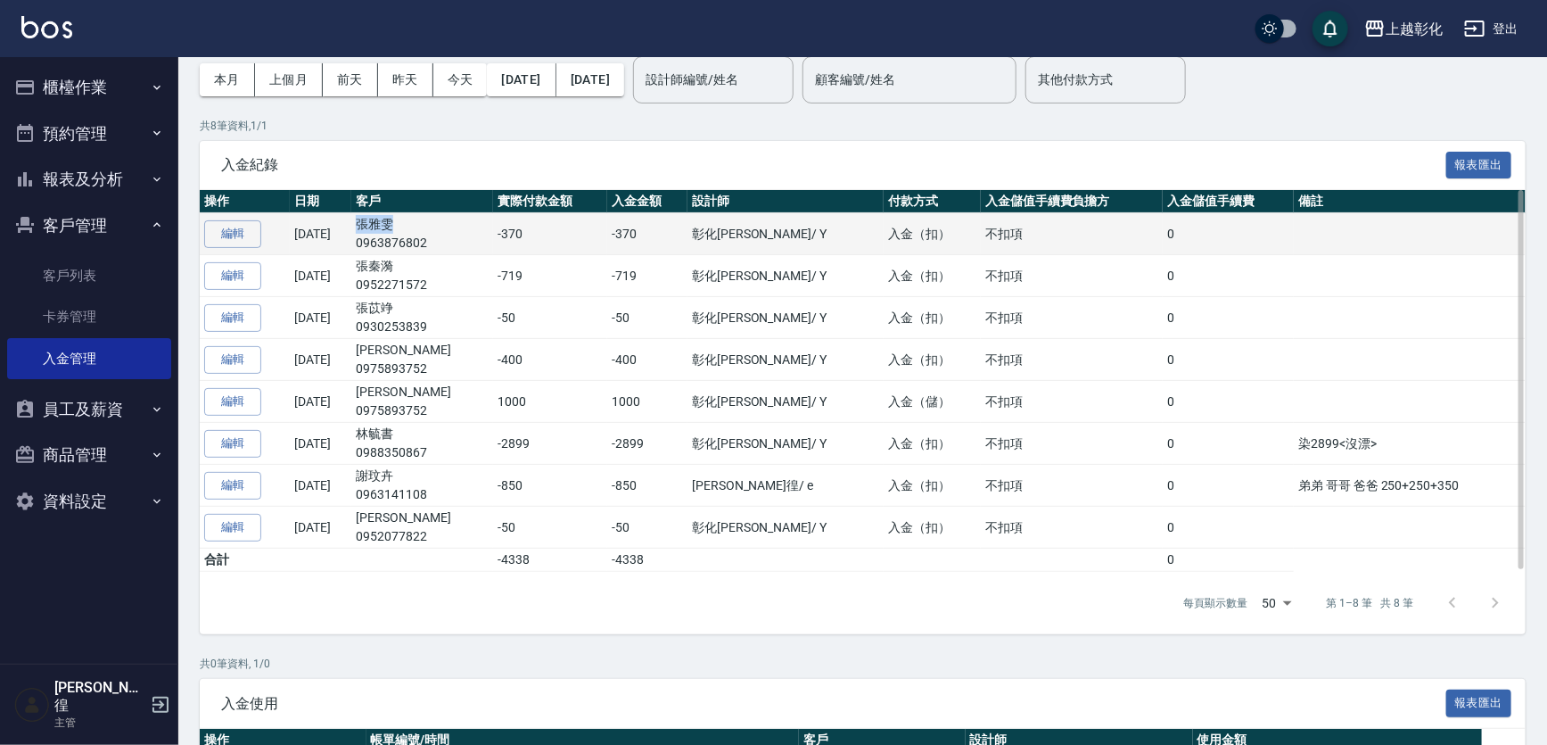
click at [412, 222] on td "張雅雯 0963876802" at bounding box center [422, 234] width 142 height 42
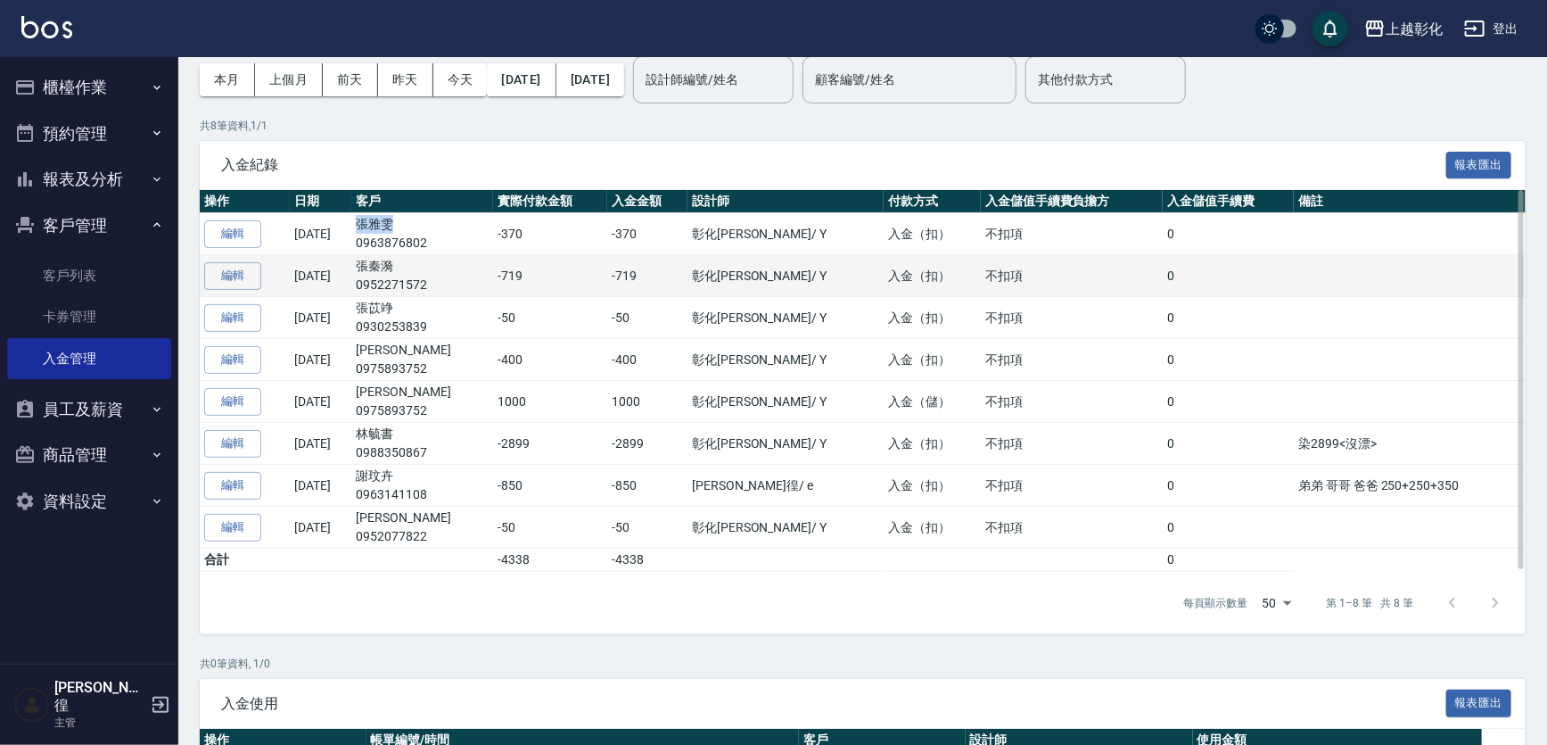
copy td "張雅雯"
click at [423, 260] on td "張秦漪 0952271572" at bounding box center [422, 276] width 142 height 42
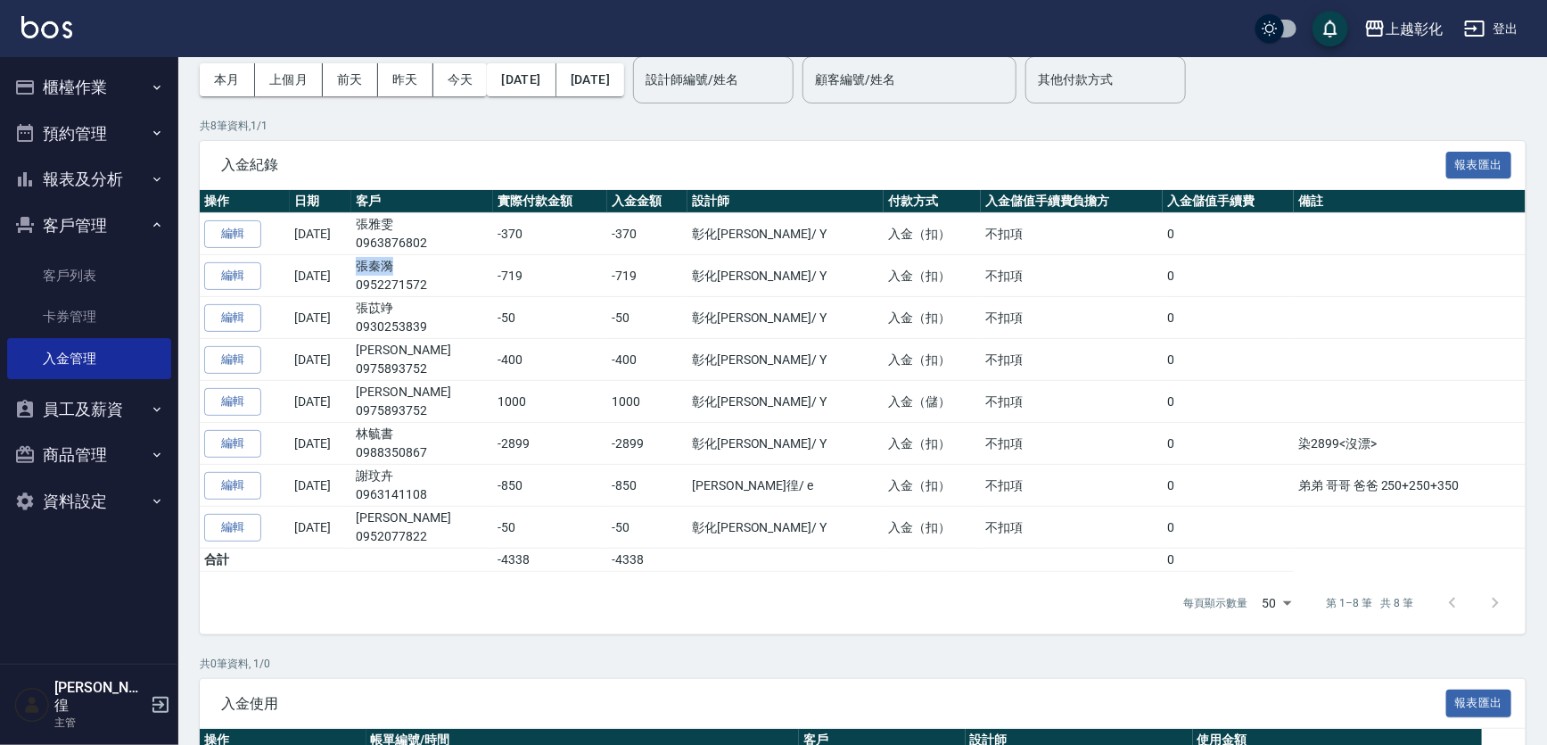
copy td "張秦漪"
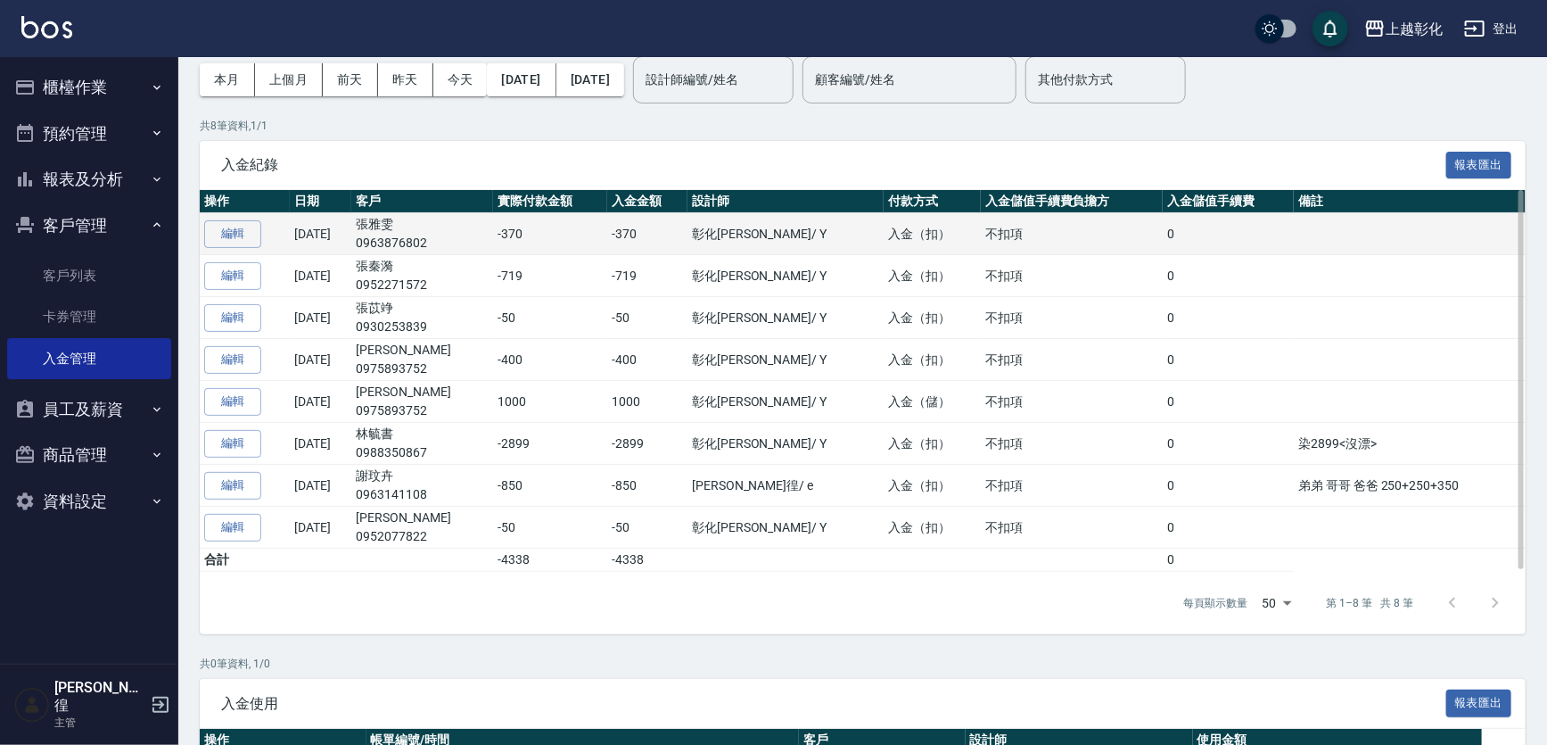
click at [409, 218] on td "張雅雯 0963876802" at bounding box center [422, 234] width 142 height 42
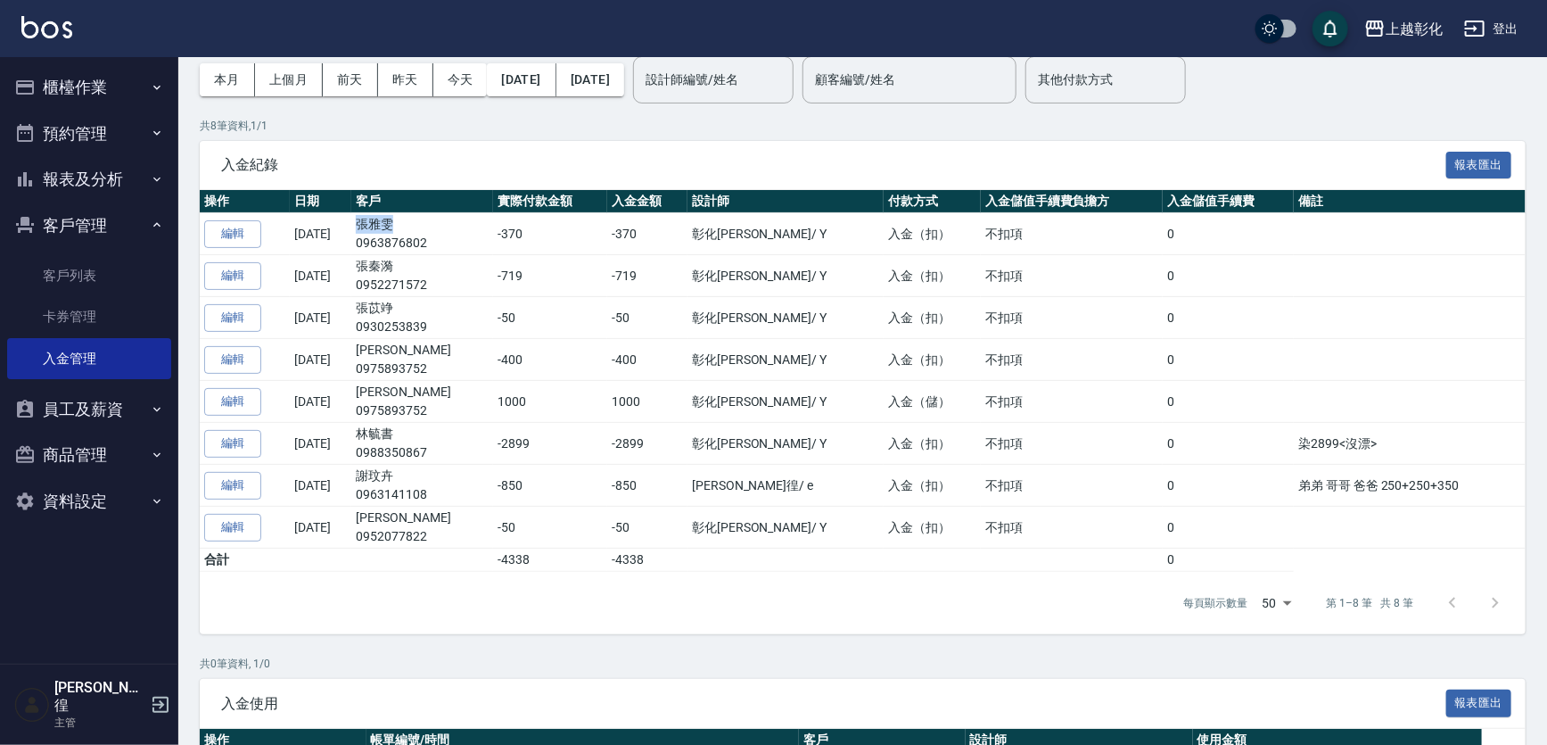
copy td "張雅雯"
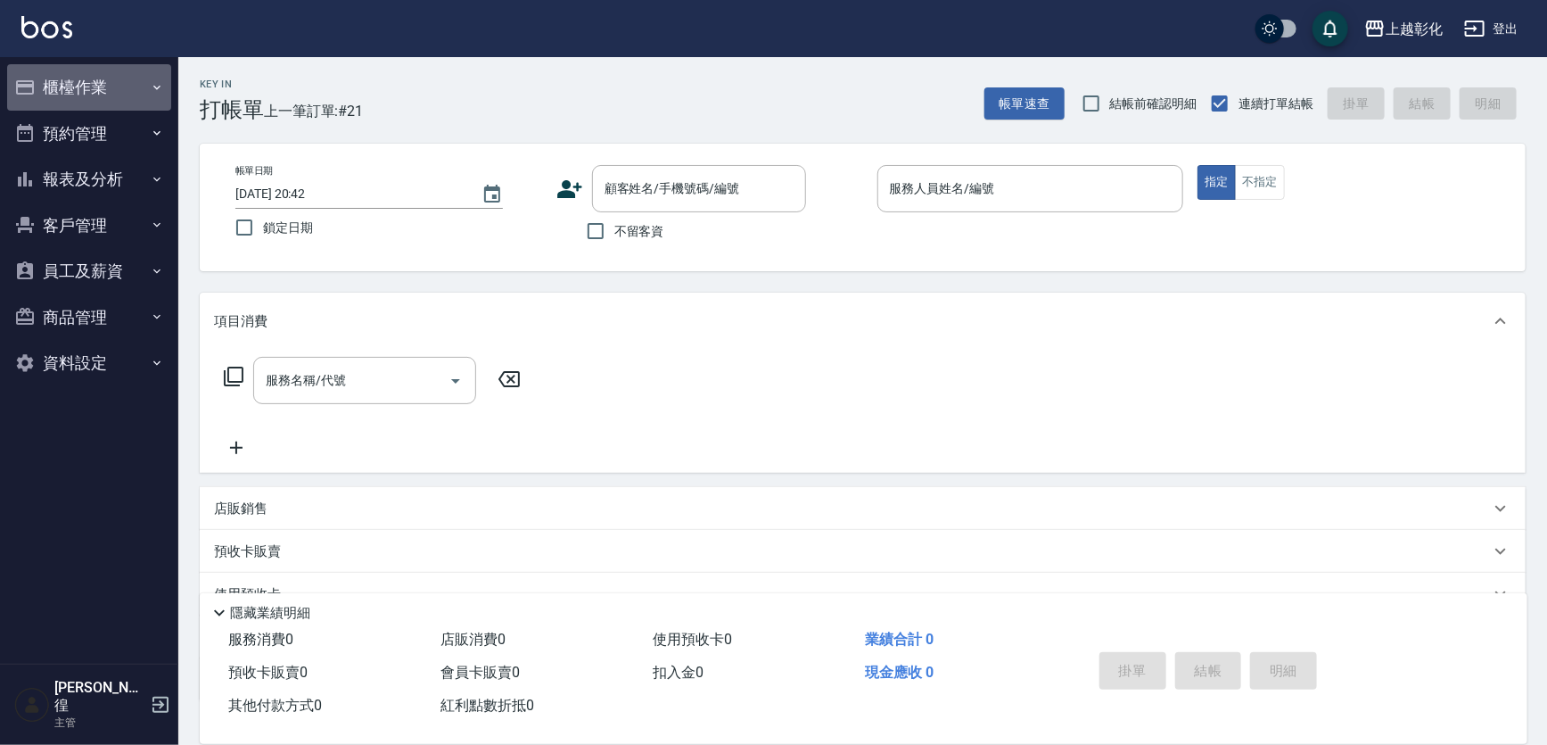
click at [90, 93] on button "櫃檯作業" at bounding box center [89, 87] width 164 height 46
click at [86, 169] on link "帳單列表" at bounding box center [89, 179] width 164 height 41
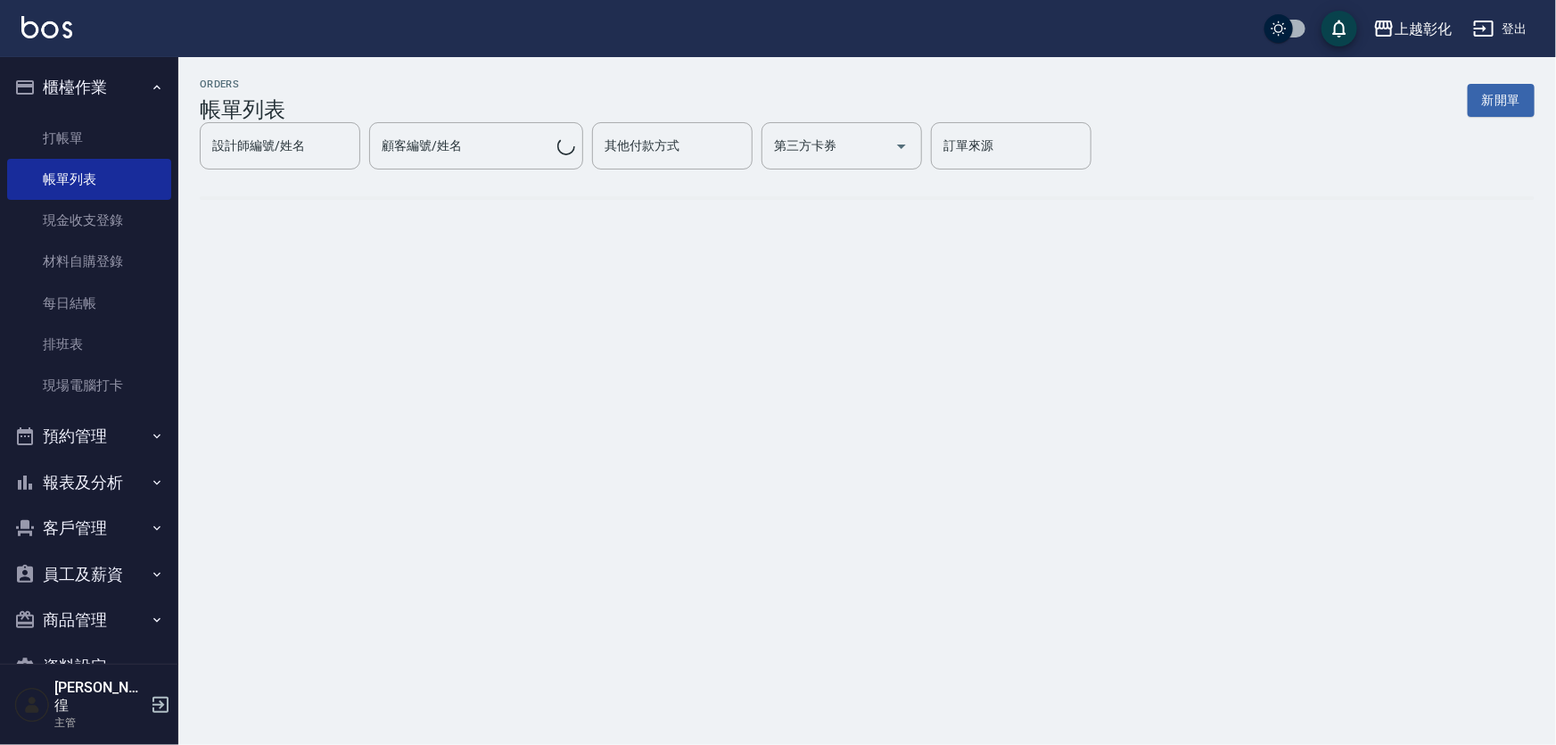
click at [119, 45] on div "上越彰化 登出" at bounding box center [778, 28] width 1556 height 57
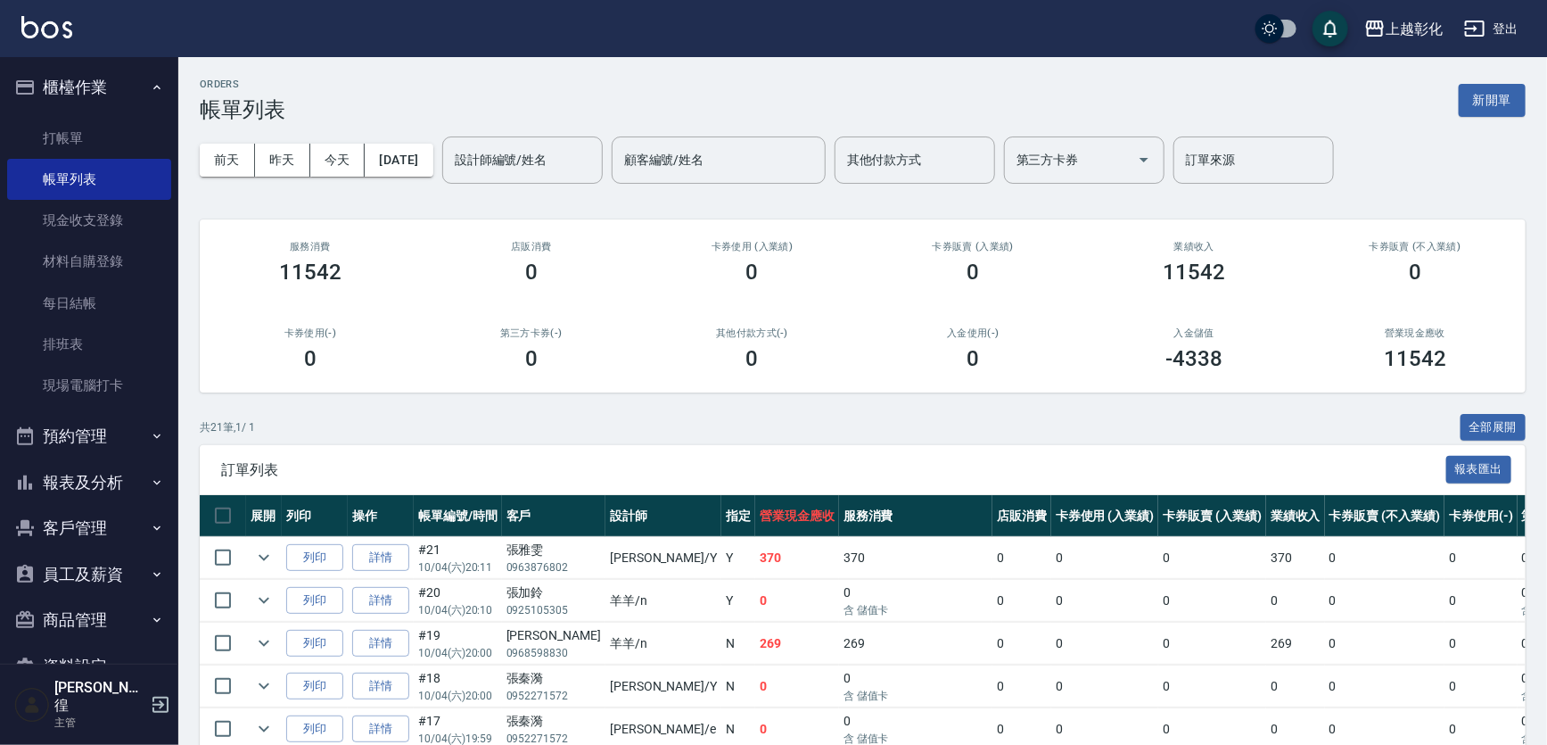
click at [692, 157] on div "顧客編號/姓名 顧客編號/姓名" at bounding box center [719, 159] width 214 height 47
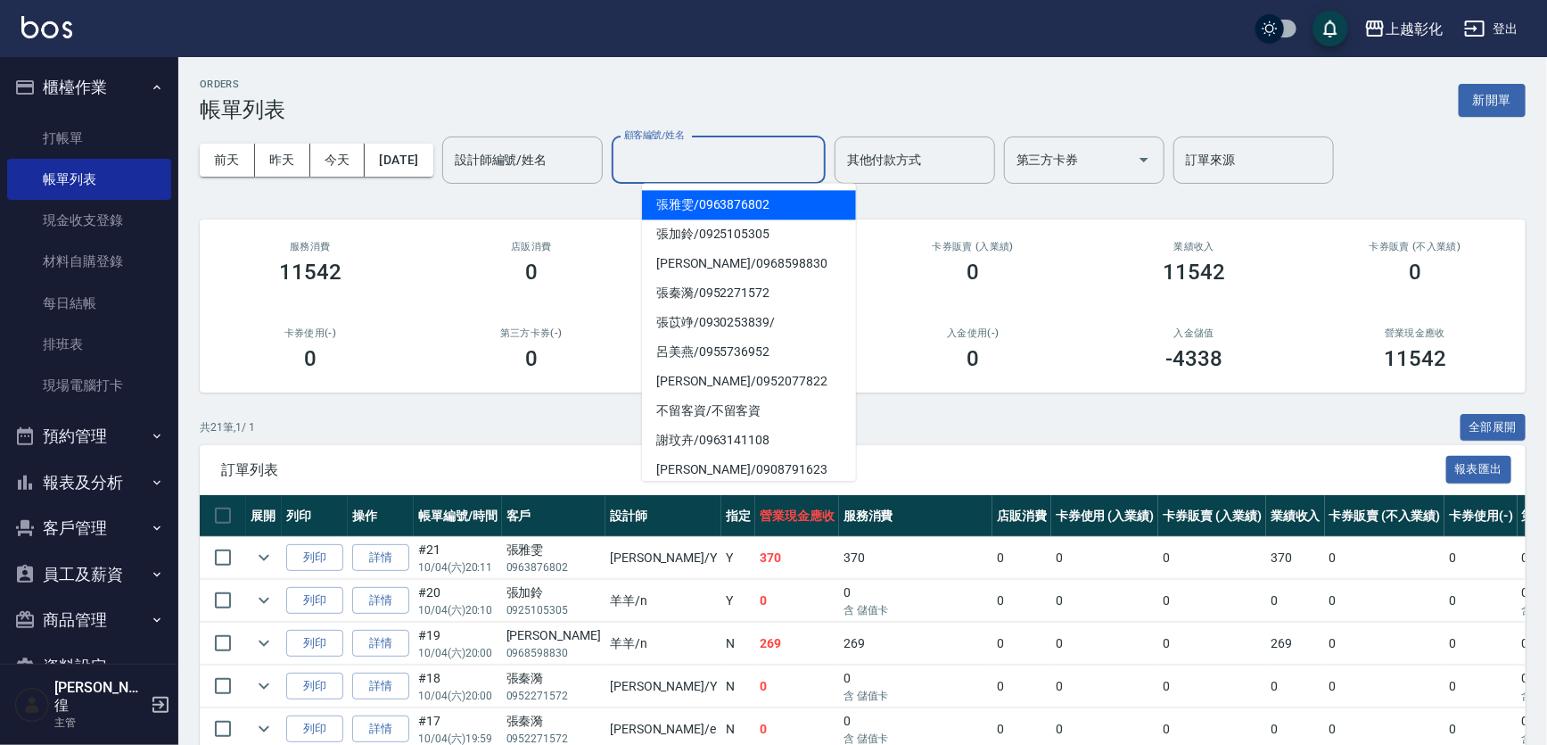
paste input "[PERSON_NAME]"
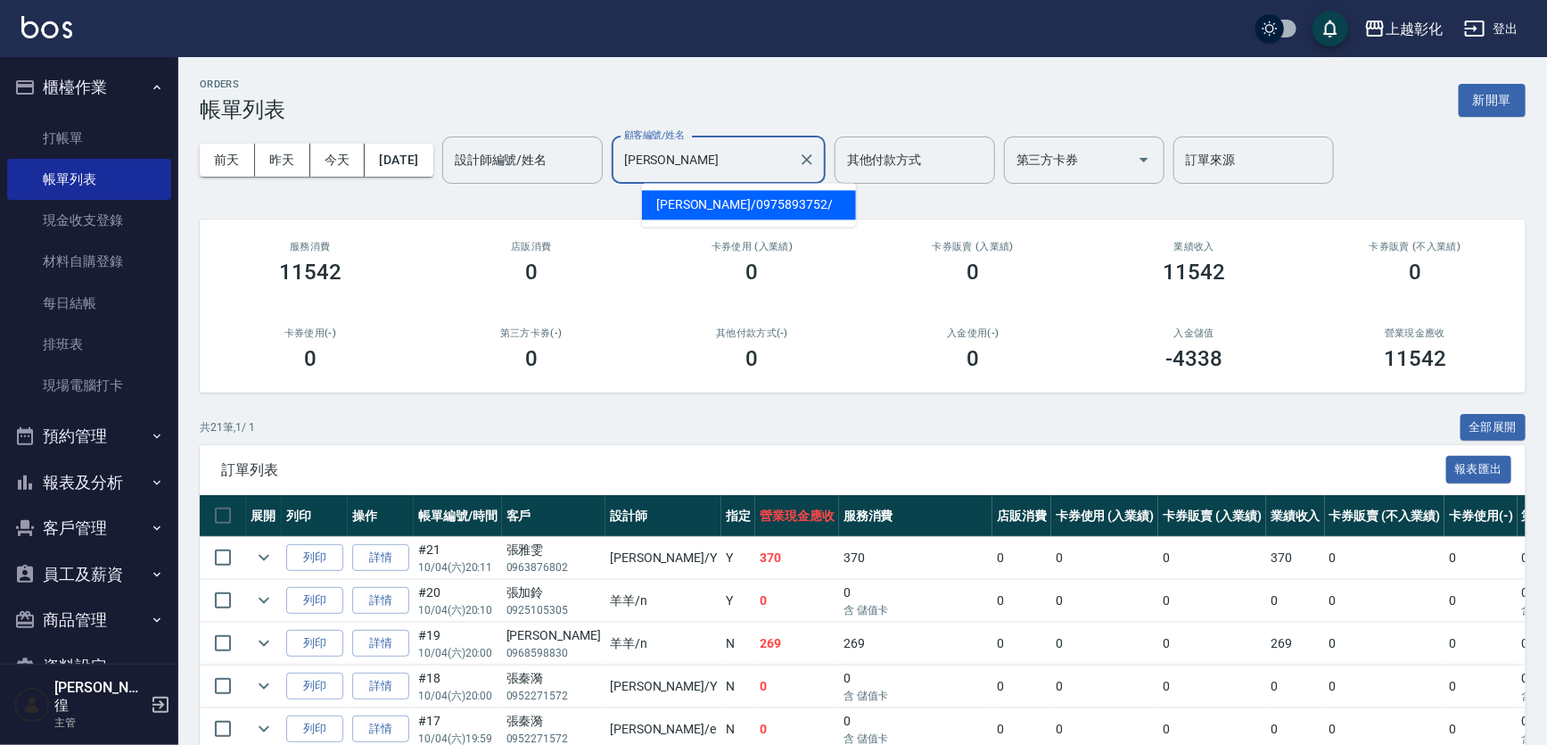
click at [730, 210] on span "[PERSON_NAME] / 0975893752 /" at bounding box center [749, 204] width 214 height 29
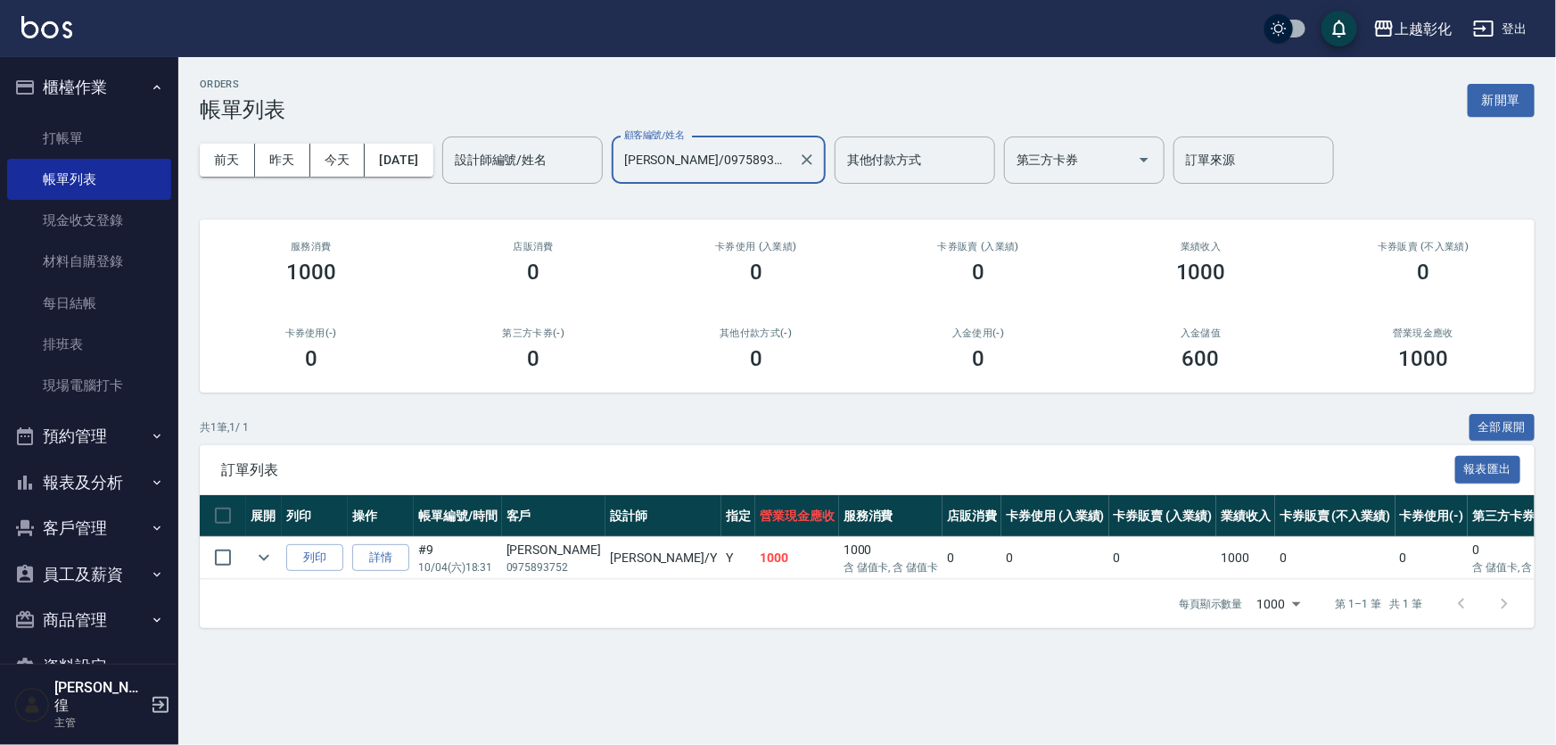
type input "[PERSON_NAME]/0975893752/"
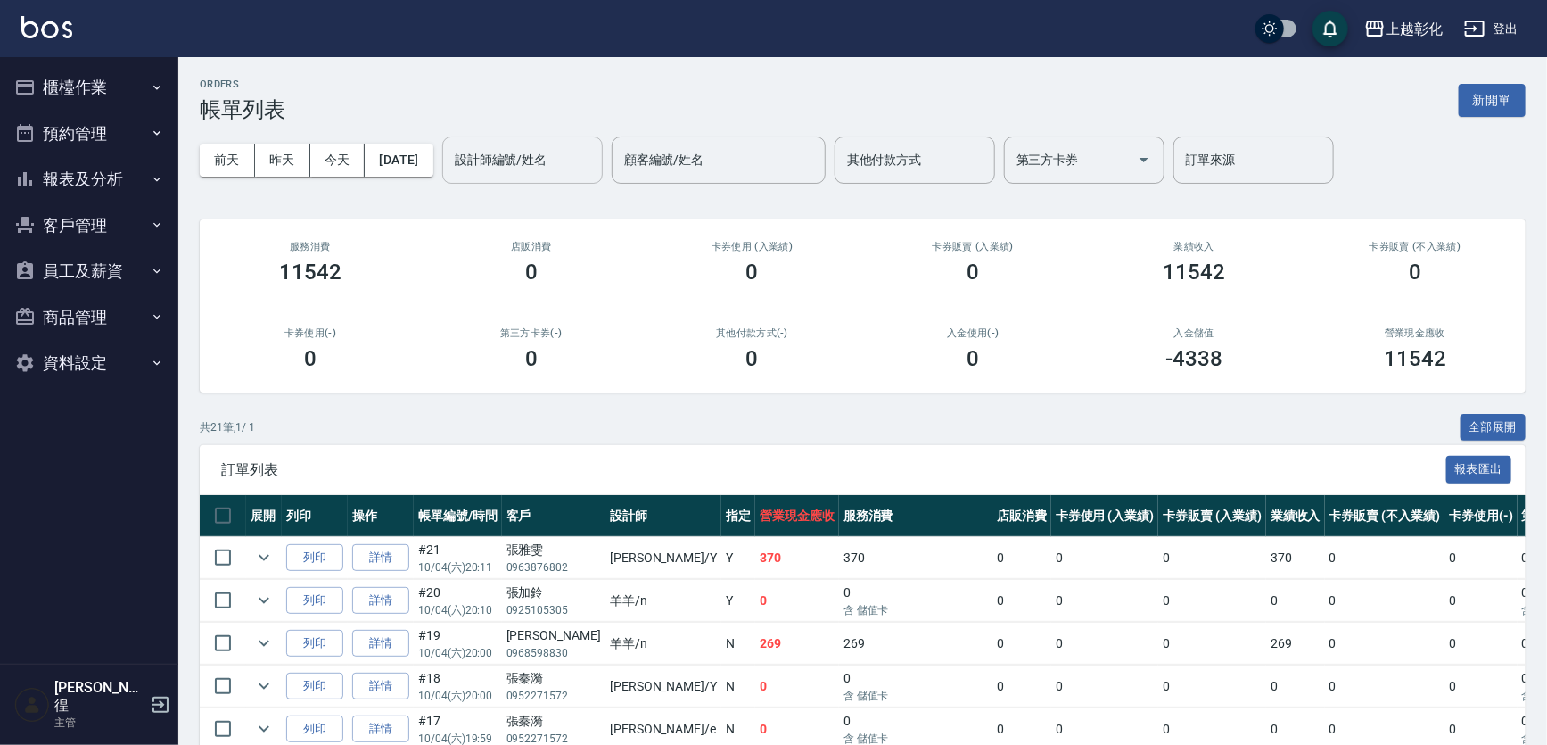
click at [531, 177] on div "設計師編號/姓名" at bounding box center [522, 159] width 161 height 47
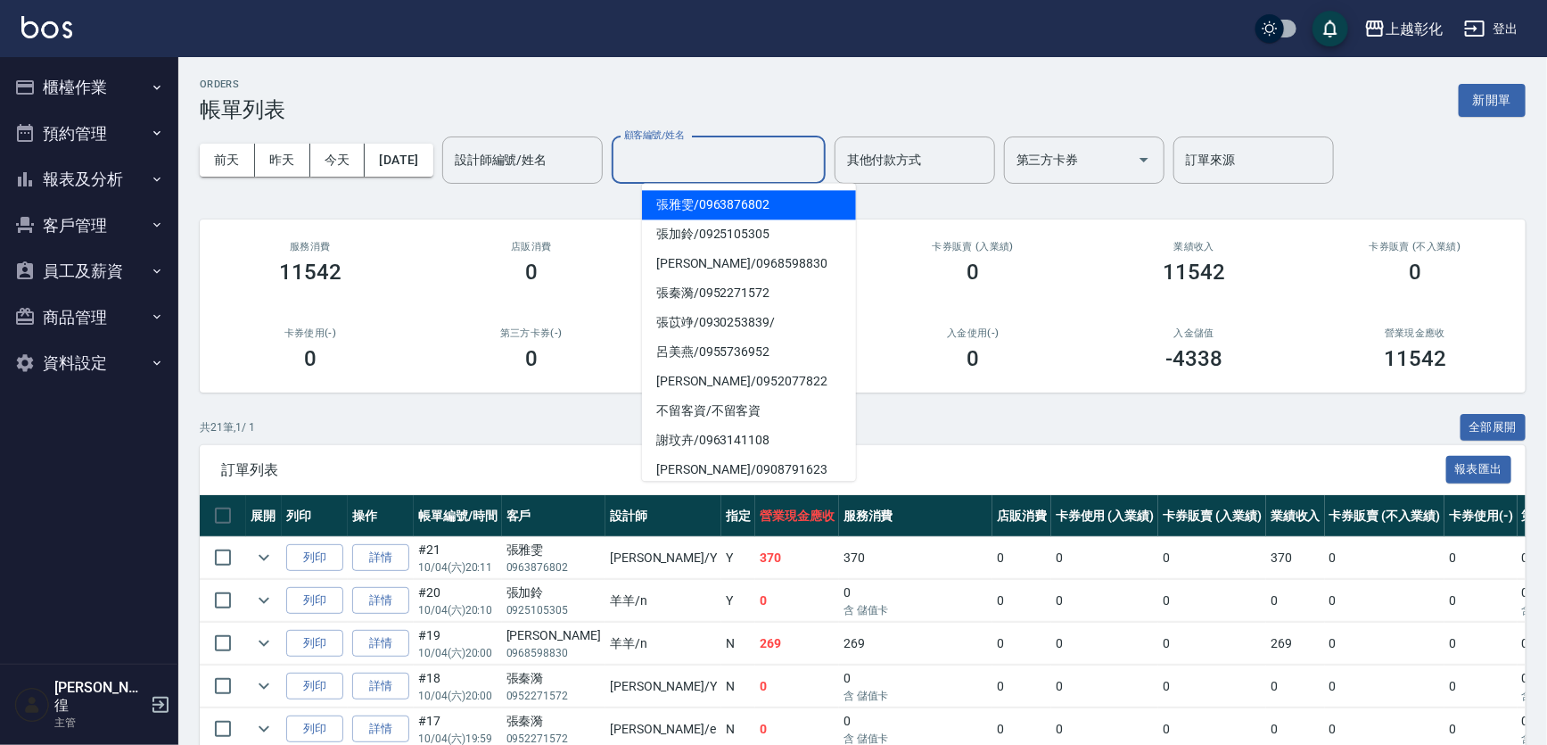
click at [685, 155] on input "顧客編號/姓名" at bounding box center [719, 159] width 198 height 31
paste input "張秦漪"
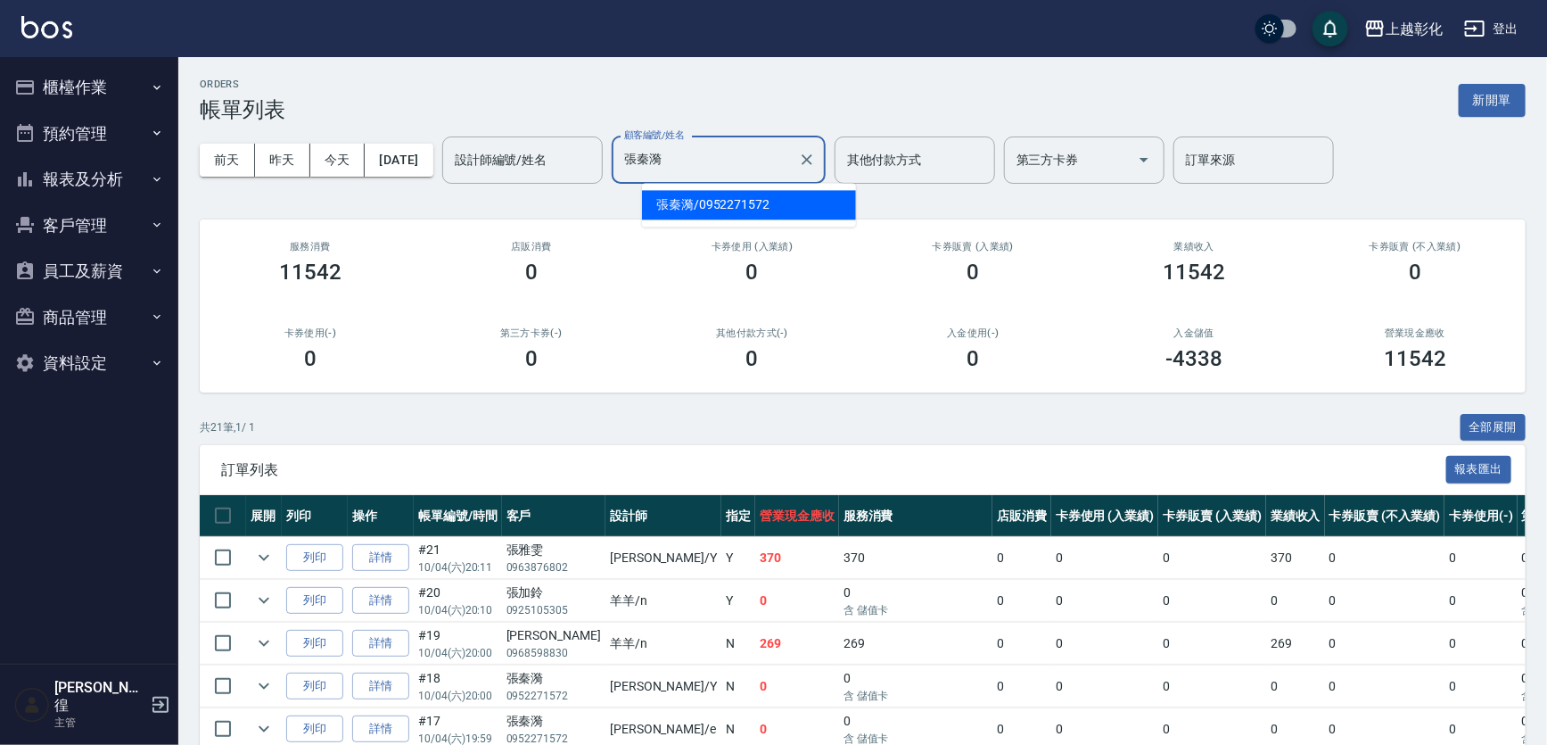
click at [708, 203] on span "張秦漪 / 0952271572" at bounding box center [749, 204] width 214 height 29
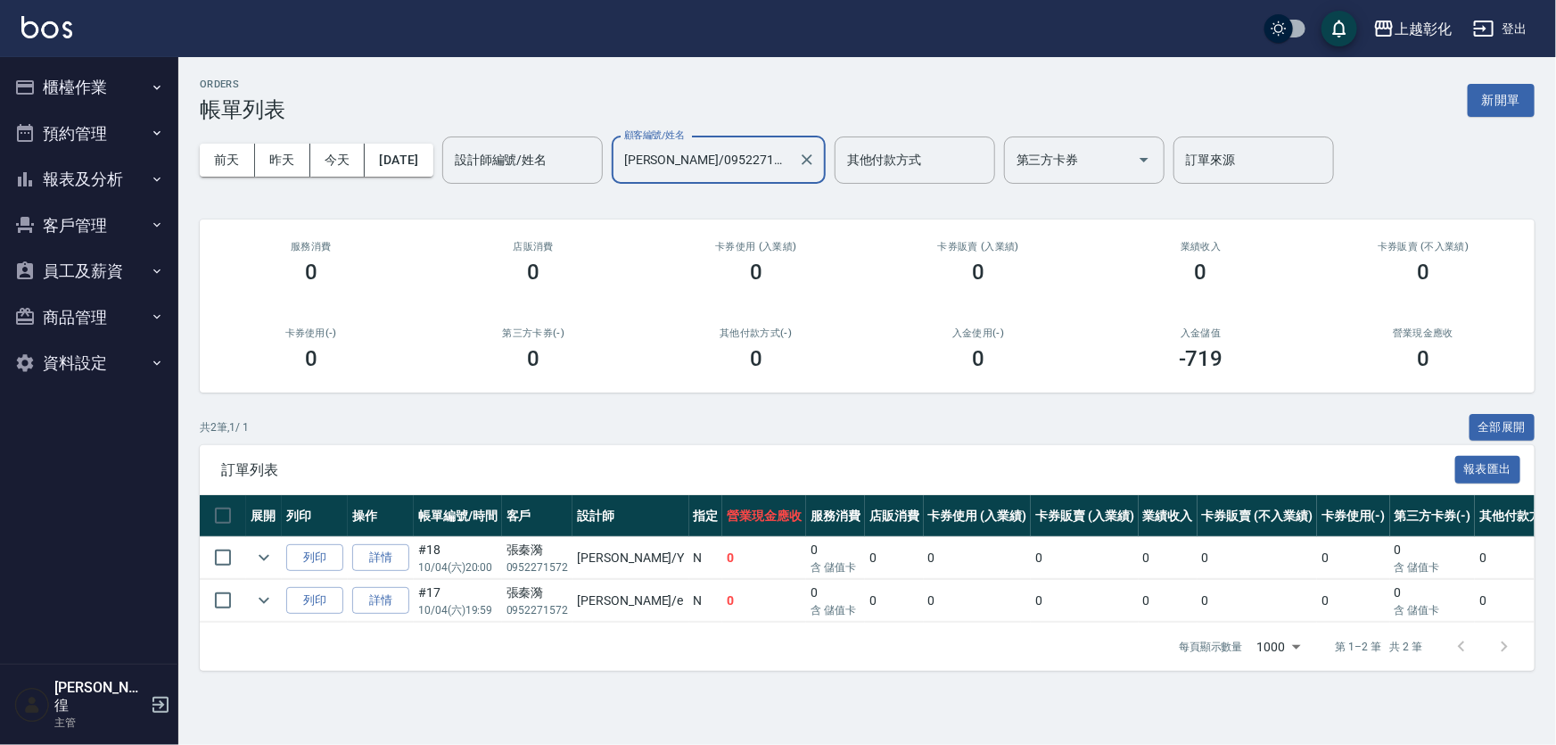
type input "張秦漪/0952271572"
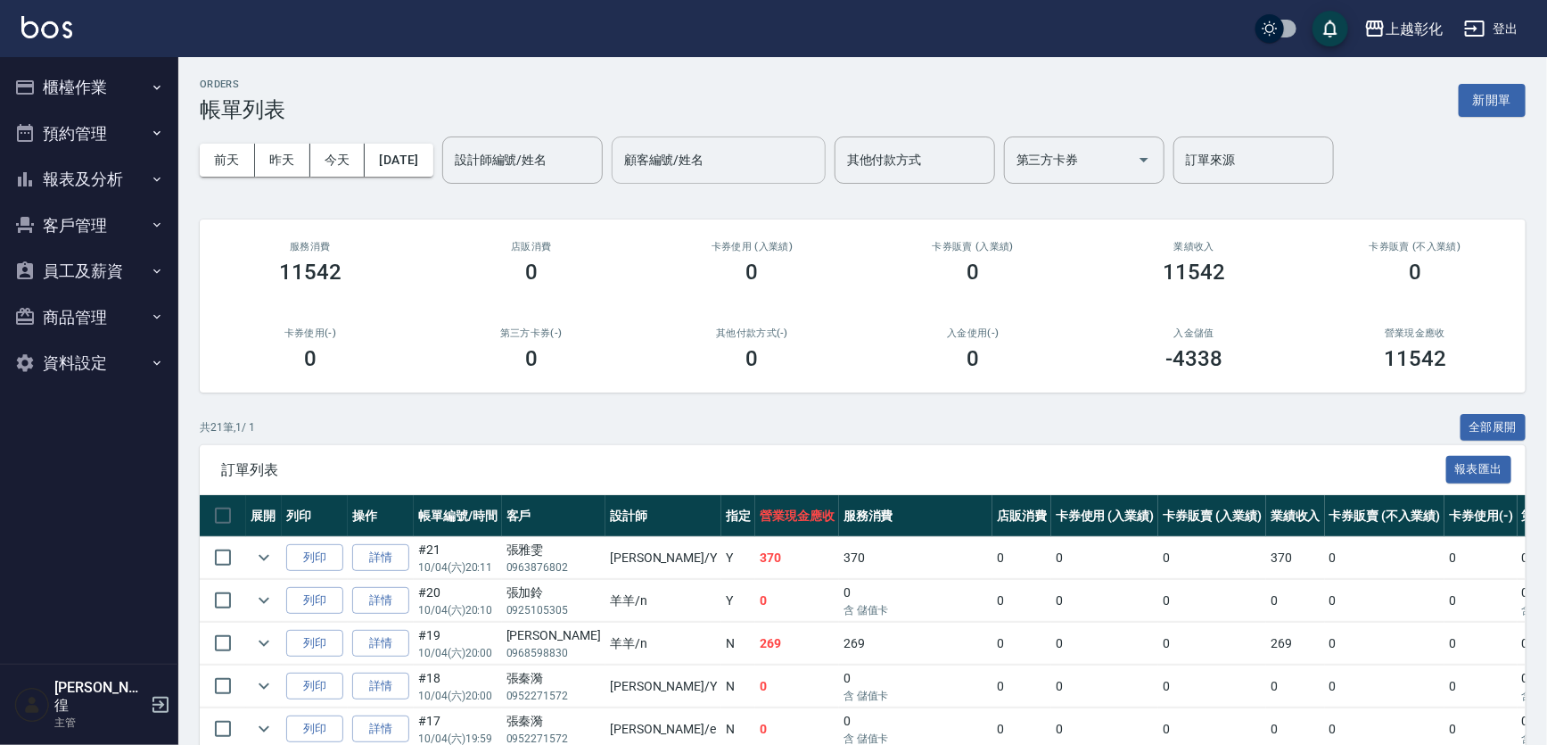
click at [695, 148] on div "顧客編號/姓名 顧客編號/姓名" at bounding box center [719, 159] width 214 height 47
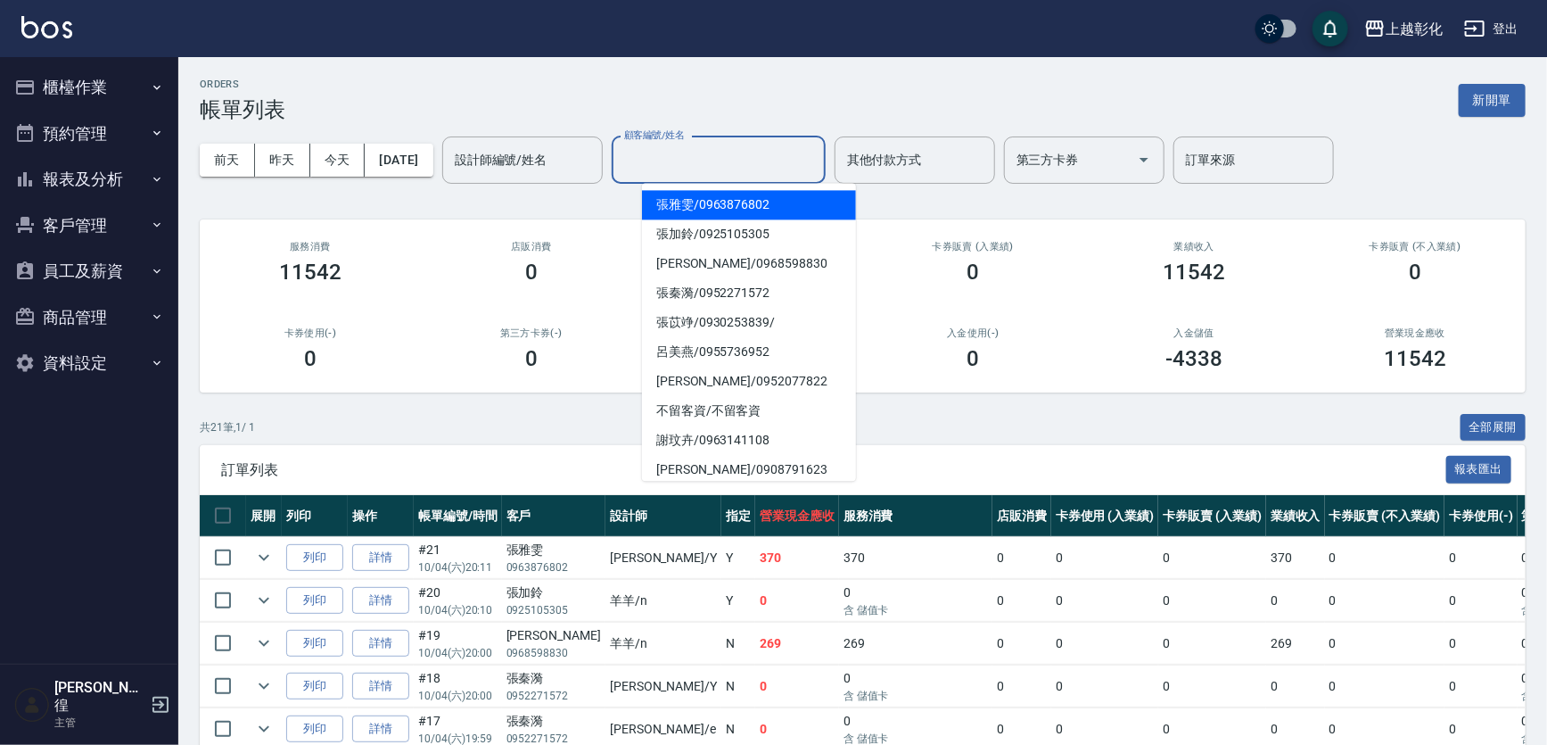
paste input "張雅雯"
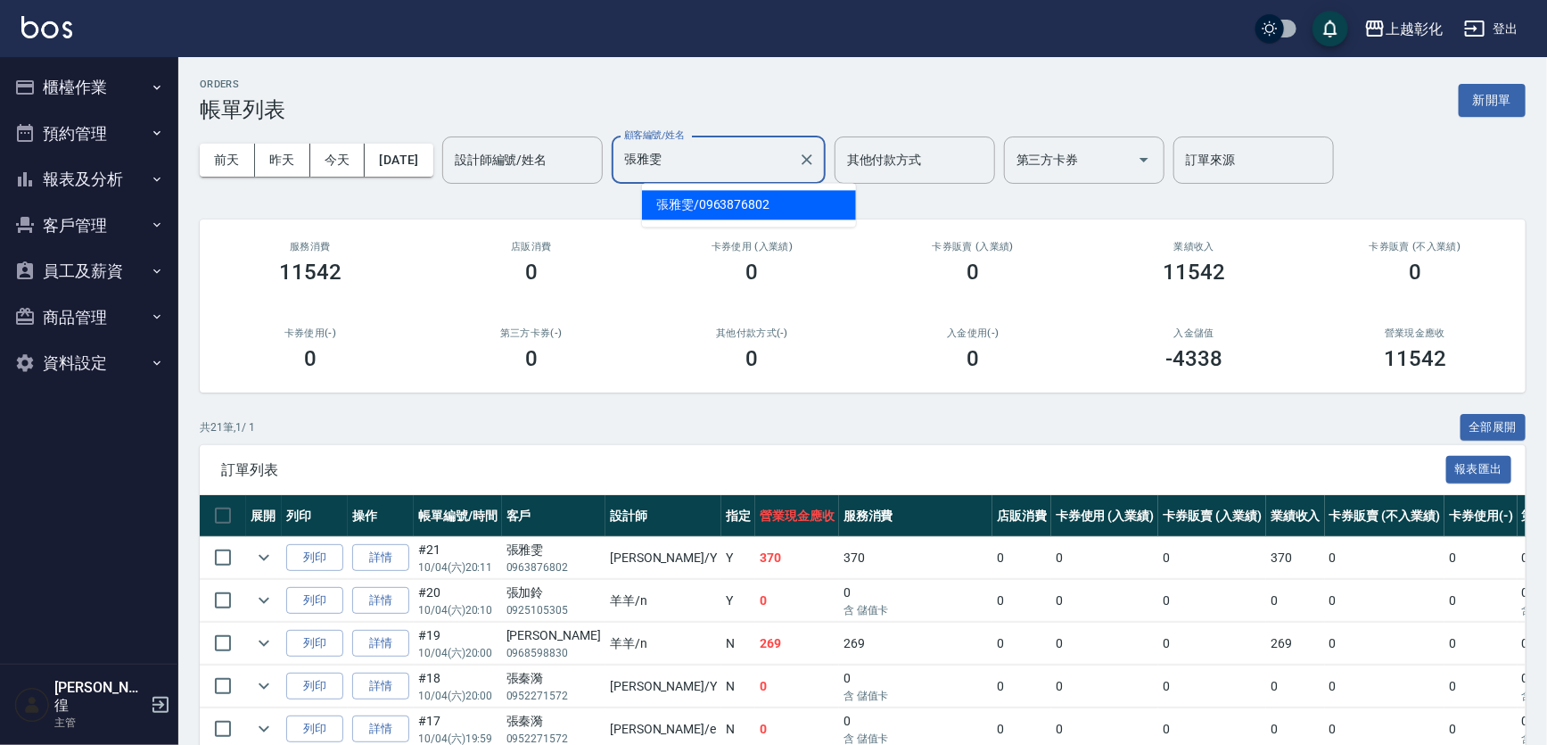
click at [715, 204] on span "[PERSON_NAME]/ 0963876802" at bounding box center [749, 204] width 214 height 29
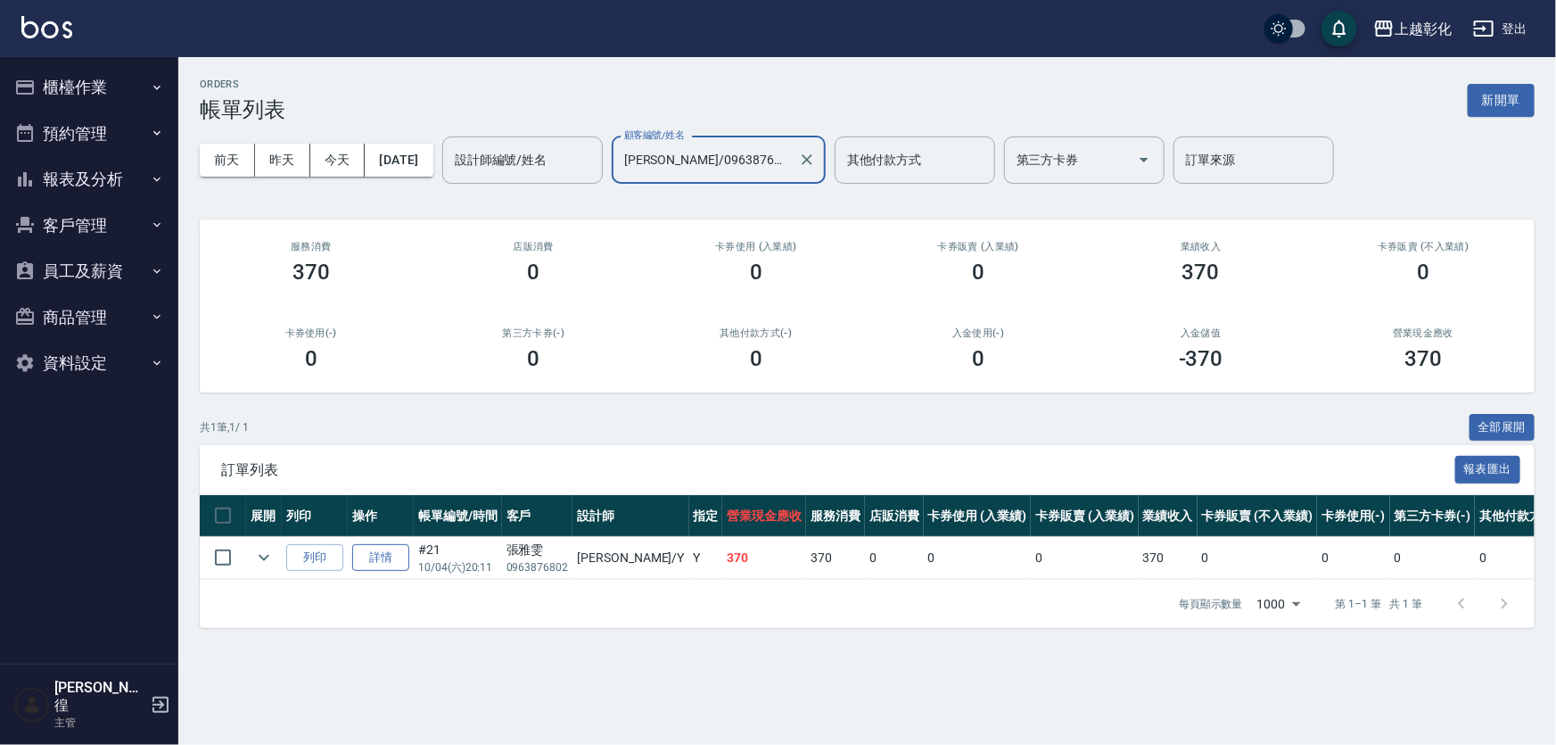
type input "[PERSON_NAME]/0963876802"
click at [391, 555] on link "詳情" at bounding box center [380, 558] width 57 height 28
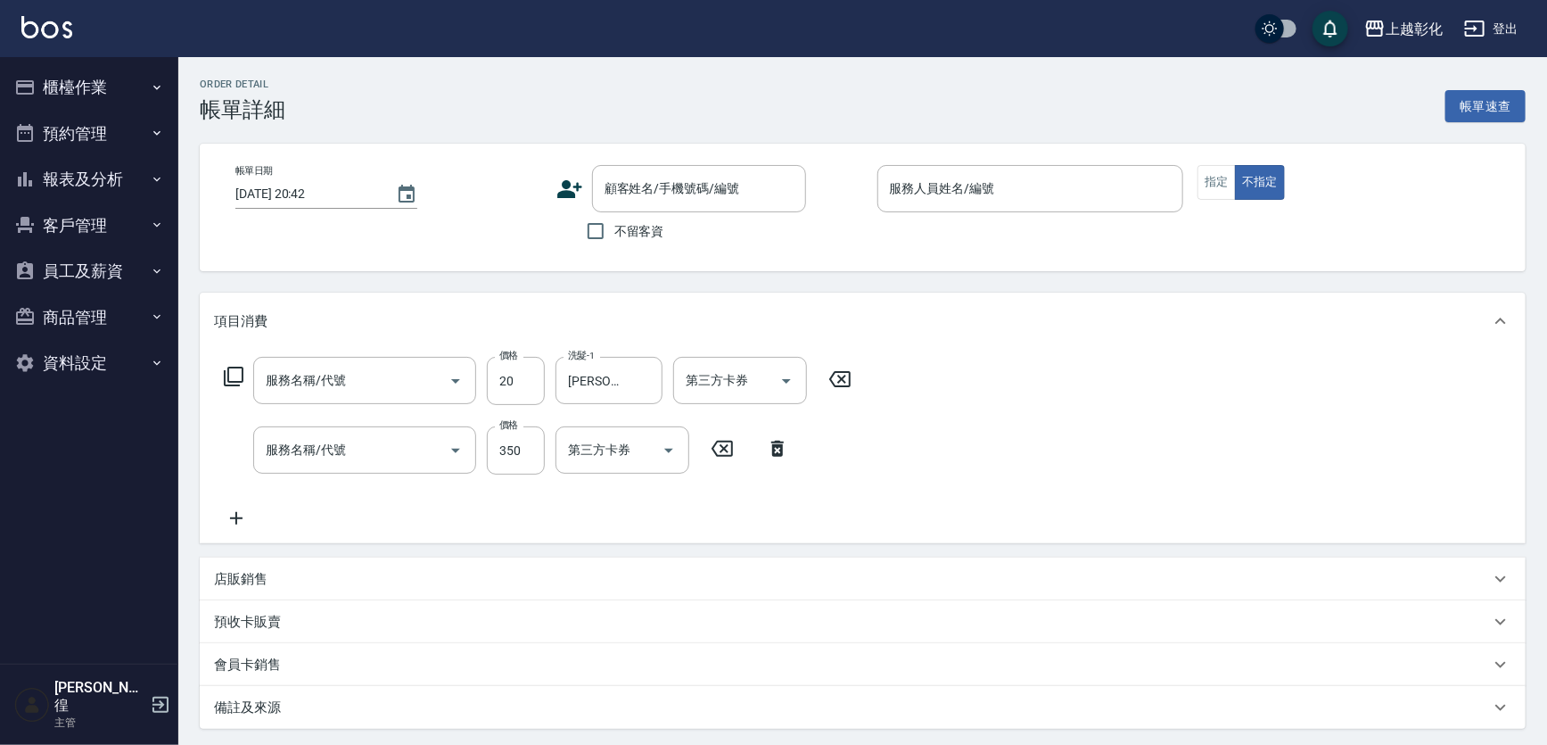
type input "潤絲(1020)"
type input "一般洗剪(269)"
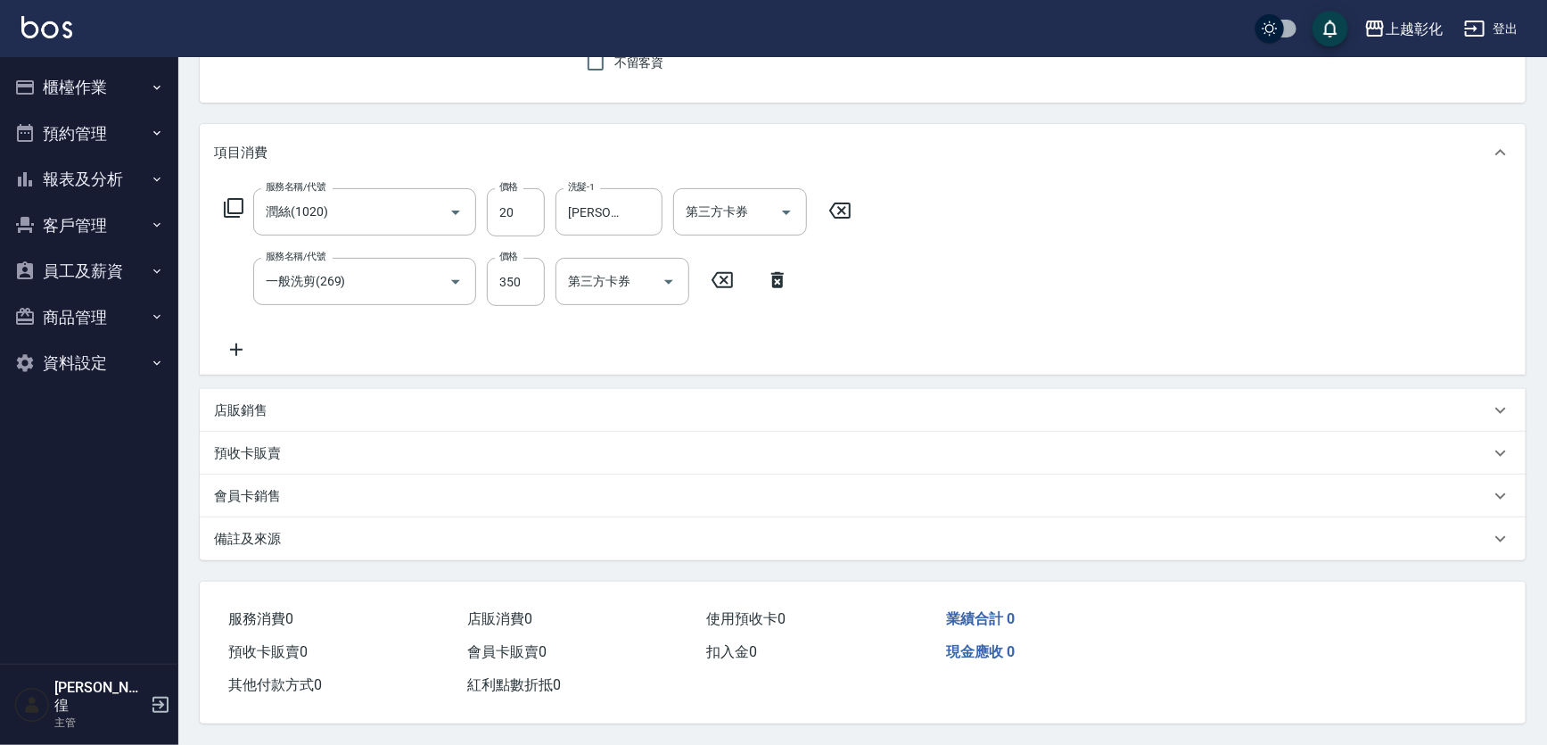
type input "[DATE] 20:11"
type input "[PERSON_NAME]-Y"
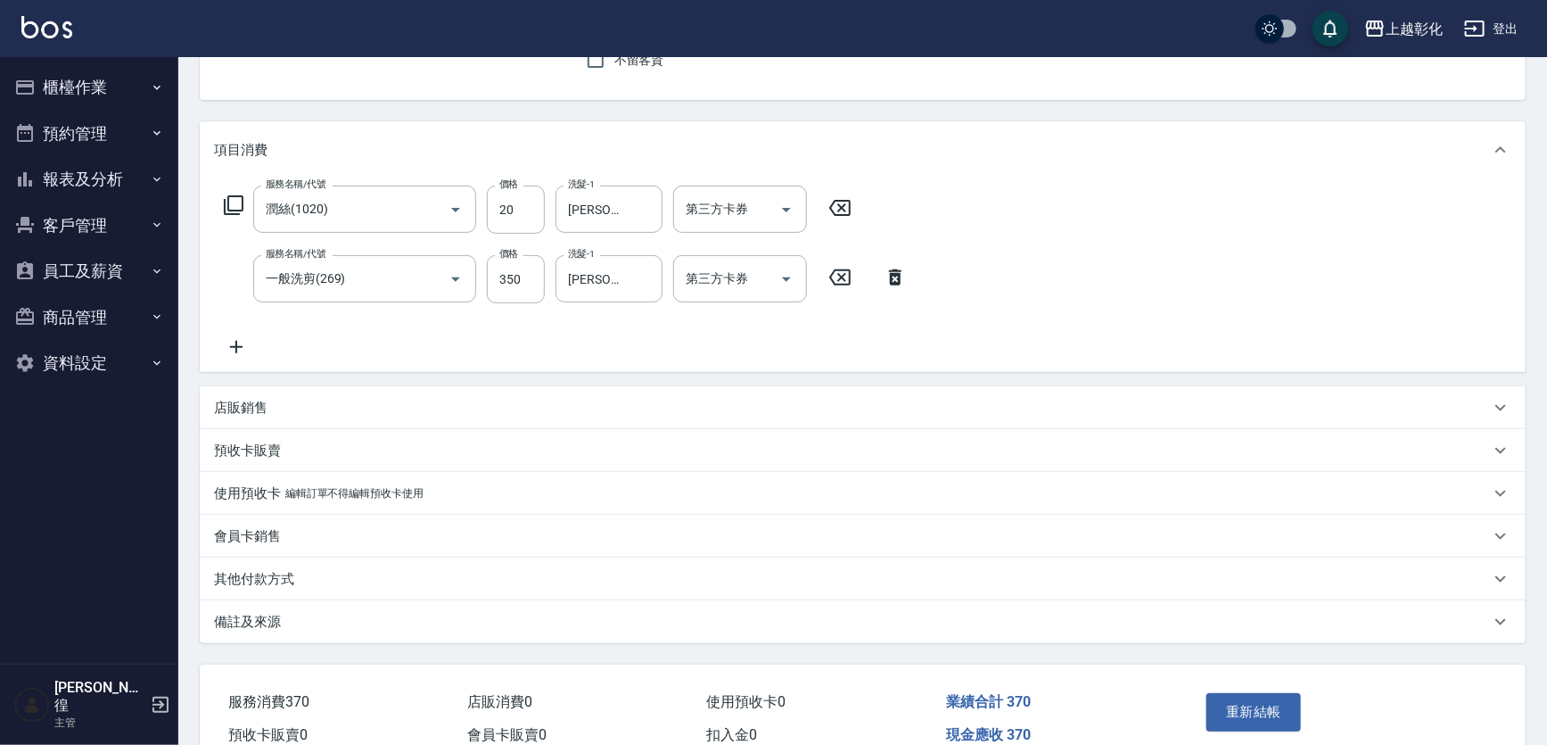
scroll to position [172, 0]
type input "[PERSON_NAME]/0963876802/null"
click at [776, 273] on icon "Open" at bounding box center [786, 278] width 21 height 21
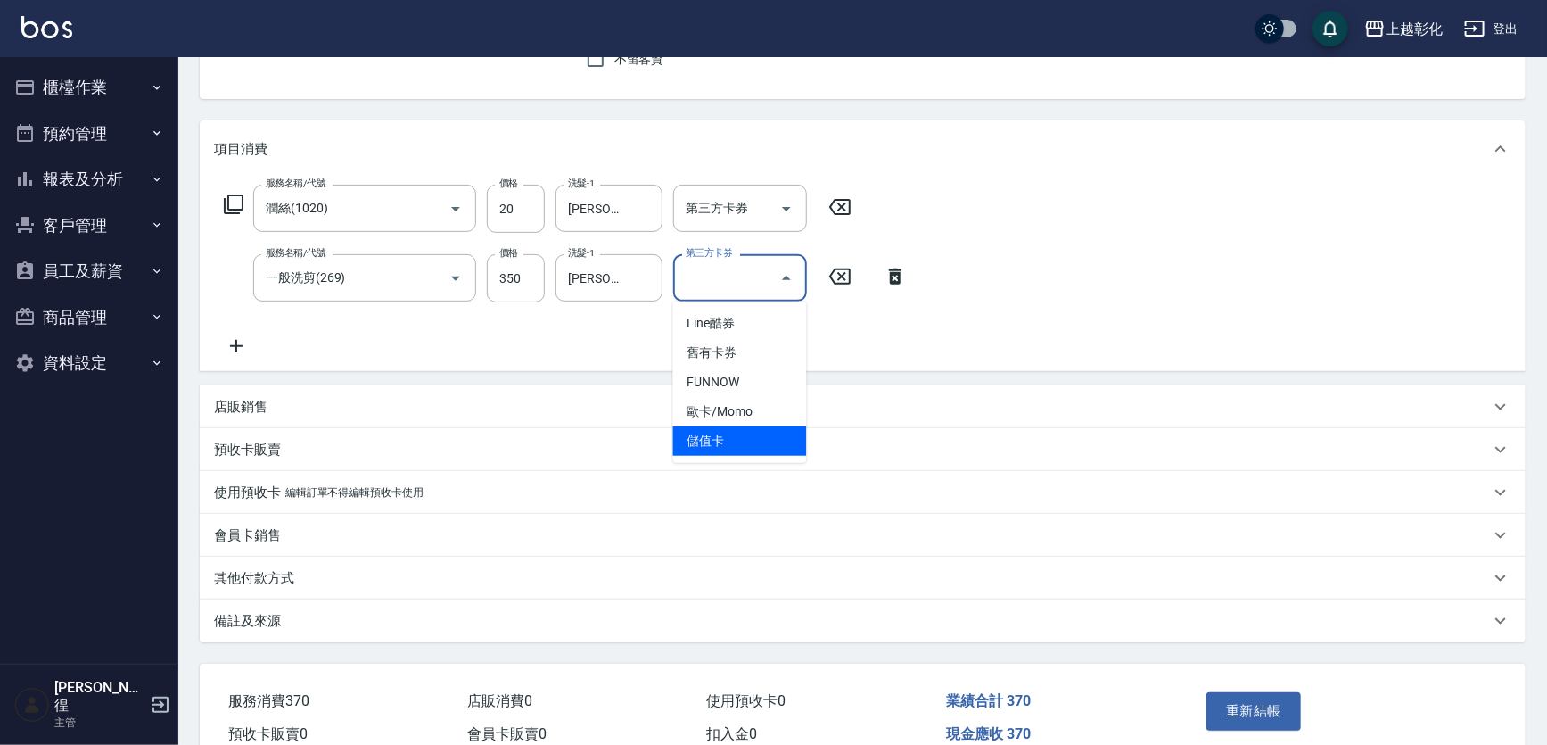
click at [760, 443] on span "儲值卡" at bounding box center [740, 440] width 134 height 29
type input "儲值卡"
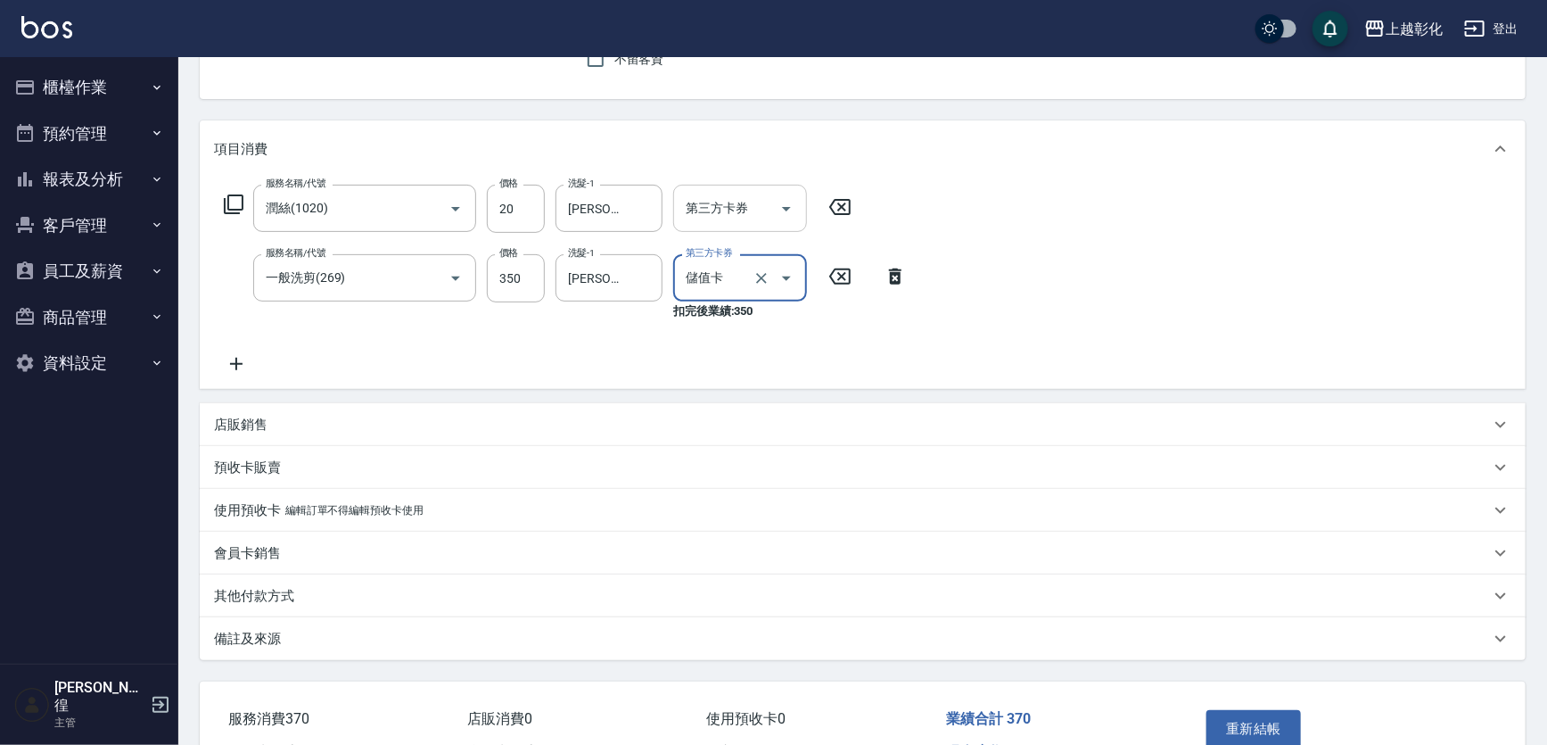
click at [780, 215] on icon "Open" at bounding box center [786, 208] width 21 height 21
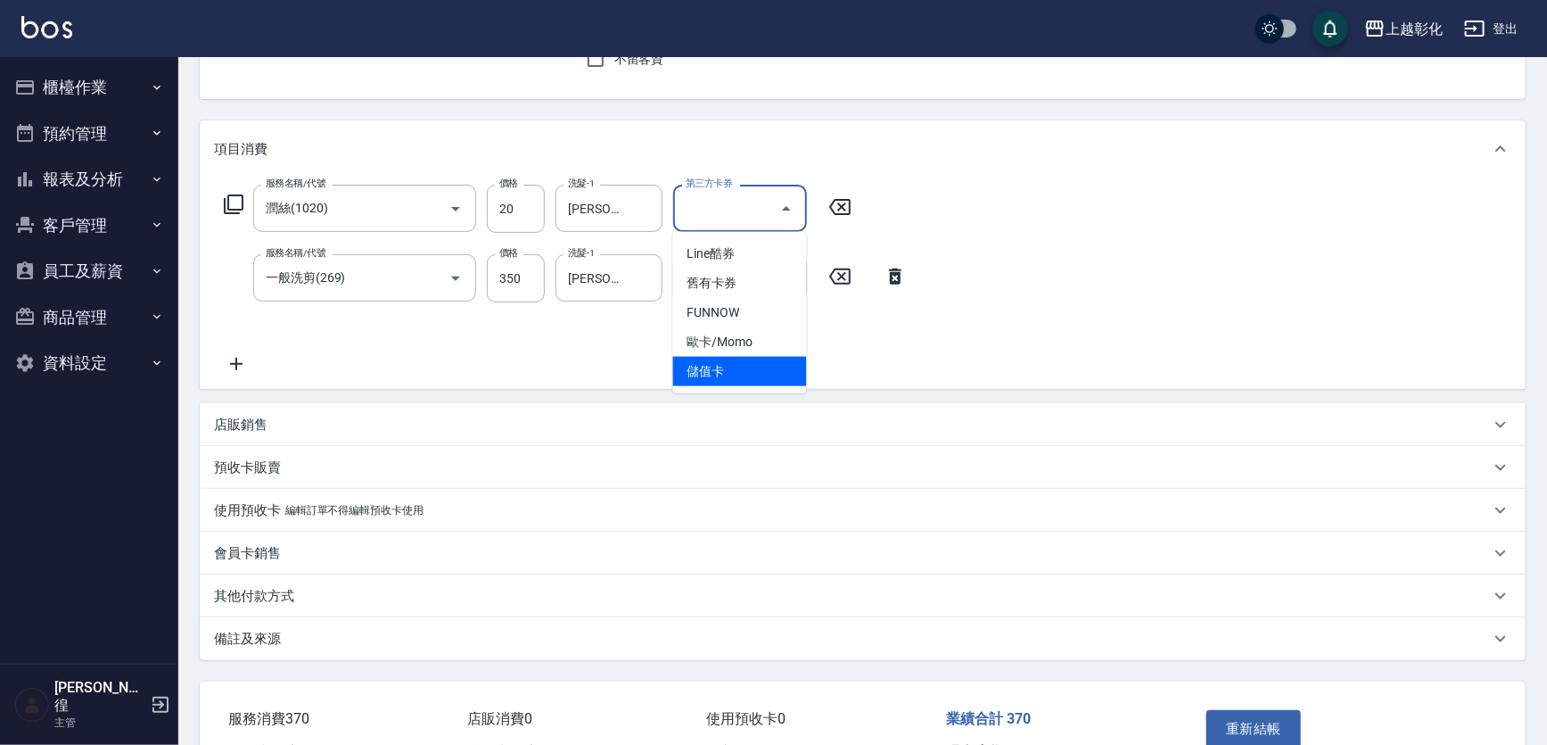
click at [758, 366] on span "儲值卡" at bounding box center [740, 371] width 134 height 29
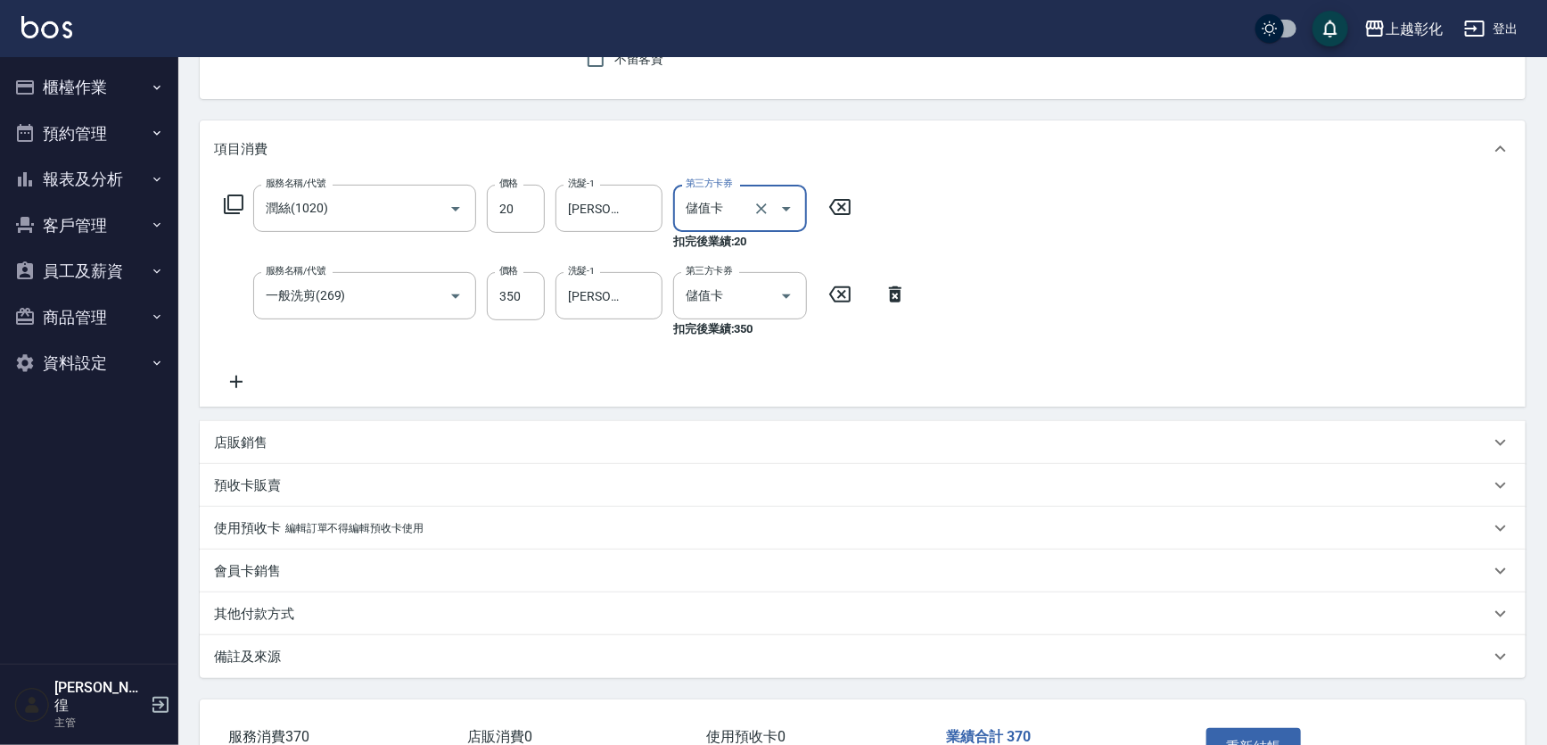
type input "儲值卡"
click at [1267, 736] on button "重新結帳" at bounding box center [1254, 746] width 95 height 37
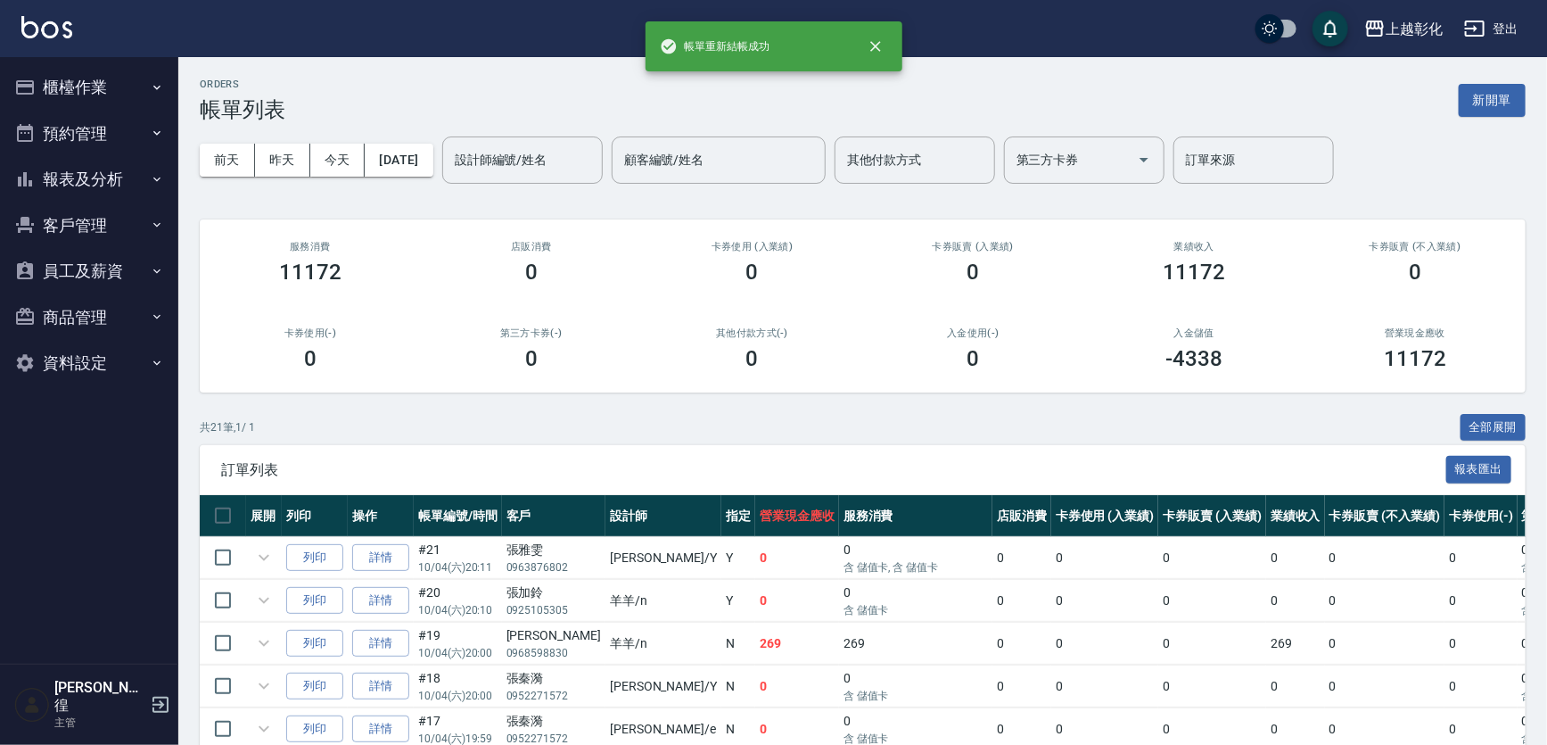
click at [103, 95] on button "櫃檯作業" at bounding box center [89, 87] width 164 height 46
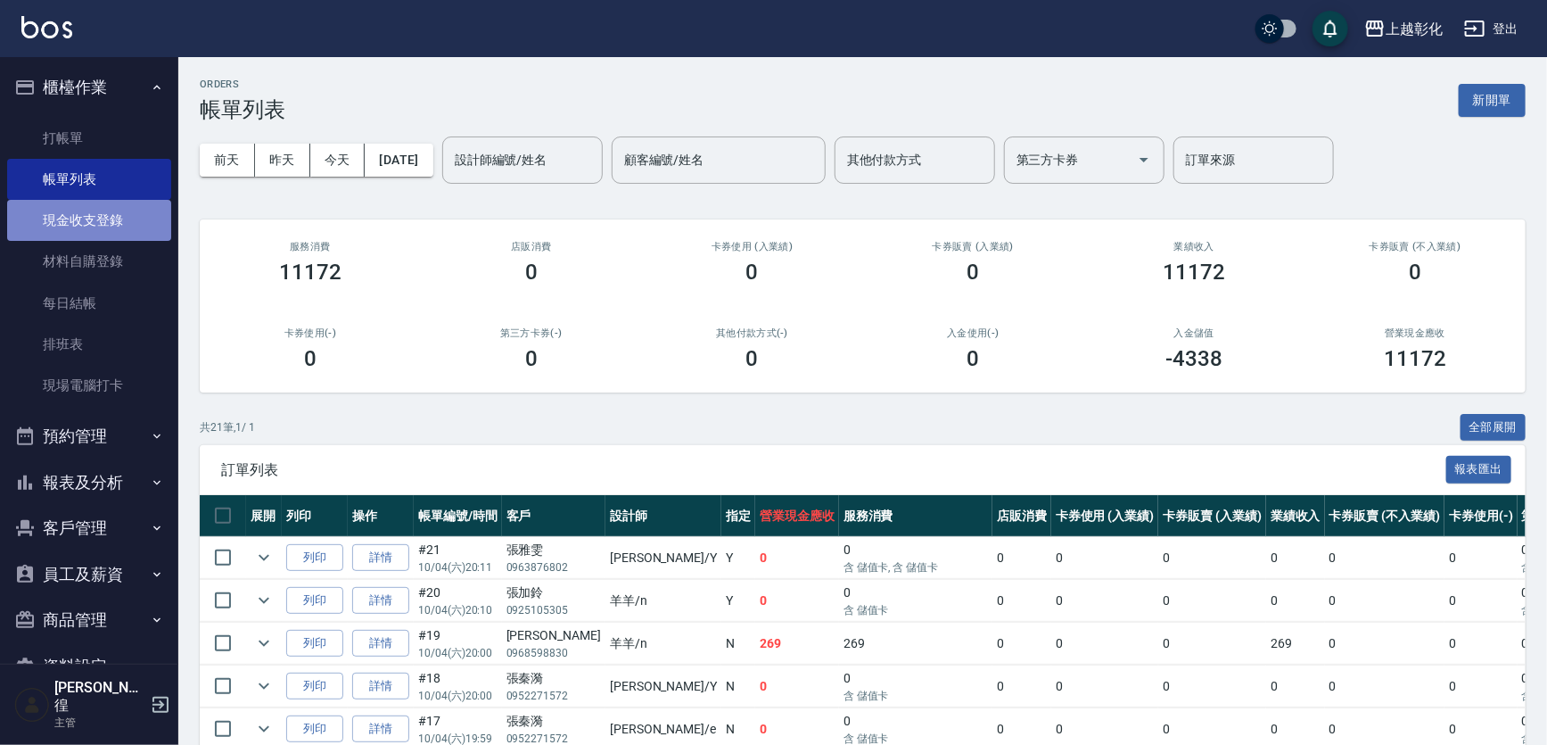
click at [106, 240] on link "現金收支登錄" at bounding box center [89, 220] width 164 height 41
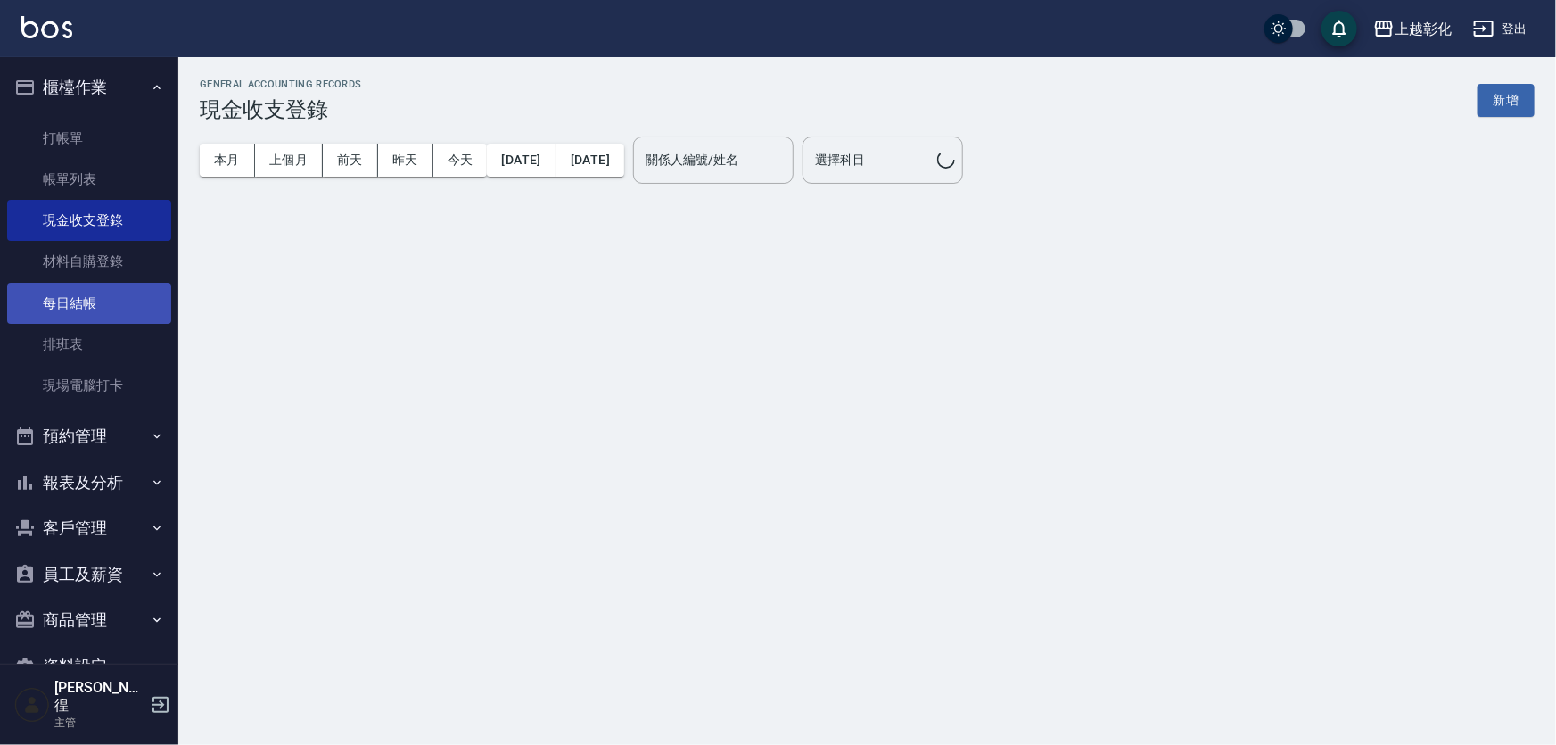
click at [83, 318] on link "每日結帳" at bounding box center [89, 303] width 164 height 41
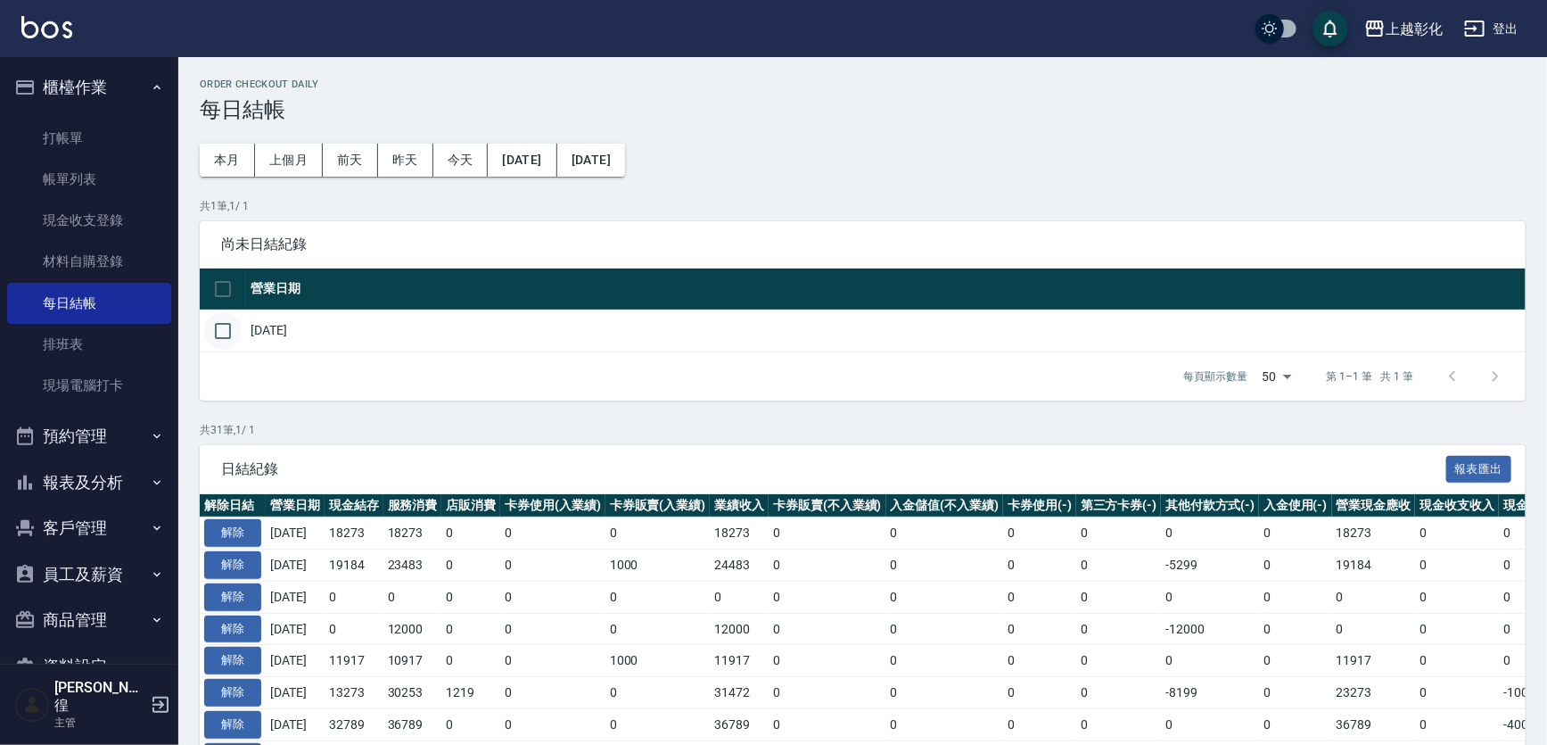
click at [222, 341] on input "checkbox" at bounding box center [222, 330] width 37 height 37
checkbox input "true"
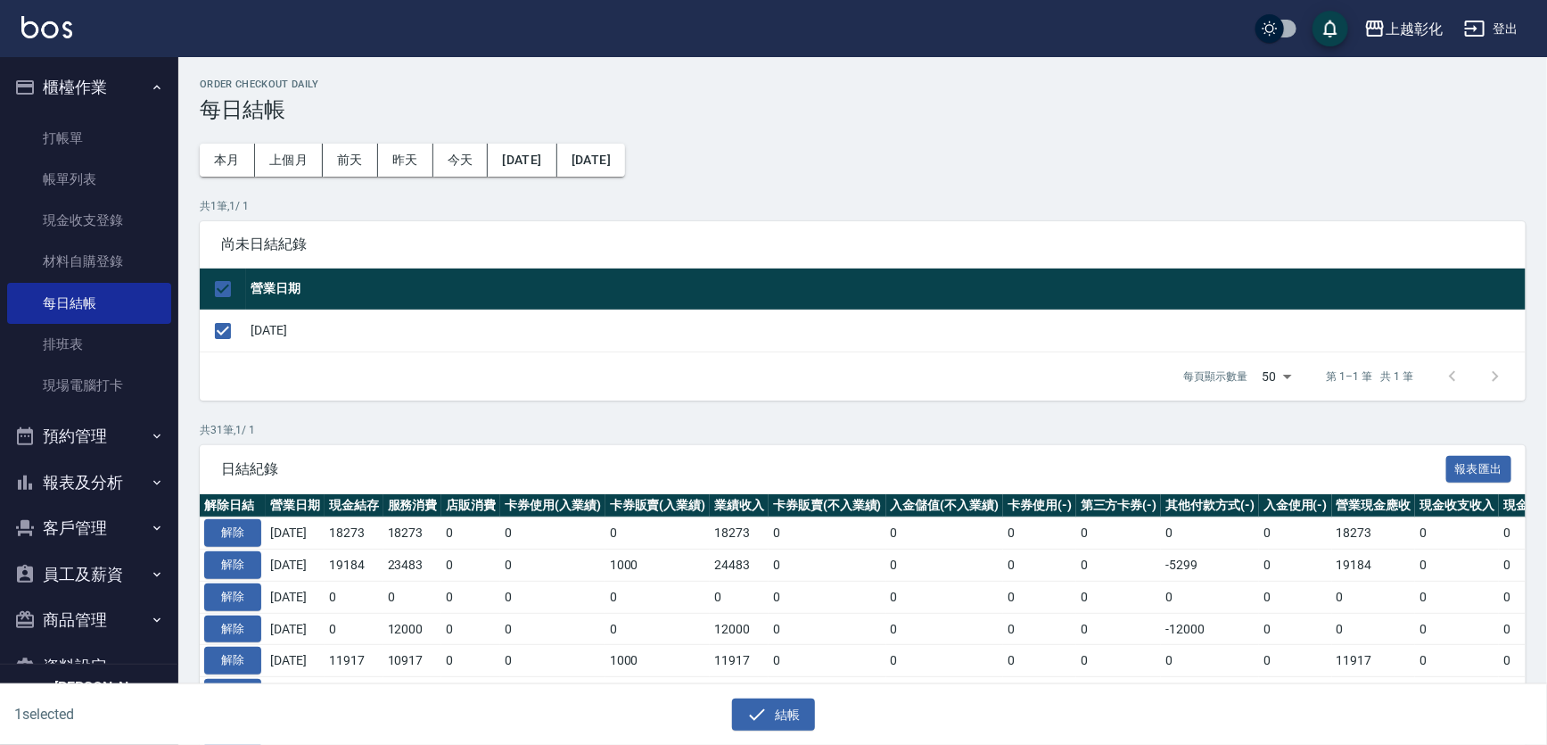
click at [816, 738] on div "1 selected 結帳" at bounding box center [773, 715] width 1547 height 62
click at [787, 713] on button "結帳" at bounding box center [773, 714] width 83 height 33
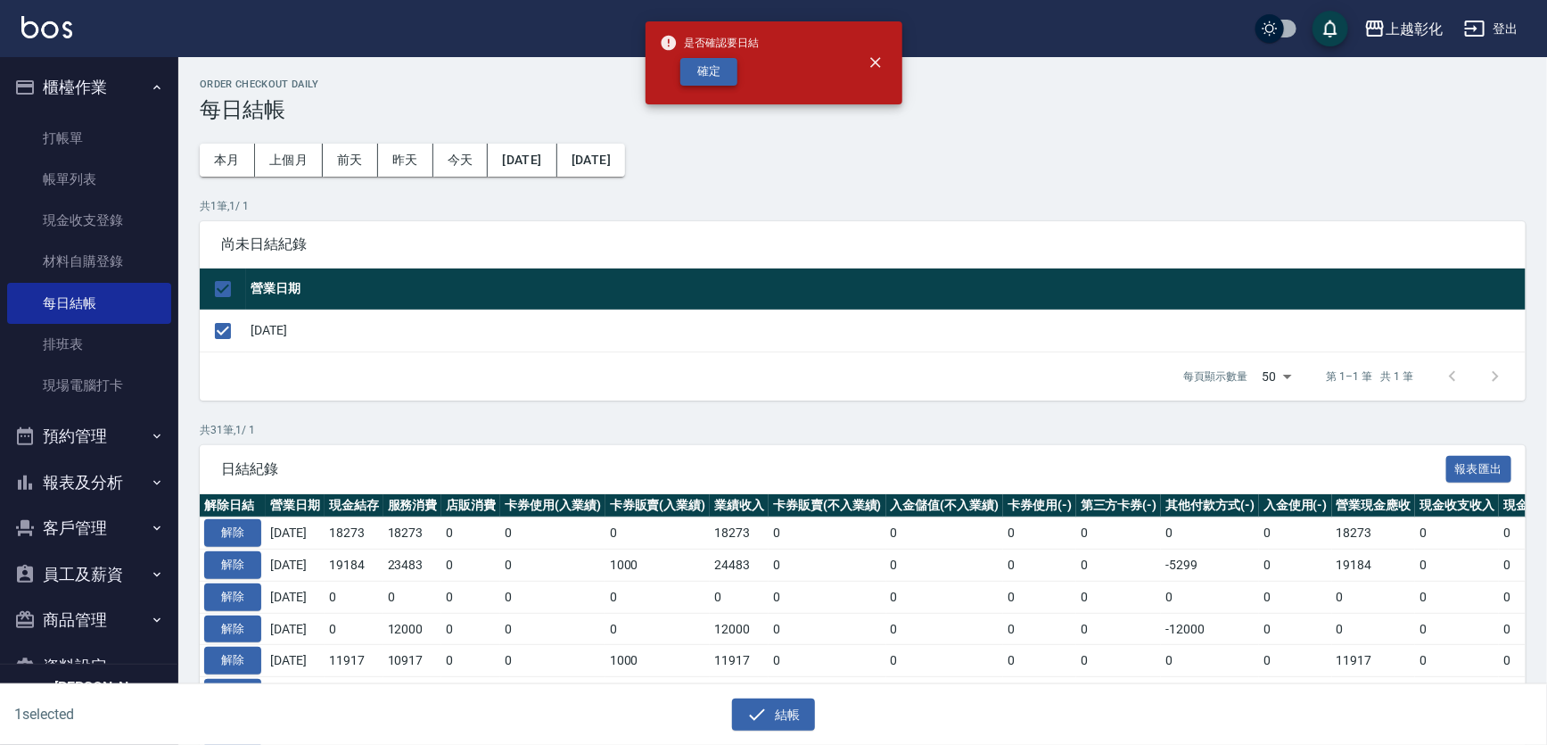
click at [713, 78] on button "確定" at bounding box center [708, 72] width 57 height 28
checkbox input "false"
